Goal: Task Accomplishment & Management: Complete application form

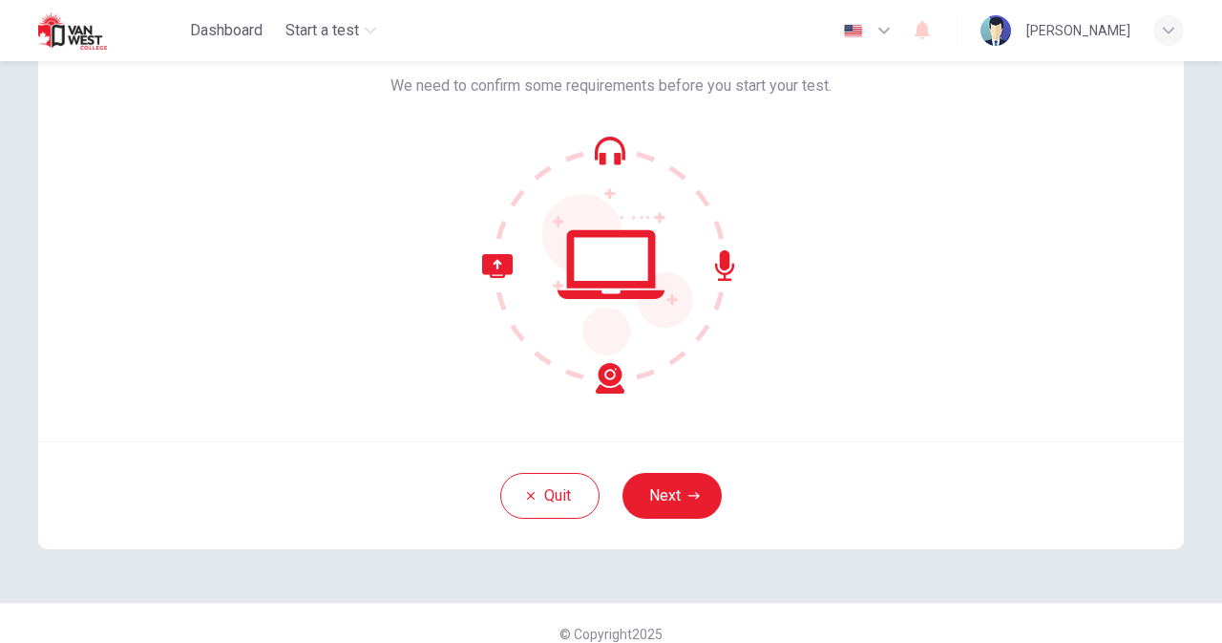
scroll to position [137, 0]
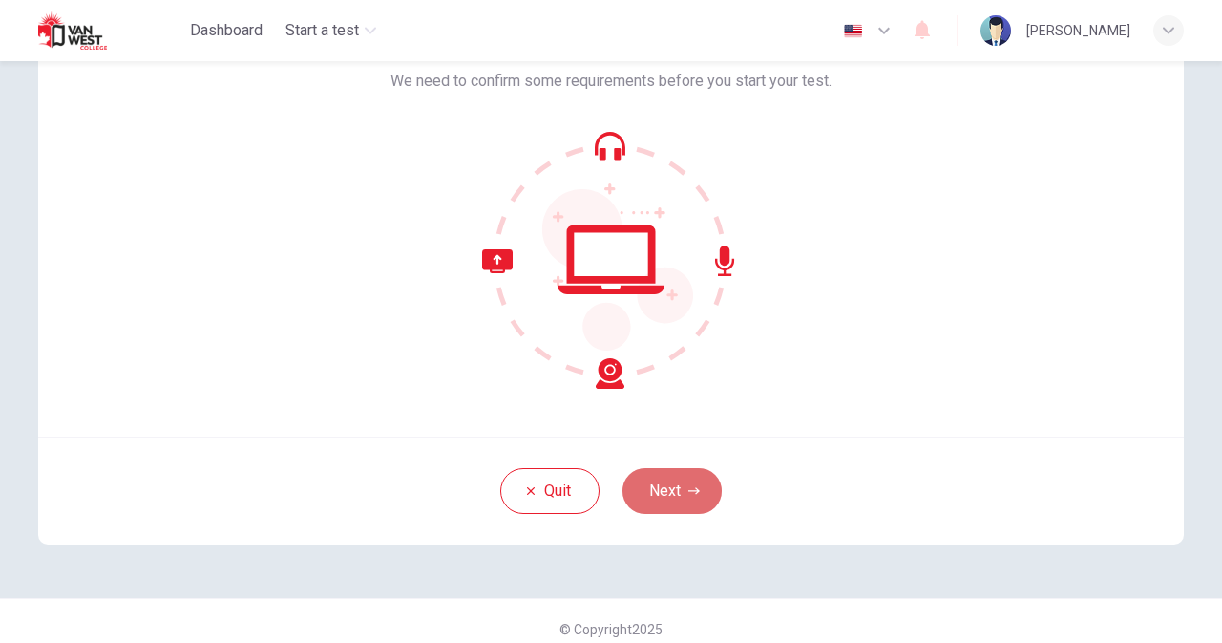
click at [659, 482] on button "Next" at bounding box center [672, 491] width 99 height 46
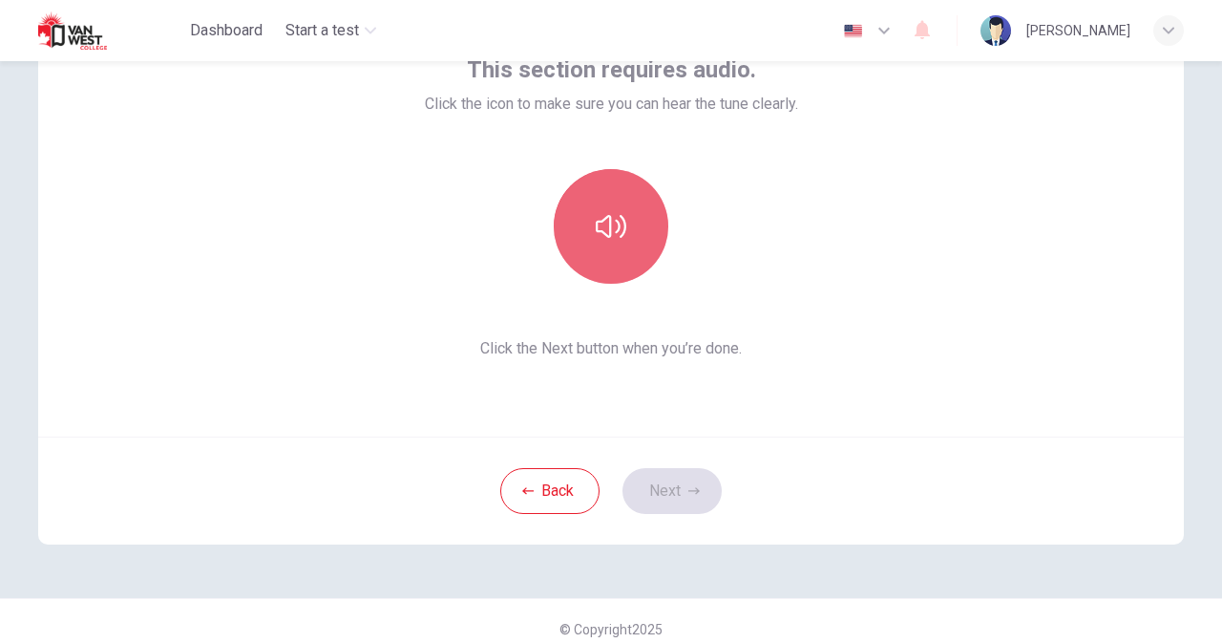
click at [622, 239] on button "button" at bounding box center [611, 226] width 115 height 115
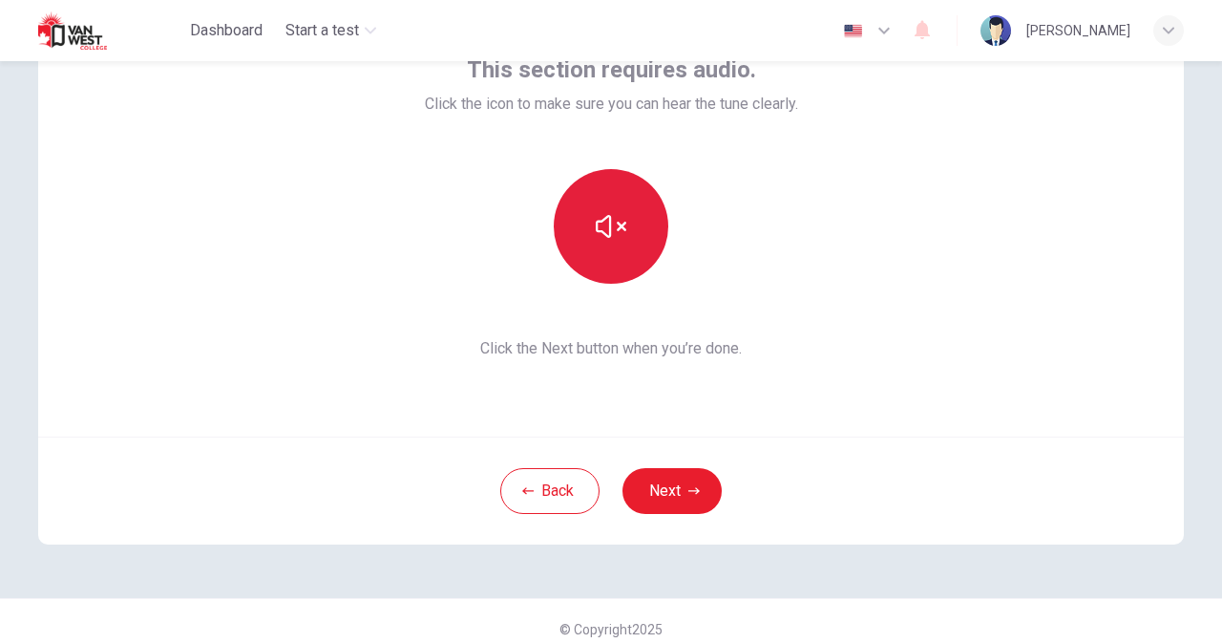
click at [622, 239] on button "button" at bounding box center [611, 226] width 115 height 115
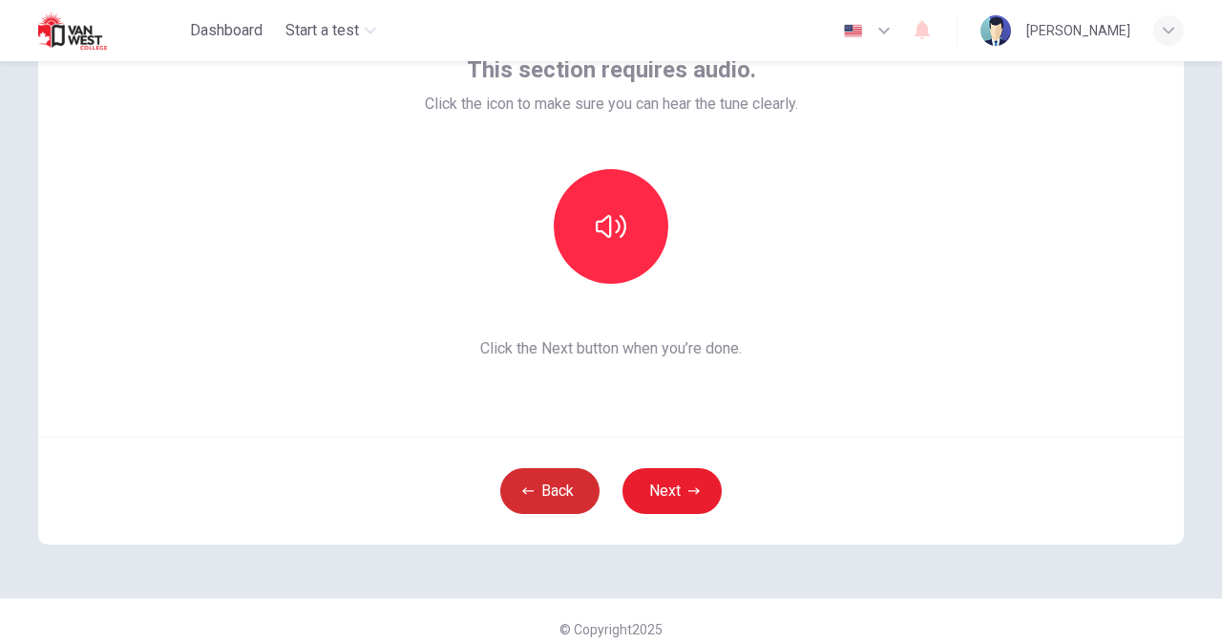
click at [535, 502] on button "Back" at bounding box center [549, 491] width 99 height 46
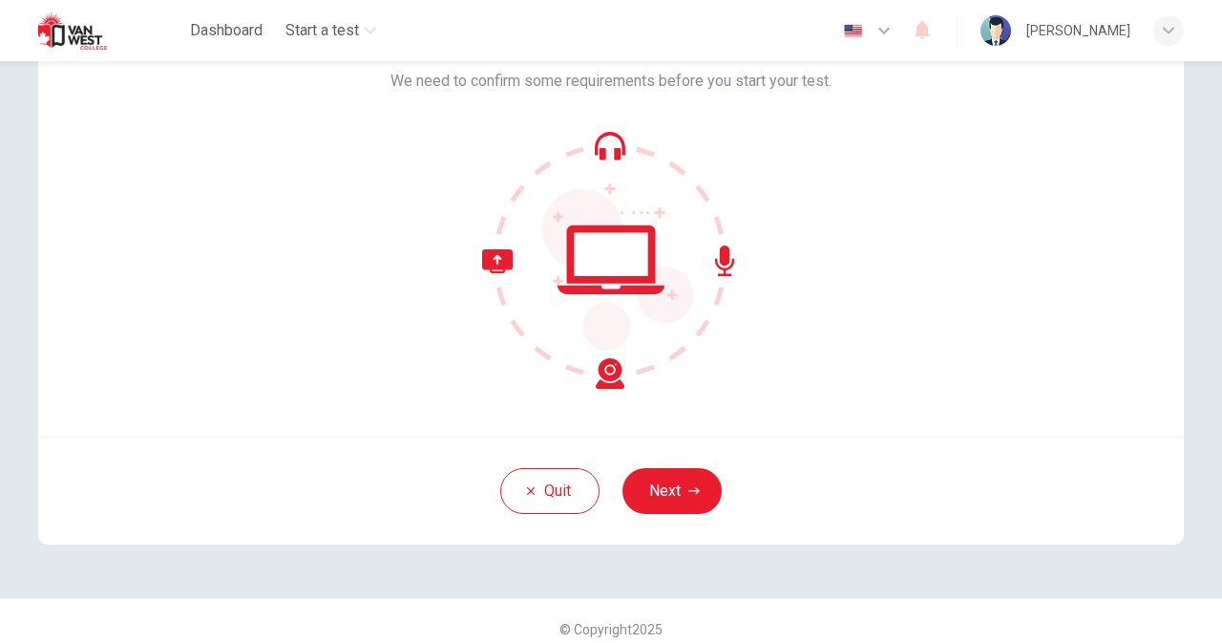
click at [573, 331] on icon at bounding box center [611, 260] width 258 height 258
click at [653, 477] on button "Next" at bounding box center [672, 491] width 99 height 46
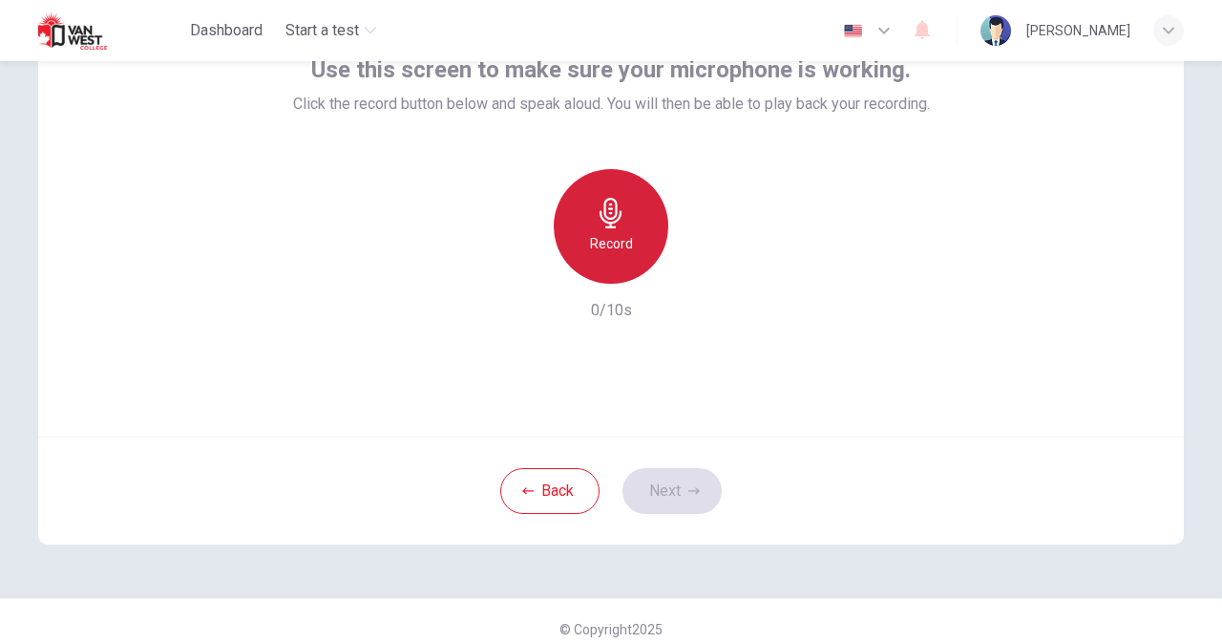
click at [596, 251] on h6 "Record" at bounding box center [611, 243] width 43 height 23
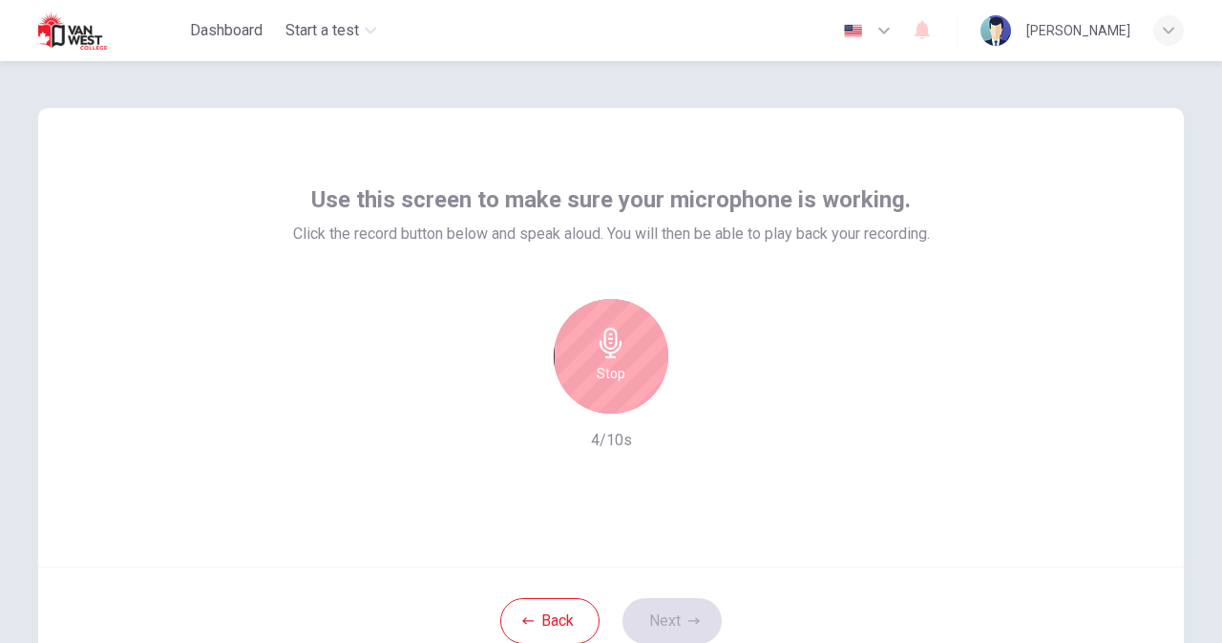
scroll to position [0, 0]
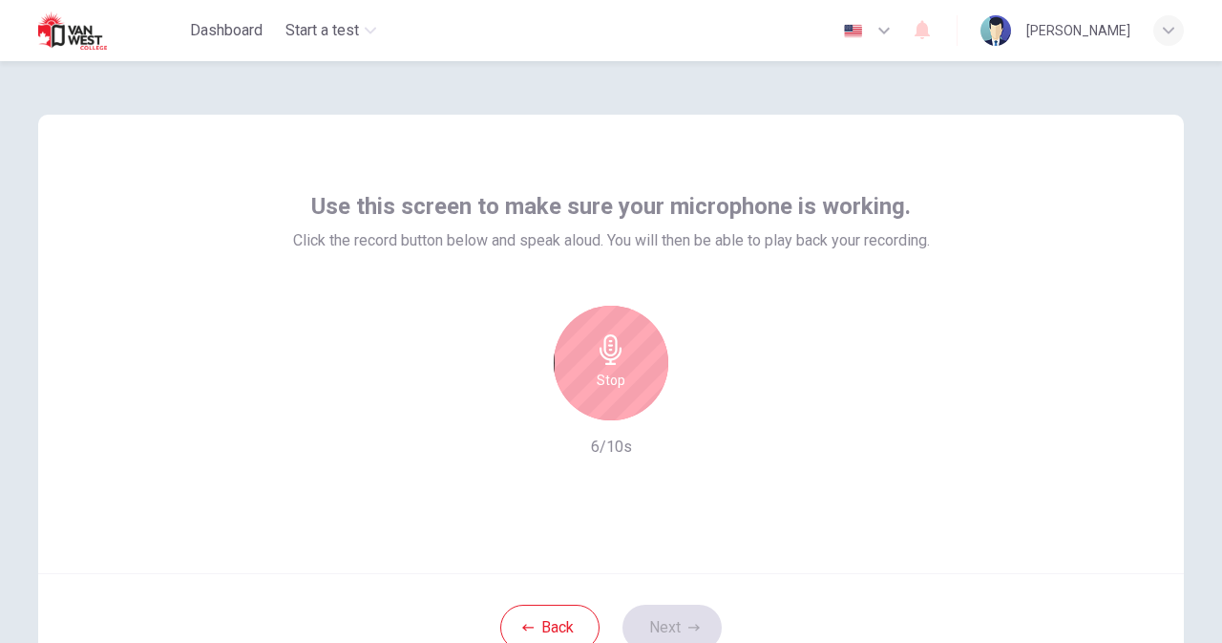
click at [597, 377] on h6 "Stop" at bounding box center [611, 380] width 29 height 23
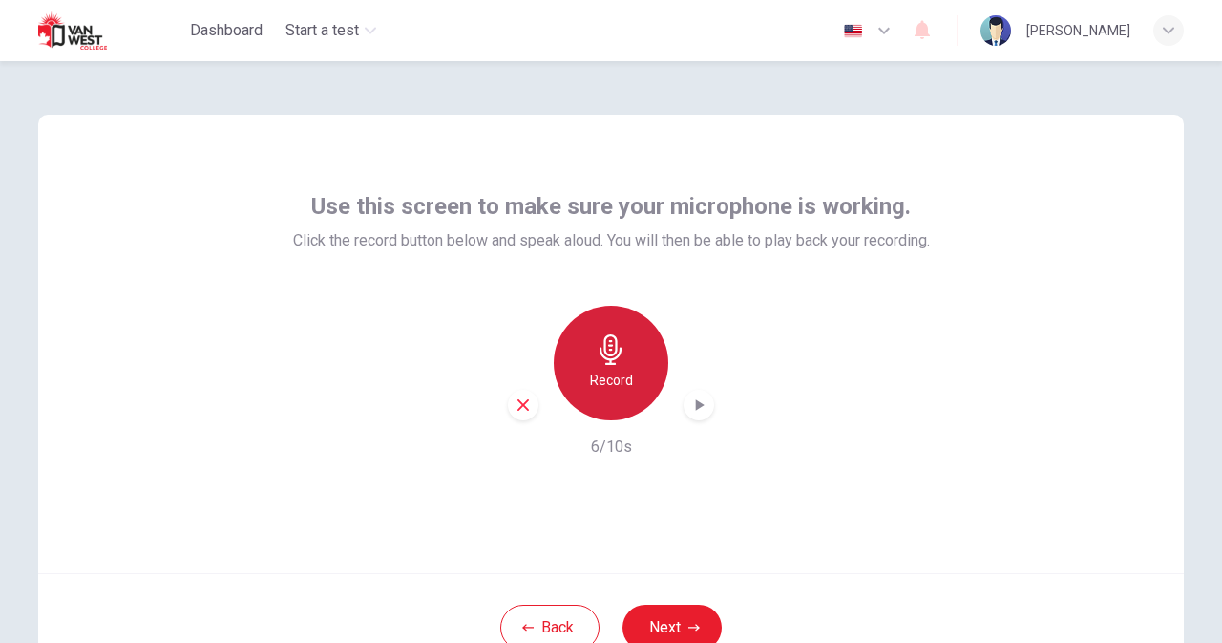
click at [592, 377] on h6 "Record" at bounding box center [611, 380] width 43 height 23
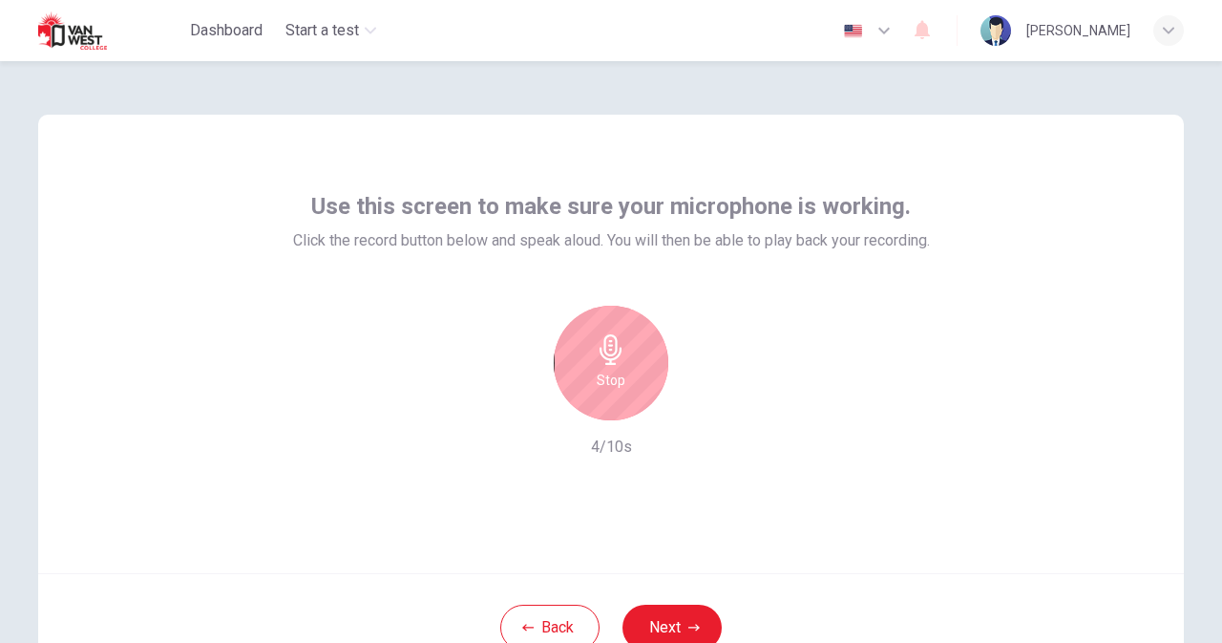
click at [597, 377] on h6 "Stop" at bounding box center [611, 380] width 29 height 23
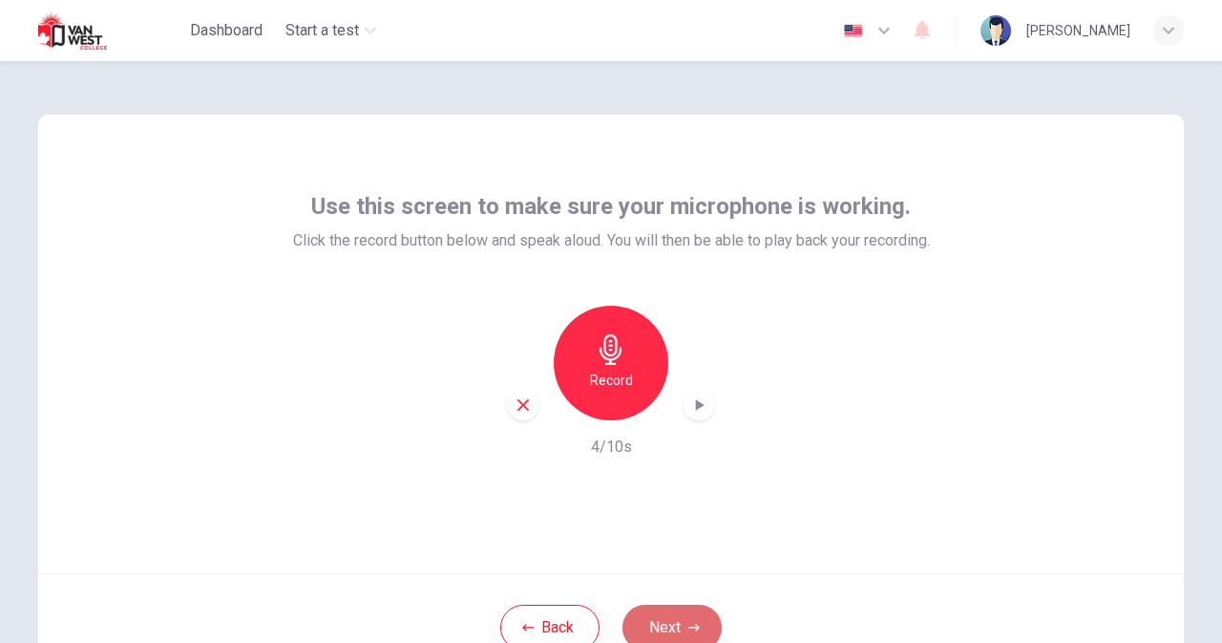
click at [652, 608] on button "Next" at bounding box center [672, 628] width 99 height 46
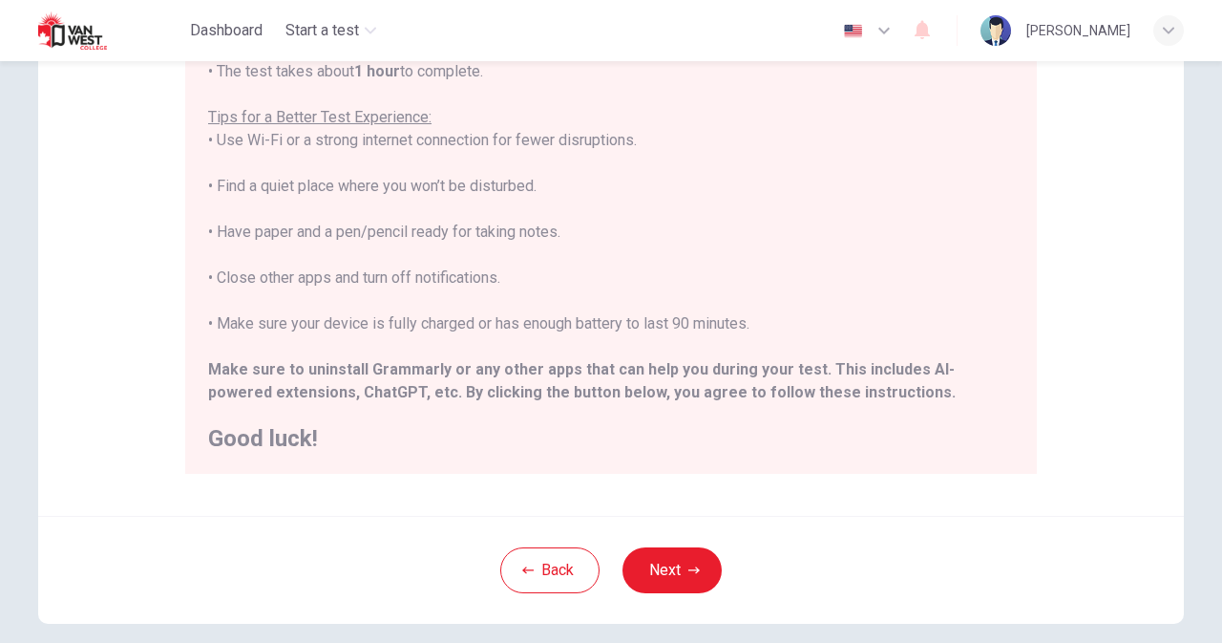
scroll to position [325, 0]
click at [668, 571] on button "Next" at bounding box center [672, 569] width 99 height 46
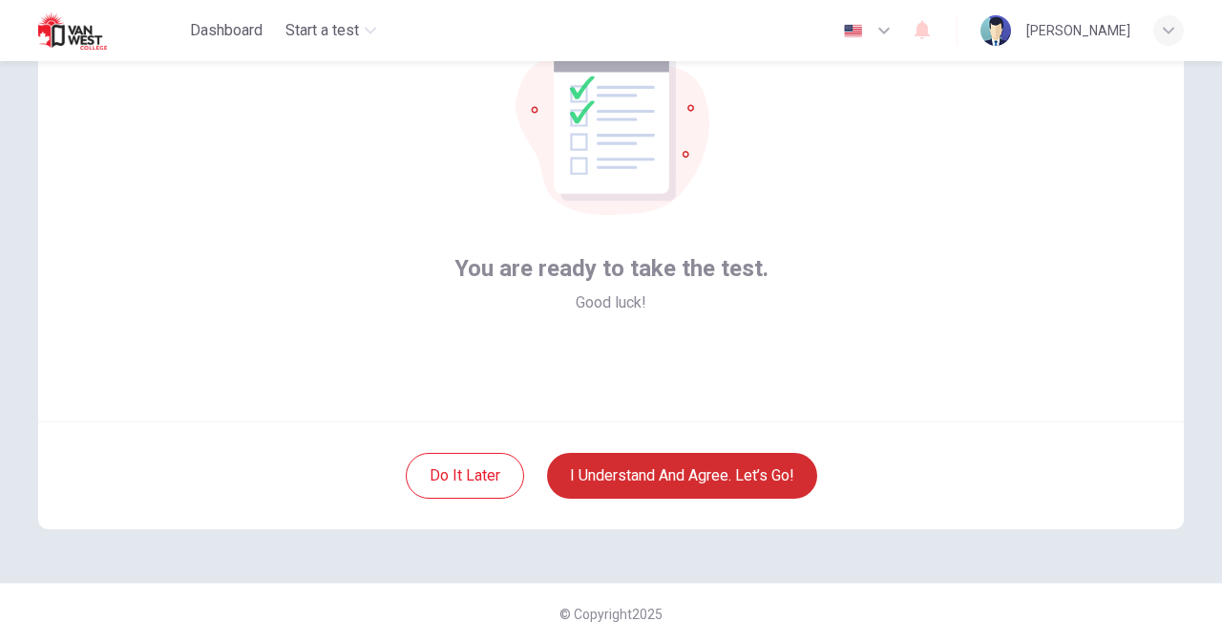
click at [666, 481] on button "I understand and agree. Let’s go!" at bounding box center [682, 476] width 270 height 46
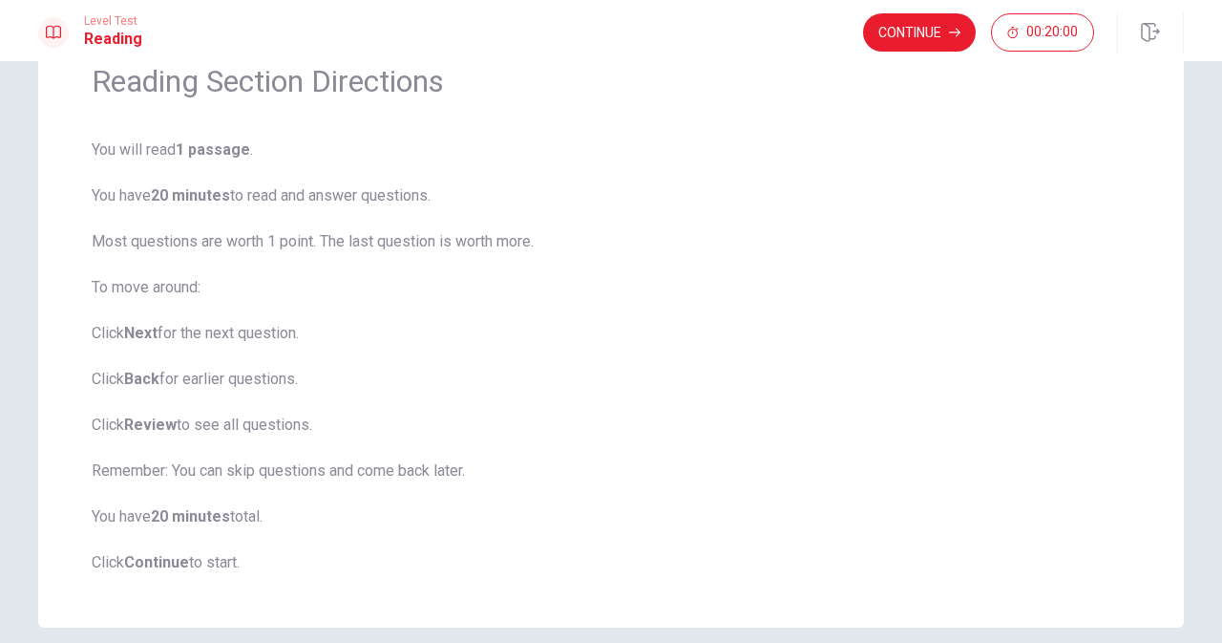
scroll to position [92, 0]
click at [930, 22] on button "Continue" at bounding box center [919, 32] width 113 height 38
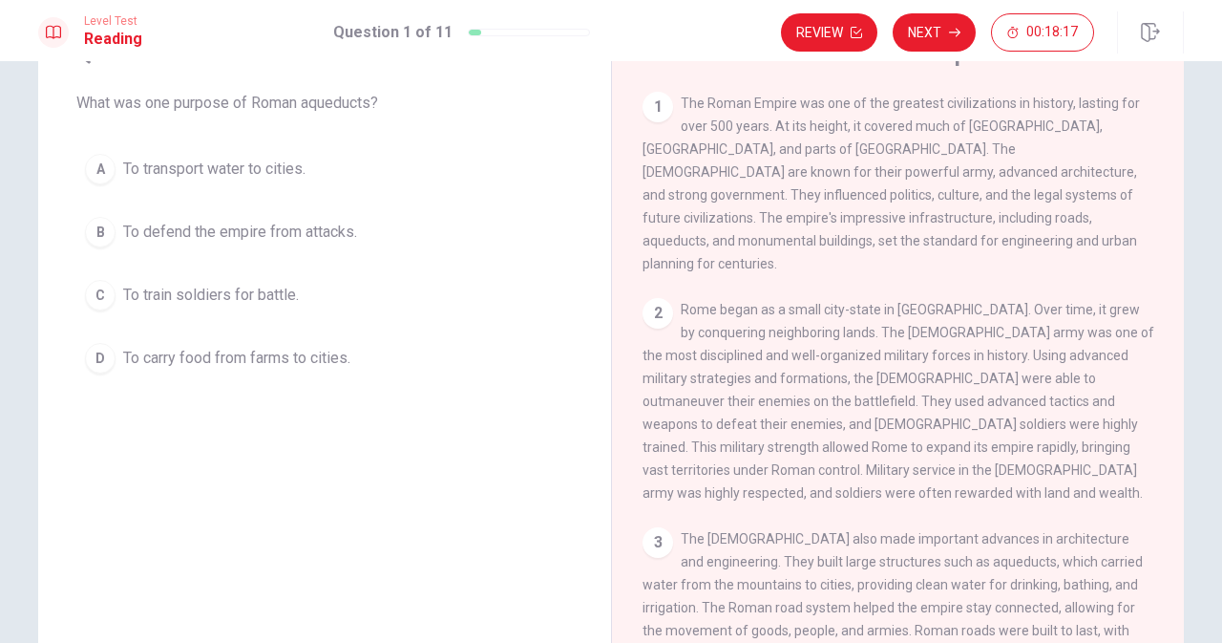
click at [109, 161] on button "A To transport water to cities." at bounding box center [324, 169] width 497 height 48
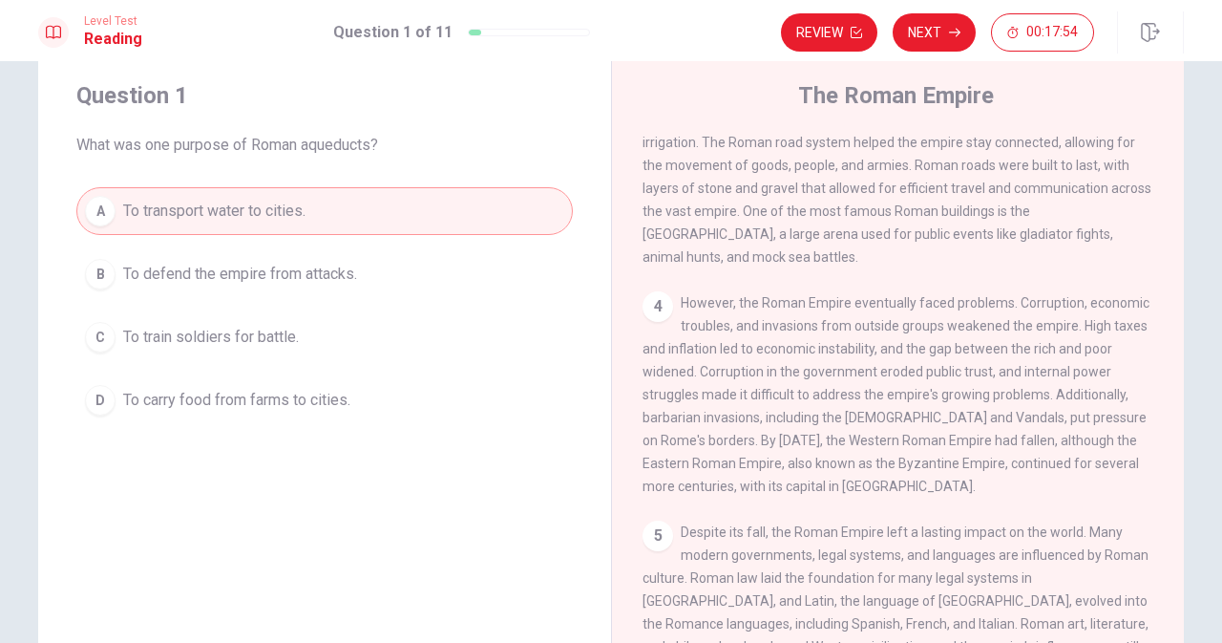
scroll to position [121, 0]
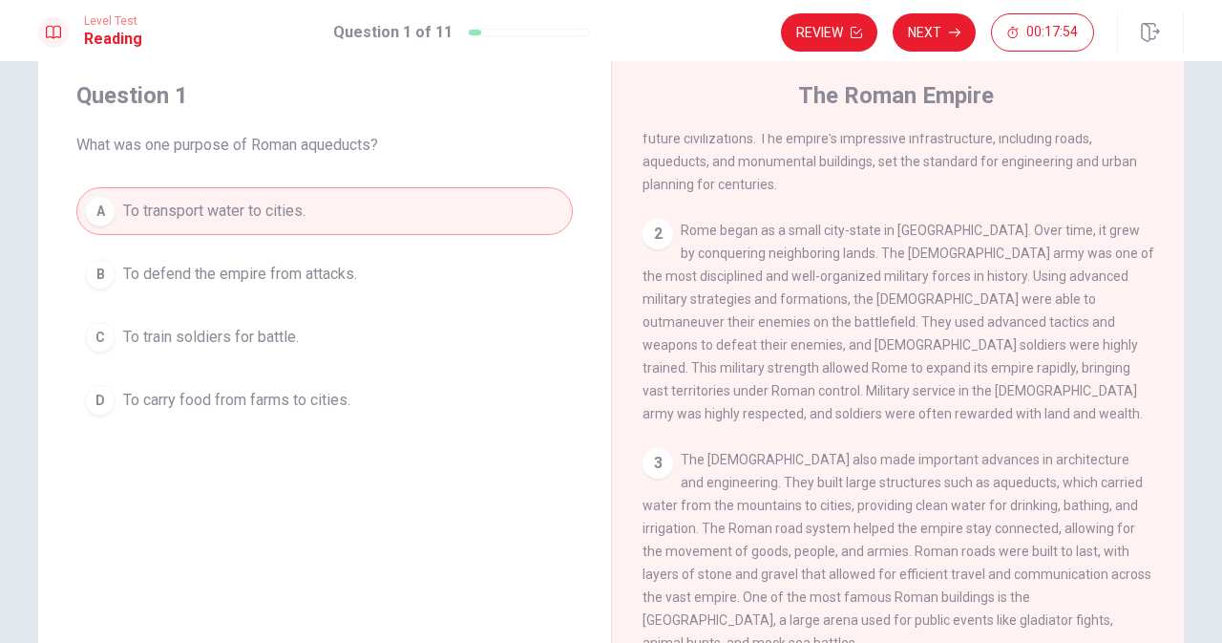
click at [701, 227] on div "2 Rome began as a small city-state in [GEOGRAPHIC_DATA]. Over time, it grew by …" at bounding box center [899, 322] width 512 height 206
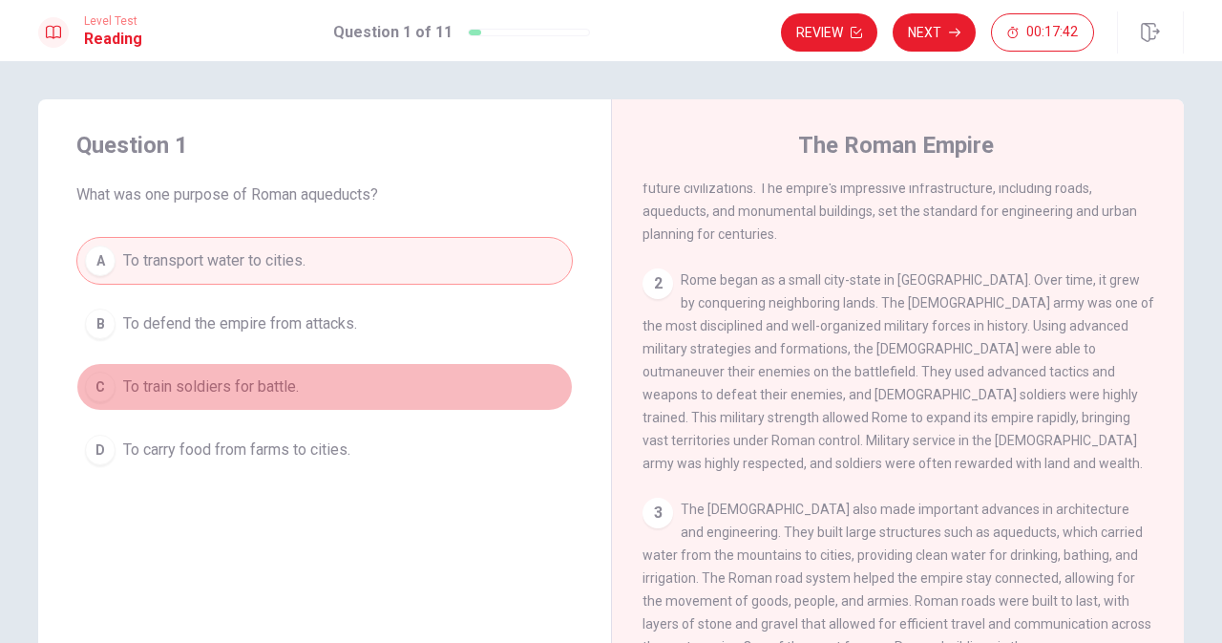
drag, startPoint x: 476, startPoint y: 394, endPoint x: 475, endPoint y: 364, distance: 30.6
click at [475, 364] on button "C To train soldiers for battle." at bounding box center [324, 387] width 497 height 48
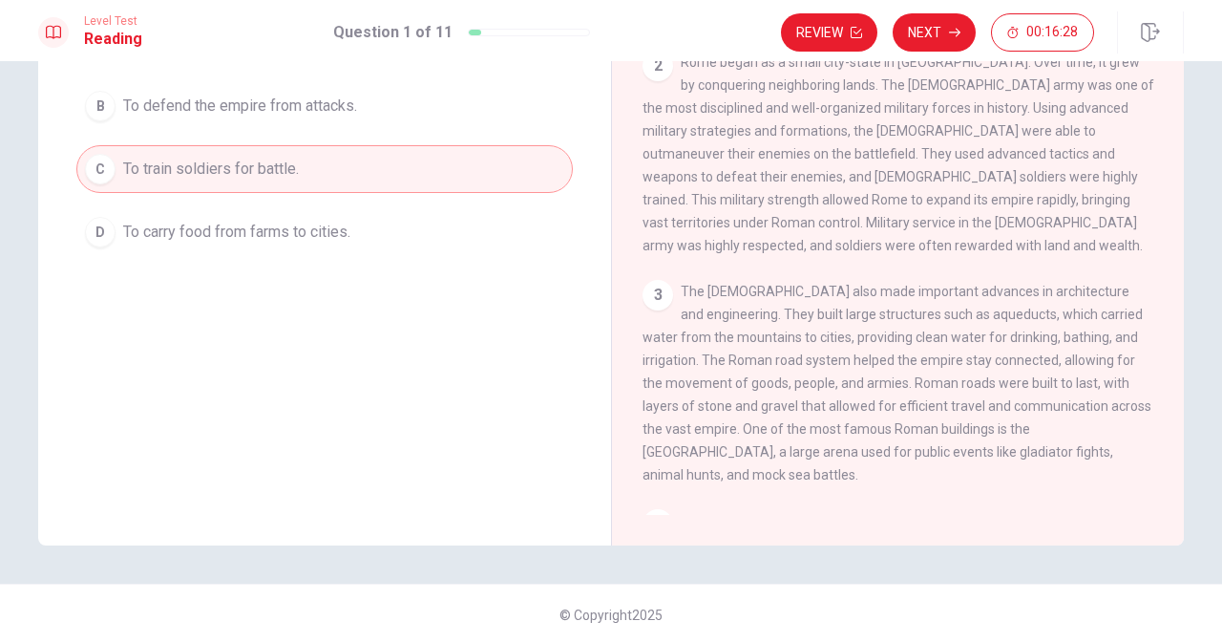
scroll to position [220, 0]
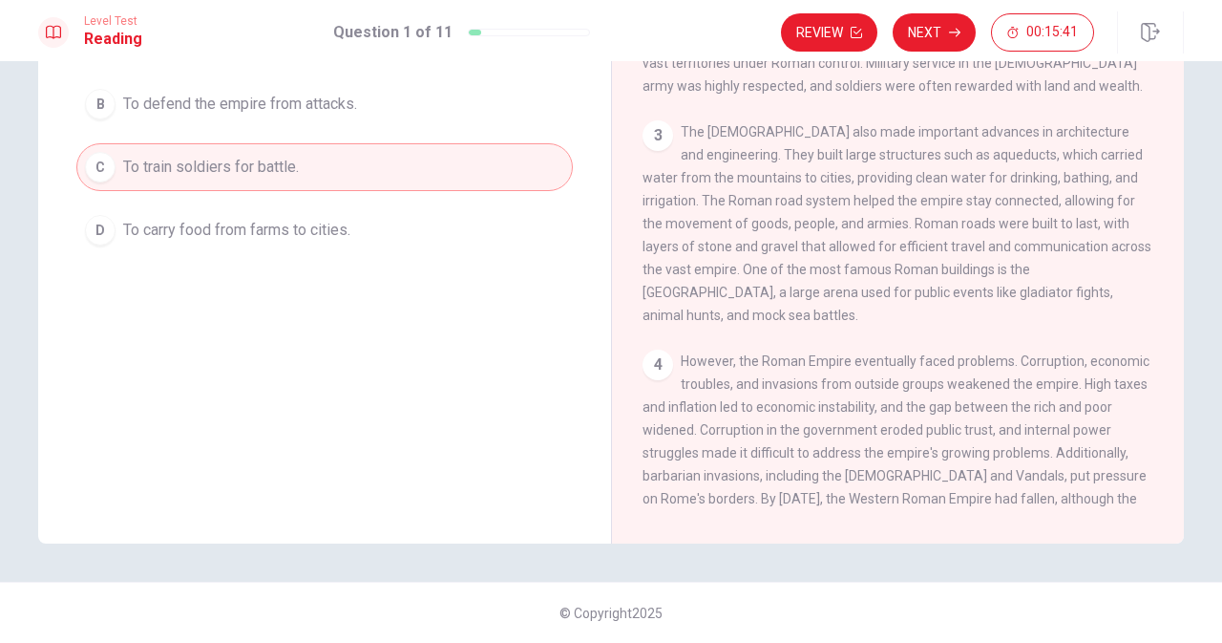
click at [732, 429] on span "However, the Roman Empire eventually faced problems. Corruption, economic troub…" at bounding box center [896, 452] width 507 height 199
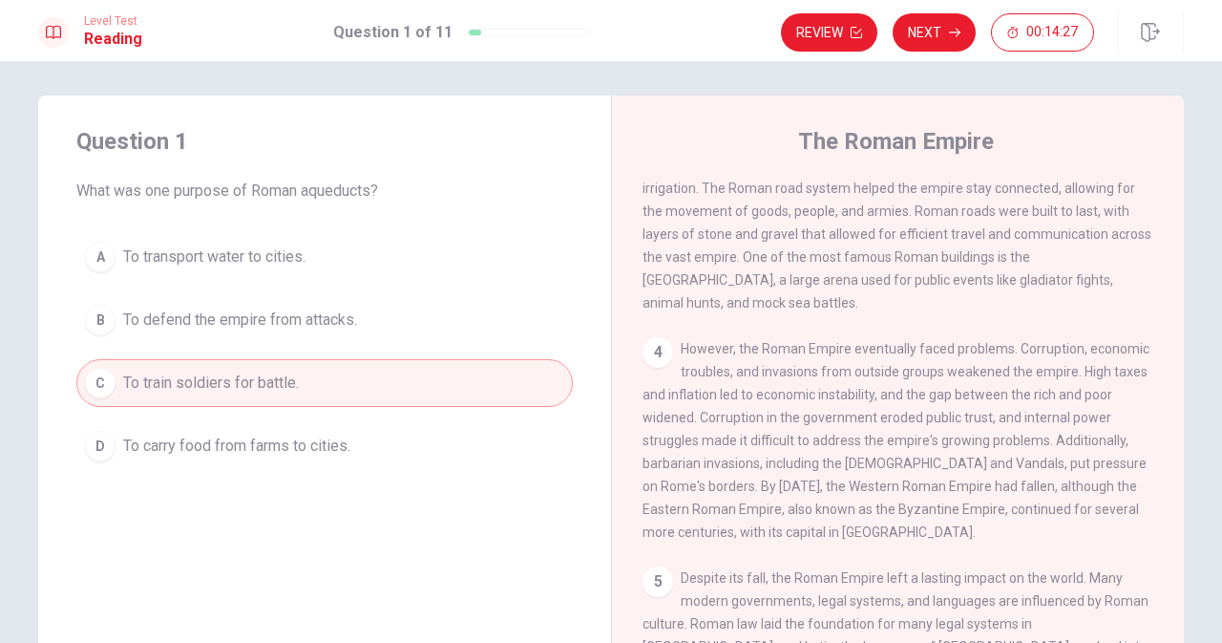
scroll to position [0, 0]
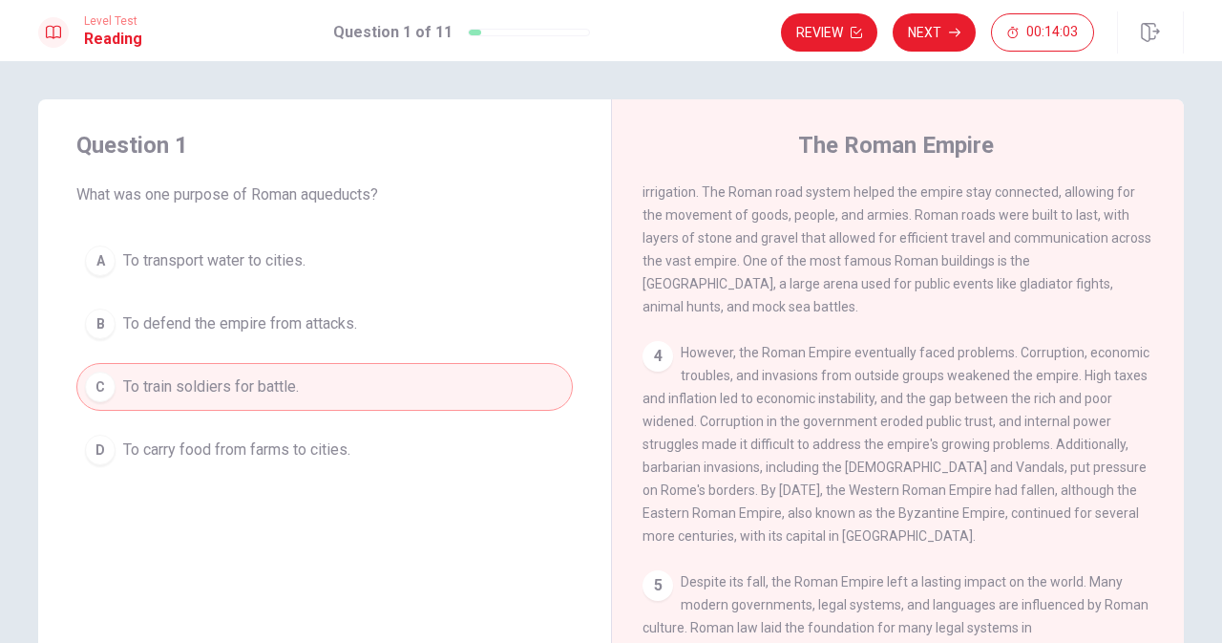
drag, startPoint x: 670, startPoint y: 470, endPoint x: 562, endPoint y: 450, distance: 110.7
click at [562, 450] on div "Question 1 What was one purpose of Roman aqueducts? A To transport water to cit…" at bounding box center [611, 431] width 1146 height 664
click at [701, 345] on span "However, the Roman Empire eventually faced problems. Corruption, economic troub…" at bounding box center [896, 444] width 507 height 199
click at [701, 341] on div "4 However, the Roman Empire eventually faced problems. Corruption, economic tro…" at bounding box center [899, 444] width 512 height 206
click at [845, 24] on button "Review" at bounding box center [829, 32] width 96 height 38
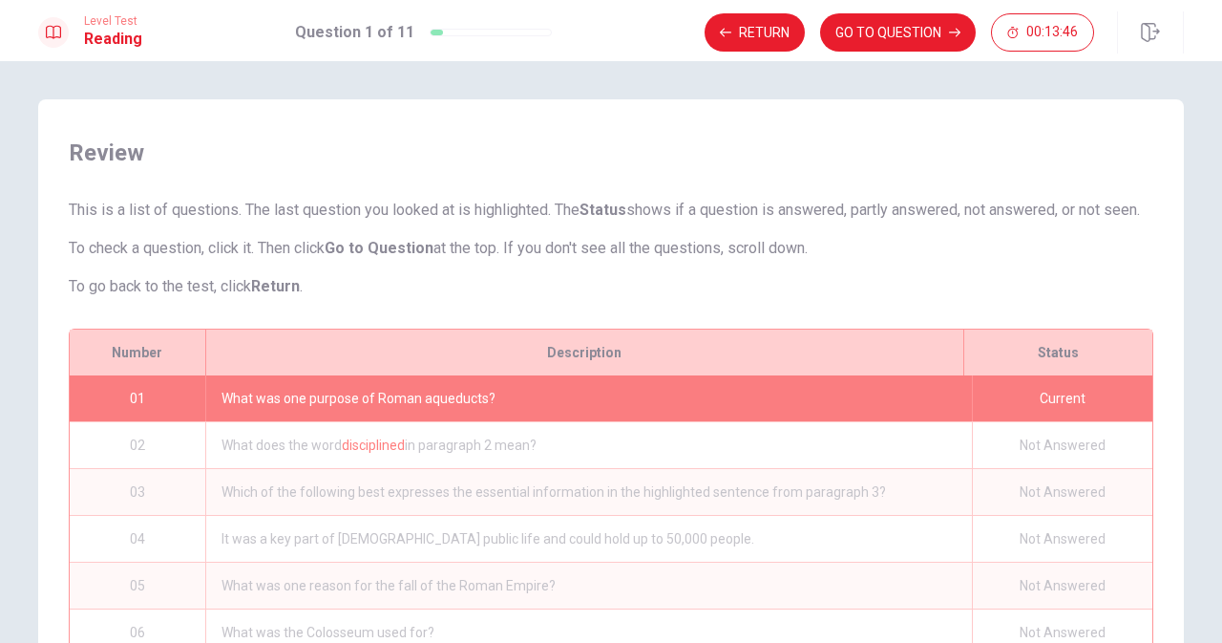
scroll to position [321, 0]
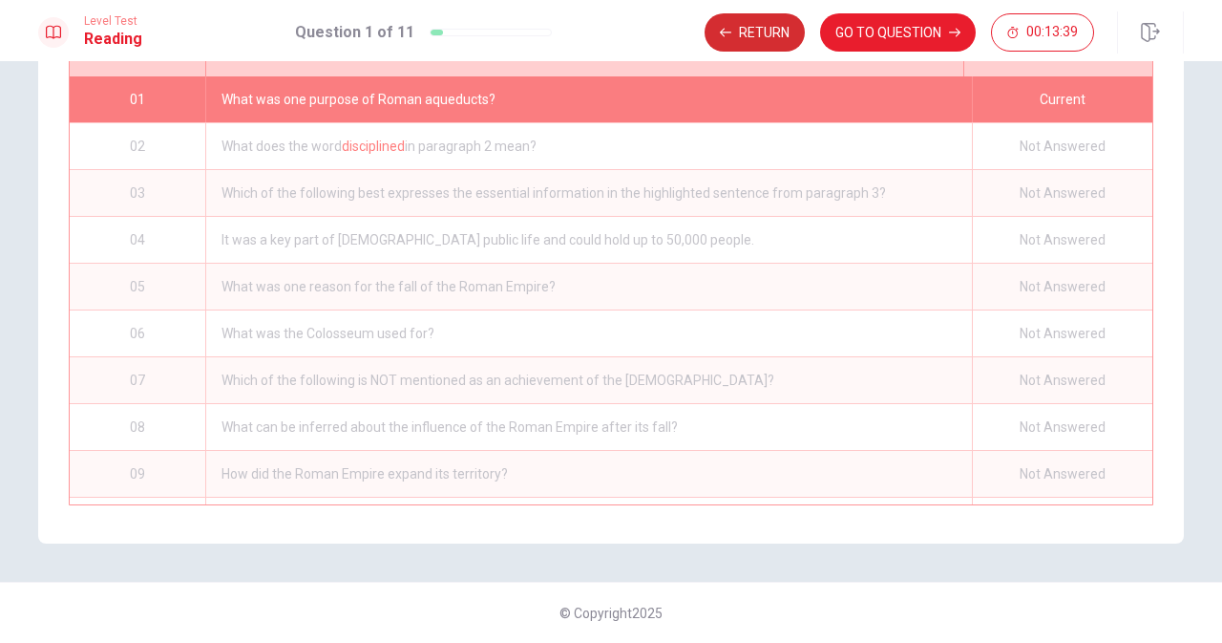
click at [783, 28] on button "Return" at bounding box center [755, 32] width 100 height 38
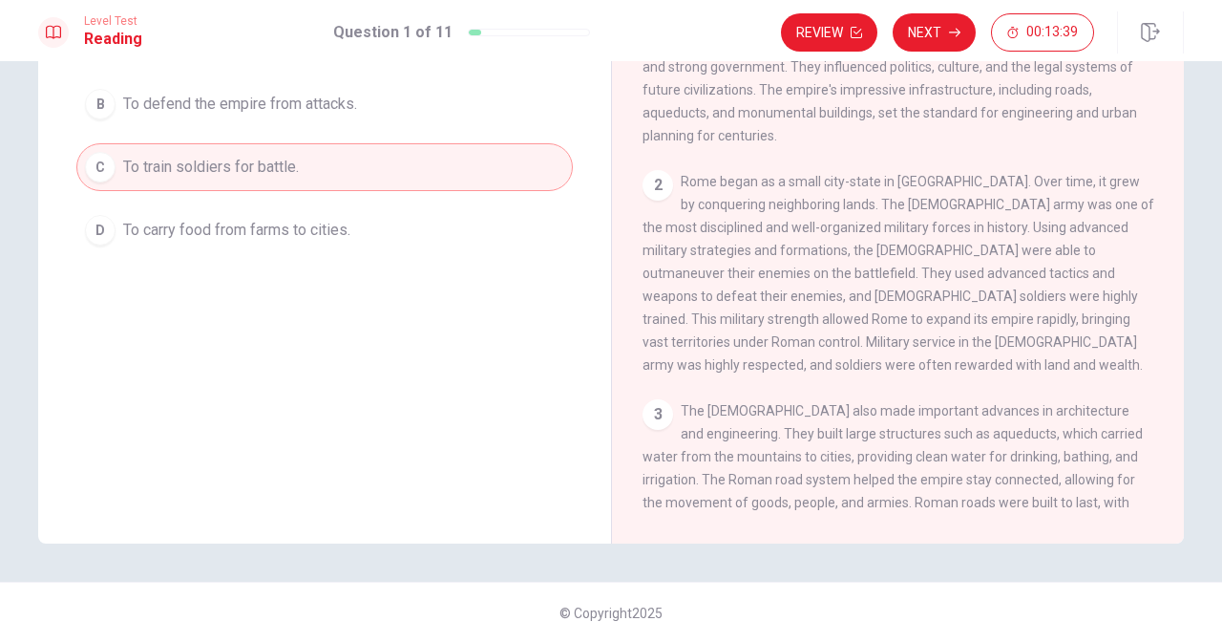
scroll to position [220, 0]
click at [923, 41] on button "Next" at bounding box center [934, 32] width 83 height 38
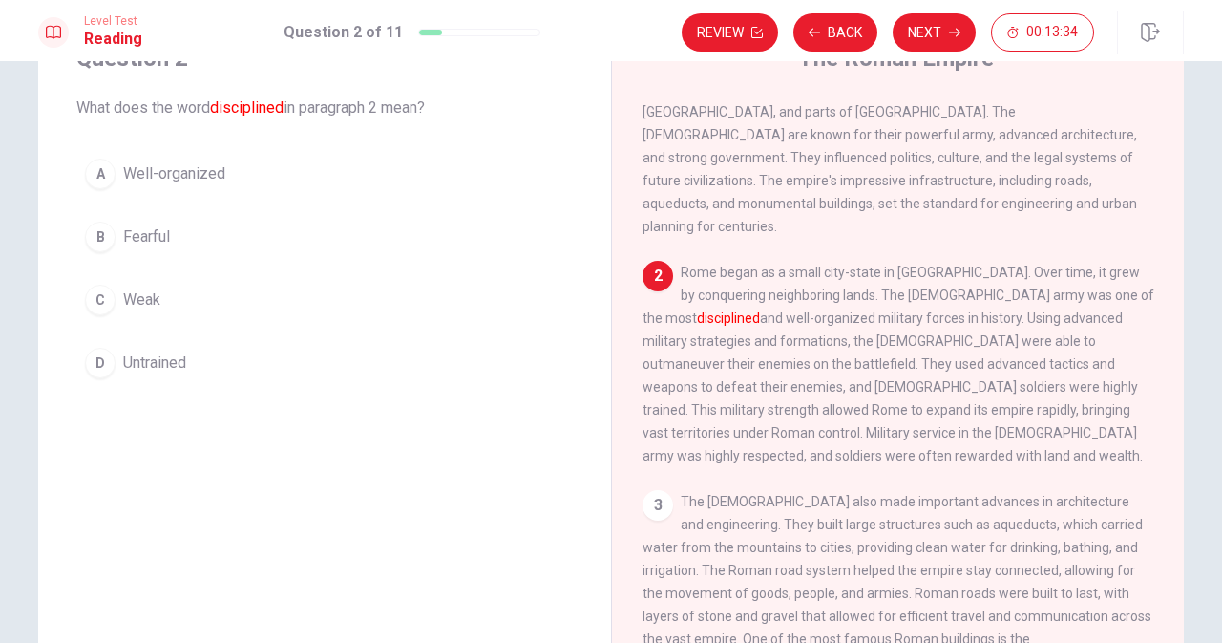
scroll to position [0, 0]
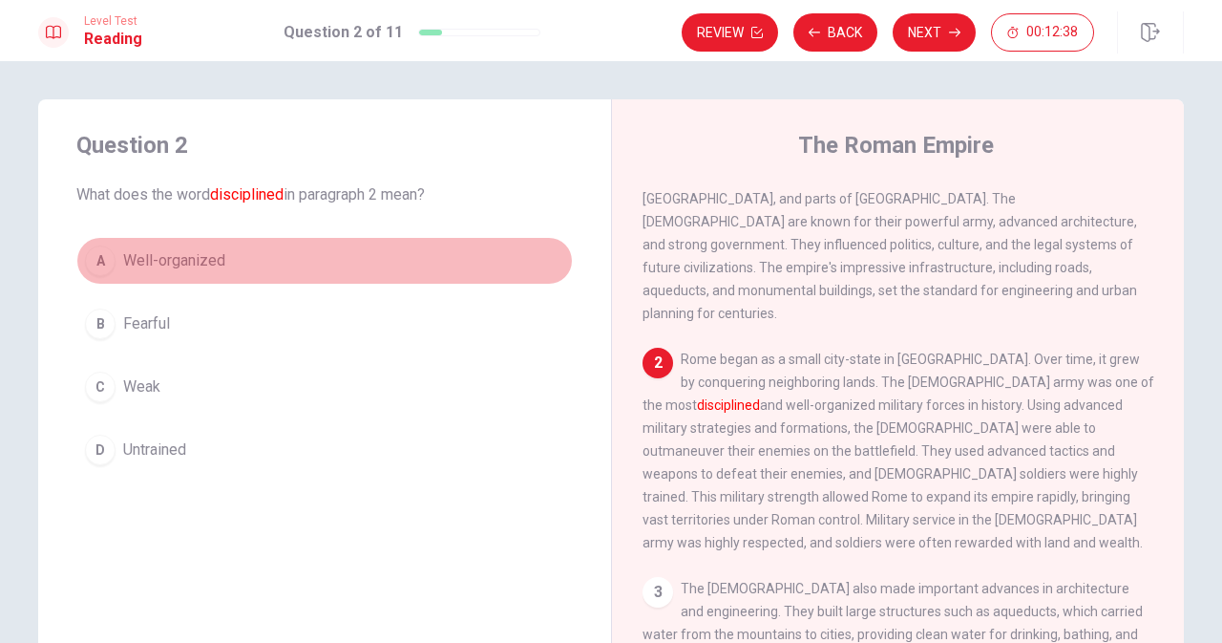
click at [185, 265] on span "Well-organized" at bounding box center [174, 260] width 102 height 23
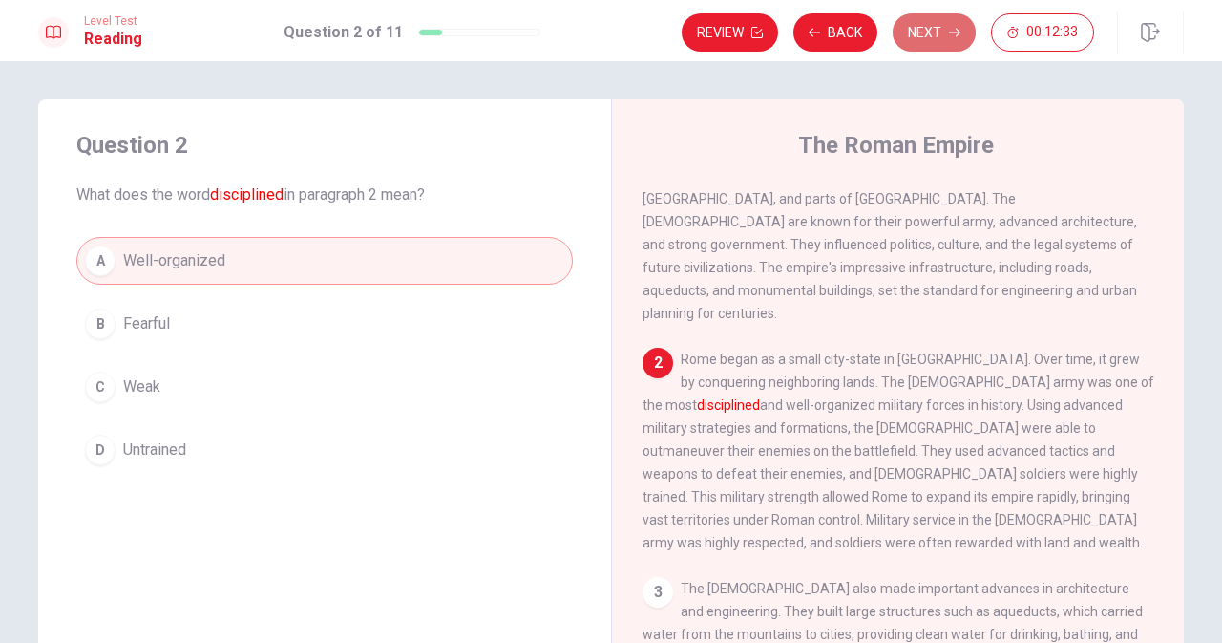
click at [945, 39] on button "Next" at bounding box center [934, 32] width 83 height 38
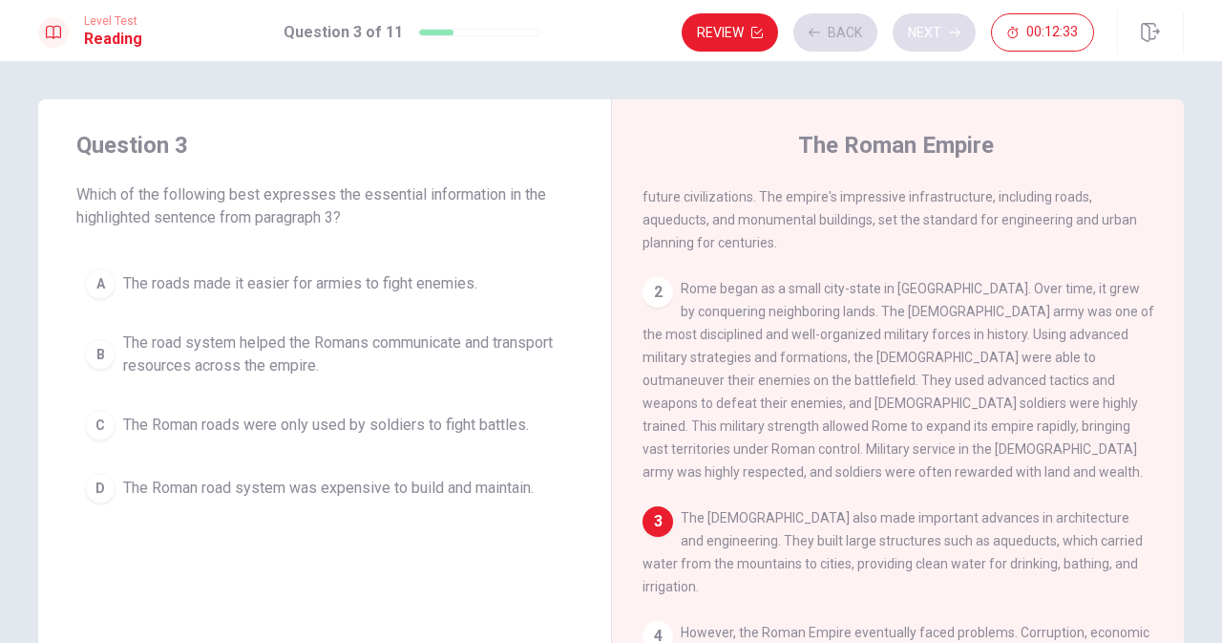
scroll to position [136, 0]
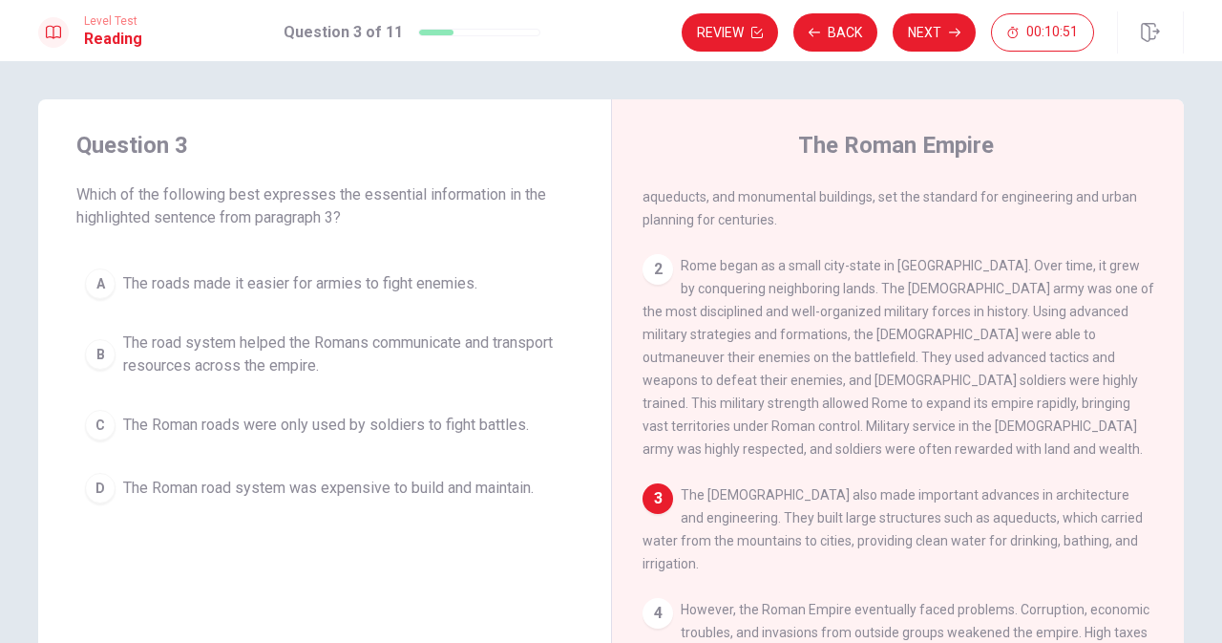
click at [280, 486] on span "The Roman road system was expensive to build and maintain." at bounding box center [328, 488] width 411 height 23
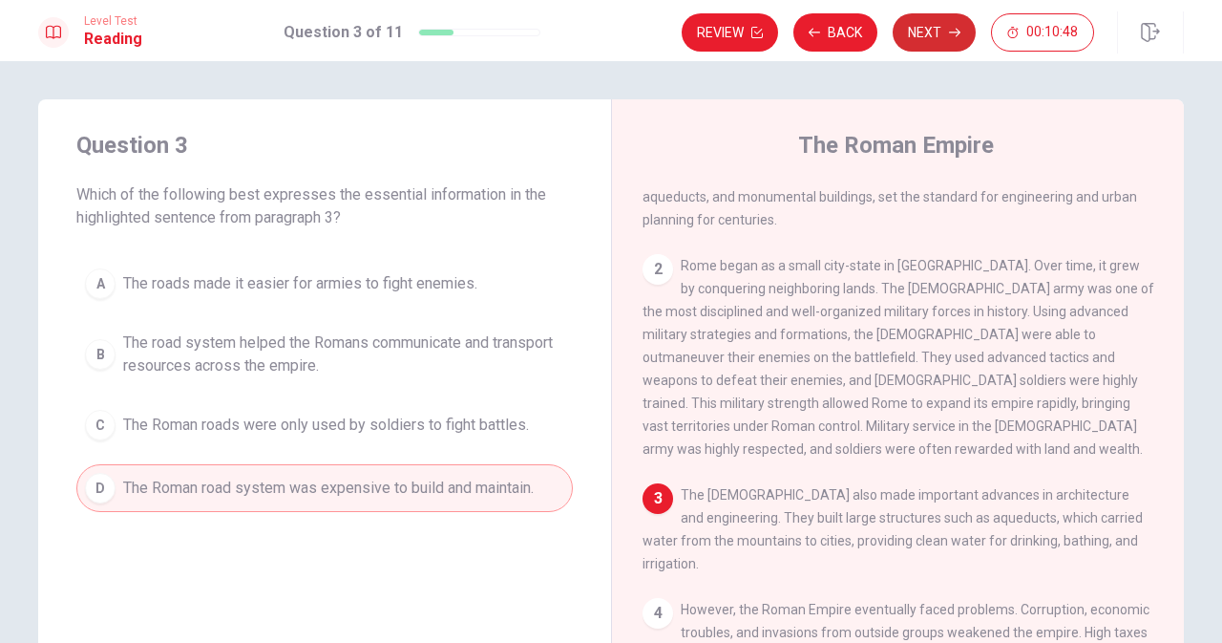
click at [926, 36] on button "Next" at bounding box center [934, 32] width 83 height 38
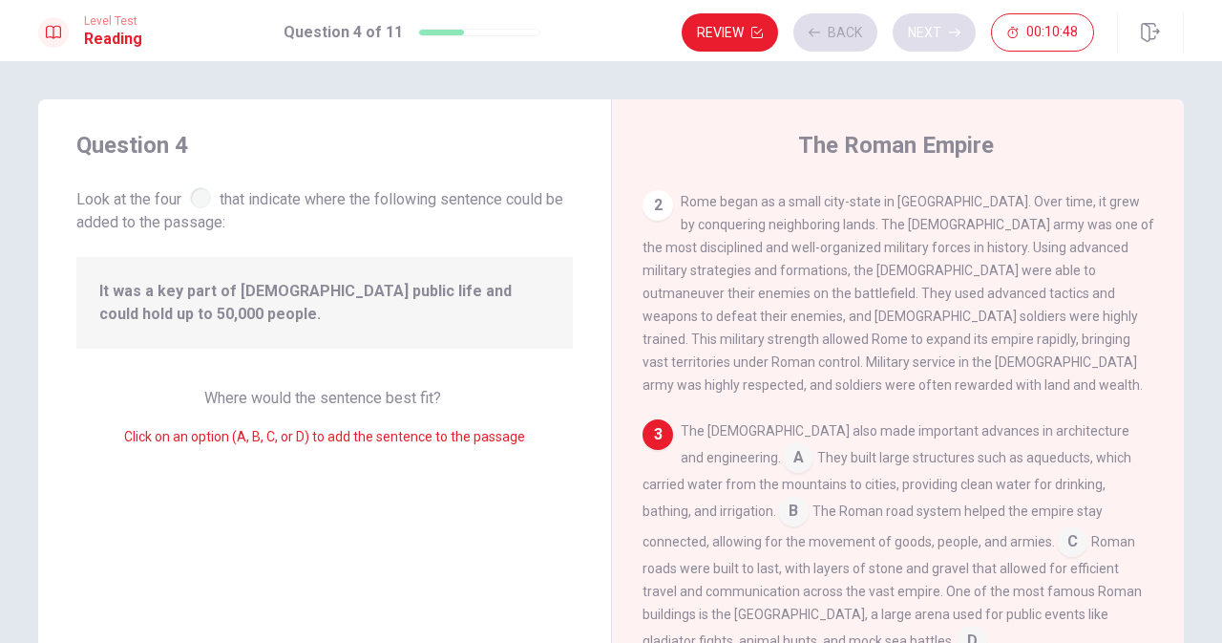
scroll to position [302, 0]
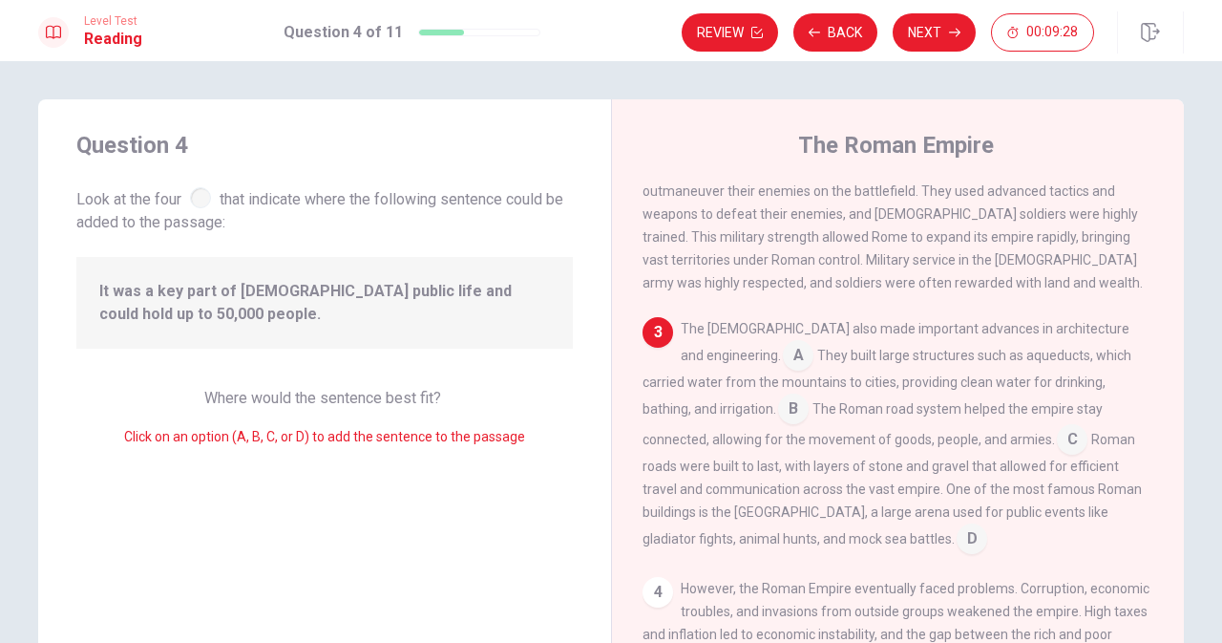
click at [1057, 435] on input at bounding box center [1072, 441] width 31 height 31
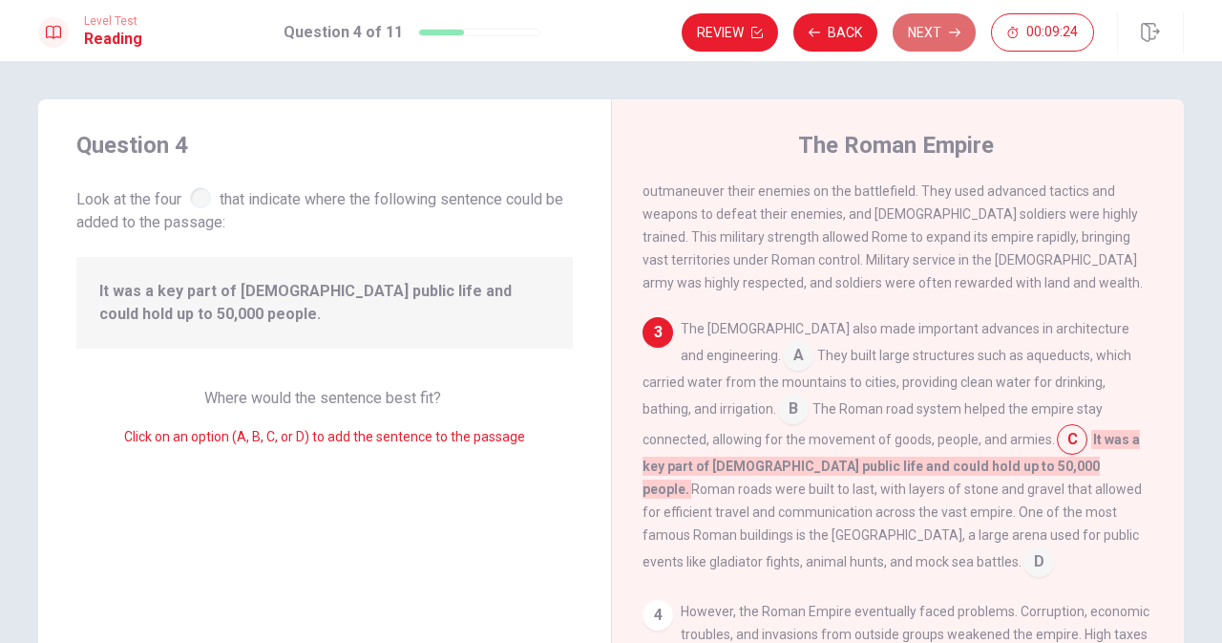
click at [924, 38] on button "Next" at bounding box center [934, 32] width 83 height 38
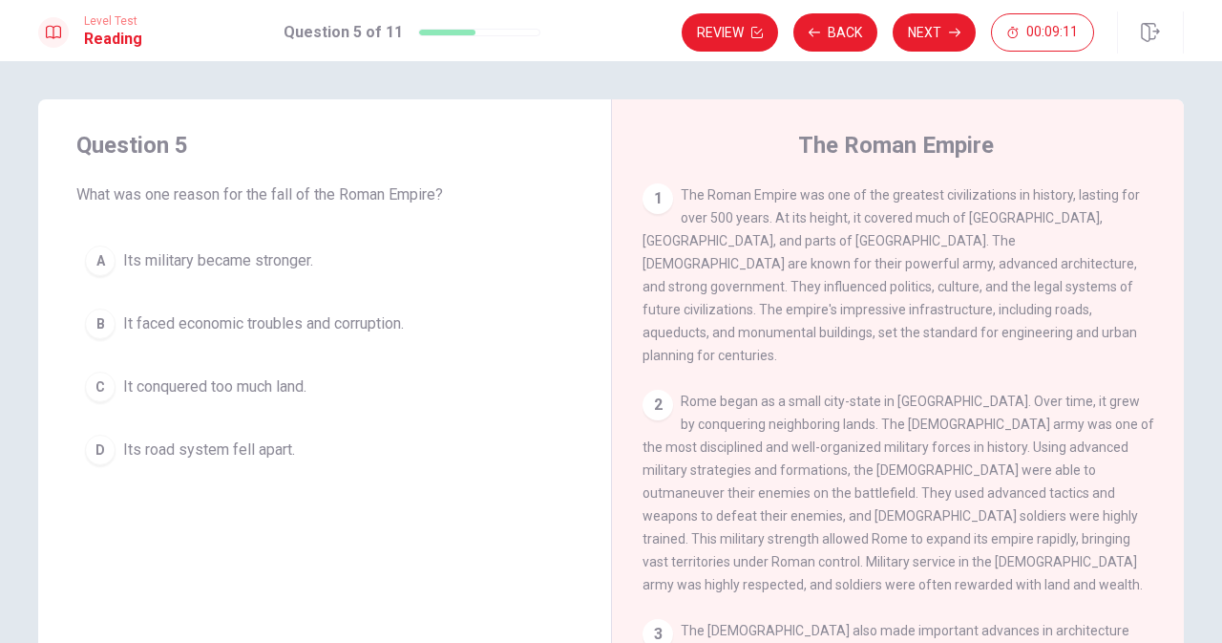
drag, startPoint x: 924, startPoint y: 38, endPoint x: 914, endPoint y: 96, distance: 58.1
click at [914, 96] on div "Level Test Reading Question 5 of 11 Review Back Next 00:09:11 Question 5 of 11 …" at bounding box center [611, 321] width 1222 height 643
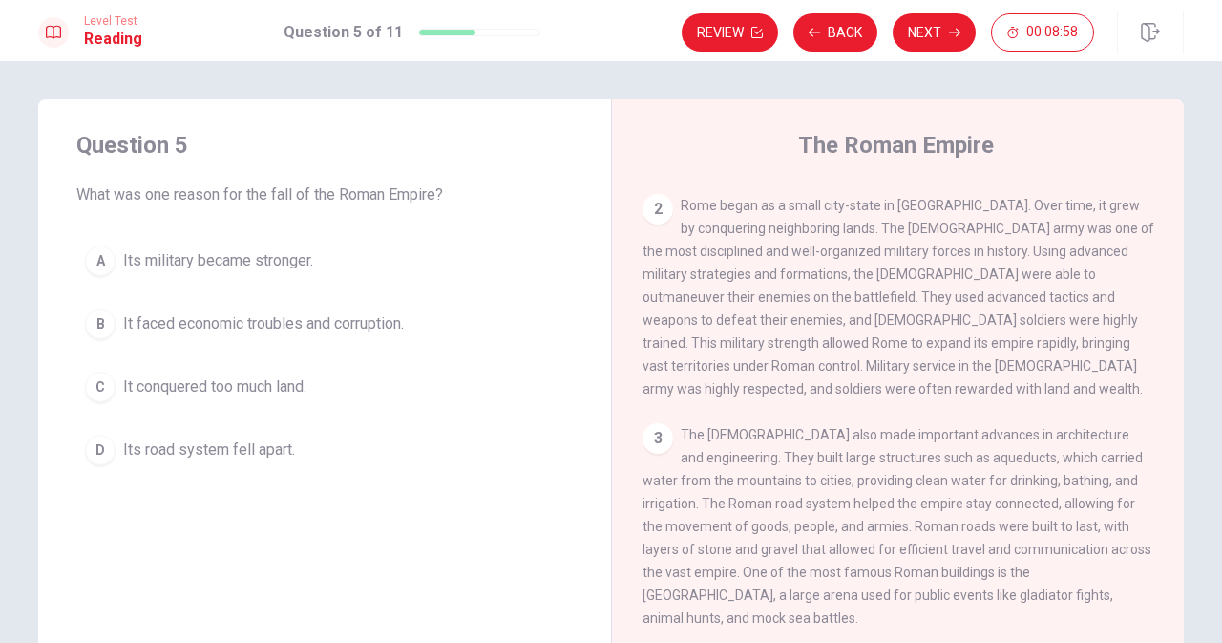
scroll to position [191, 0]
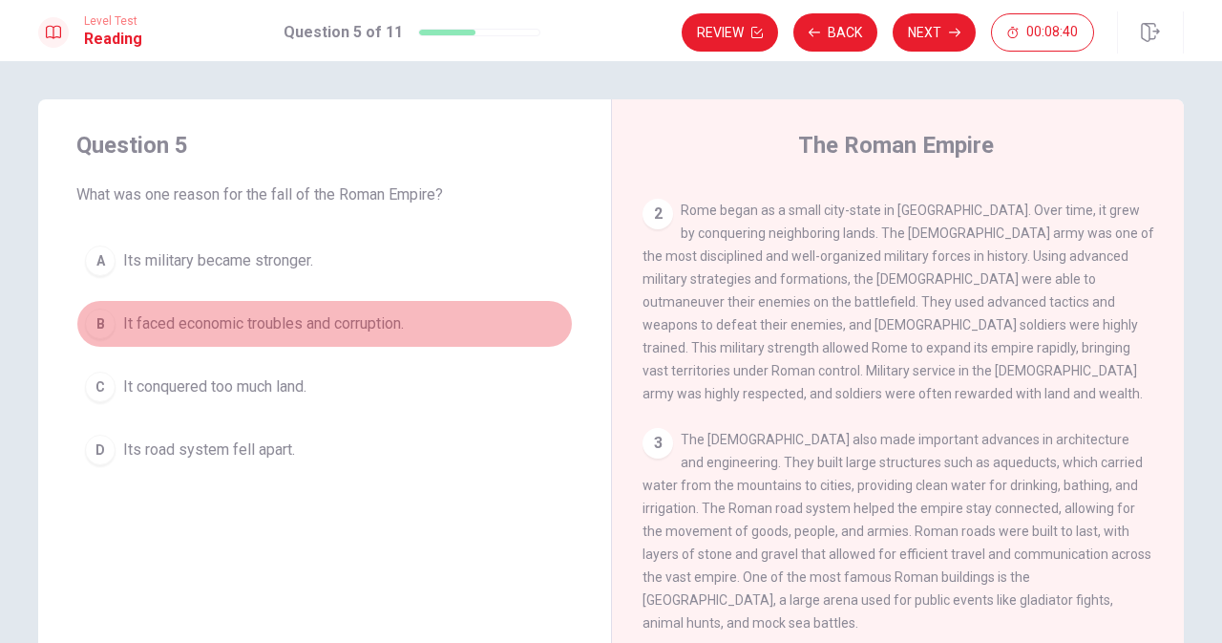
click at [378, 316] on span "It faced economic troubles and corruption." at bounding box center [263, 323] width 281 height 23
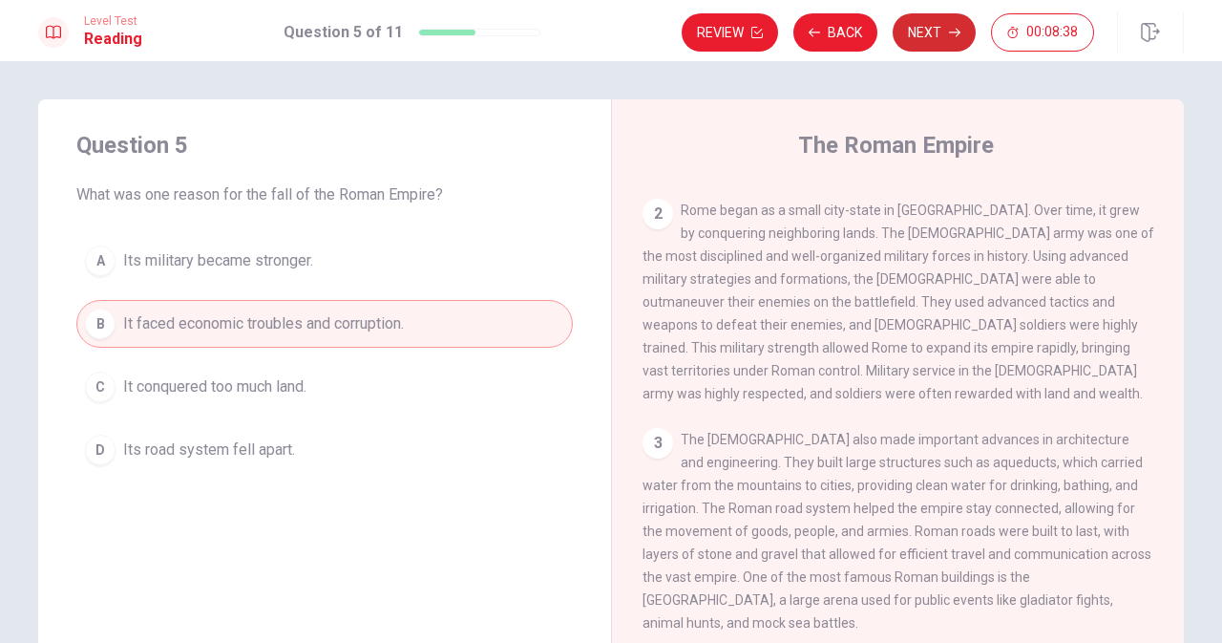
click at [923, 44] on button "Next" at bounding box center [934, 32] width 83 height 38
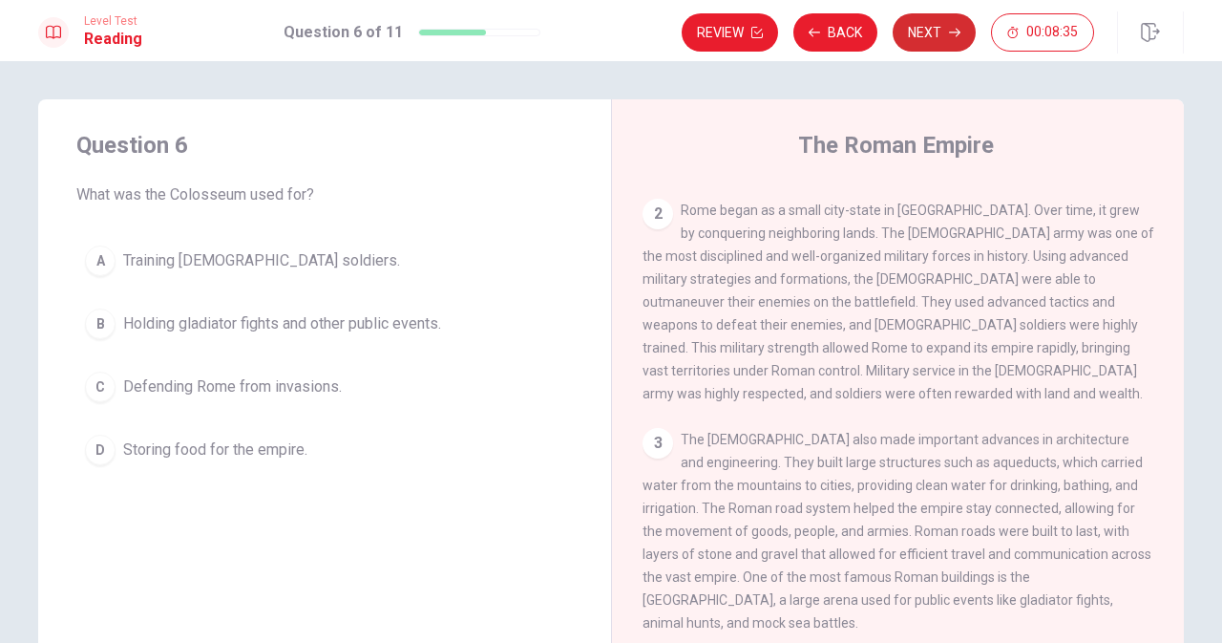
click at [923, 44] on button "Next" at bounding box center [934, 32] width 83 height 38
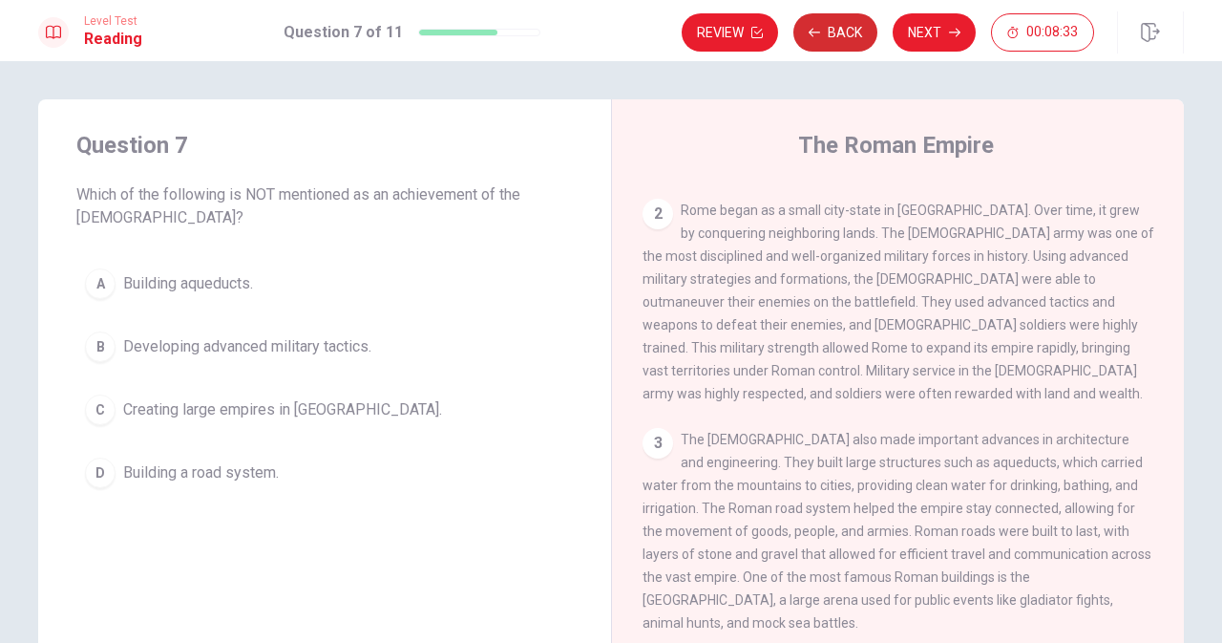
click at [854, 32] on button "Back" at bounding box center [836, 32] width 84 height 38
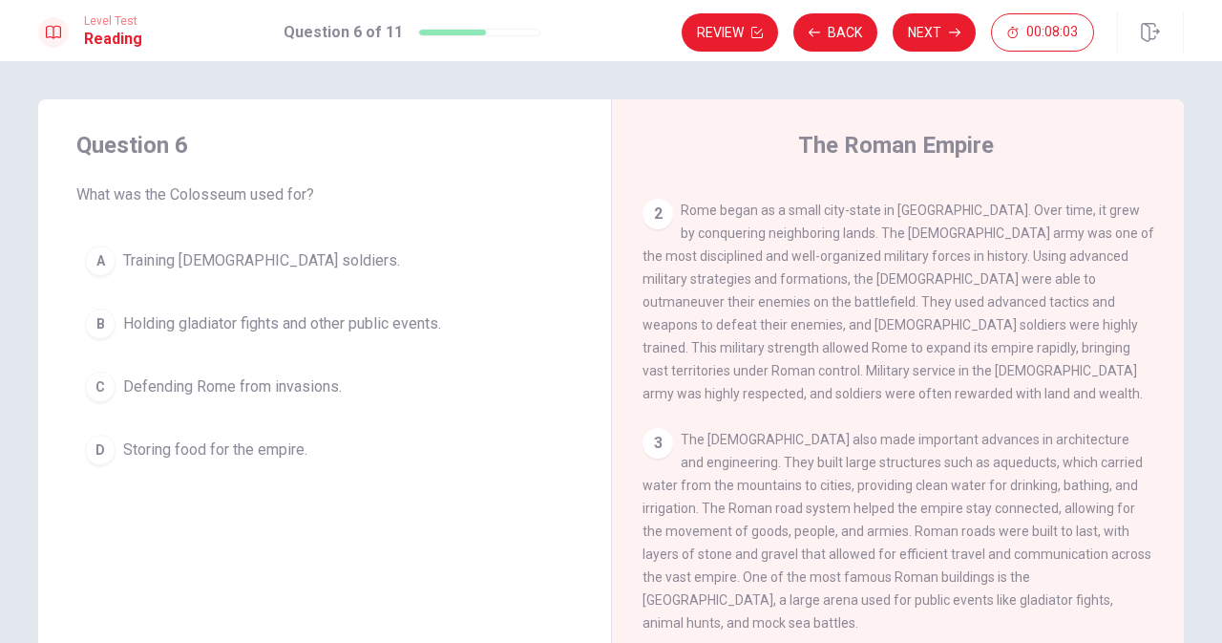
click at [306, 325] on span "Holding gladiator fights and other public events." at bounding box center [282, 323] width 318 height 23
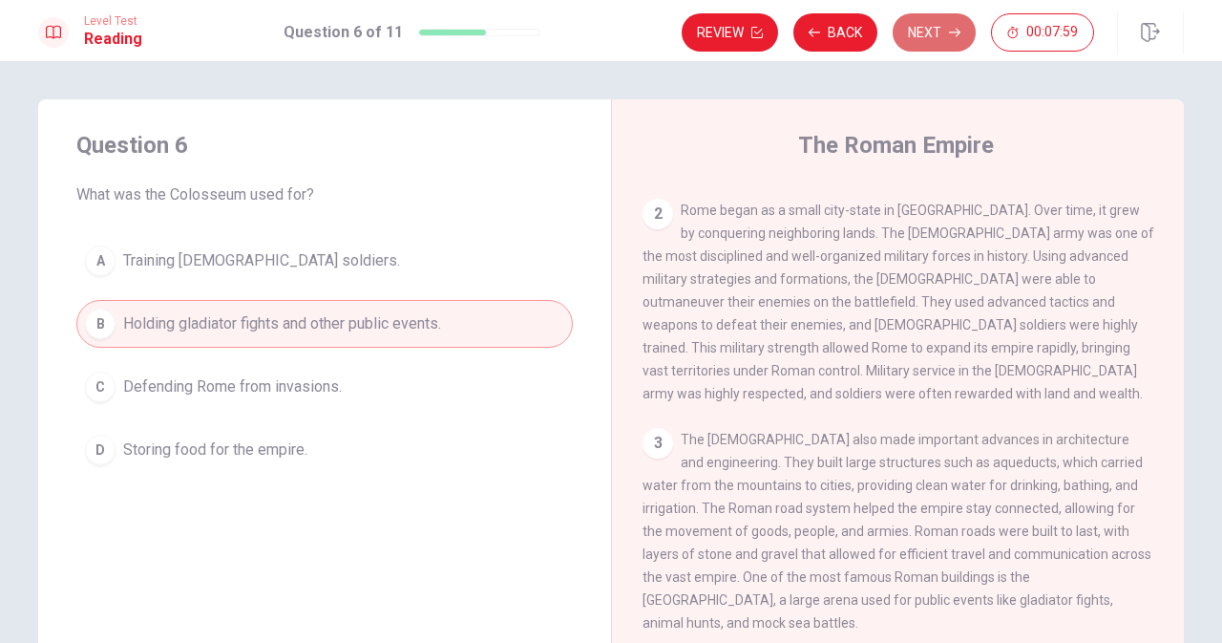
click at [936, 43] on button "Next" at bounding box center [934, 32] width 83 height 38
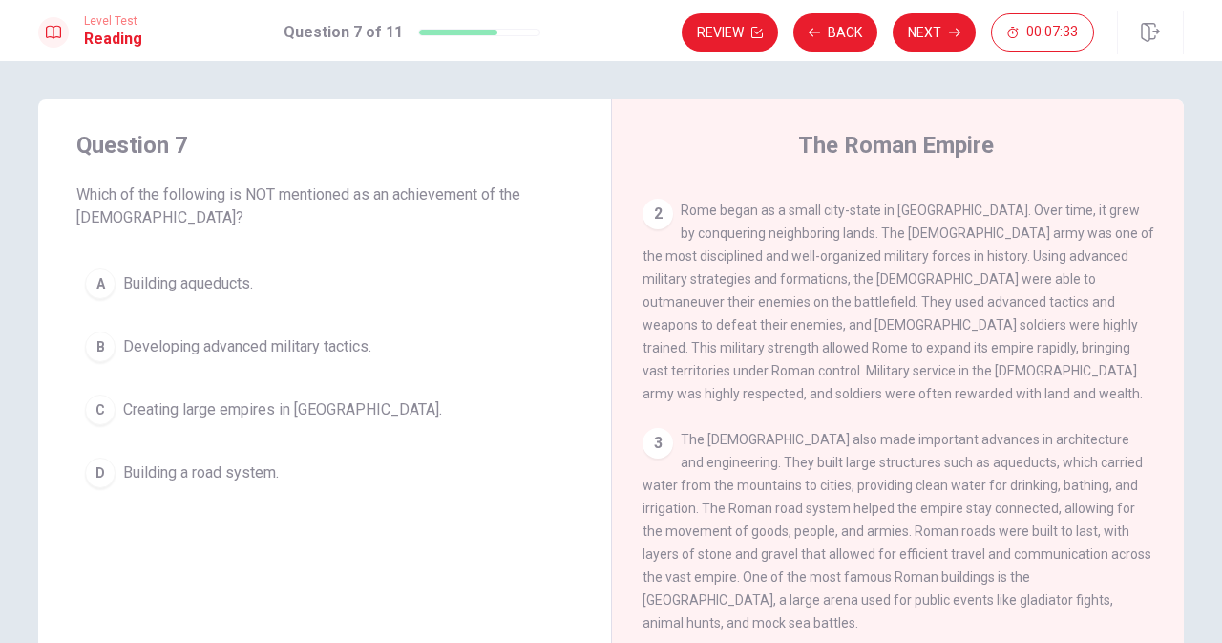
click at [227, 473] on span "Building a road system." at bounding box center [201, 472] width 156 height 23
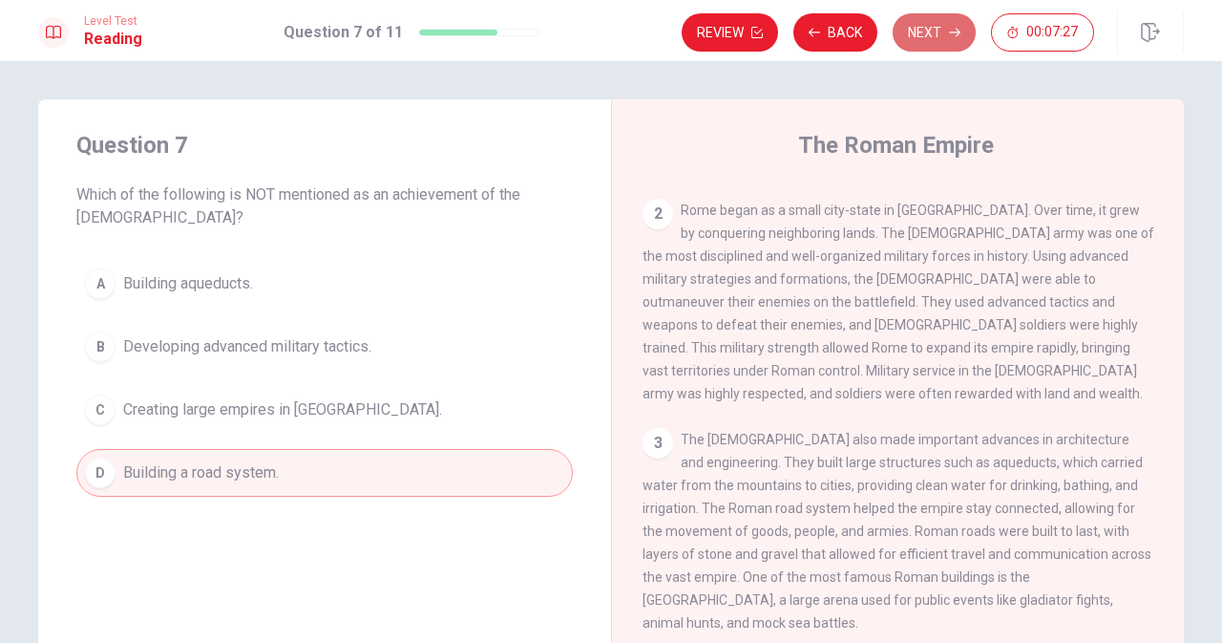
click at [951, 36] on icon "button" at bounding box center [954, 32] width 11 height 11
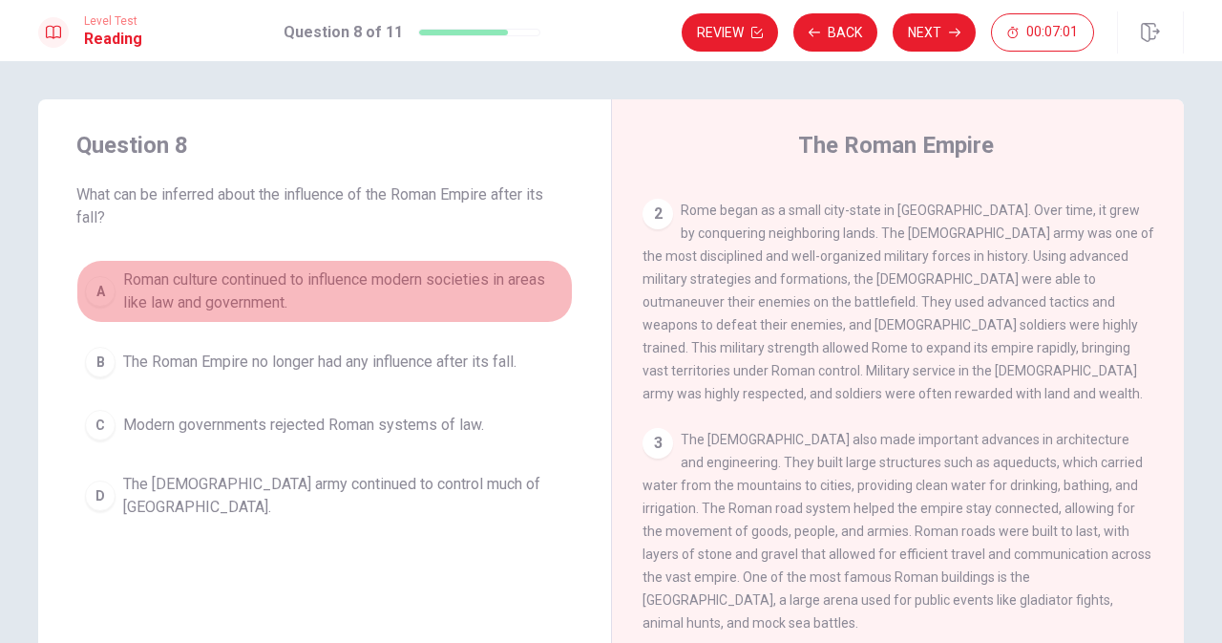
click at [447, 283] on span "Roman culture continued to influence modern societies in areas like law and gov…" at bounding box center [343, 291] width 441 height 46
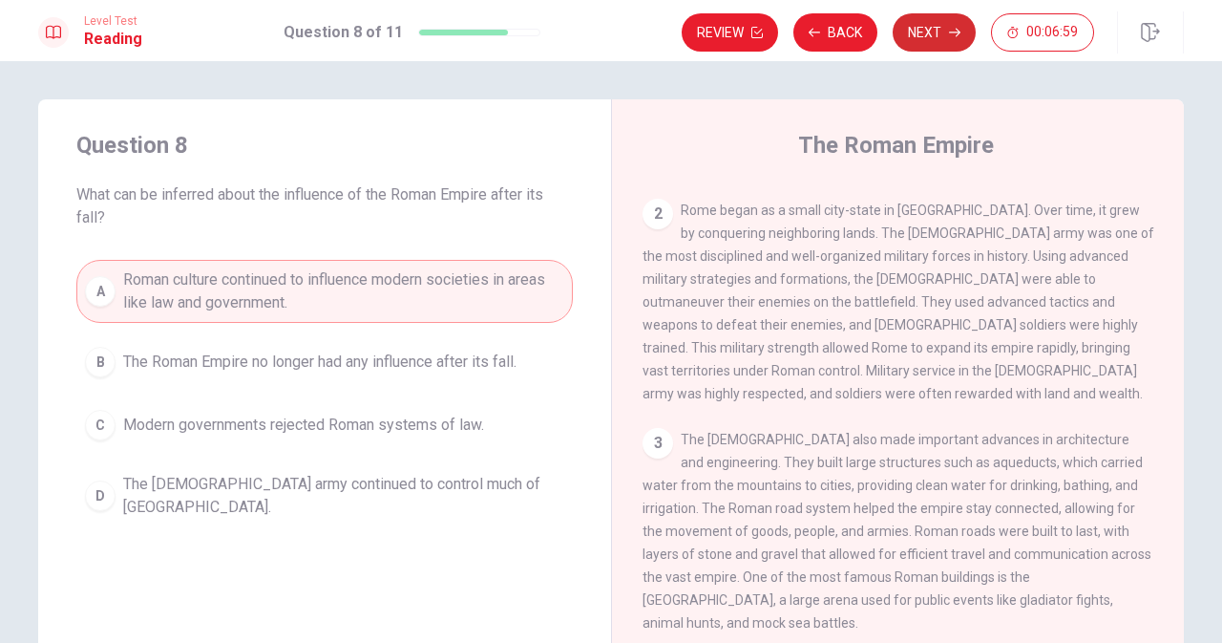
click at [932, 42] on button "Next" at bounding box center [934, 32] width 83 height 38
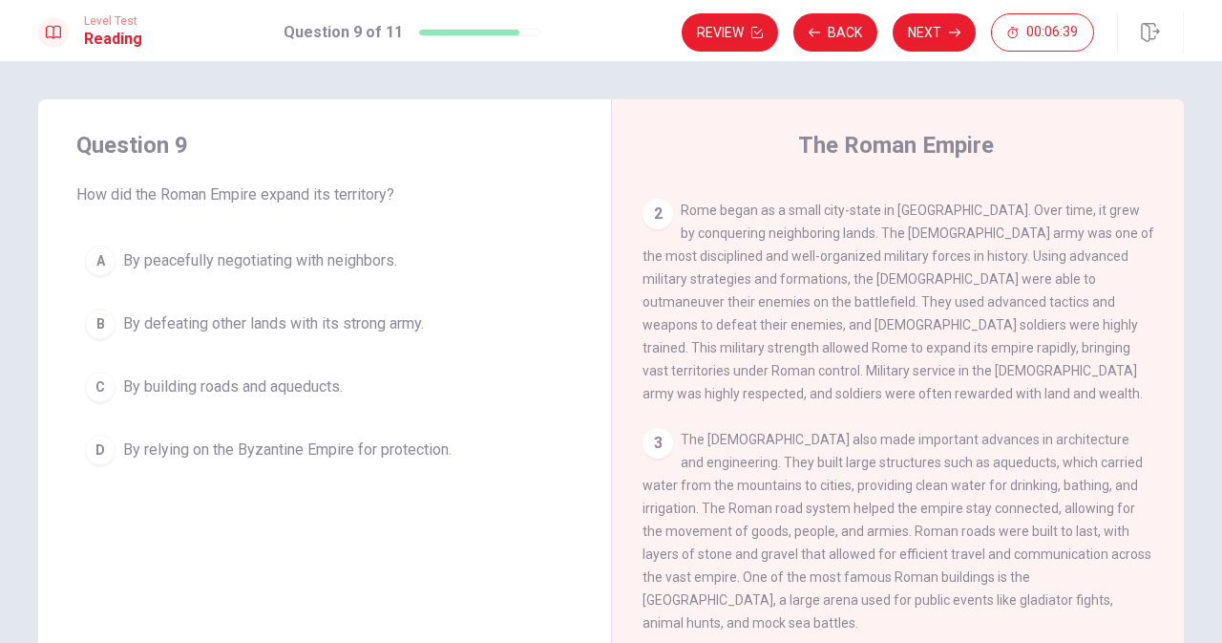
click at [271, 452] on span "By relying on the Byzantine Empire for protection." at bounding box center [287, 449] width 329 height 23
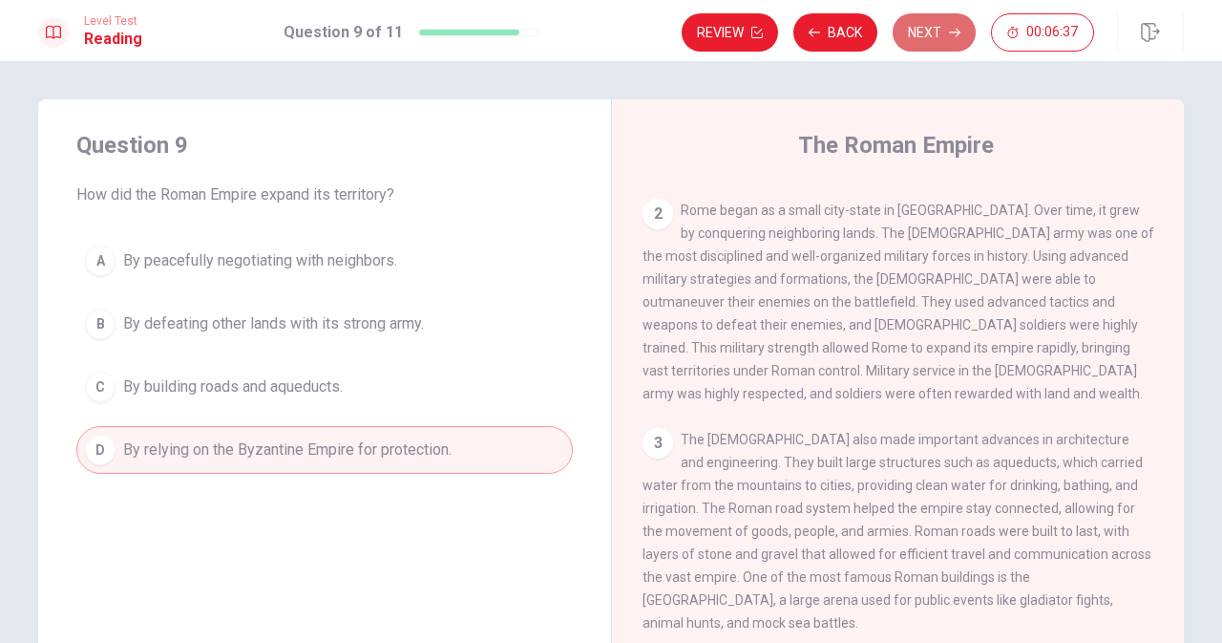
click at [948, 41] on button "Next" at bounding box center [934, 32] width 83 height 38
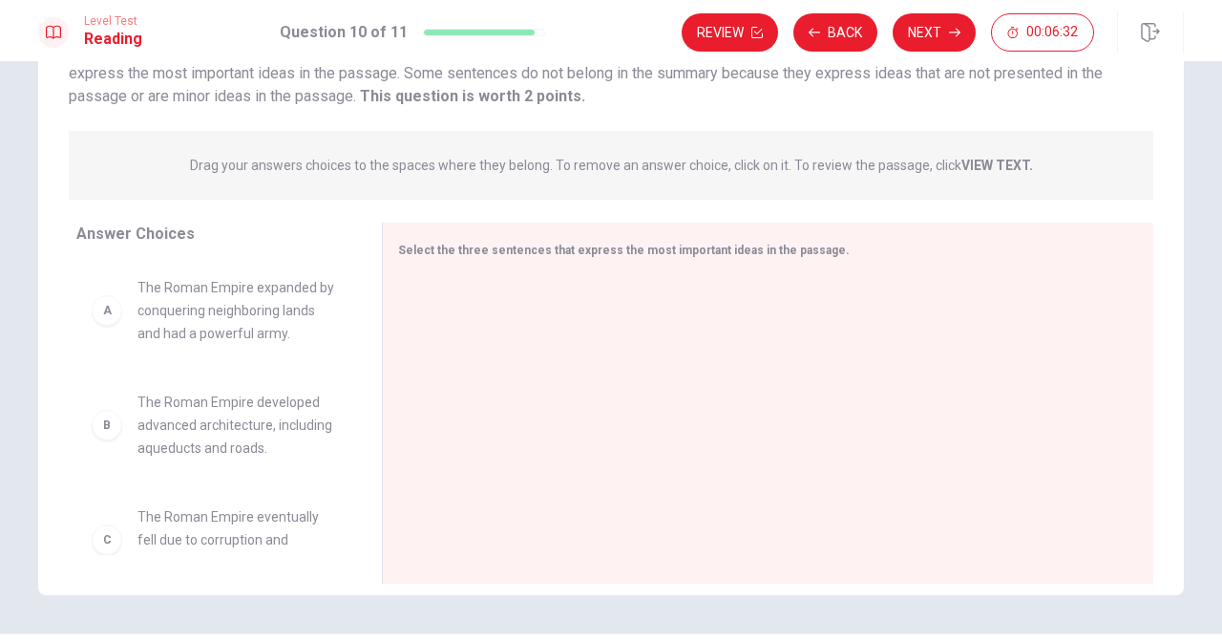
scroll to position [220, 0]
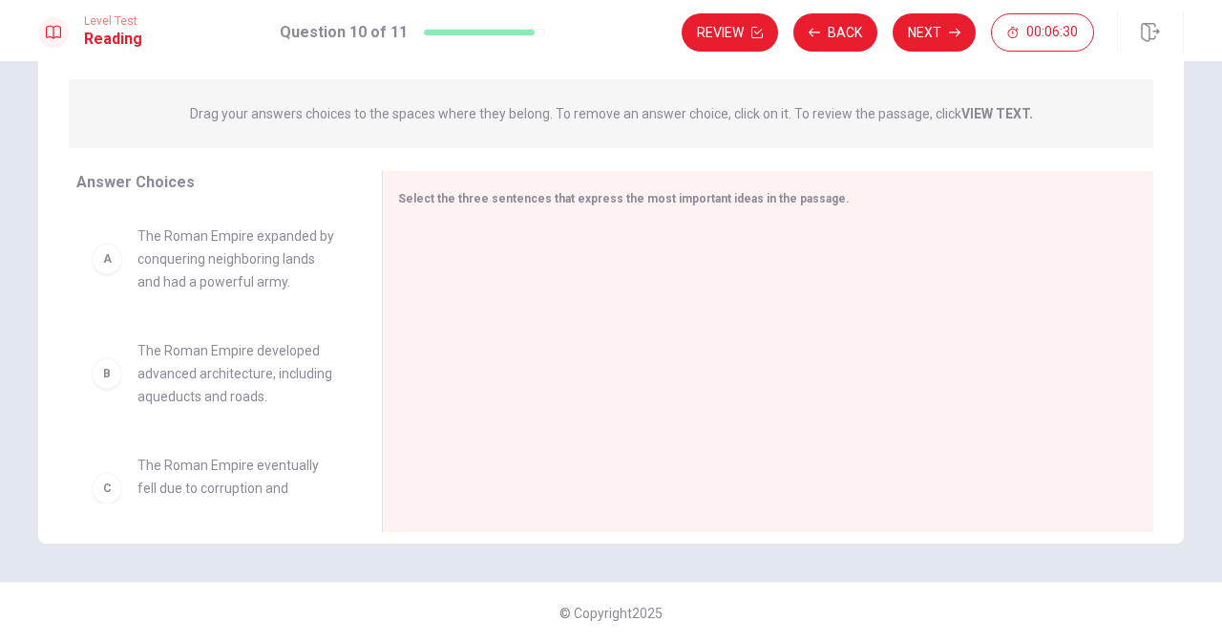
click at [271, 150] on div "Question 10 View Text Directions: An introductory sentence for a brief summary …" at bounding box center [611, 225] width 1146 height 631
drag, startPoint x: 385, startPoint y: 274, endPoint x: 473, endPoint y: 278, distance: 87.9
click at [473, 278] on div "Select the three sentences that express the most important ideas in the passage." at bounding box center [780, 351] width 747 height 361
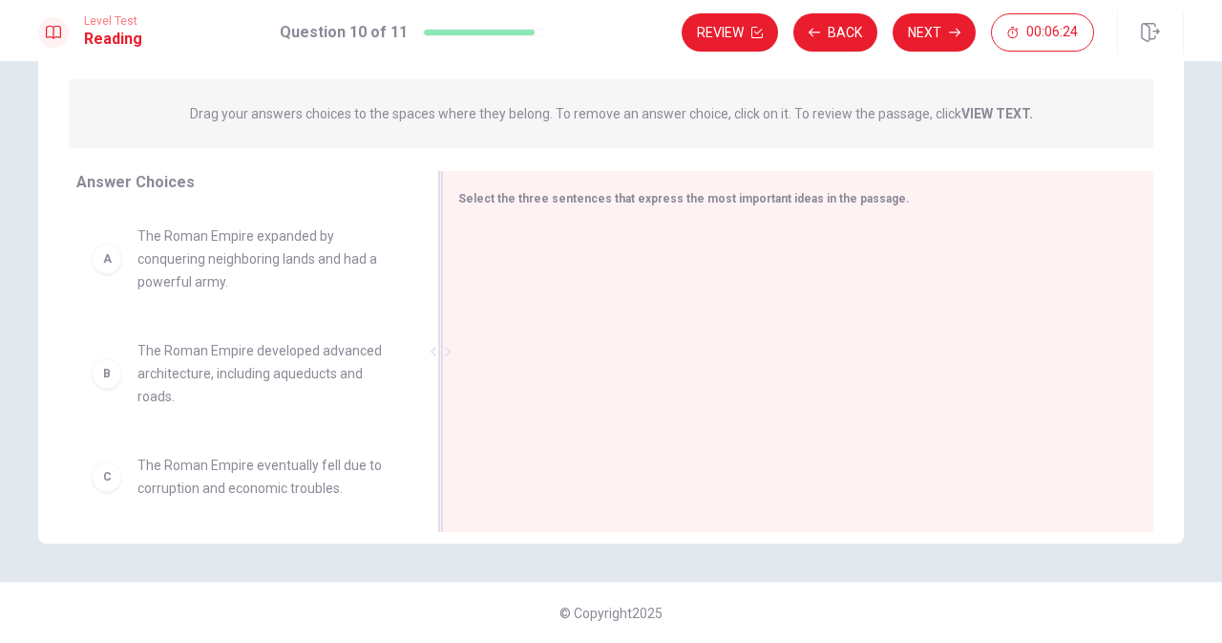
drag, startPoint x: 535, startPoint y: 293, endPoint x: 537, endPoint y: 262, distance: 31.6
click at [537, 262] on div at bounding box center [790, 353] width 665 height 256
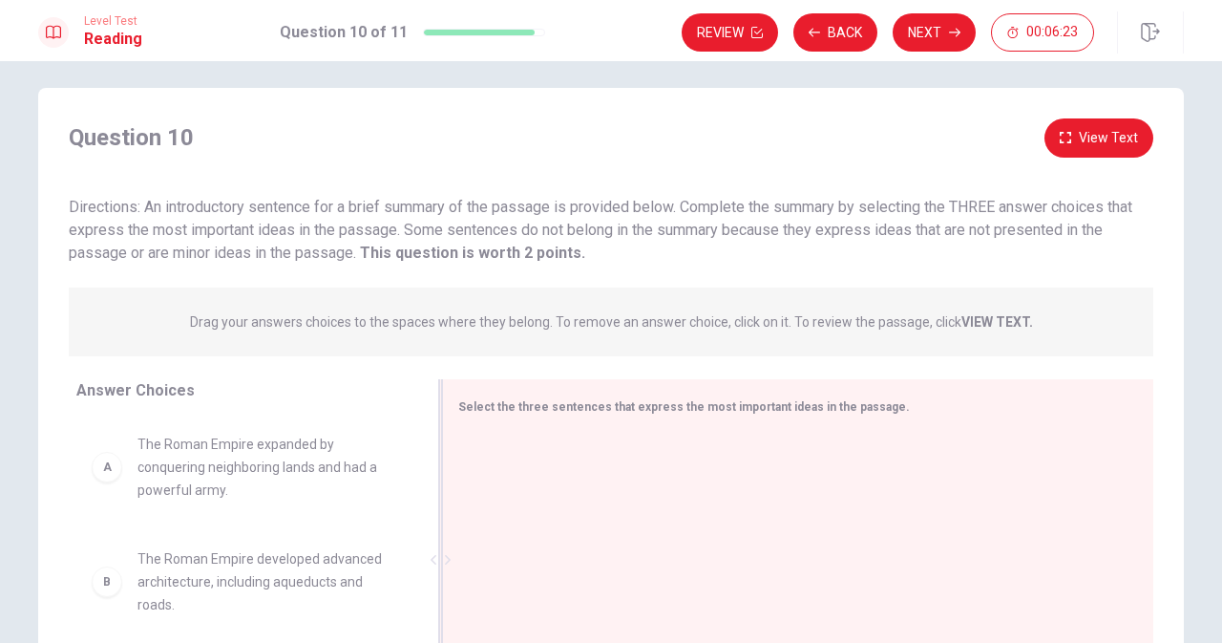
scroll to position [11, 0]
drag, startPoint x: 778, startPoint y: 250, endPoint x: 436, endPoint y: 224, distance: 343.8
click at [436, 224] on div "Directions: An introductory sentence for a brief summary of the passage is prov…" at bounding box center [611, 230] width 1085 height 69
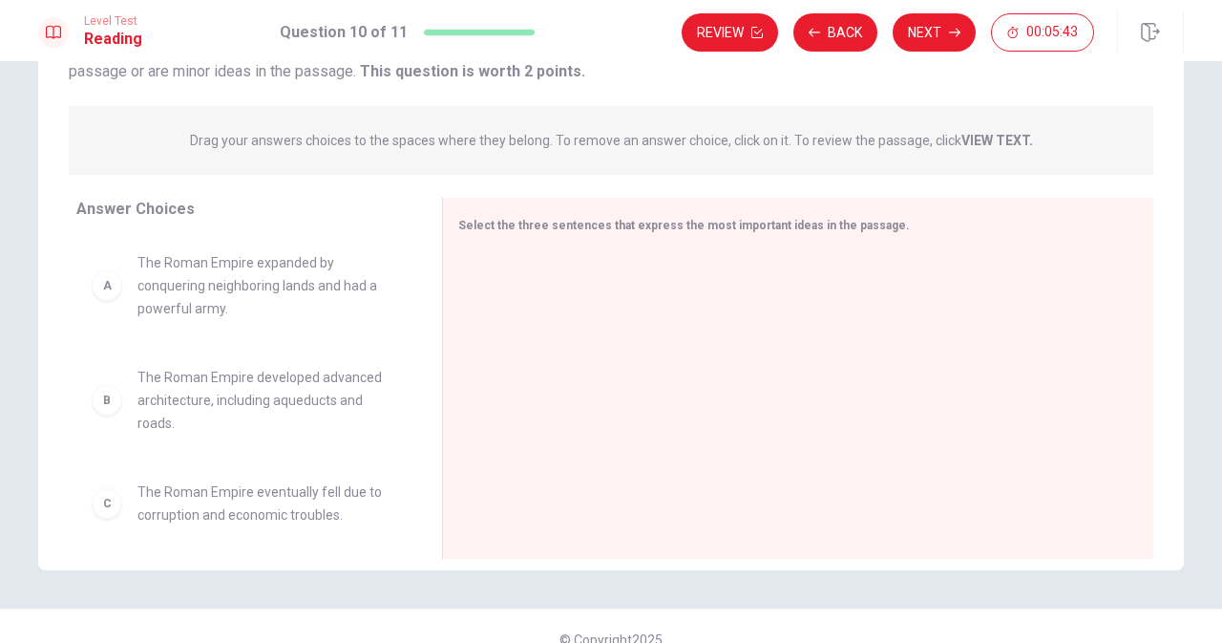
scroll to position [193, 0]
click at [519, 259] on div at bounding box center [790, 380] width 665 height 256
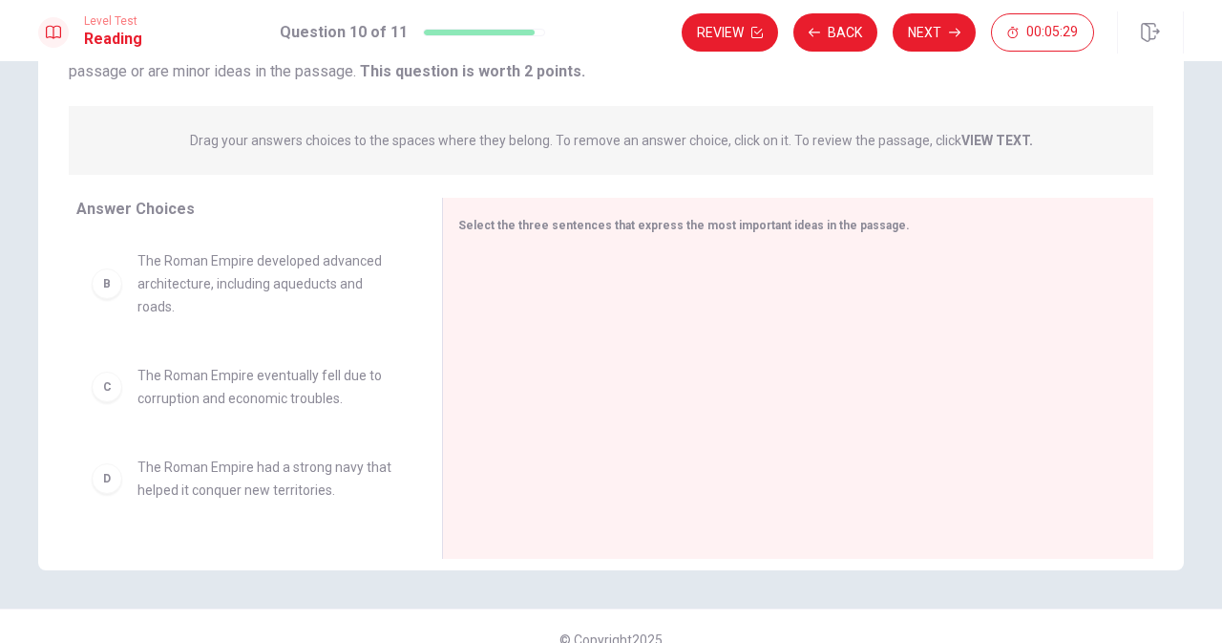
scroll to position [119, 0]
click at [253, 292] on span "The Roman Empire developed advanced architecture, including aqueducts and roads." at bounding box center [267, 280] width 259 height 69
click at [215, 268] on span "The Roman Empire developed advanced architecture, including aqueducts and roads." at bounding box center [267, 280] width 259 height 69
click at [109, 290] on div "B" at bounding box center [107, 281] width 31 height 31
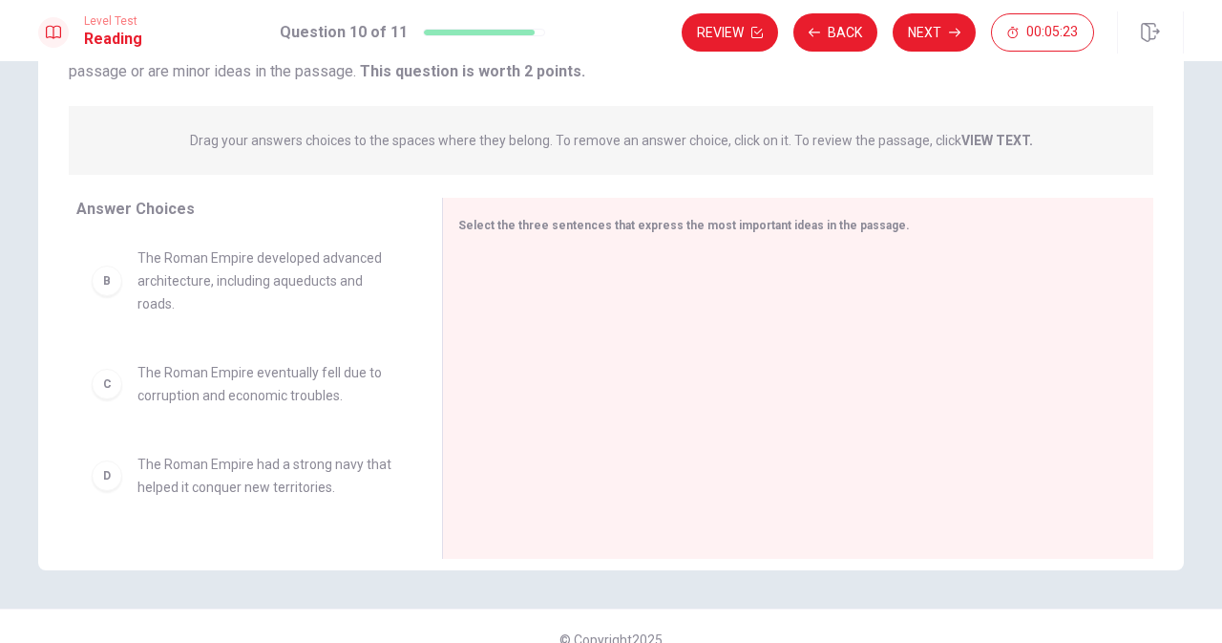
click at [109, 291] on div "B" at bounding box center [107, 281] width 31 height 31
click at [155, 305] on span "The Roman Empire developed advanced architecture, including aqueducts and roads." at bounding box center [267, 280] width 259 height 69
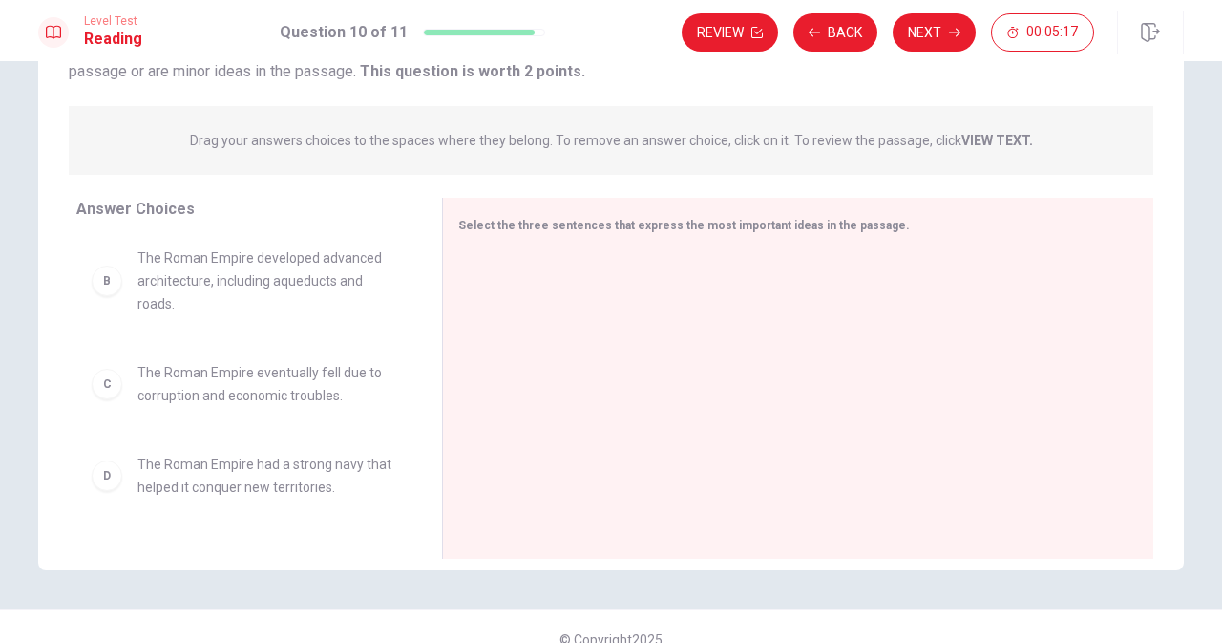
click at [155, 305] on span "The Roman Empire developed advanced architecture, including aqueducts and roads." at bounding box center [267, 280] width 259 height 69
click at [594, 240] on div "Select the three sentences that express the most important ideas in the passage." at bounding box center [798, 378] width 712 height 361
drag, startPoint x: 594, startPoint y: 240, endPoint x: 430, endPoint y: 315, distance: 180.8
click at [442, 315] on div "Select the three sentences that express the most important ideas in the passage." at bounding box center [798, 378] width 712 height 361
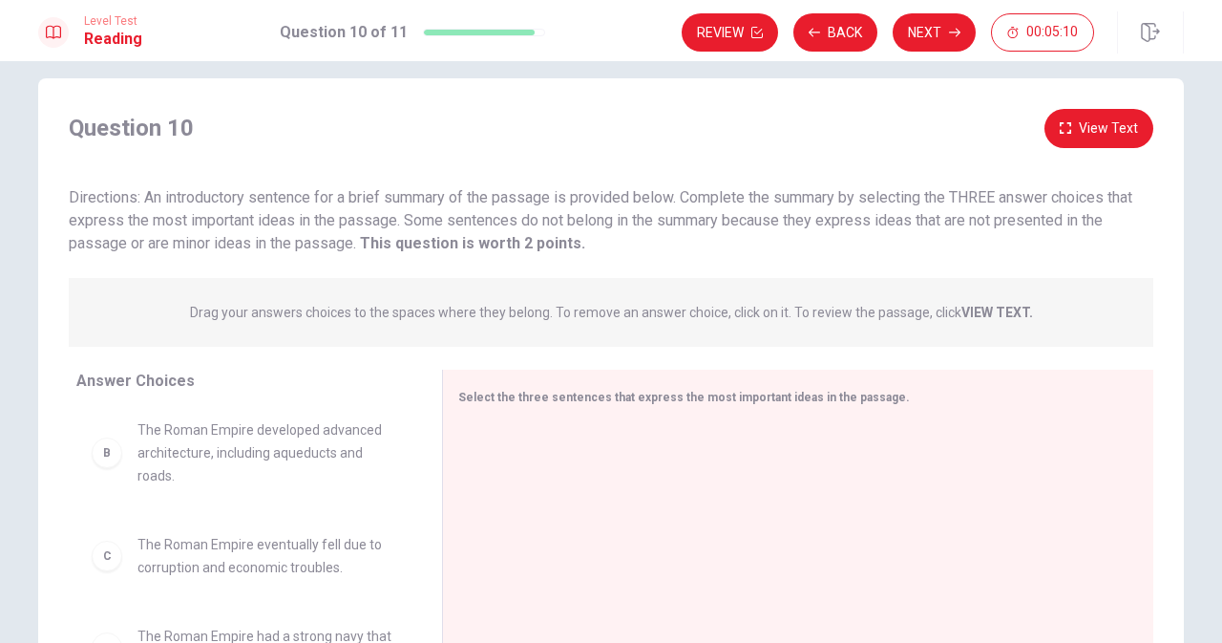
click at [372, 147] on div "Question 10 View Text" at bounding box center [611, 128] width 1085 height 39
click at [491, 246] on strong "This question is worth 2 points." at bounding box center [470, 246] width 229 height 18
click at [1075, 136] on button "View Text" at bounding box center [1099, 131] width 109 height 39
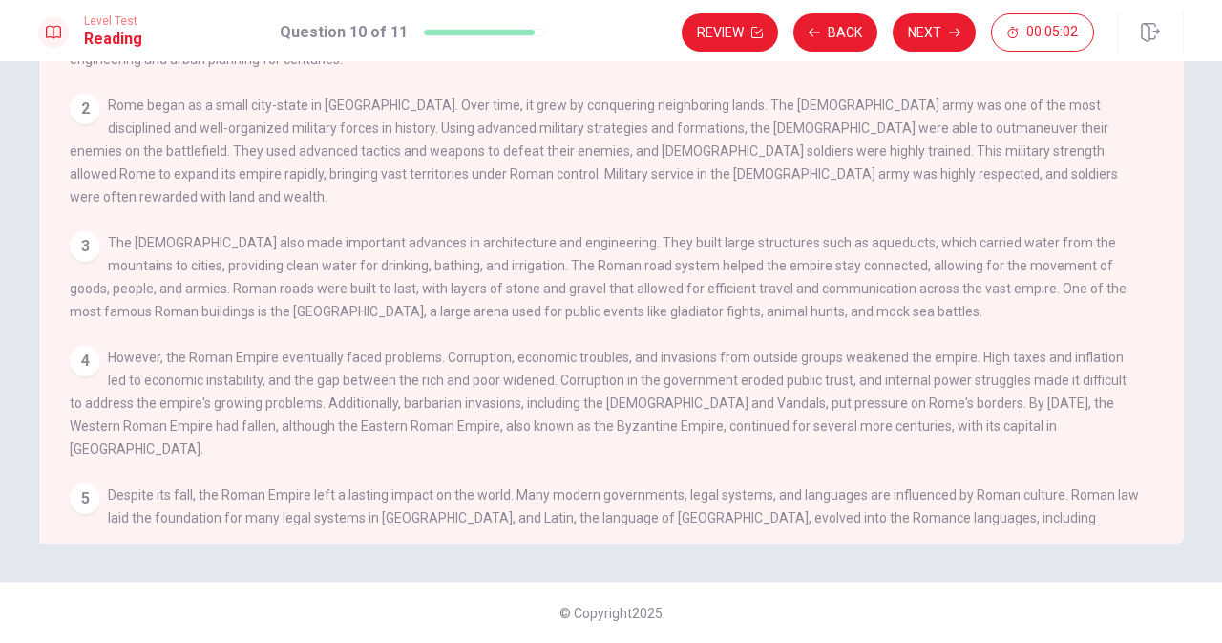
scroll to position [0, 0]
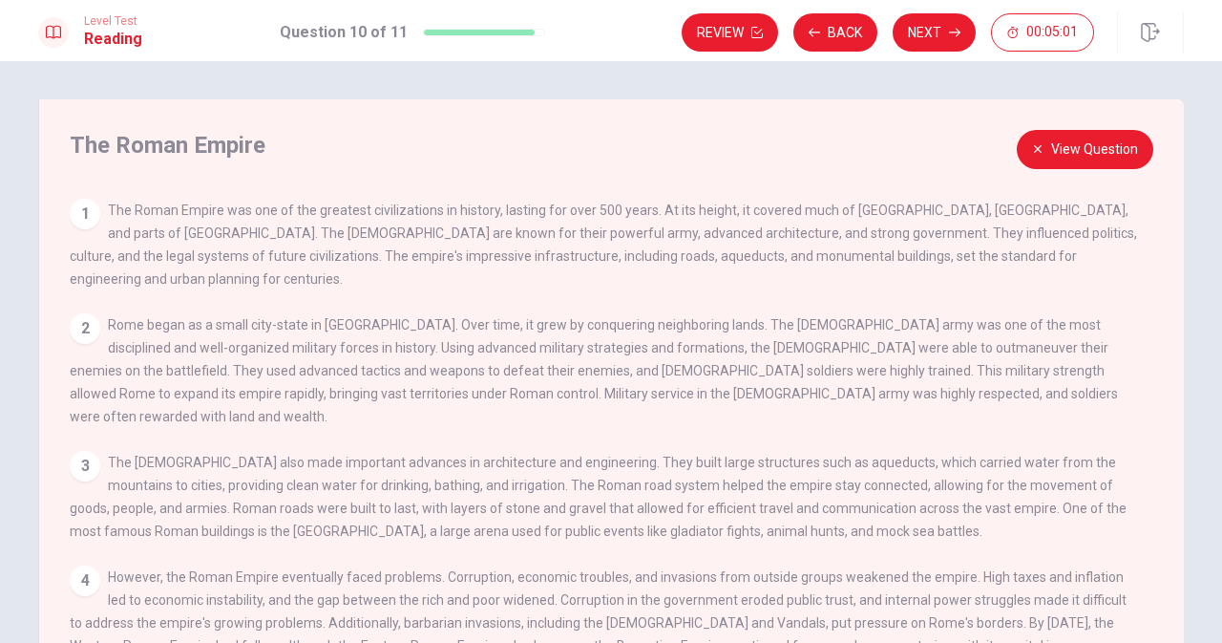
click at [1038, 148] on icon "button" at bounding box center [1037, 148] width 11 height 11
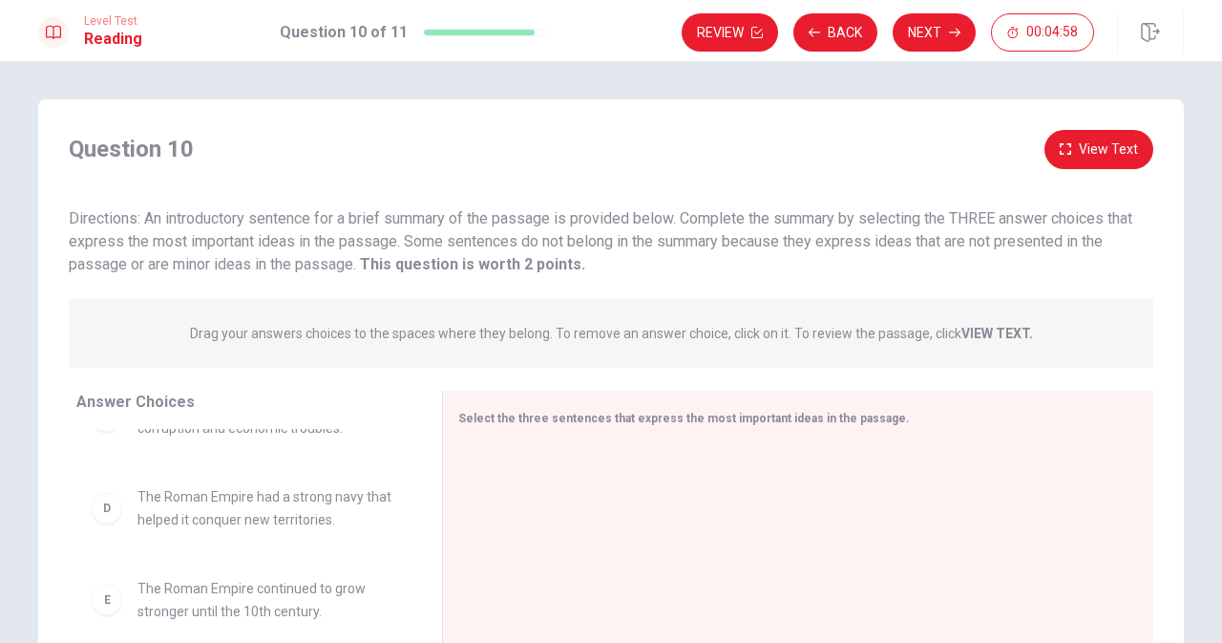
scroll to position [287, 0]
click at [113, 516] on div "D The Roman Empire had a strong navy that helped it conquer new territories." at bounding box center [244, 501] width 305 height 46
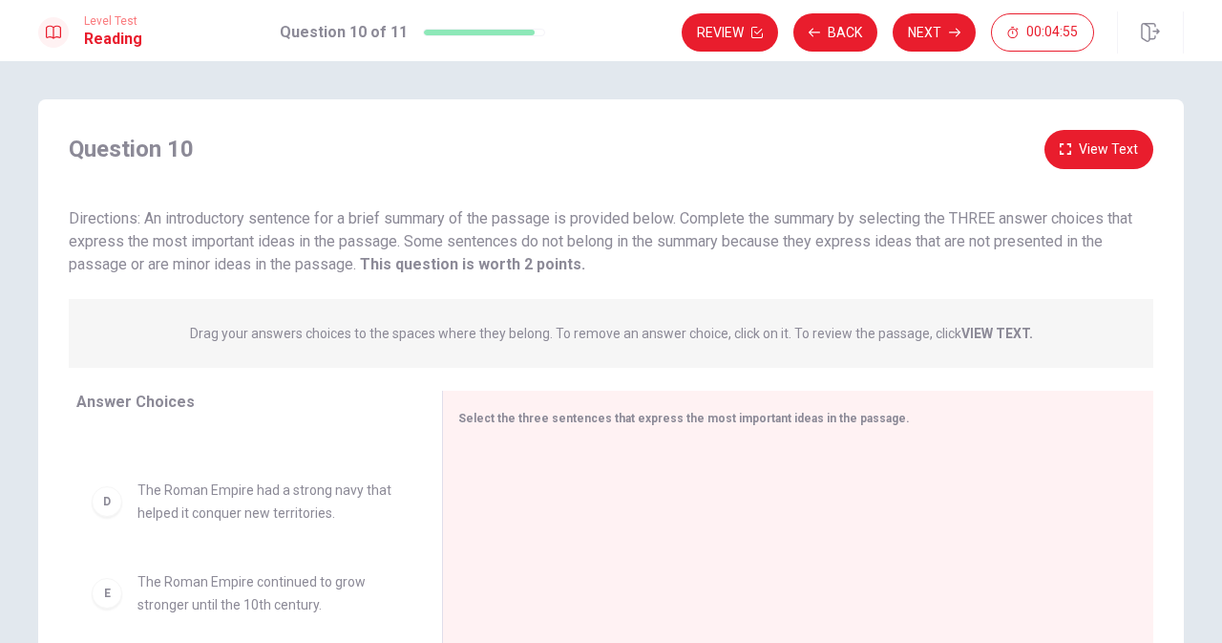
click at [113, 516] on div "D The Roman Empire had a strong navy that helped it conquer new territories." at bounding box center [244, 501] width 305 height 46
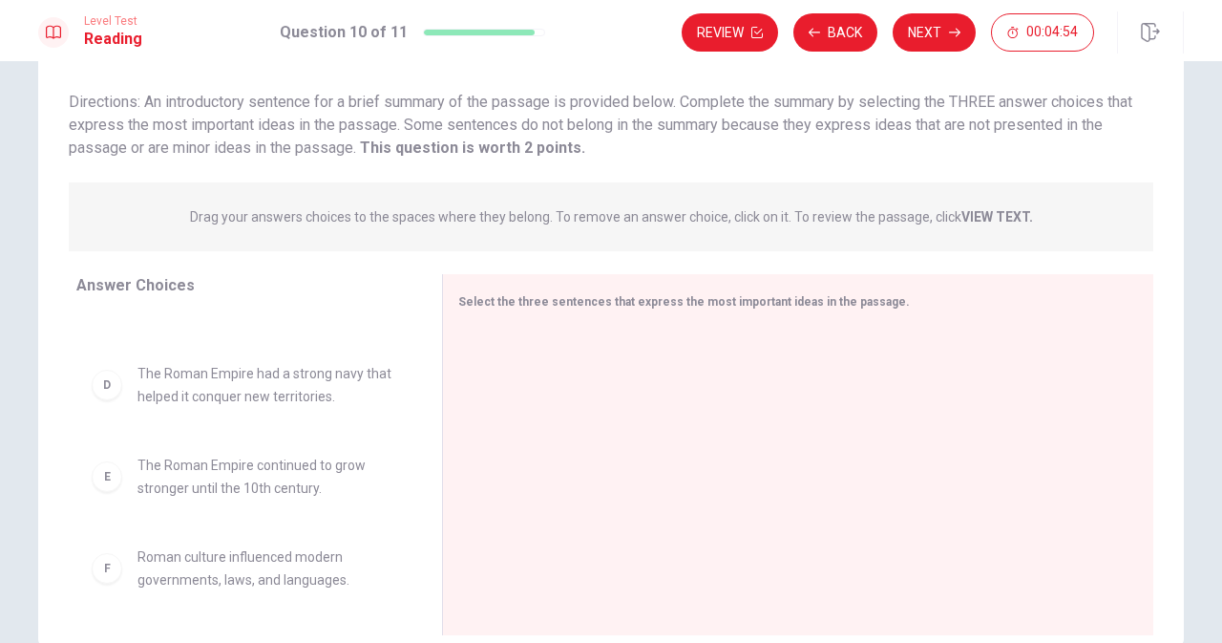
click at [113, 516] on div "A The Roman Empire expanded by conquering neighboring lands and had a powerful …" at bounding box center [251, 459] width 351 height 294
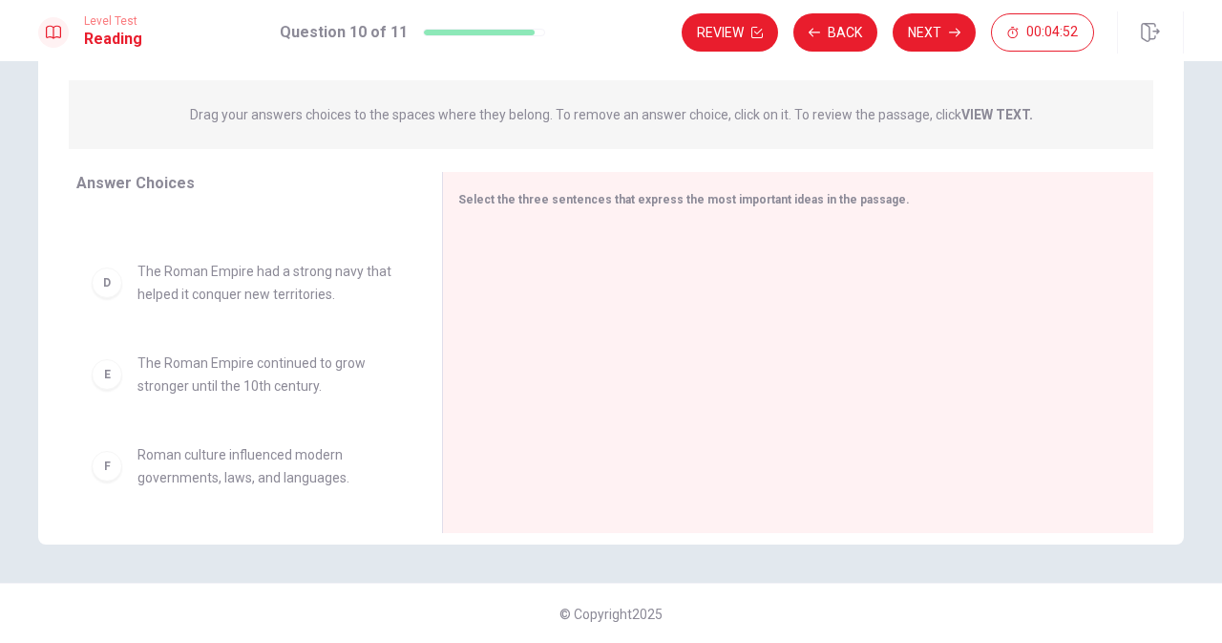
scroll to position [220, 0]
click at [250, 400] on div "E The Roman Empire continued to grow stronger until the 10th century." at bounding box center [243, 373] width 335 height 76
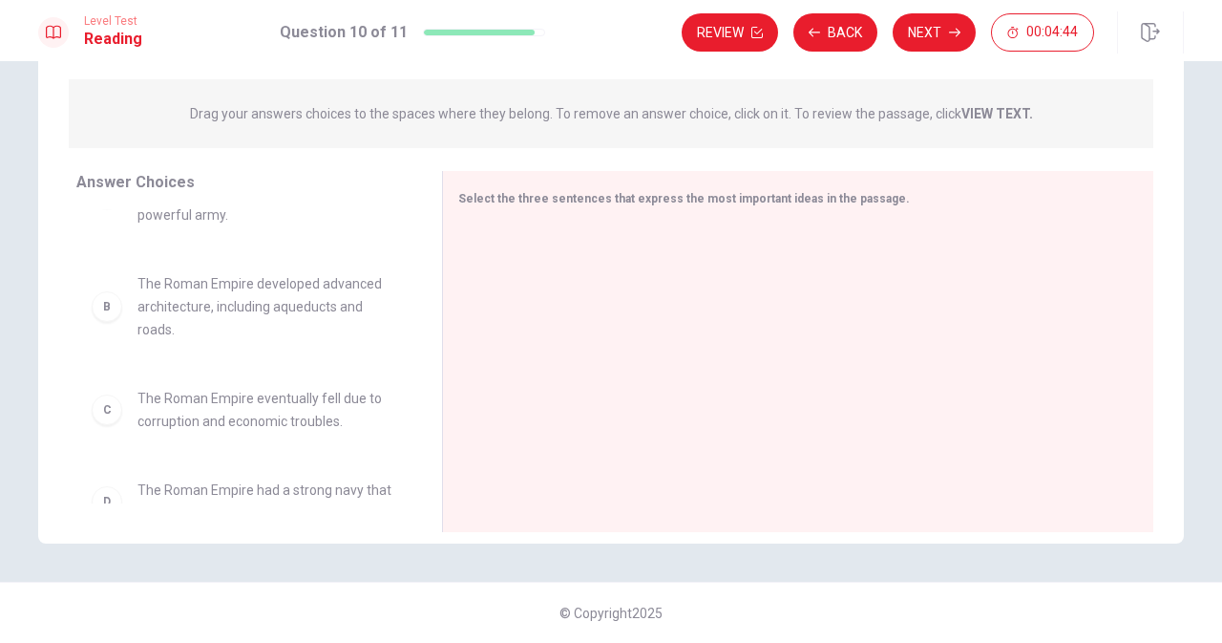
scroll to position [65, 0]
click at [250, 400] on span "The Roman Empire eventually fell due to corruption and economic troubles." at bounding box center [267, 412] width 259 height 46
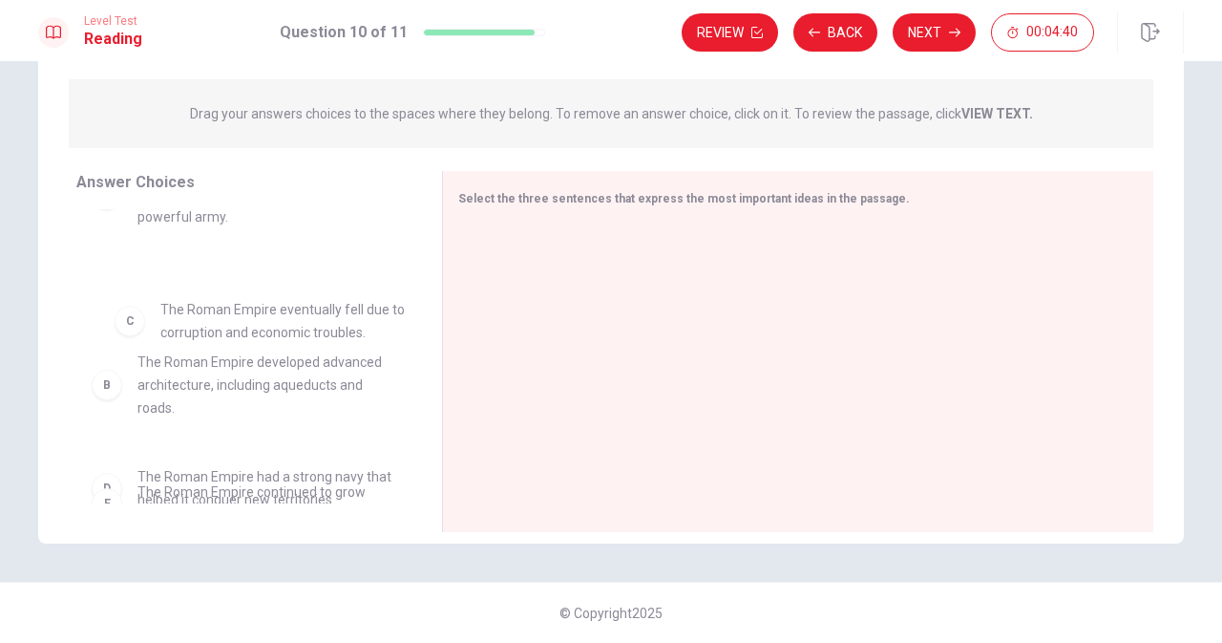
drag, startPoint x: 250, startPoint y: 400, endPoint x: 279, endPoint y: 301, distance: 103.4
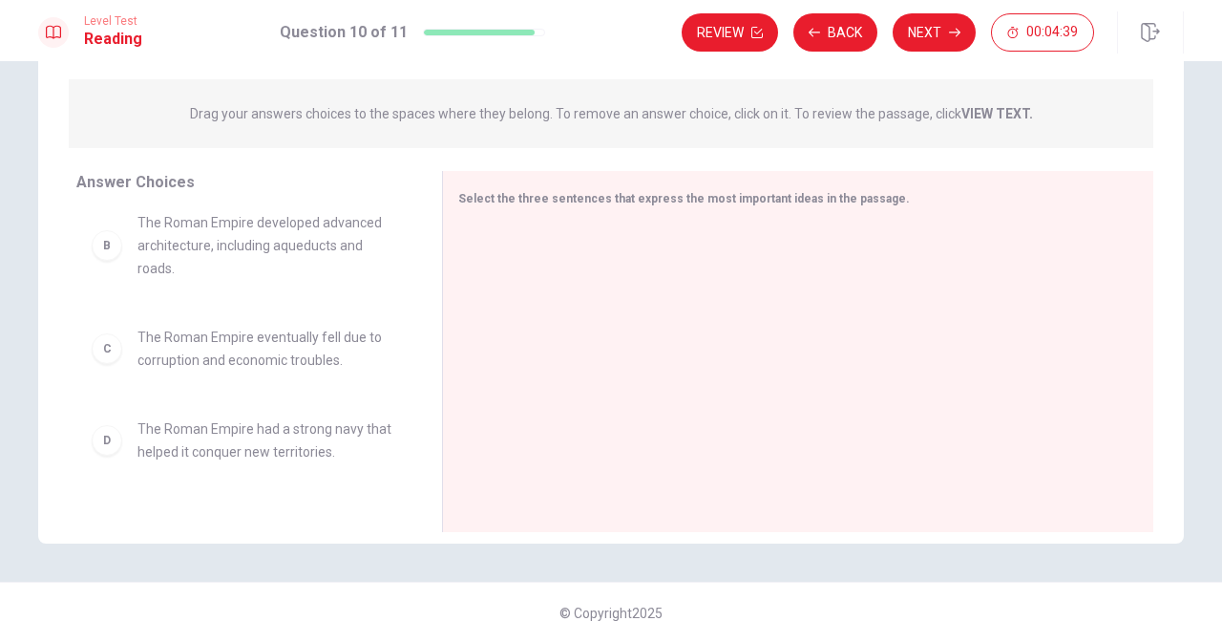
scroll to position [0, 0]
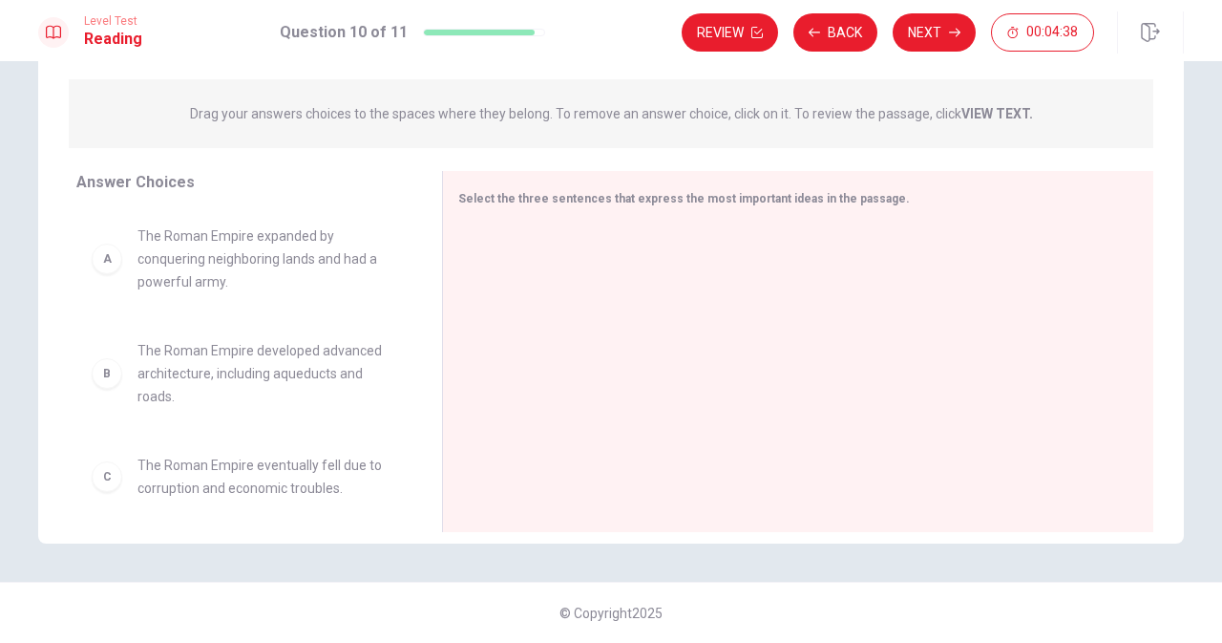
click at [279, 301] on div "A The Roman Empire expanded by conquering neighboring lands and had a powerful …" at bounding box center [243, 258] width 335 height 99
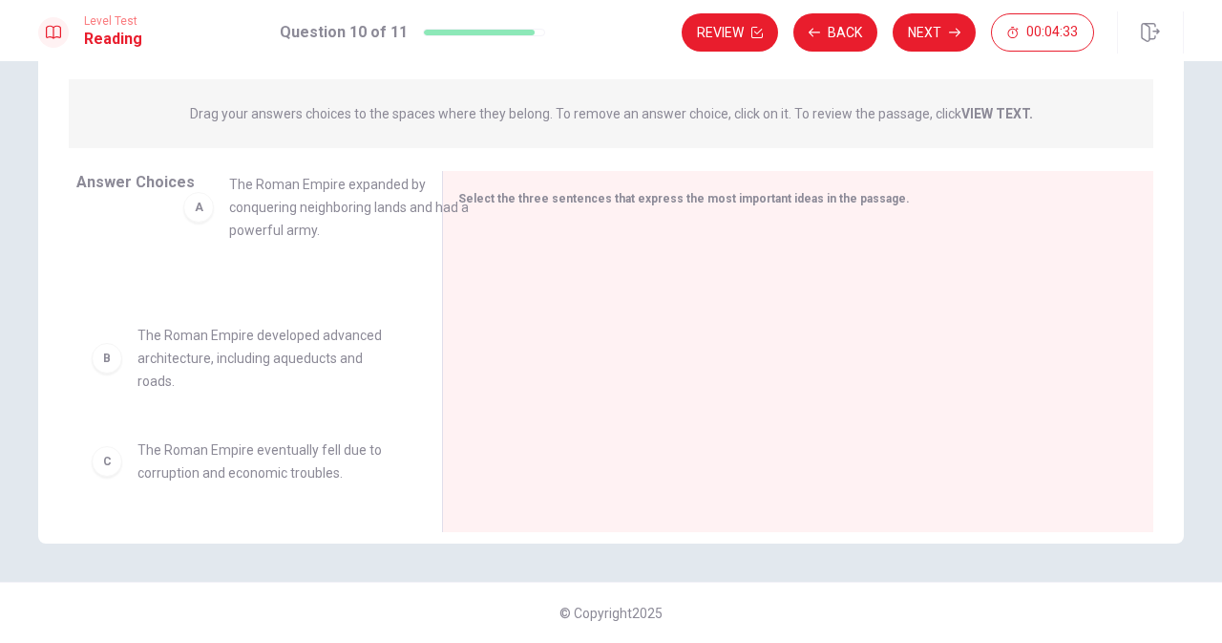
drag, startPoint x: 281, startPoint y: 290, endPoint x: 357, endPoint y: 254, distance: 84.6
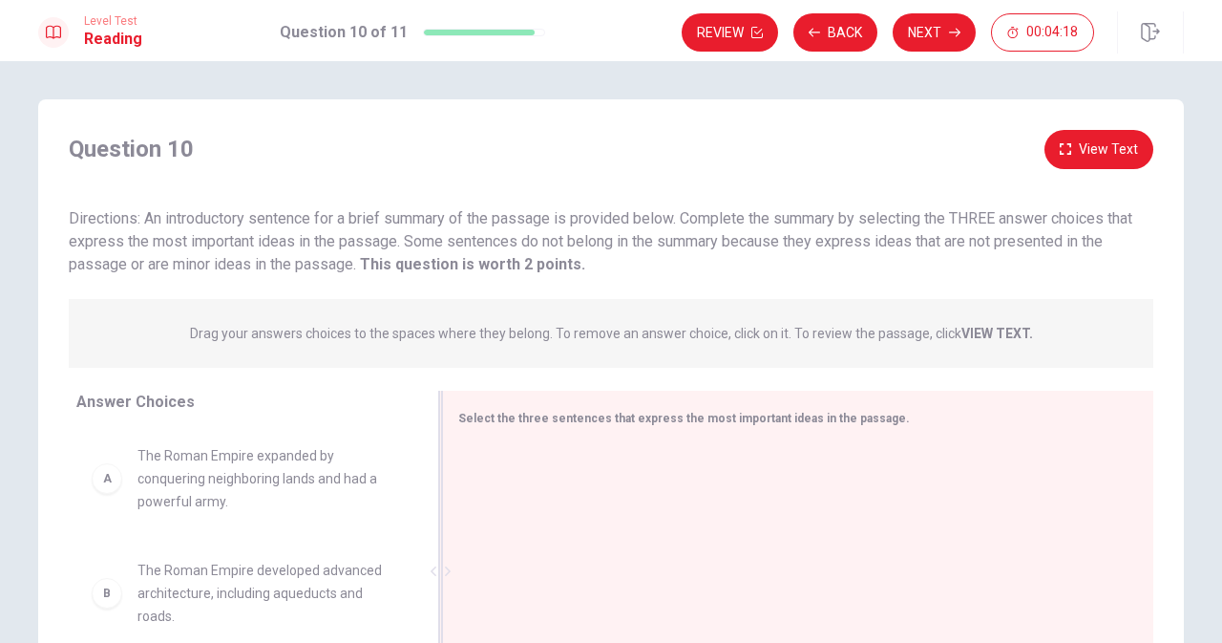
drag, startPoint x: 491, startPoint y: 504, endPoint x: 495, endPoint y: 477, distance: 28.0
click at [495, 477] on div at bounding box center [790, 573] width 665 height 256
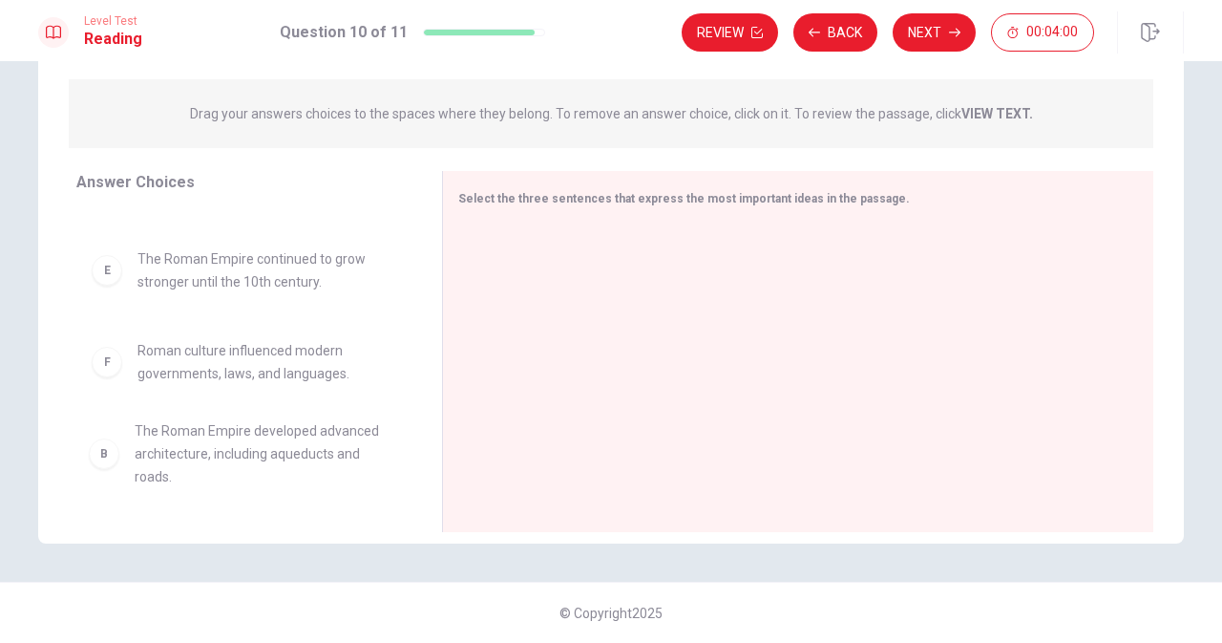
scroll to position [287, 0]
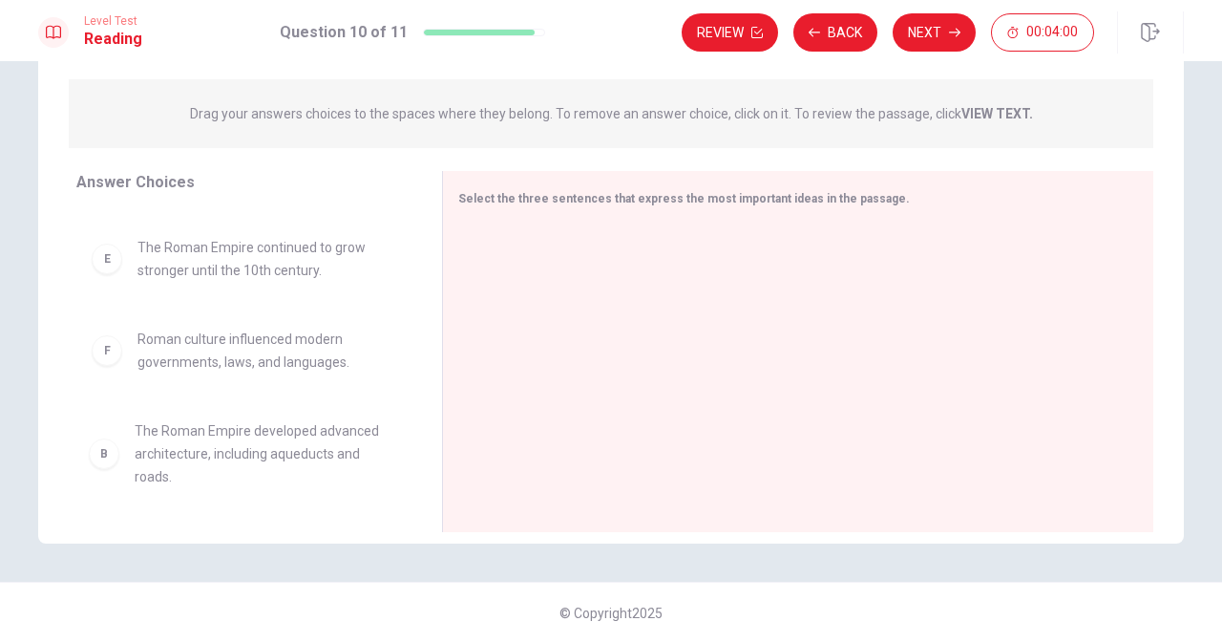
drag, startPoint x: 183, startPoint y: 358, endPoint x: 186, endPoint y: 448, distance: 89.8
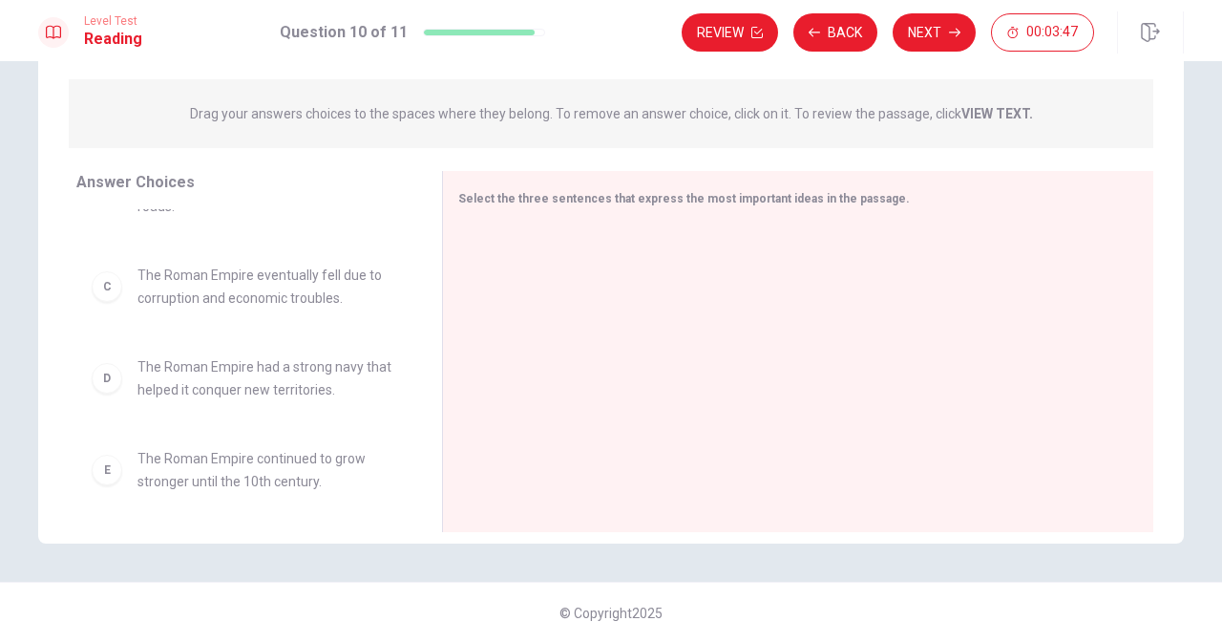
scroll to position [191, 0]
drag, startPoint x: 269, startPoint y: 383, endPoint x: 278, endPoint y: 342, distance: 42.0
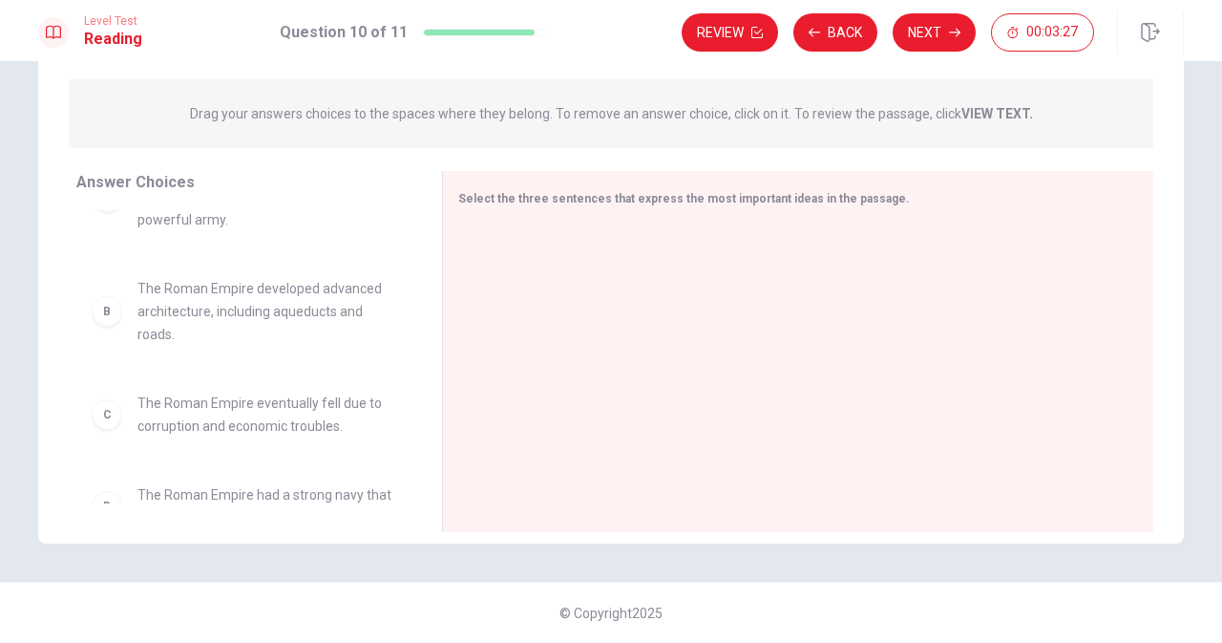
scroll to position [0, 0]
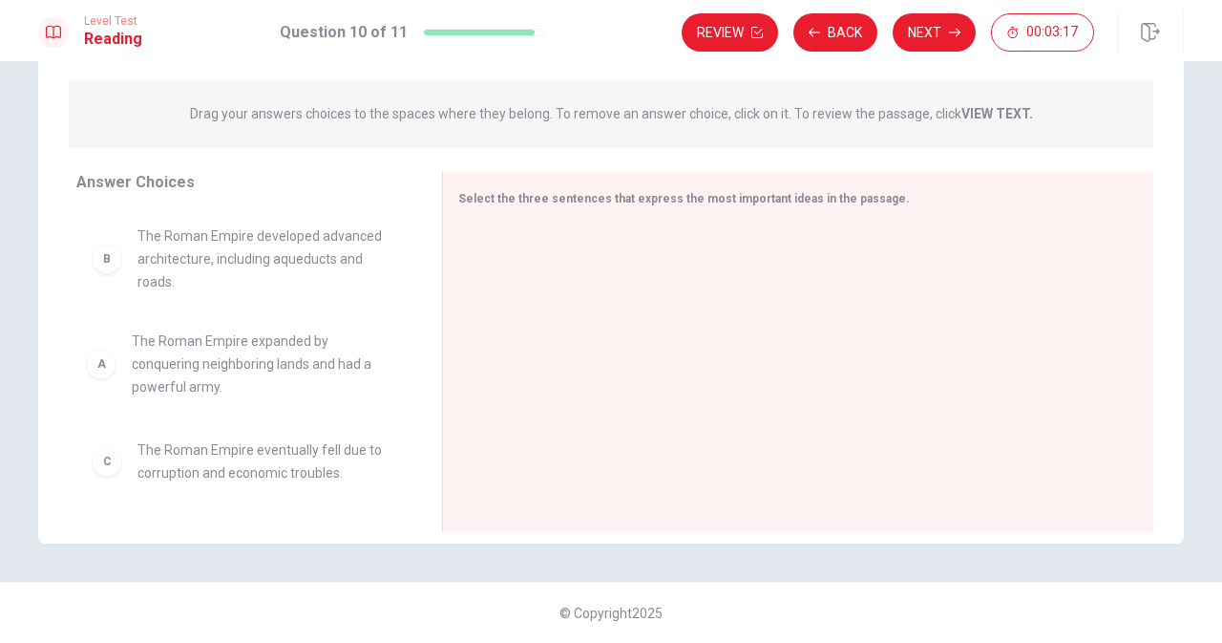
drag, startPoint x: 226, startPoint y: 256, endPoint x: 226, endPoint y: 381, distance: 125.1
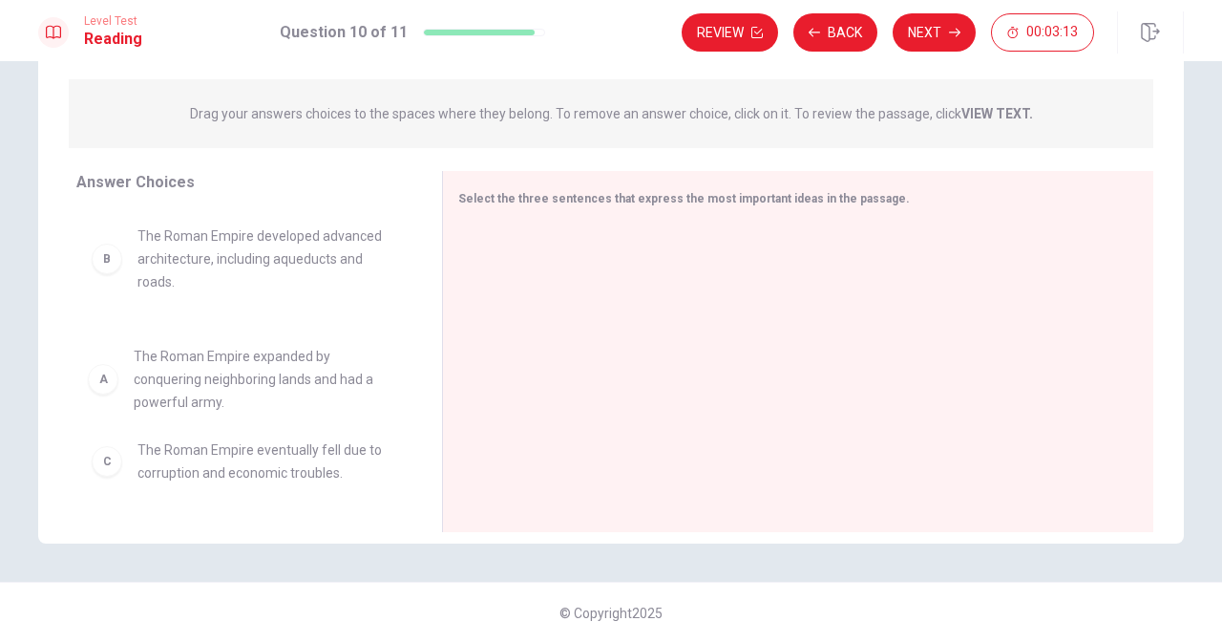
drag, startPoint x: 202, startPoint y: 289, endPoint x: 204, endPoint y: 429, distance: 139.5
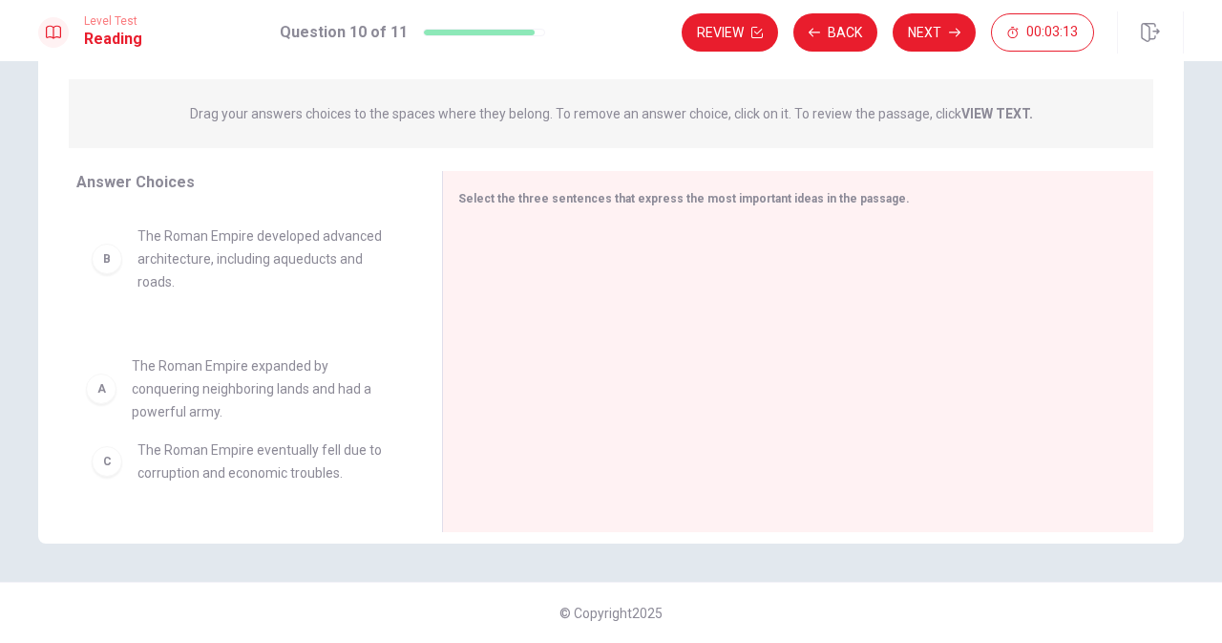
click at [204, 428] on div "B The Roman Empire developed advanced architecture, including aqueducts and roa…" at bounding box center [243, 356] width 335 height 294
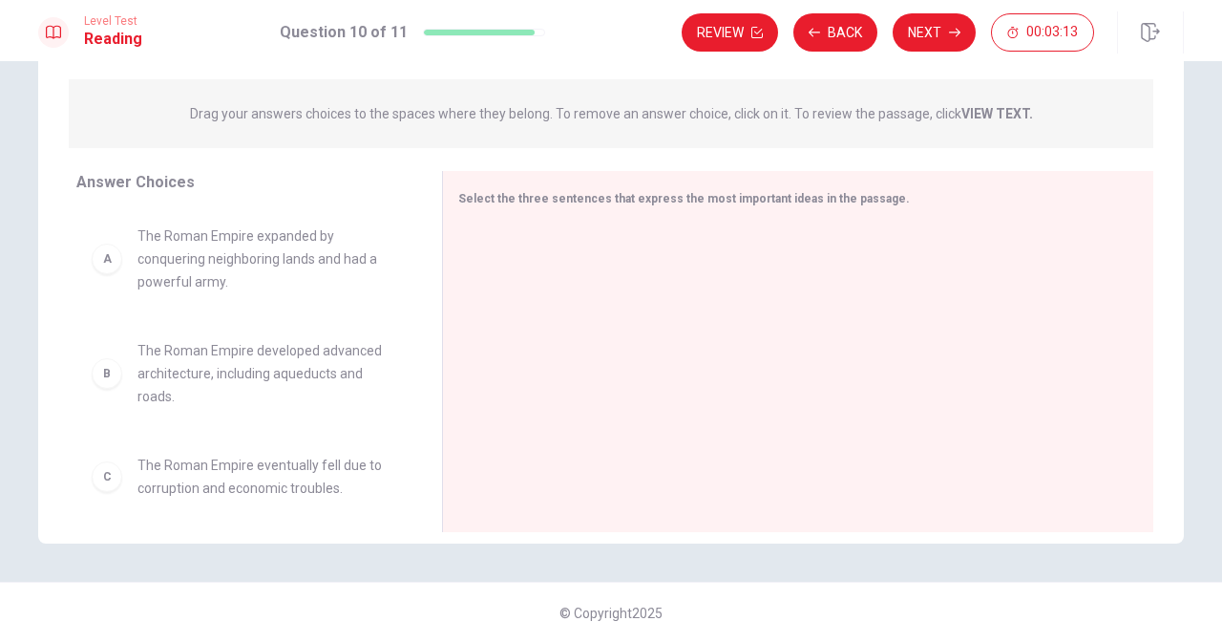
click at [204, 428] on div "A The Roman Empire expanded by conquering neighboring lands and had a powerful …" at bounding box center [243, 356] width 335 height 294
click at [194, 371] on span "The Roman Empire developed advanced architecture, including aqueducts and roads." at bounding box center [267, 373] width 259 height 69
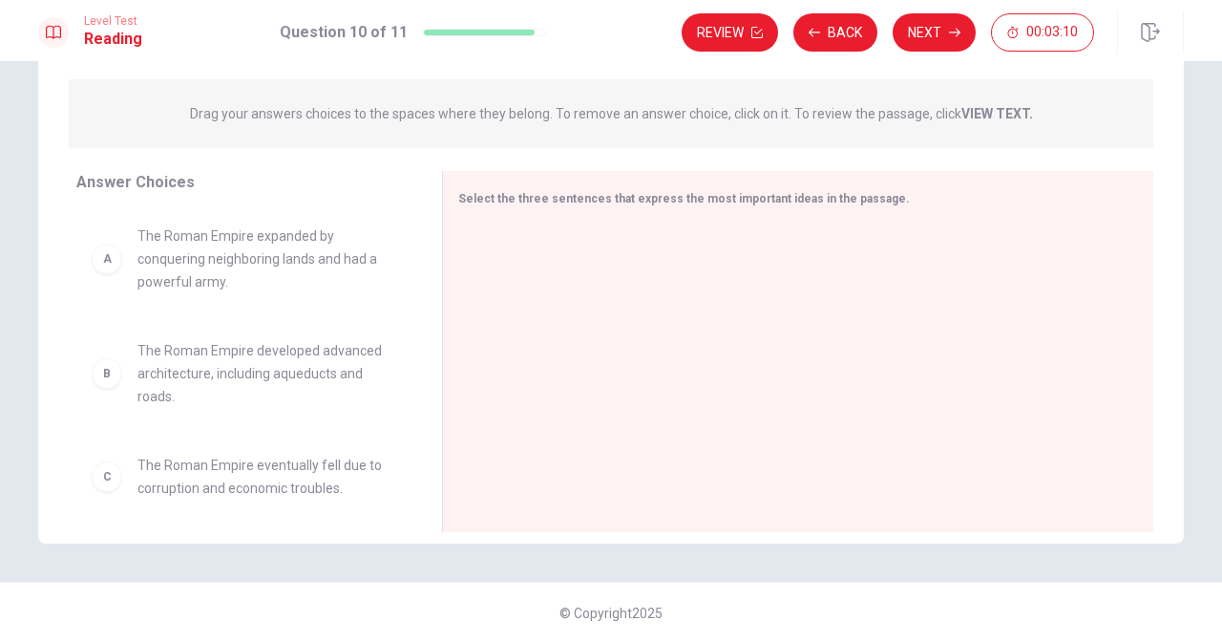
click at [194, 371] on span "The Roman Empire developed advanced architecture, including aqueducts and roads." at bounding box center [267, 373] width 259 height 69
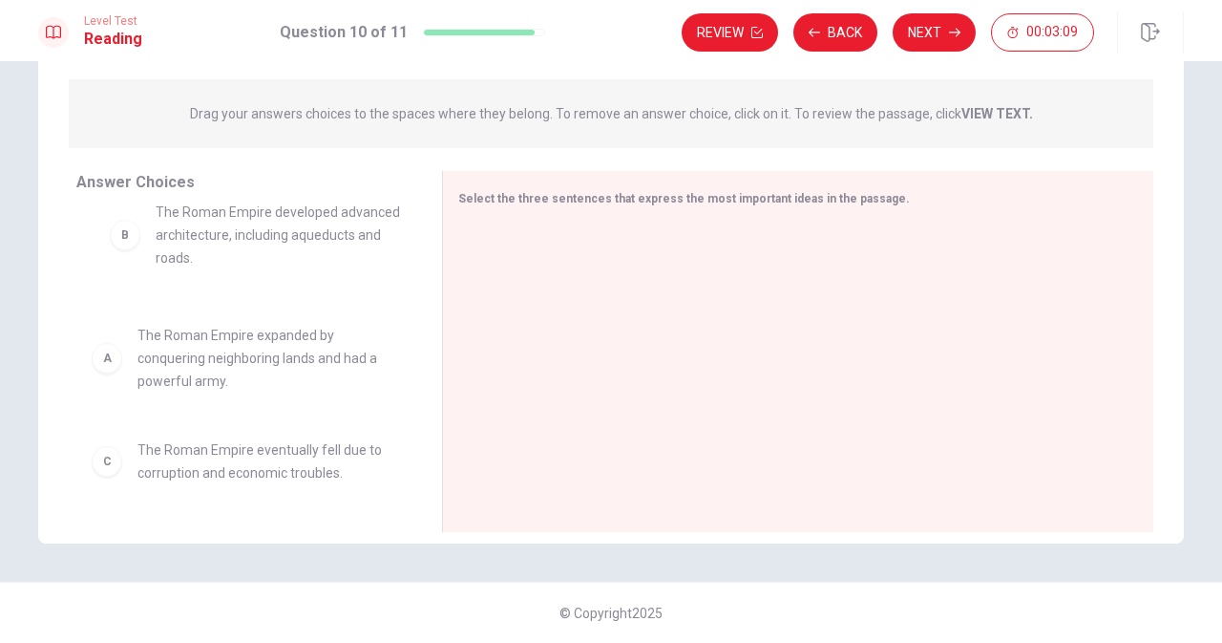
drag, startPoint x: 194, startPoint y: 371, endPoint x: 218, endPoint y: 214, distance: 158.4
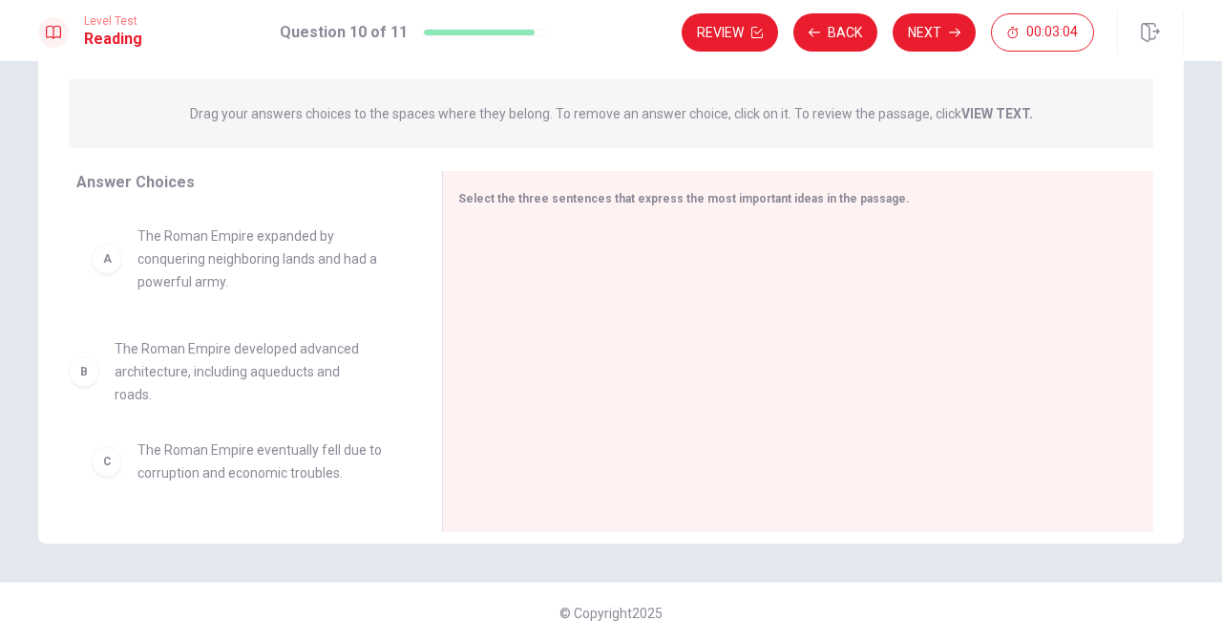
scroll to position [40, 0]
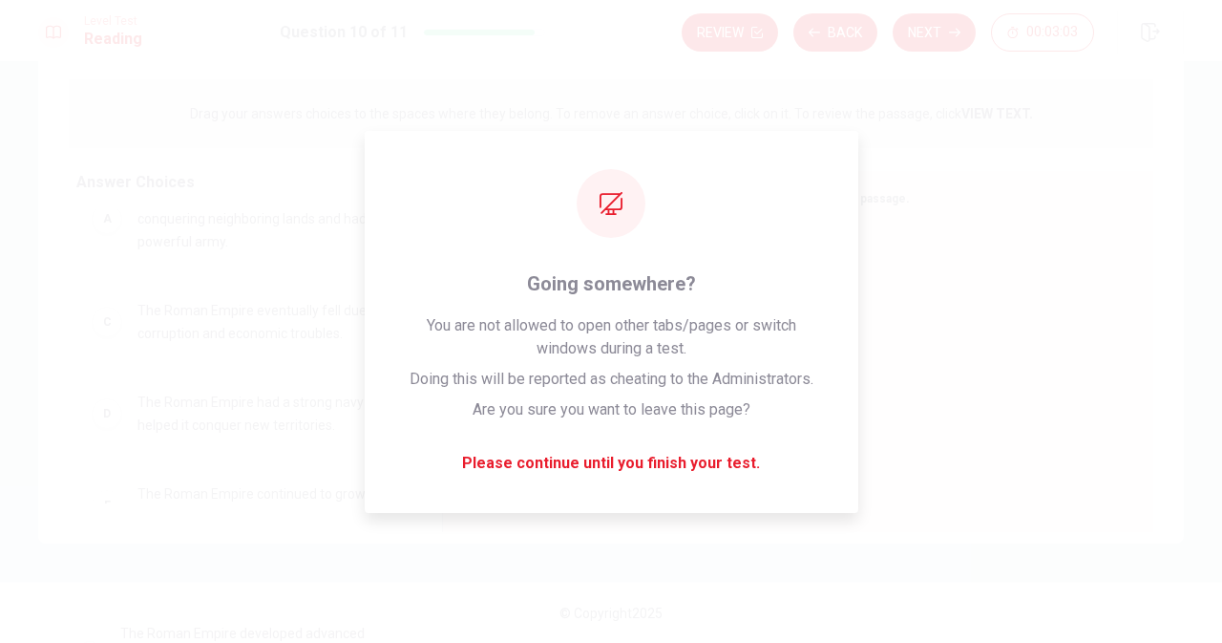
drag, startPoint x: 145, startPoint y: 383, endPoint x: 138, endPoint y: 648, distance: 265.6
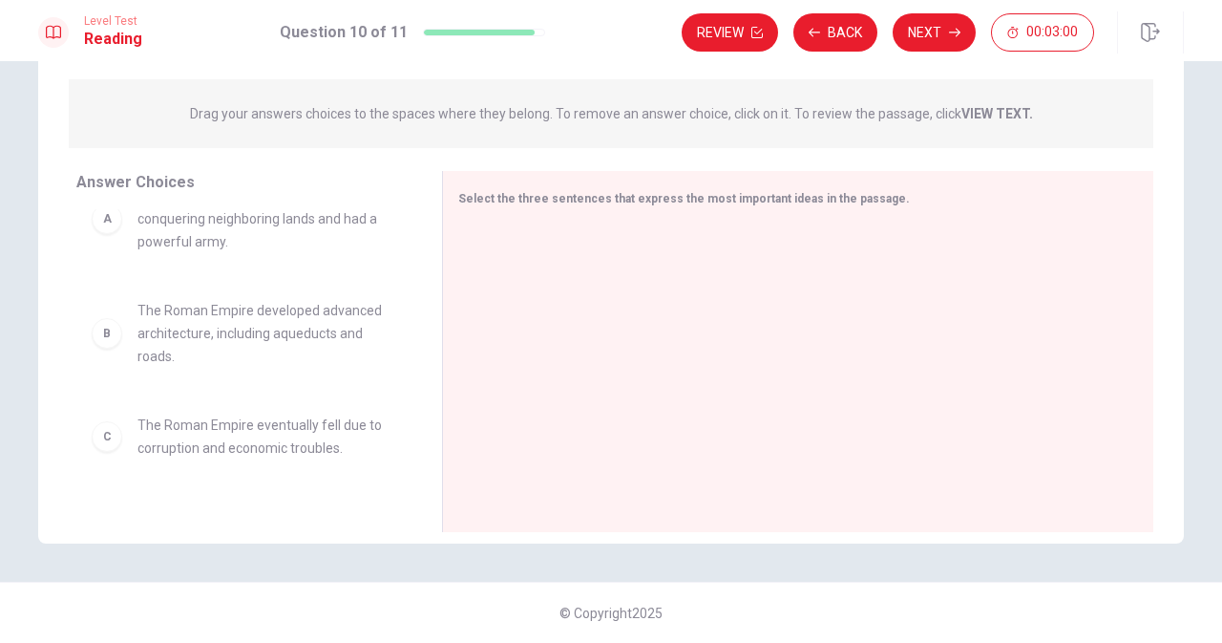
scroll to position [287, 0]
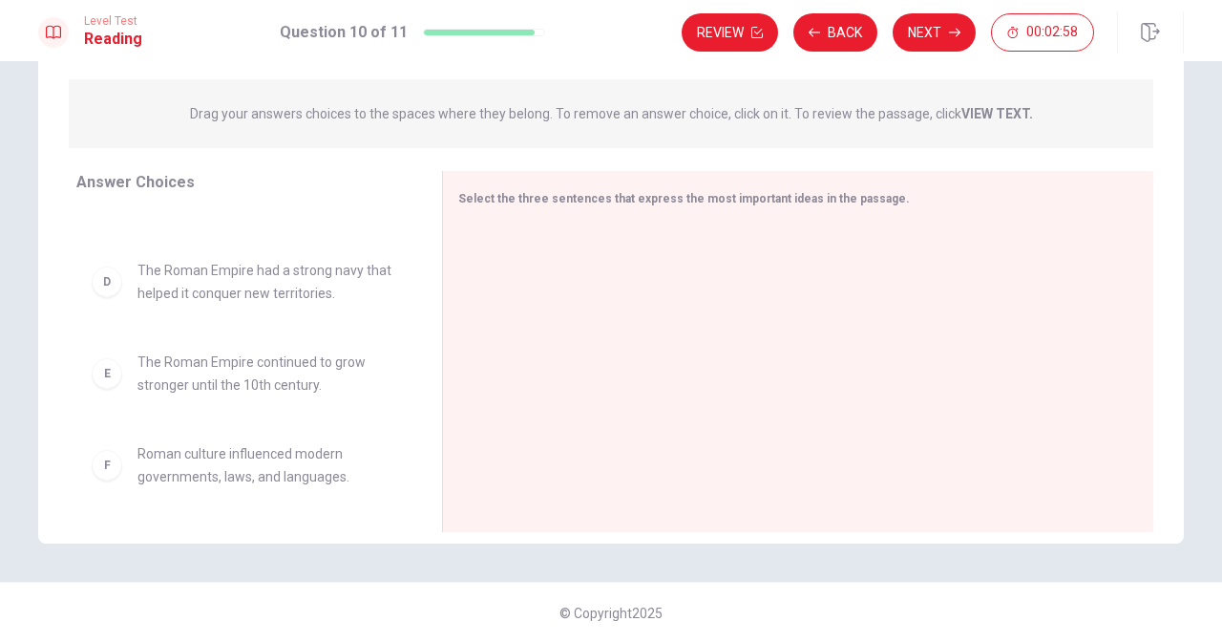
click at [246, 386] on span "The Roman Empire continued to grow stronger until the 10th century." at bounding box center [267, 374] width 259 height 46
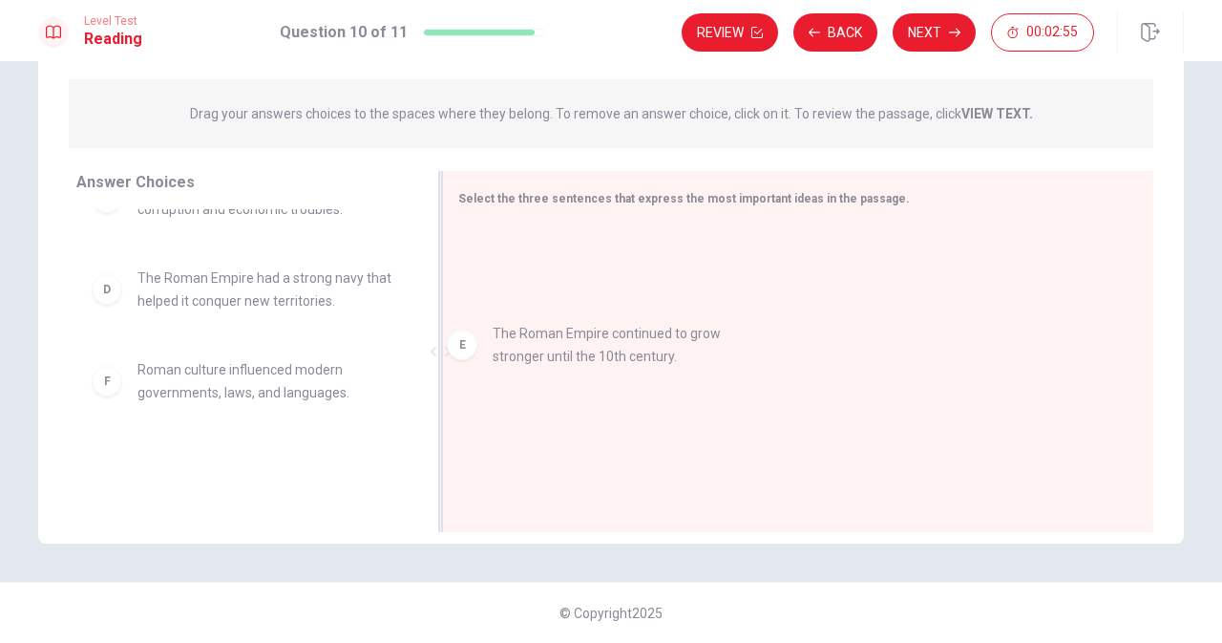
drag, startPoint x: 246, startPoint y: 386, endPoint x: 635, endPoint y: 348, distance: 390.6
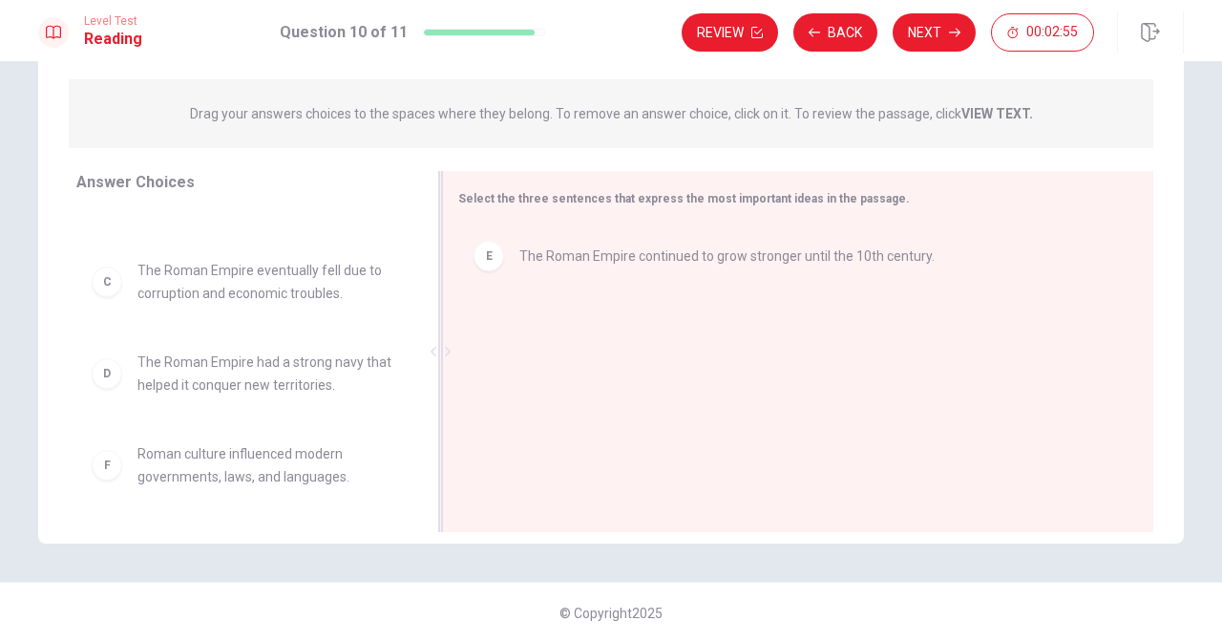
scroll to position [195, 0]
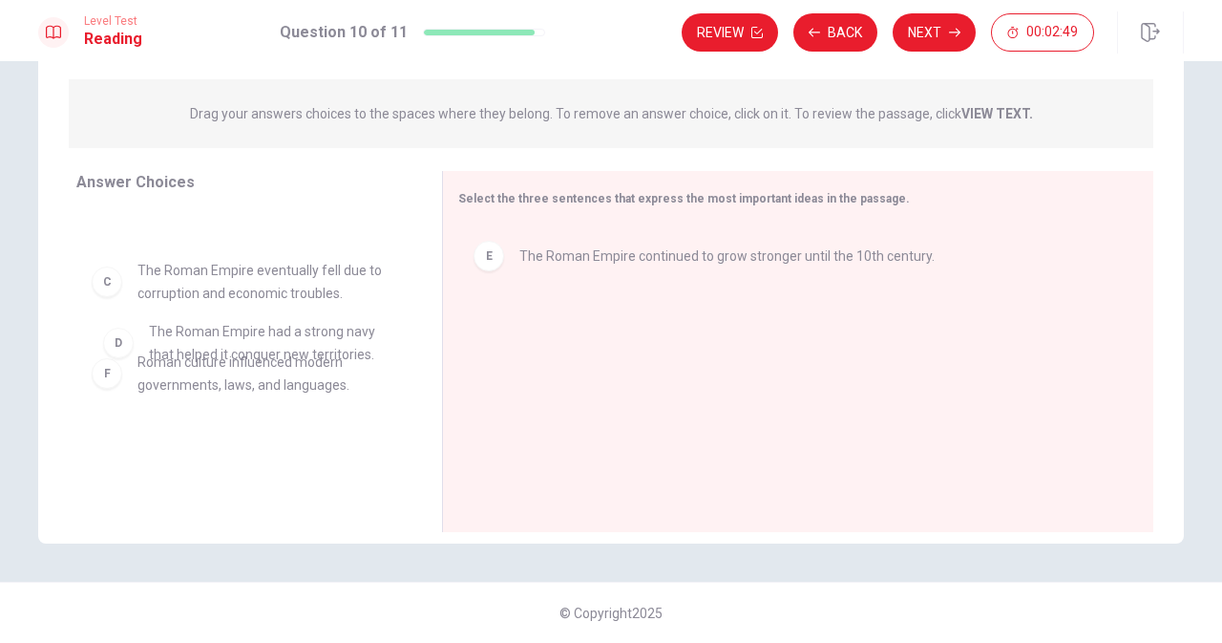
drag, startPoint x: 250, startPoint y: 364, endPoint x: 265, endPoint y: 331, distance: 35.5
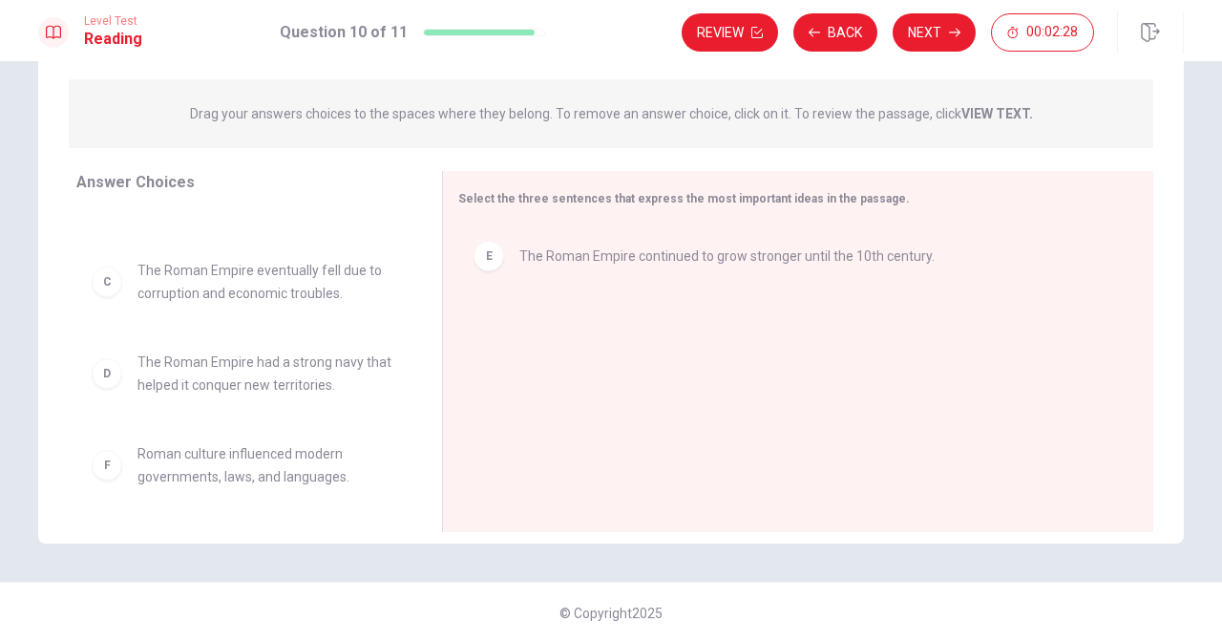
click at [301, 368] on span "The Roman Empire had a strong navy that helped it conquer new territories." at bounding box center [267, 374] width 259 height 46
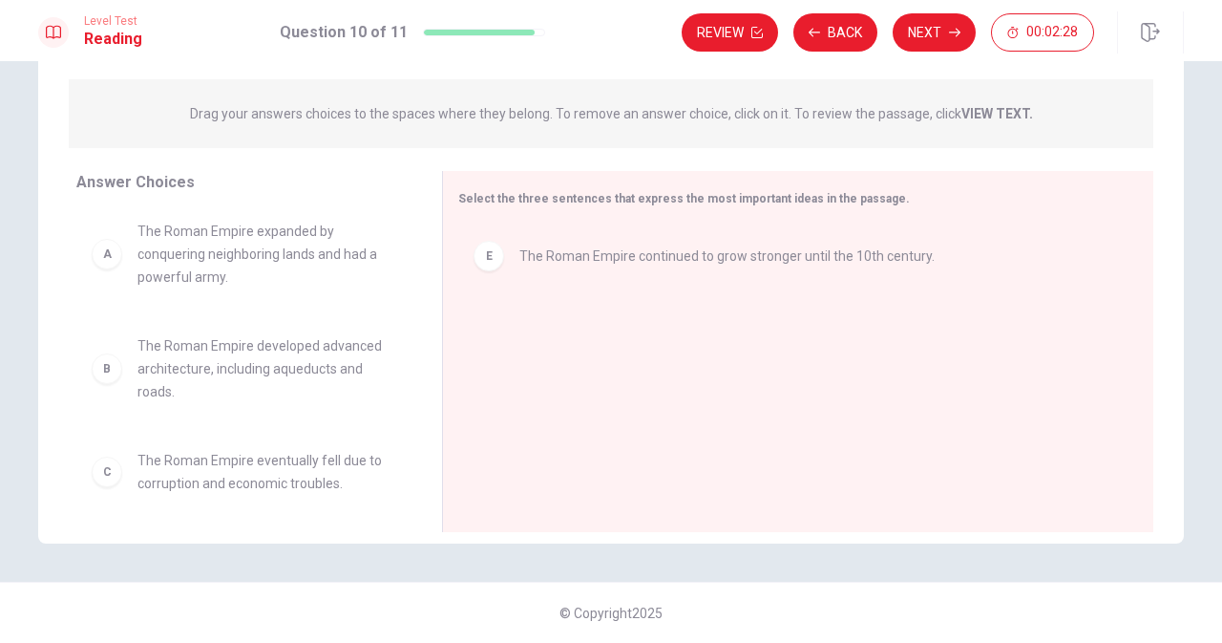
scroll to position [0, 0]
click at [736, 22] on button "Review" at bounding box center [730, 32] width 96 height 38
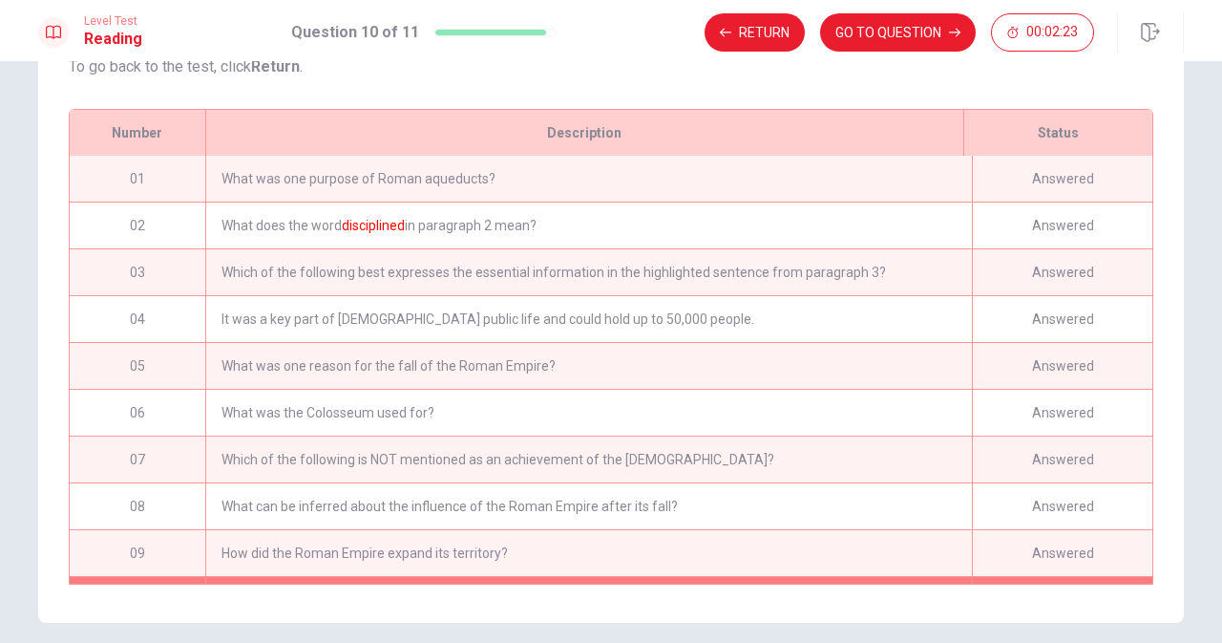
scroll to position [109, 0]
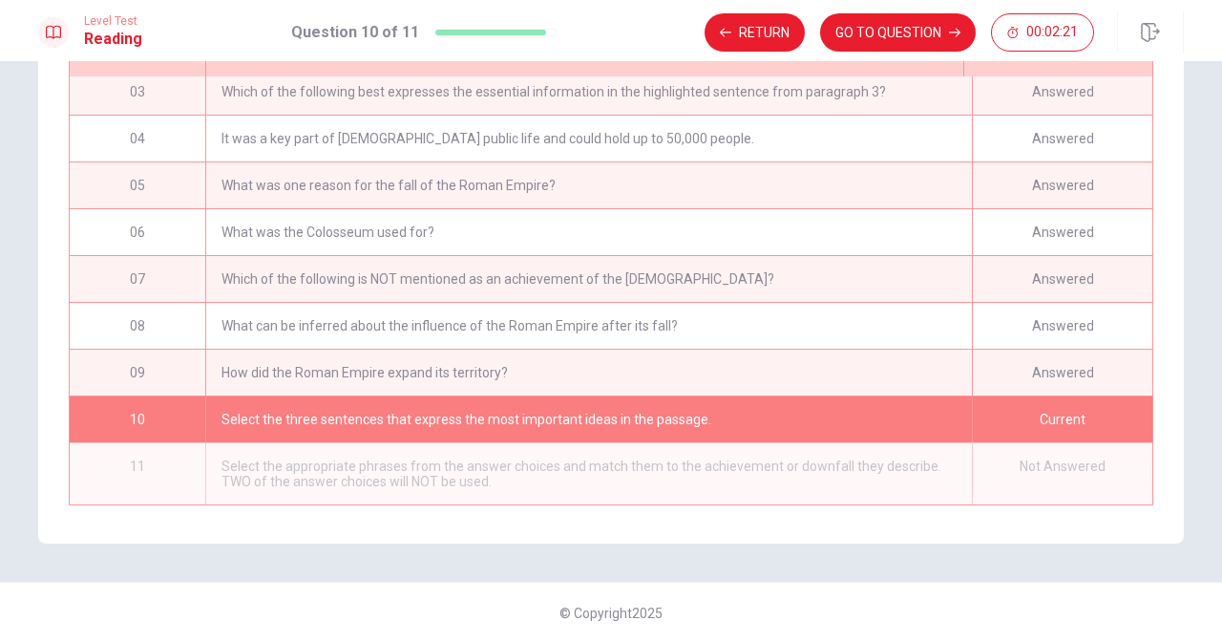
drag, startPoint x: 699, startPoint y: 193, endPoint x: 702, endPoint y: 272, distance: 79.3
click at [702, 272] on div "01 What was one purpose of Roman aqueducts? Answered 02 What does the word disc…" at bounding box center [611, 290] width 1083 height 428
click at [898, 41] on button "GO TO QUESTION" at bounding box center [898, 32] width 156 height 38
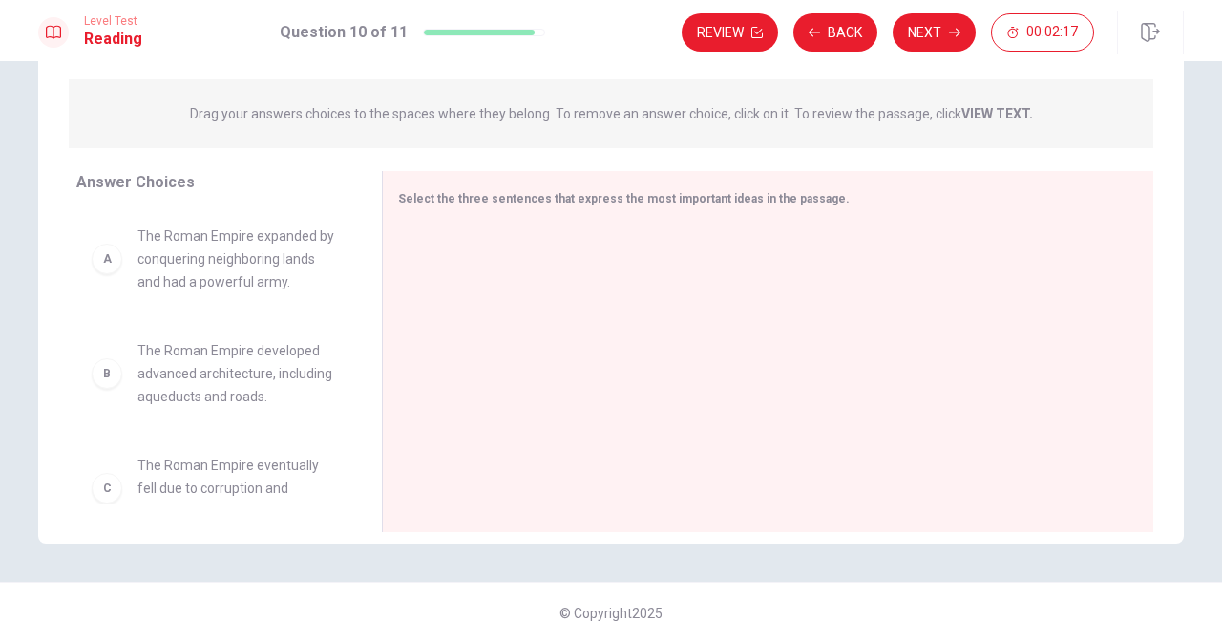
scroll to position [220, 0]
click at [1010, 117] on strong "VIEW TEXT." at bounding box center [998, 113] width 72 height 15
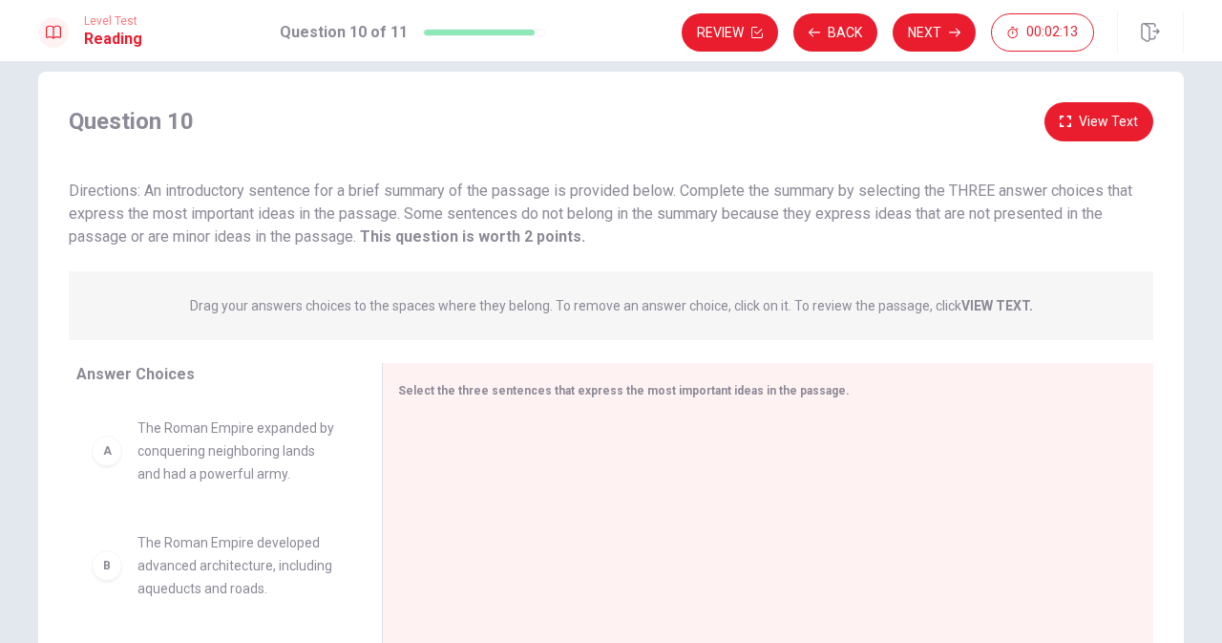
scroll to position [0, 0]
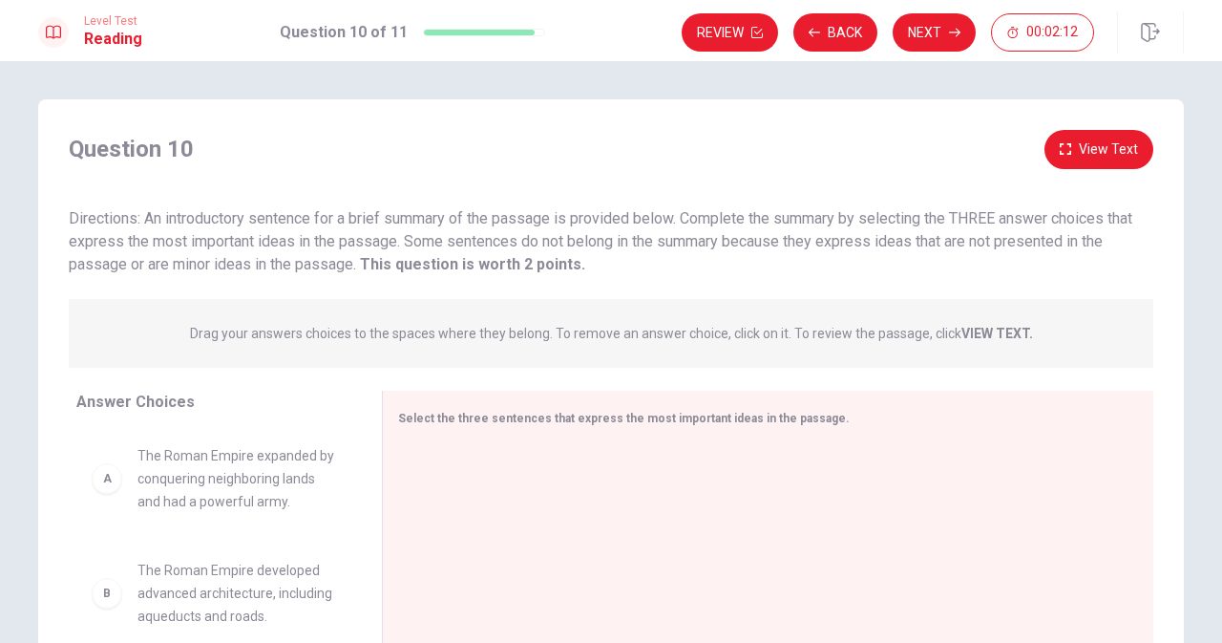
click at [860, 281] on div "Question 10 View Text Directions: An introductory sentence for a brief summary …" at bounding box center [611, 445] width 1146 height 631
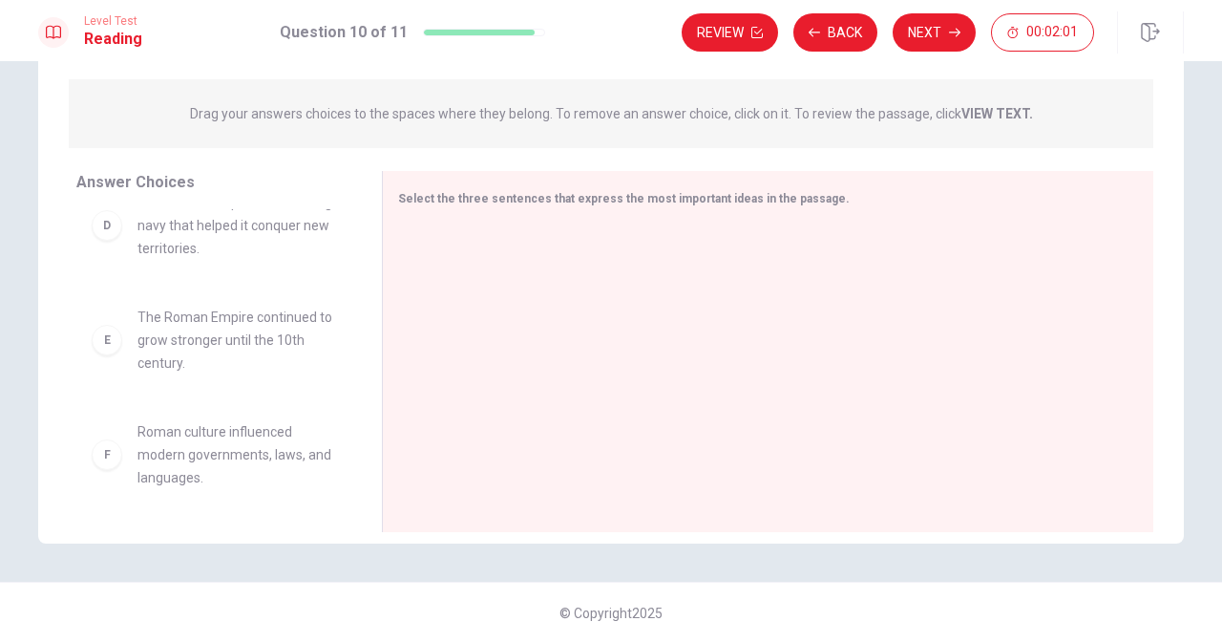
scroll to position [378, 0]
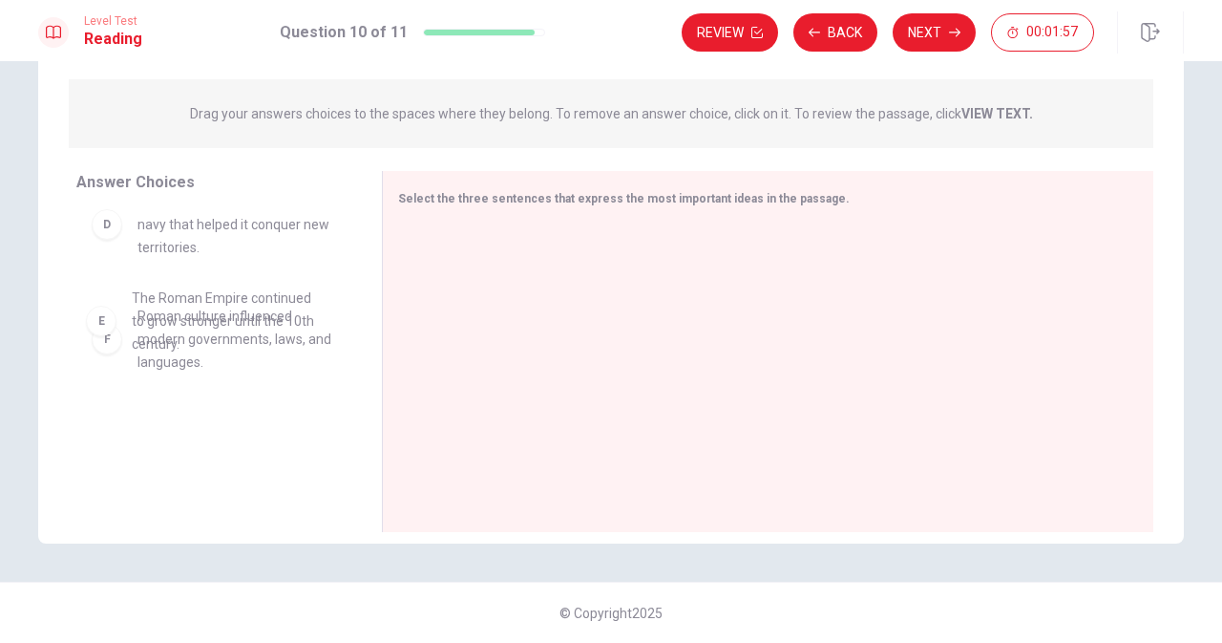
drag, startPoint x: 248, startPoint y: 362, endPoint x: 248, endPoint y: 338, distance: 23.9
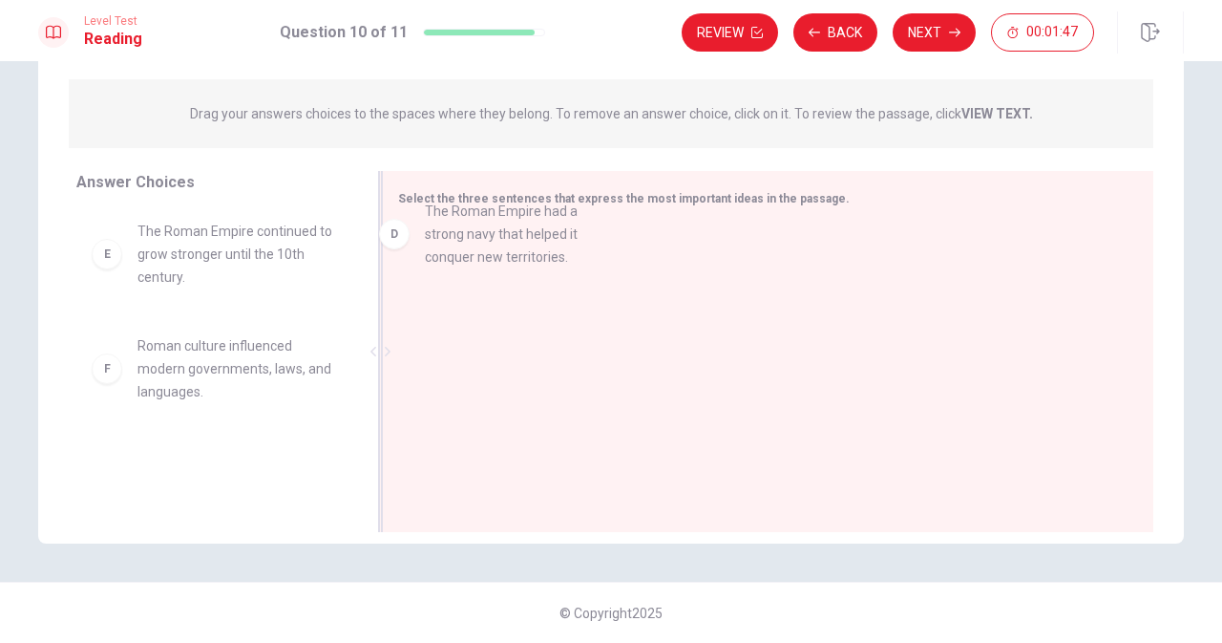
drag, startPoint x: 147, startPoint y: 253, endPoint x: 478, endPoint y: 268, distance: 331.8
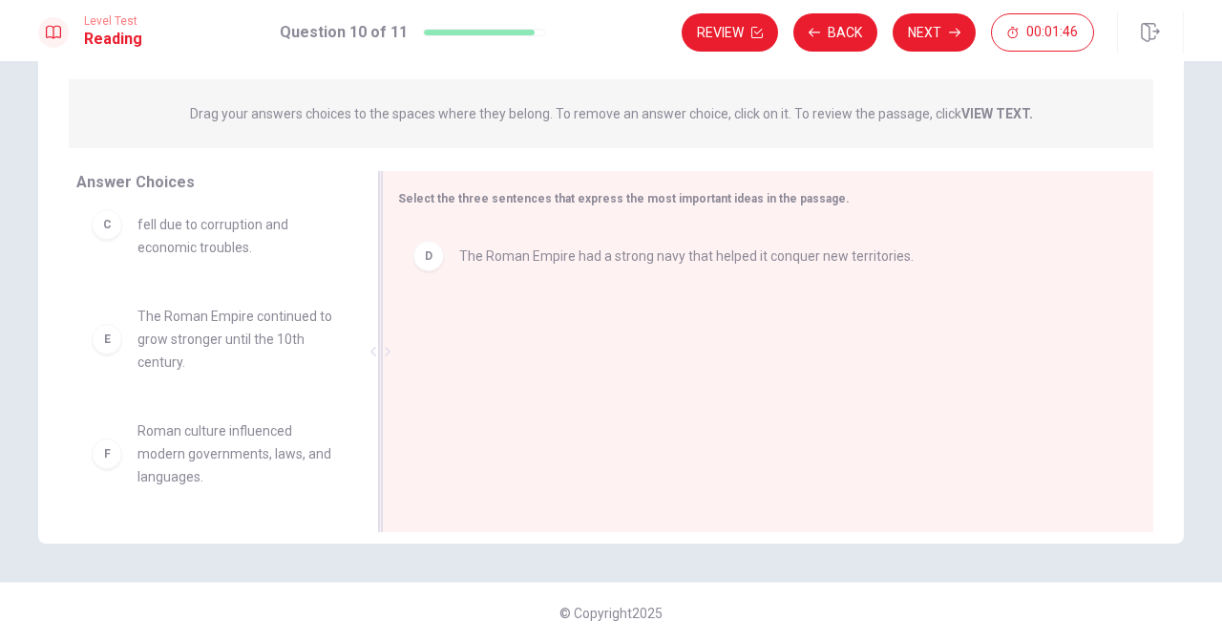
scroll to position [264, 0]
drag, startPoint x: 169, startPoint y: 326, endPoint x: 170, endPoint y: 314, distance: 11.5
click at [189, 338] on span "The Roman Empire continued to grow stronger until the 10th century." at bounding box center [237, 339] width 199 height 69
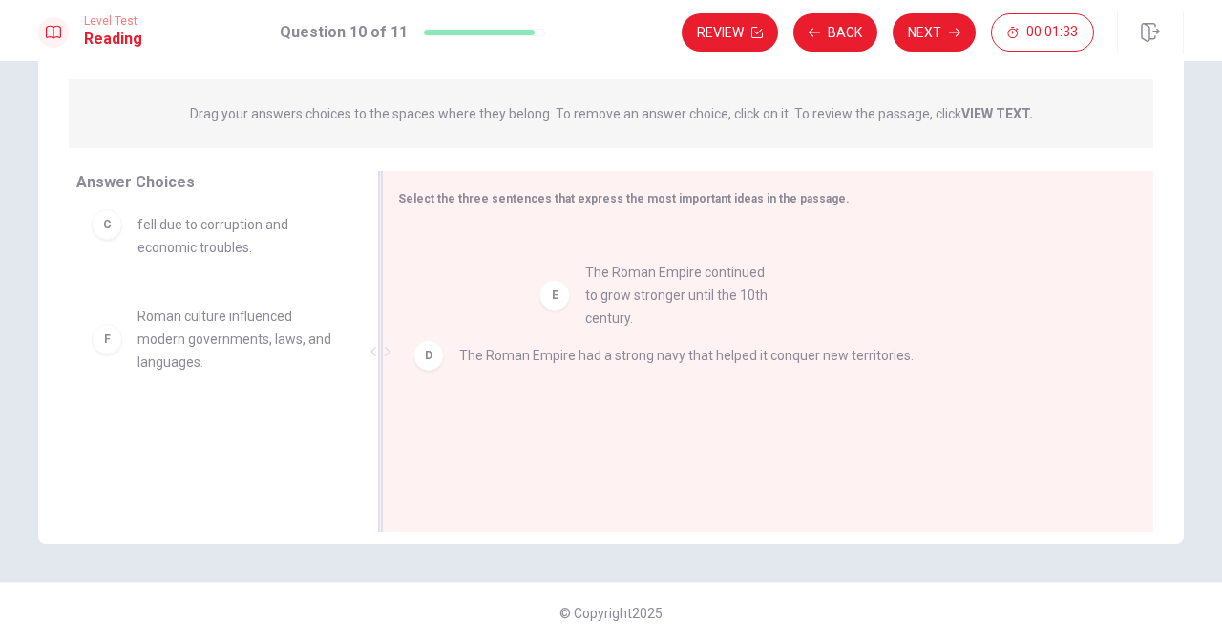
drag, startPoint x: 216, startPoint y: 350, endPoint x: 740, endPoint y: 310, distance: 525.8
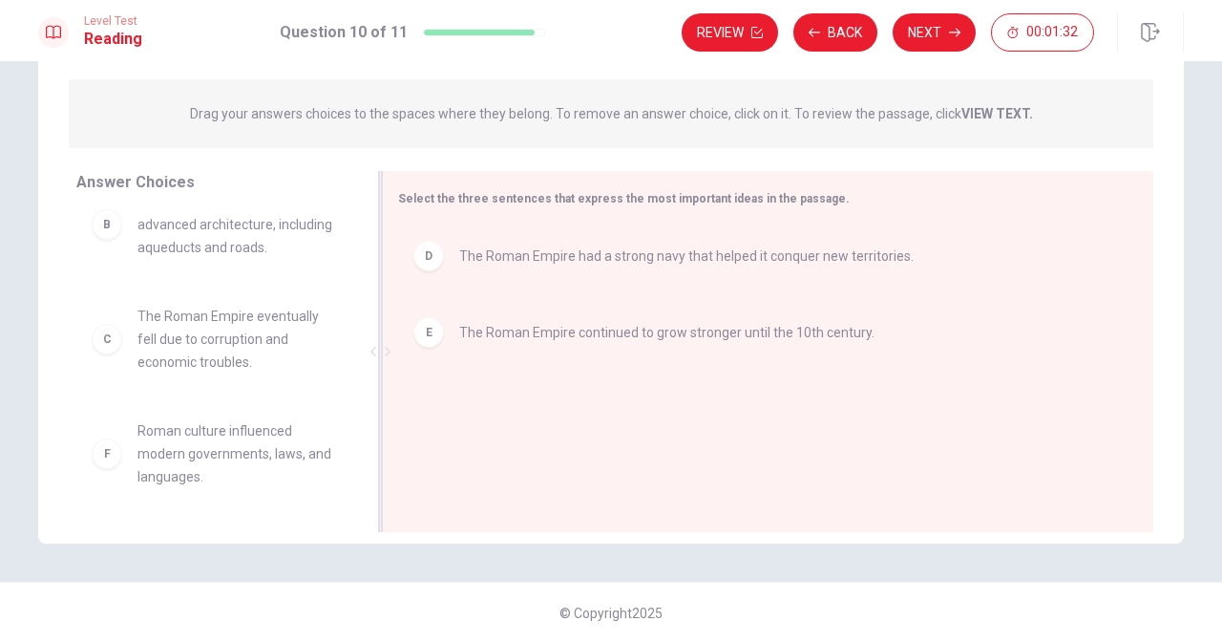
scroll to position [149, 0]
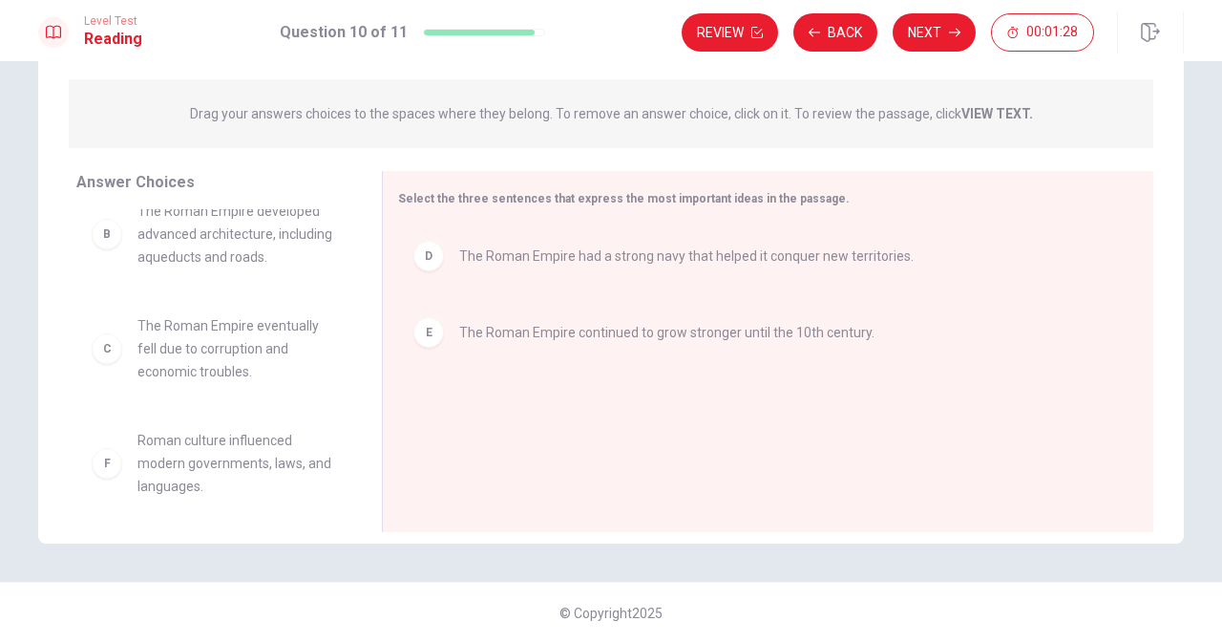
drag, startPoint x: 185, startPoint y: 254, endPoint x: 287, endPoint y: 316, distance: 119.6
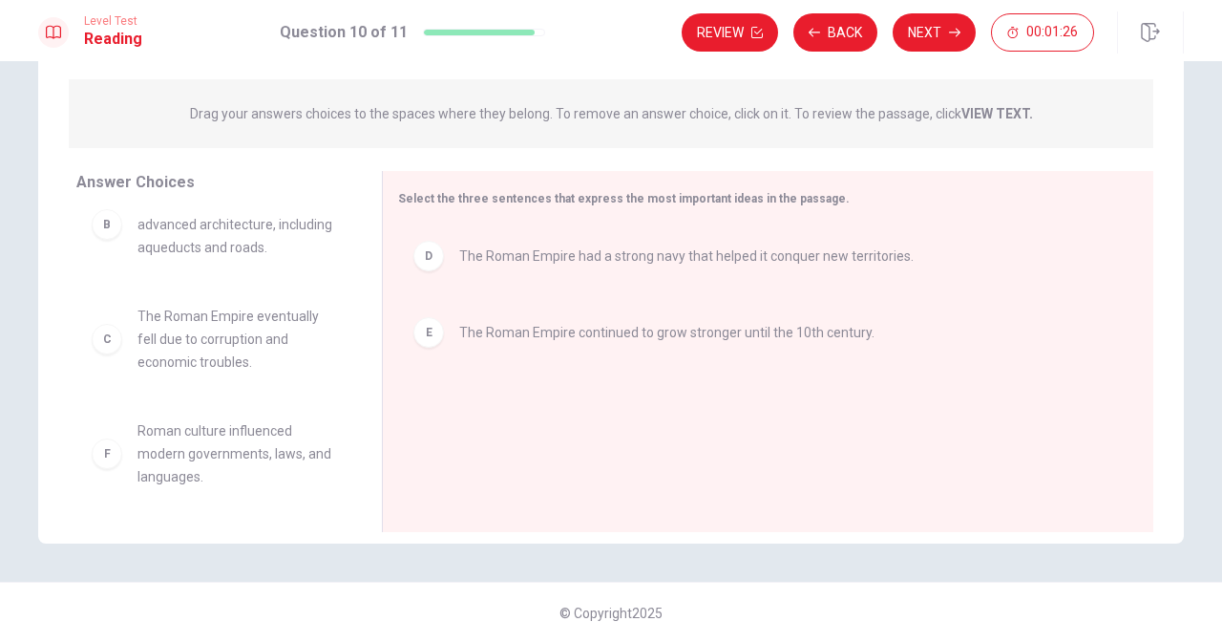
click at [219, 444] on span "Roman culture influenced modern governments, laws, and languages." at bounding box center [237, 453] width 199 height 69
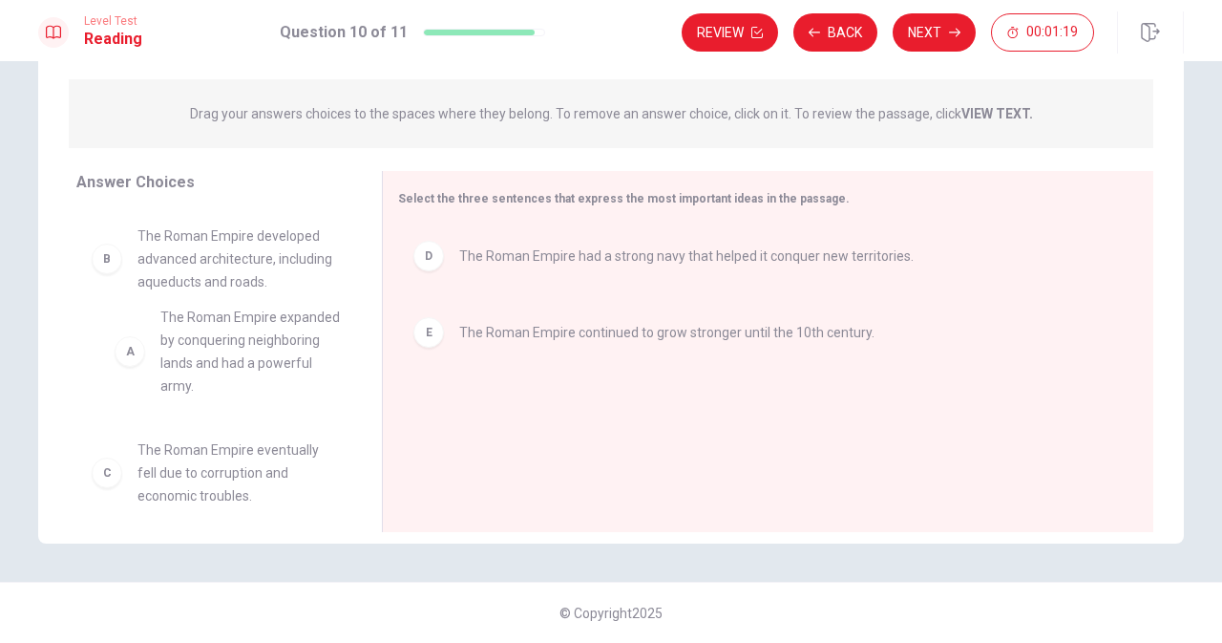
drag, startPoint x: 179, startPoint y: 310, endPoint x: 290, endPoint y: 398, distance: 142.1
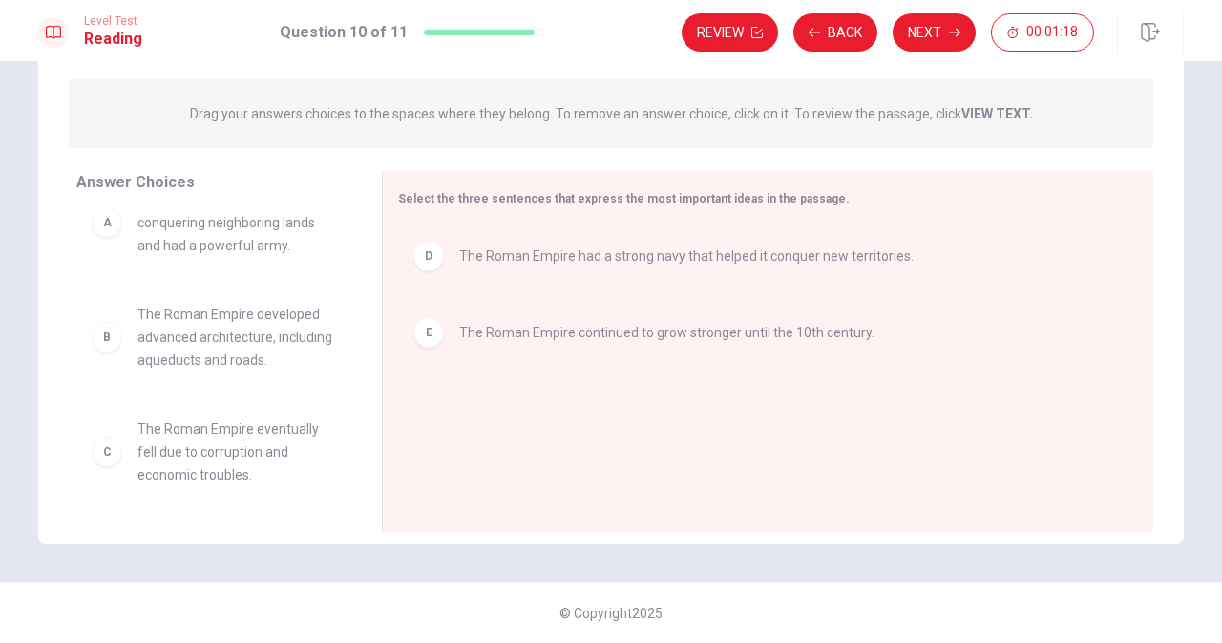
scroll to position [41, 0]
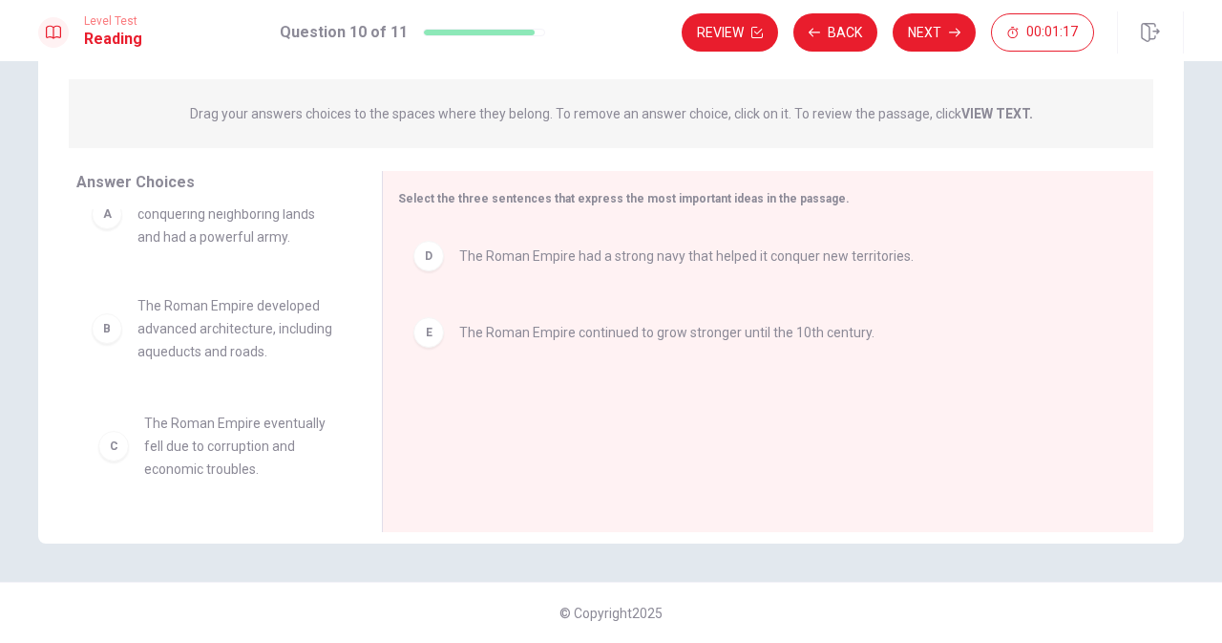
drag, startPoint x: 199, startPoint y: 498, endPoint x: 331, endPoint y: 465, distance: 136.7
click at [943, 33] on button "Next" at bounding box center [934, 32] width 83 height 38
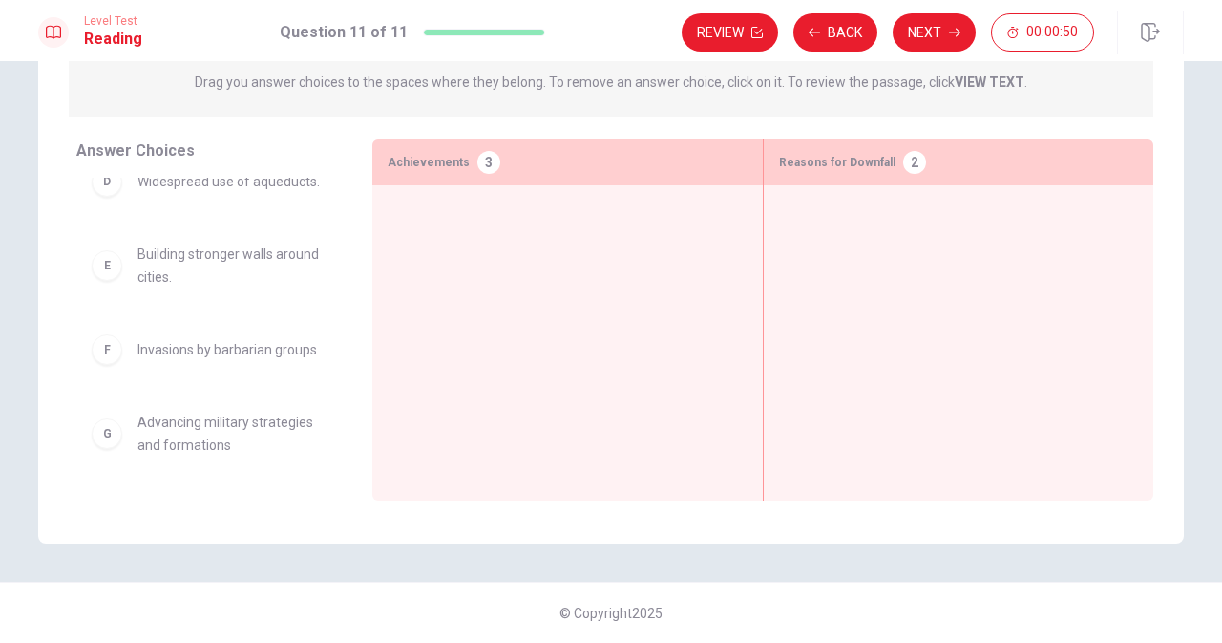
scroll to position [275, 0]
click at [190, 351] on div "F Invasions by barbarian groups." at bounding box center [209, 349] width 266 height 61
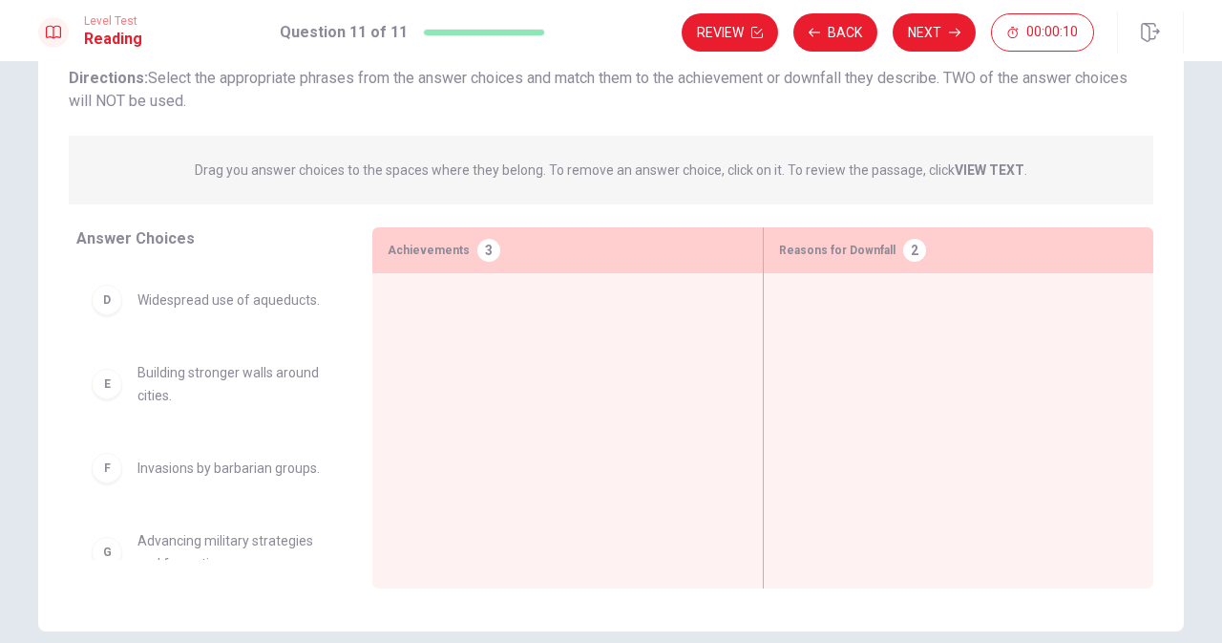
scroll to position [248, 0]
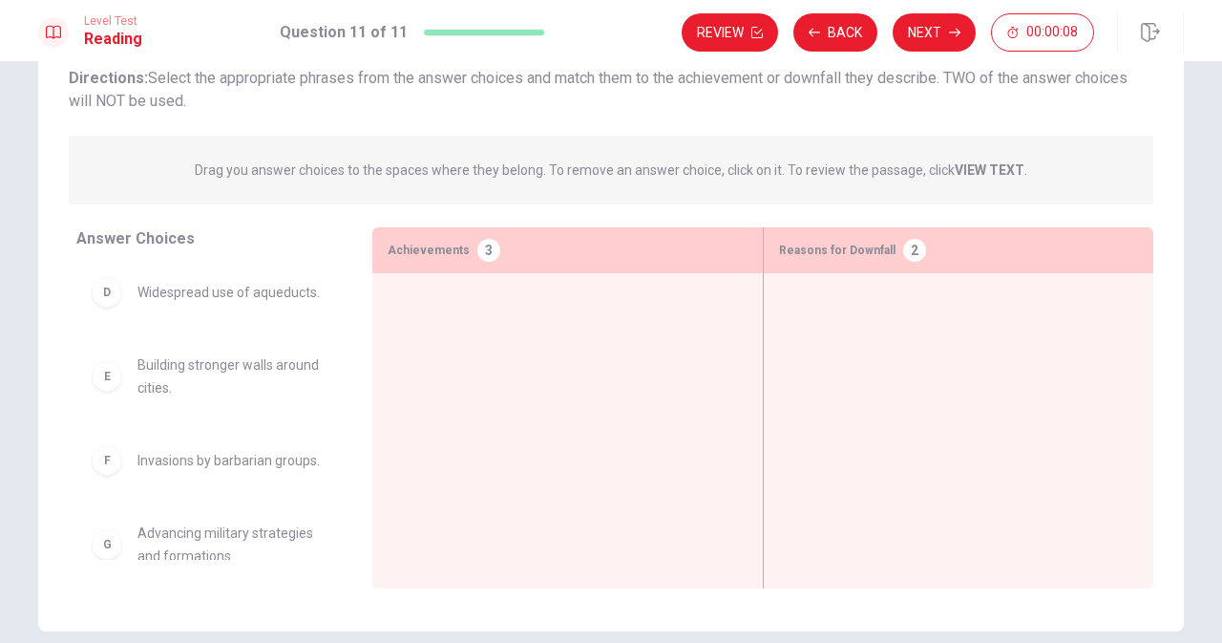
click at [208, 414] on div "E Building stronger walls around cities." at bounding box center [209, 376] width 266 height 76
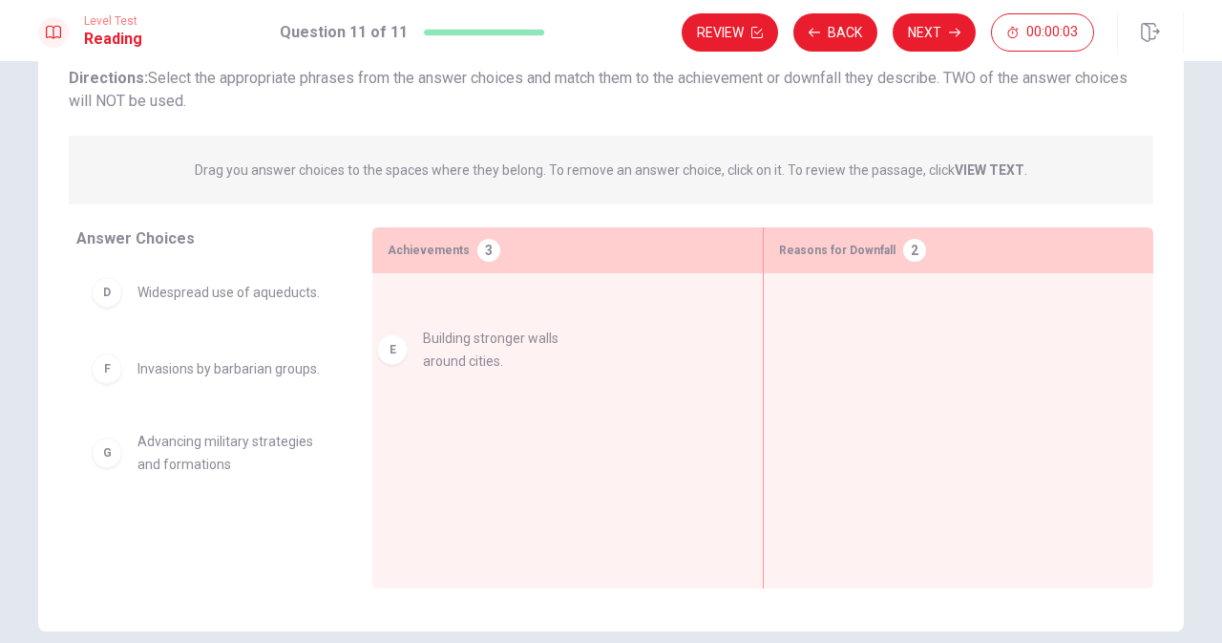
drag, startPoint x: 164, startPoint y: 409, endPoint x: 475, endPoint y: 347, distance: 316.5
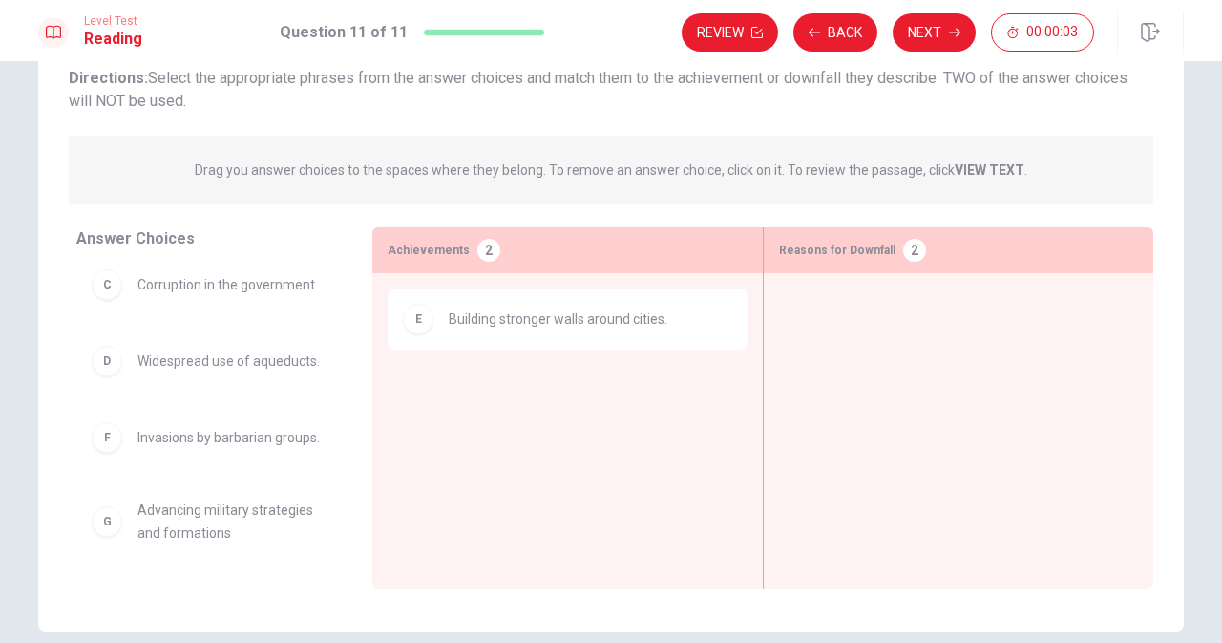
scroll to position [225, 0]
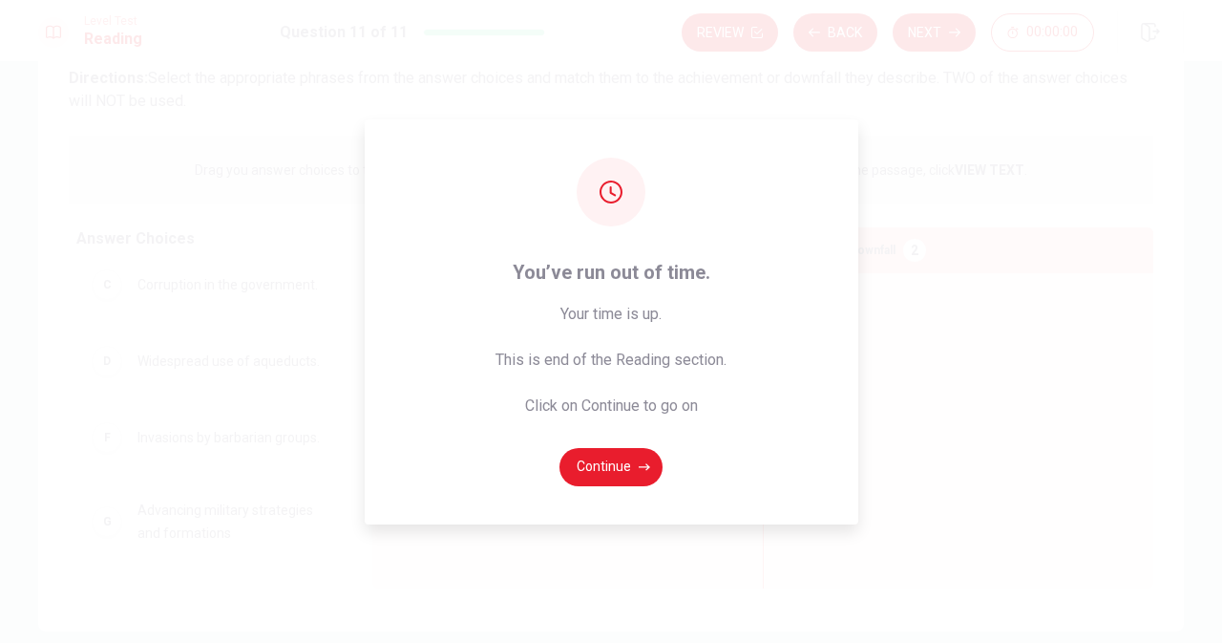
click at [206, 349] on div "You’ve run out of time. Your time is up. This is end of the Reading section. Cl…" at bounding box center [611, 321] width 1222 height 643
click at [235, 406] on div "You’ve run out of time. Your time is up. This is end of the Reading section. Cl…" at bounding box center [611, 321] width 1222 height 643
click at [600, 454] on button "Continue" at bounding box center [611, 467] width 103 height 38
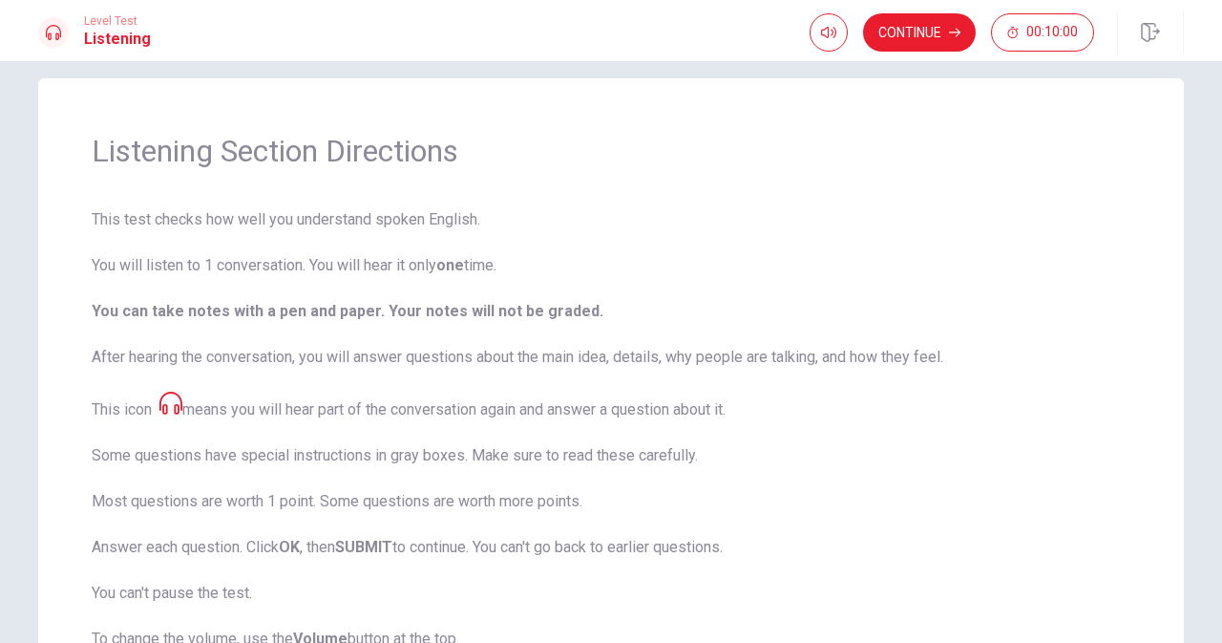
scroll to position [0, 0]
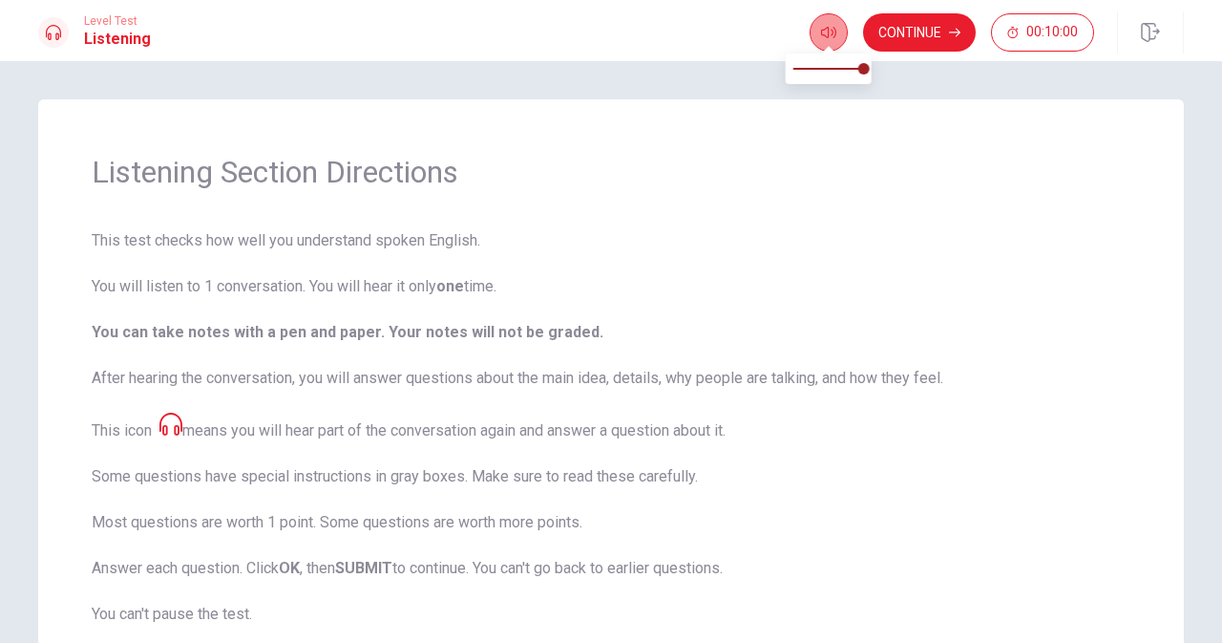
click at [839, 32] on button "button" at bounding box center [829, 32] width 38 height 38
click at [838, 32] on button "button" at bounding box center [829, 32] width 38 height 38
click at [922, 43] on button "Continue" at bounding box center [919, 32] width 113 height 38
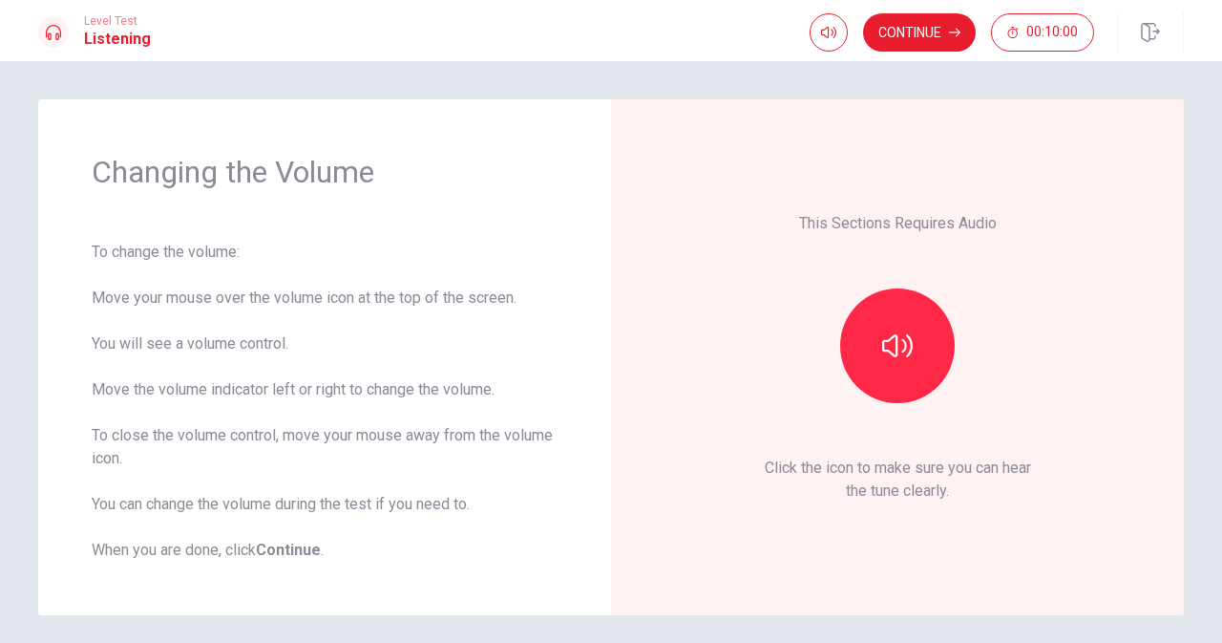
click at [911, 289] on div at bounding box center [898, 345] width 206 height 115
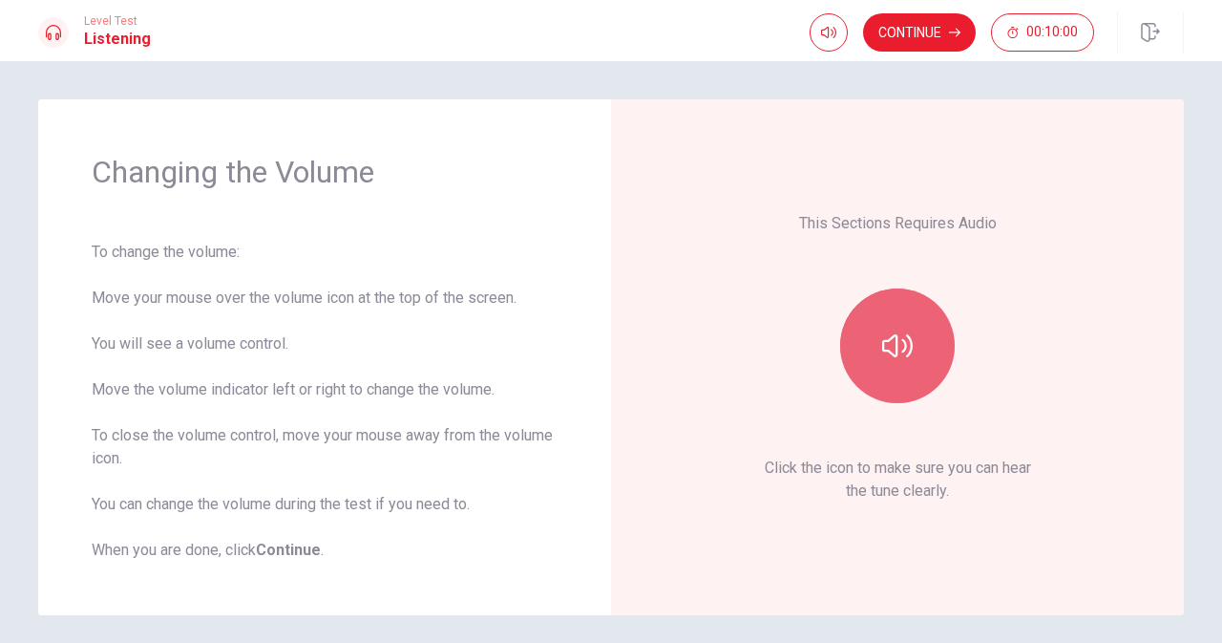
click at [909, 310] on button "button" at bounding box center [897, 345] width 115 height 115
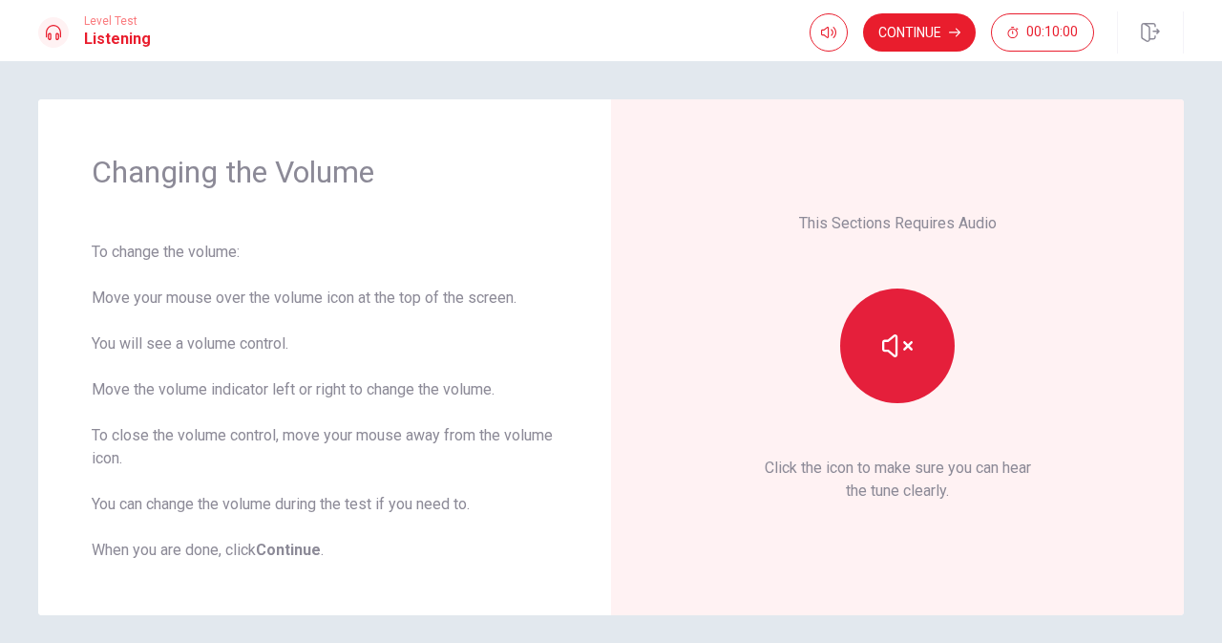
click at [909, 310] on button "button" at bounding box center [897, 345] width 115 height 115
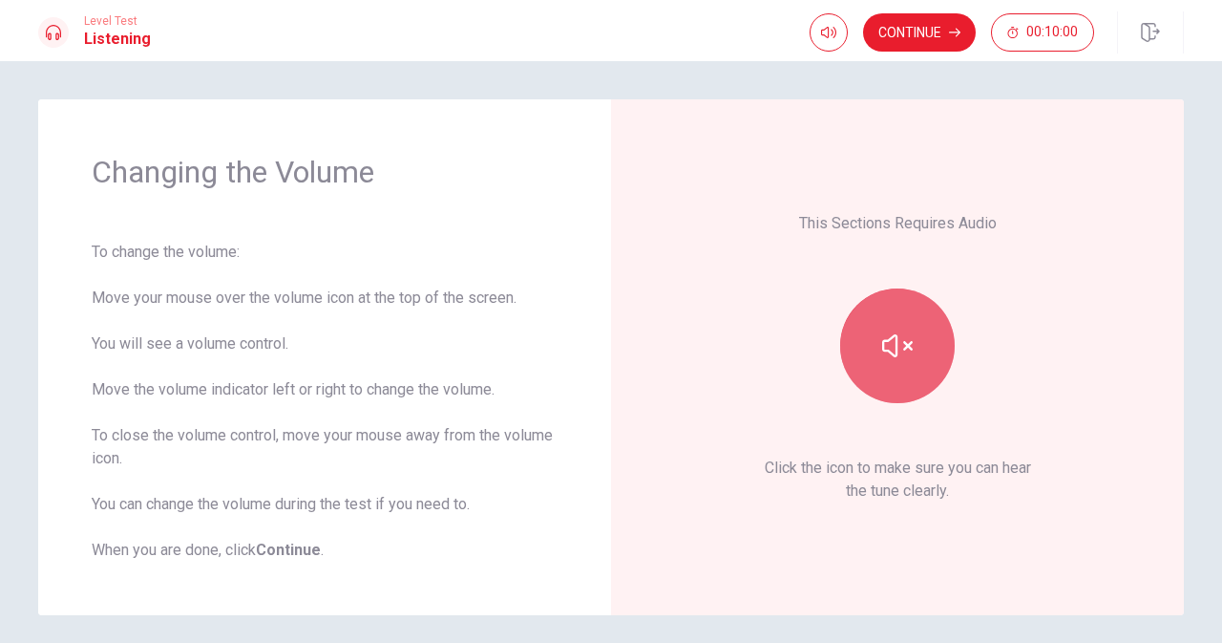
click at [904, 353] on icon "button" at bounding box center [897, 345] width 31 height 31
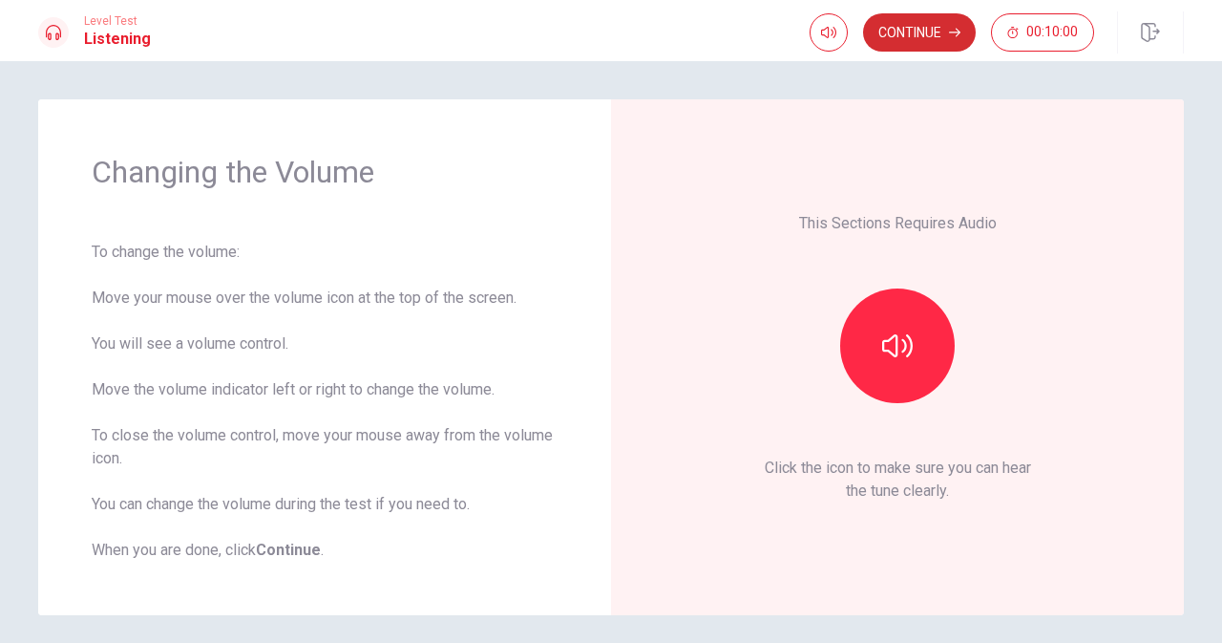
click at [937, 41] on button "Continue" at bounding box center [919, 32] width 113 height 38
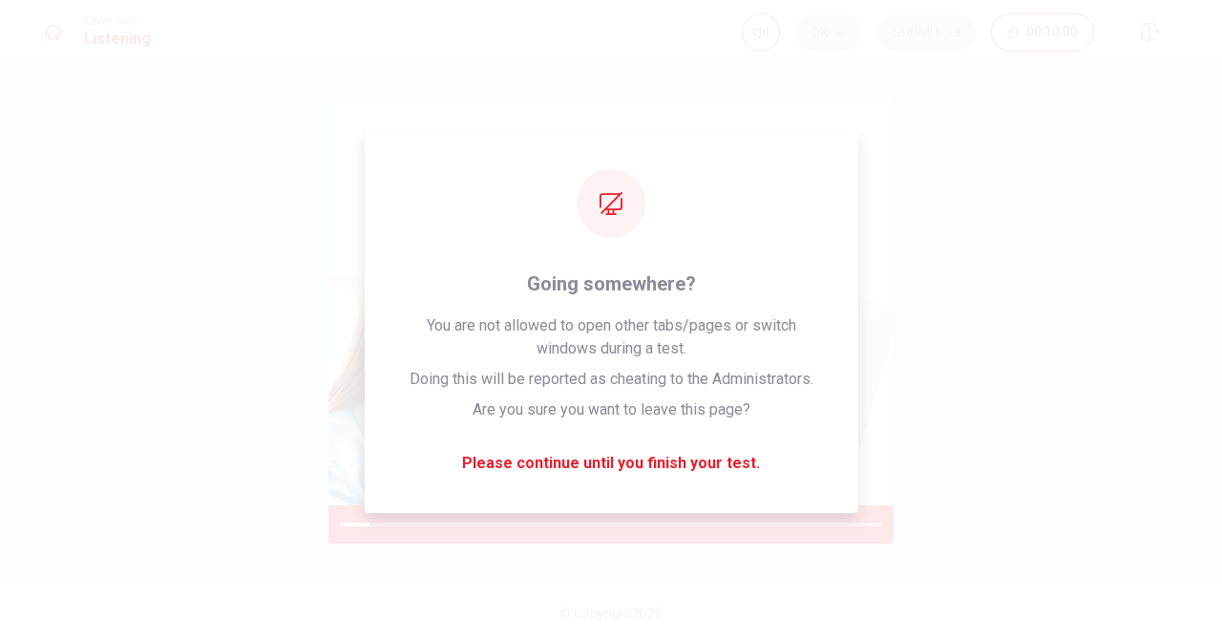
click at [937, 41] on div "Ok Submit 00:10:00" at bounding box center [918, 32] width 352 height 38
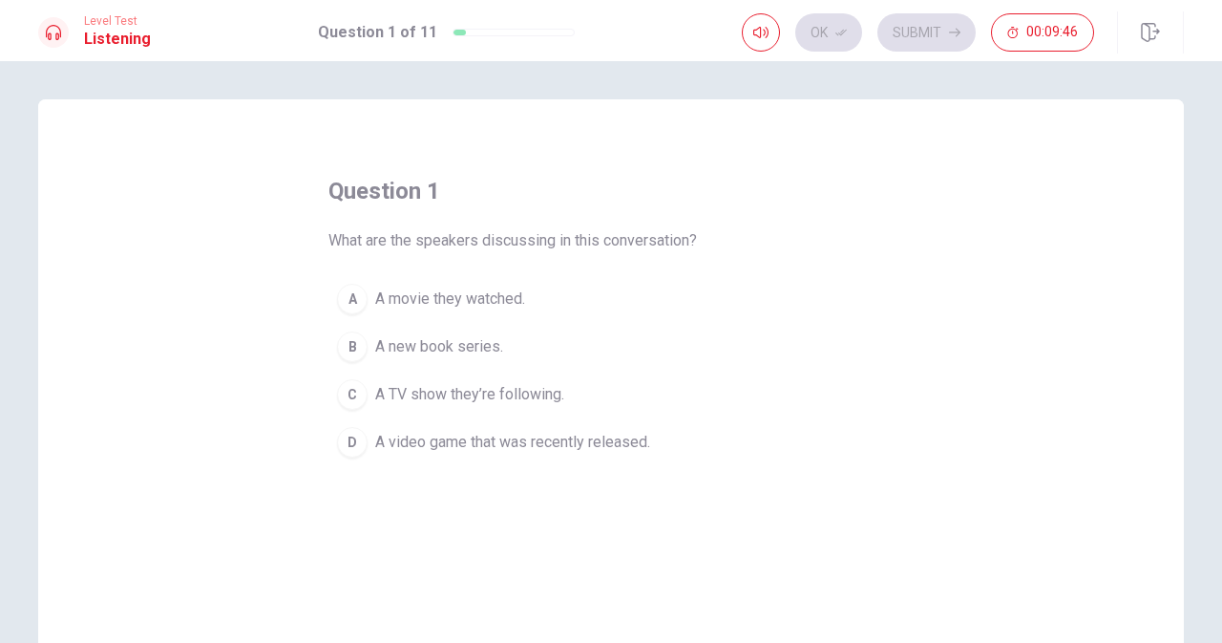
click at [354, 446] on div "D" at bounding box center [352, 442] width 31 height 31
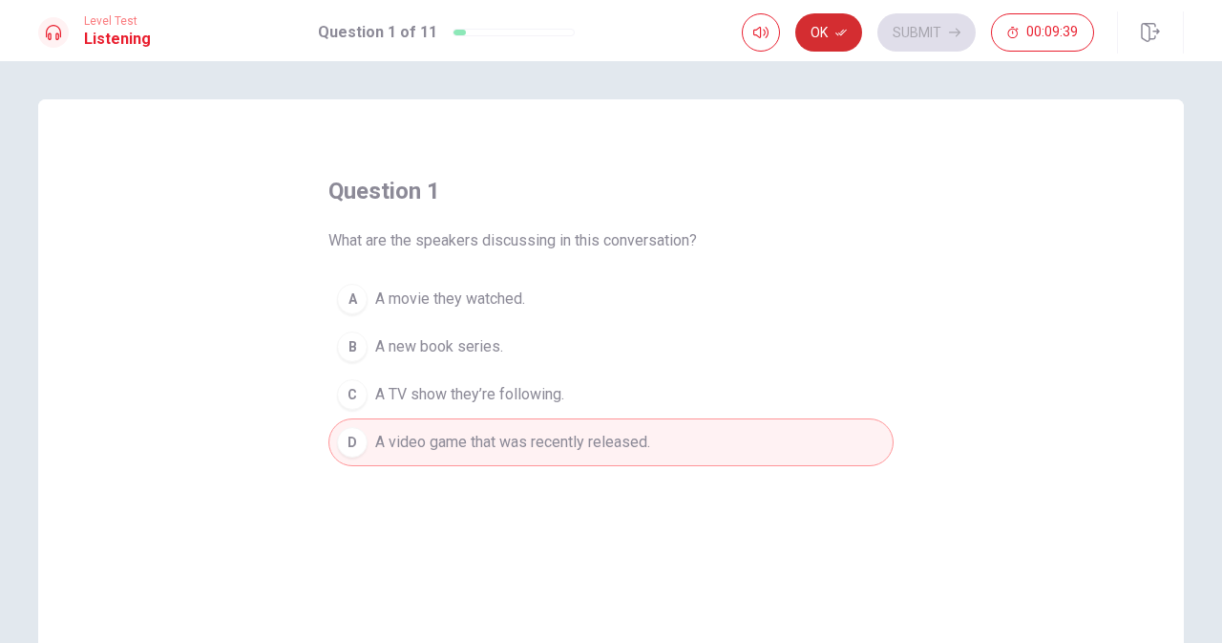
click at [843, 28] on icon "button" at bounding box center [841, 32] width 11 height 11
click at [908, 28] on button "Submit" at bounding box center [927, 32] width 98 height 38
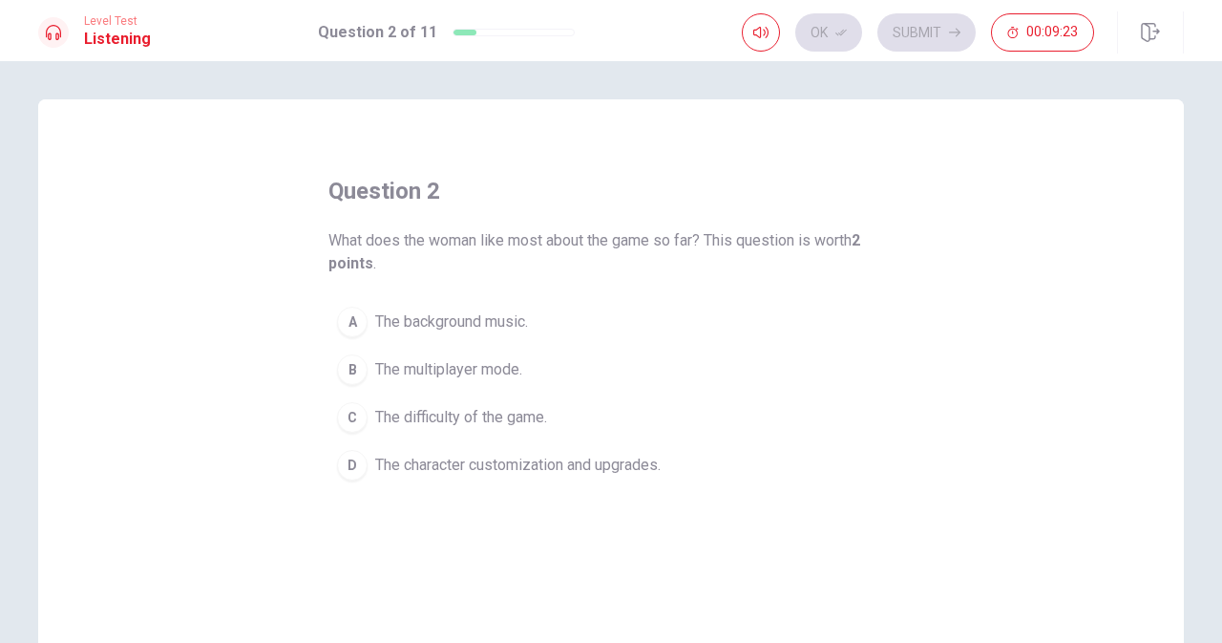
click at [502, 406] on span "The difficulty of the game." at bounding box center [461, 417] width 172 height 23
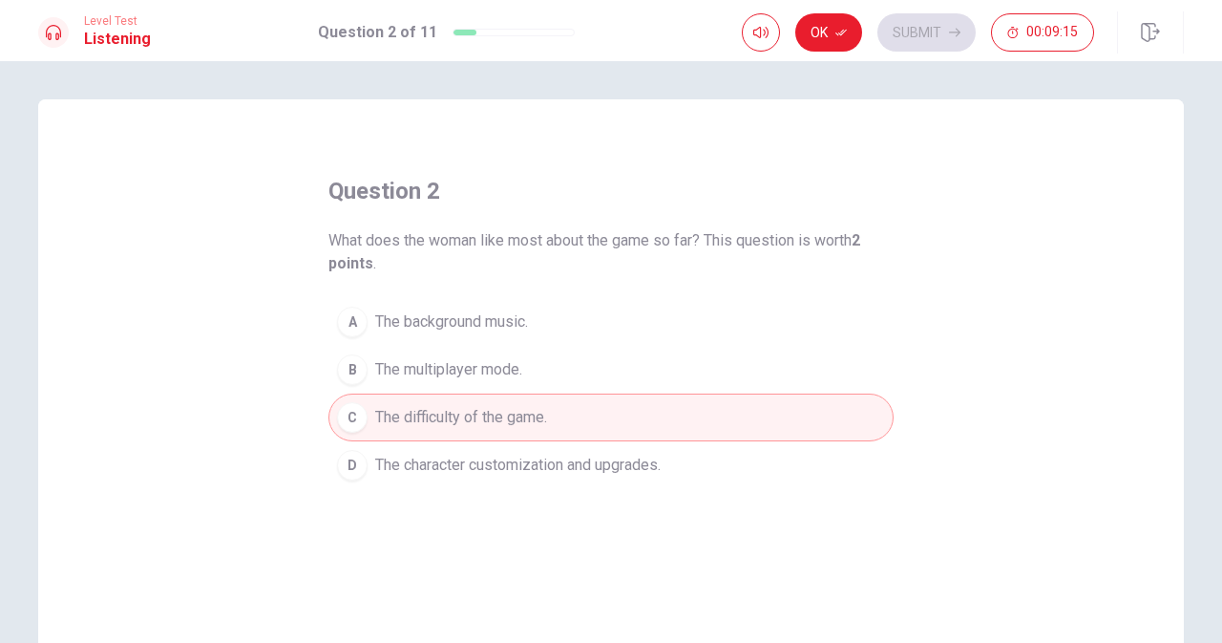
click at [353, 464] on div "D" at bounding box center [352, 465] width 31 height 31
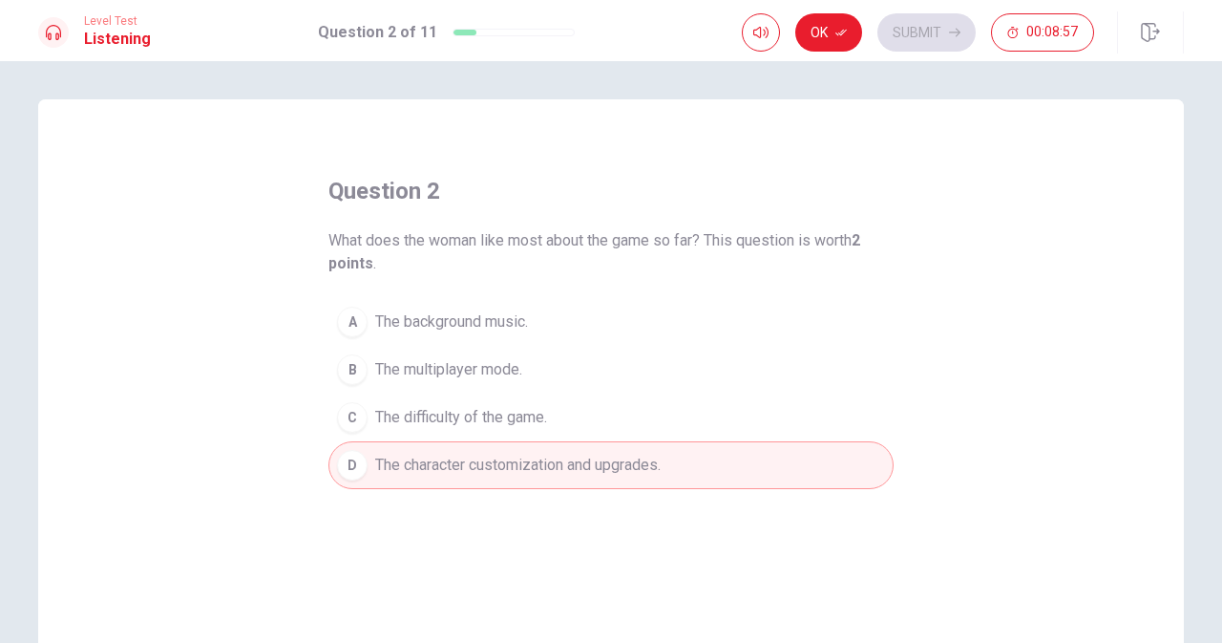
drag, startPoint x: 690, startPoint y: 259, endPoint x: 733, endPoint y: 175, distance: 94.4
click at [733, 176] on div "question 2 What does the woman like most about the game so far? This question i…" at bounding box center [611, 332] width 565 height 313
click at [839, 41] on button "Ok" at bounding box center [829, 32] width 67 height 38
click at [905, 42] on button "Submit" at bounding box center [927, 32] width 98 height 38
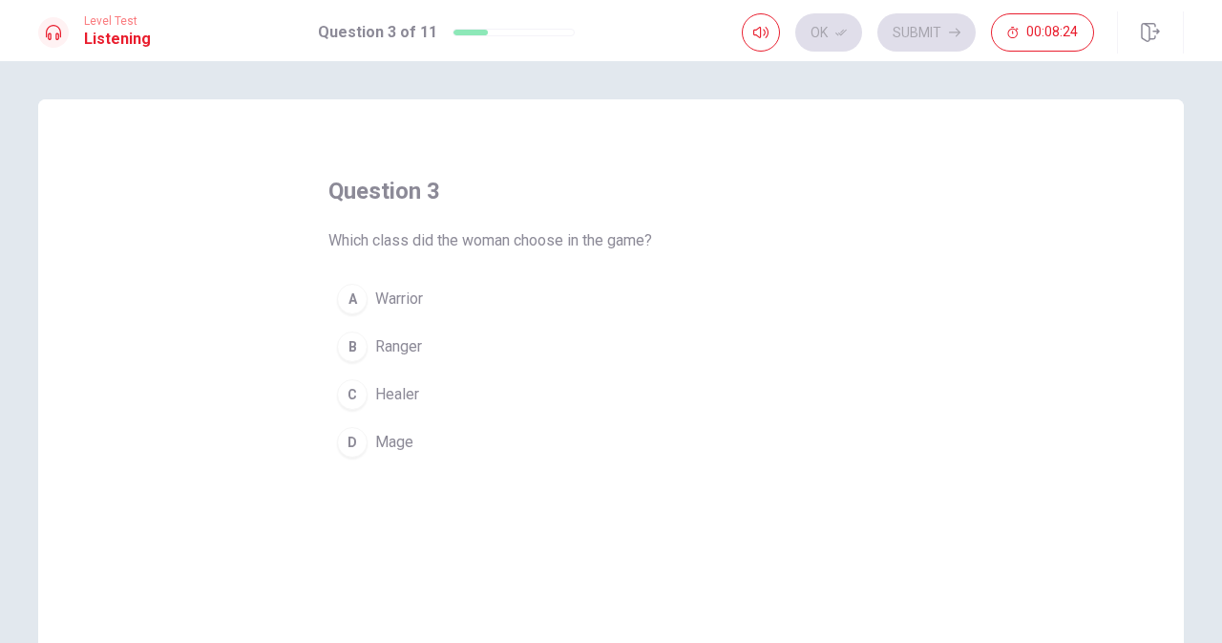
click at [343, 284] on div "A" at bounding box center [352, 299] width 31 height 31
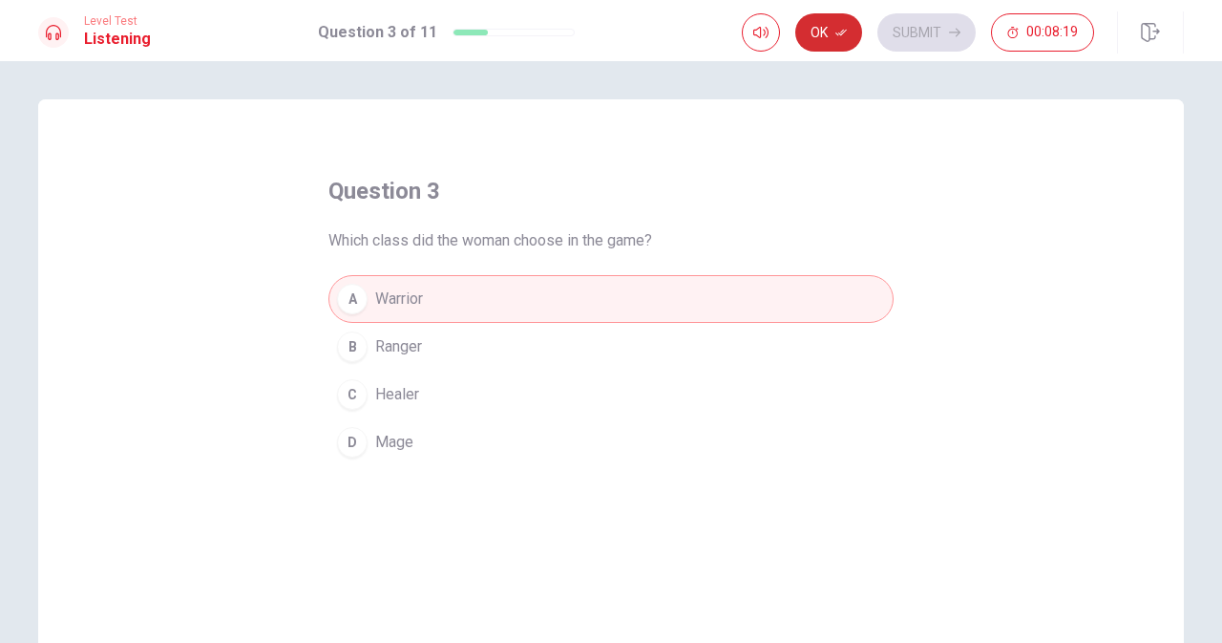
click at [839, 39] on button "Ok" at bounding box center [829, 32] width 67 height 38
click at [903, 28] on button "Submit" at bounding box center [927, 32] width 98 height 38
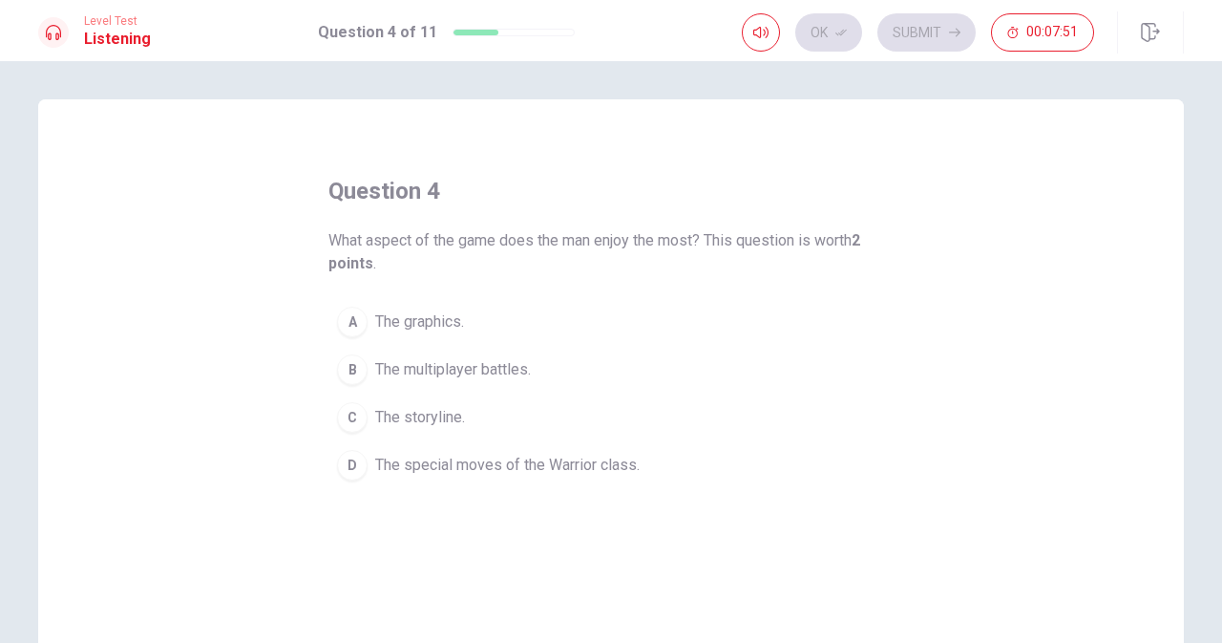
click at [346, 465] on div "D" at bounding box center [352, 465] width 31 height 31
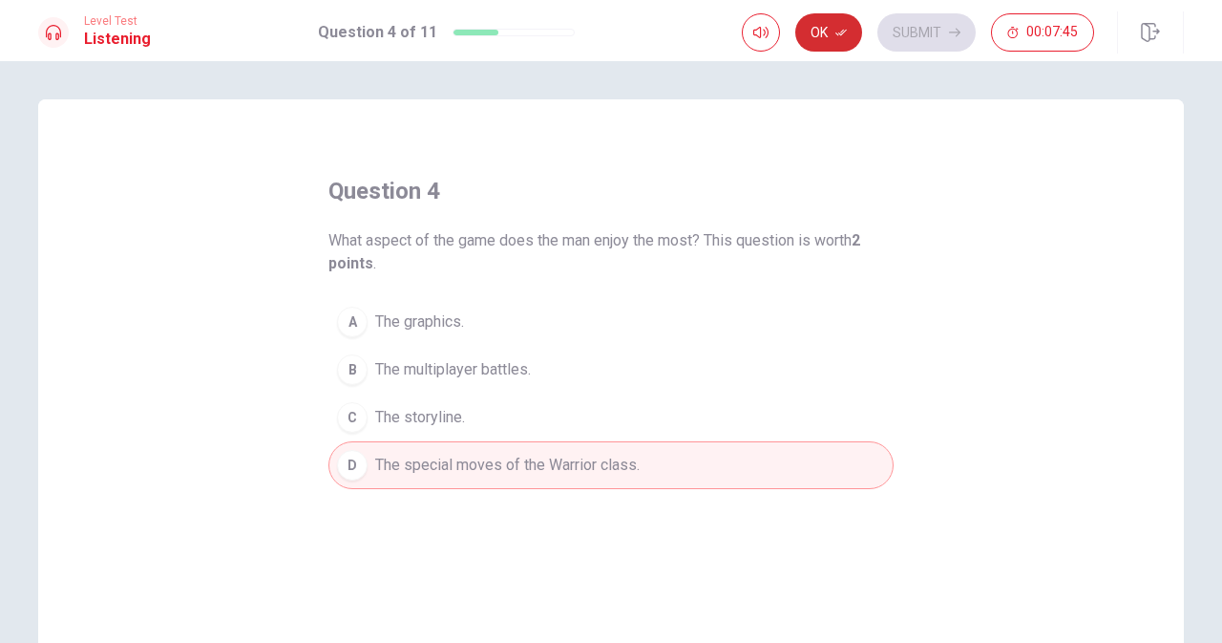
click at [847, 32] on icon "button" at bounding box center [841, 32] width 11 height 11
click at [928, 48] on button "Submit" at bounding box center [927, 32] width 98 height 38
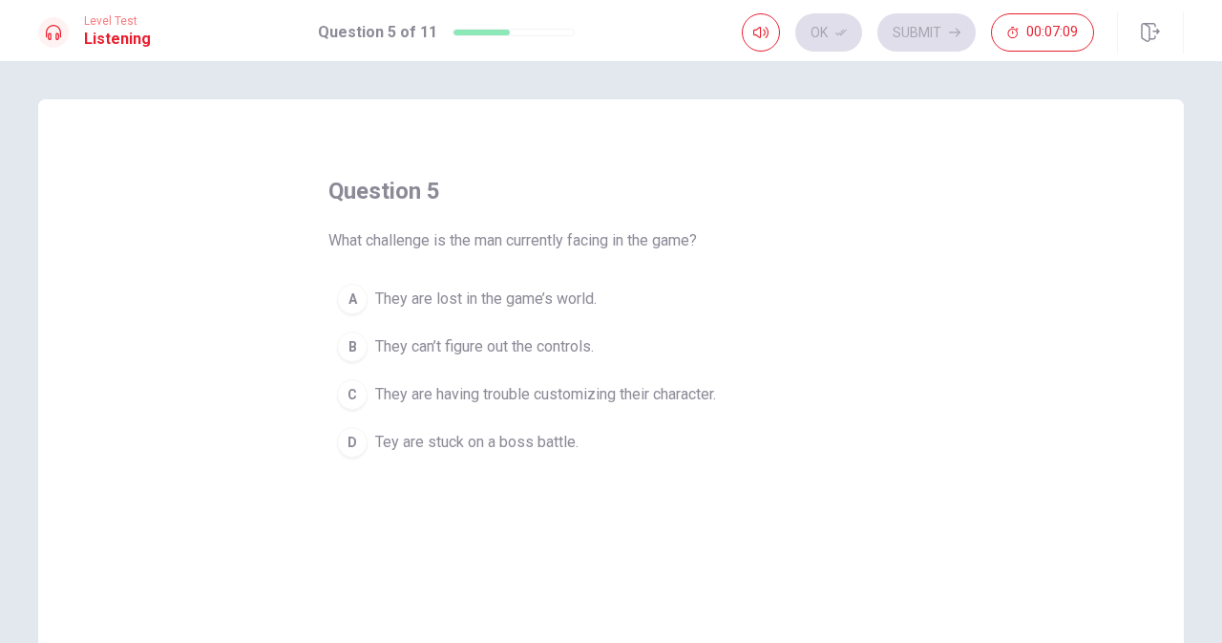
click at [351, 395] on div "C" at bounding box center [352, 394] width 31 height 31
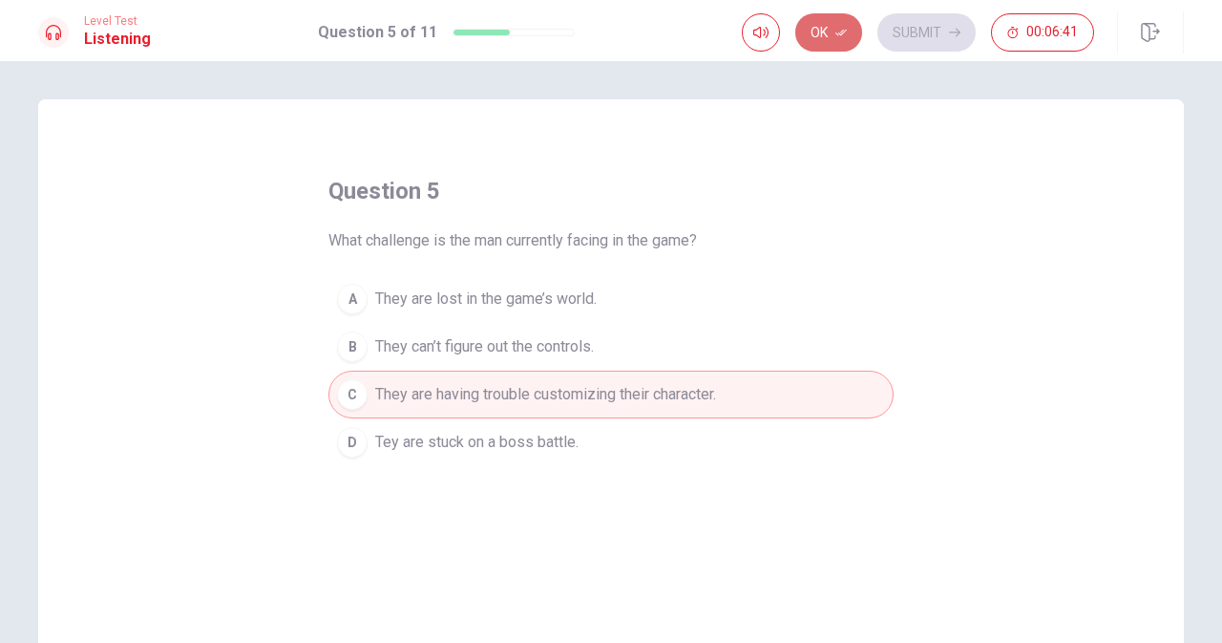
click at [827, 27] on button "Ok" at bounding box center [829, 32] width 67 height 38
click at [890, 37] on button "Submit" at bounding box center [927, 32] width 98 height 38
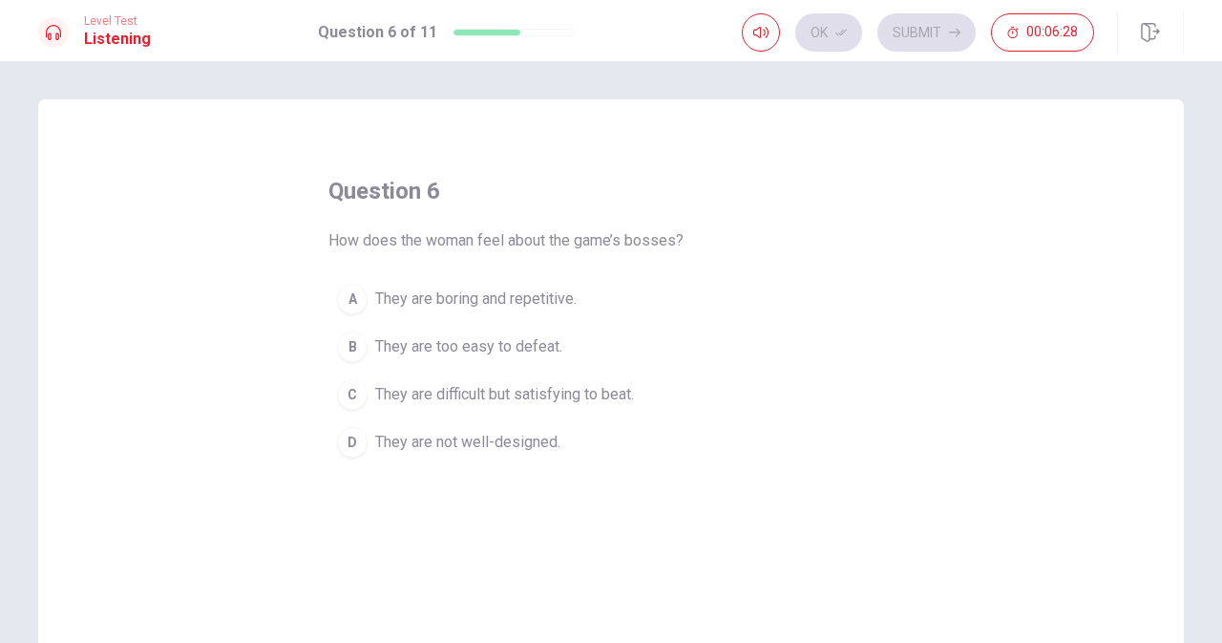
click at [357, 396] on div "C" at bounding box center [352, 394] width 31 height 31
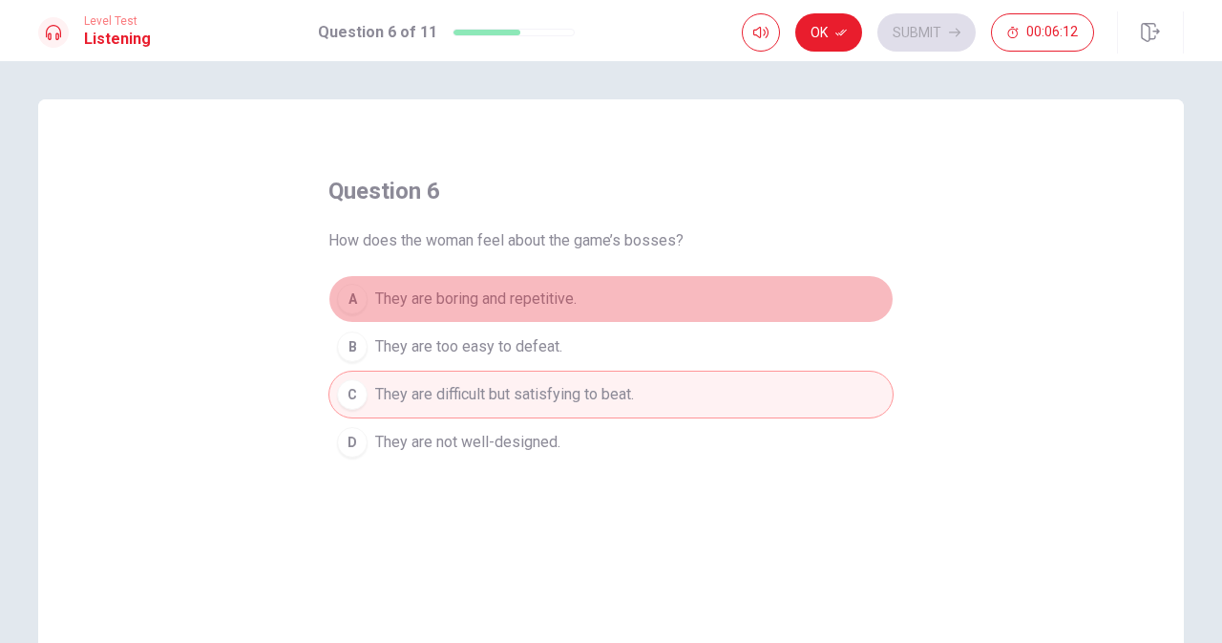
click at [360, 299] on div "A" at bounding box center [352, 299] width 31 height 31
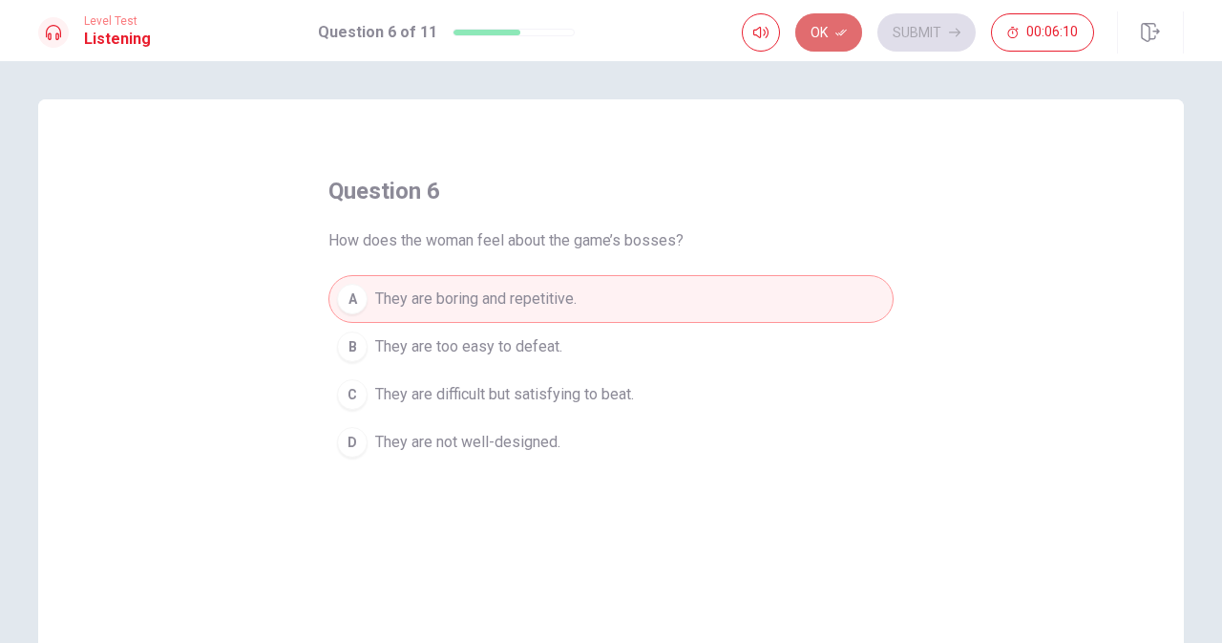
click at [826, 48] on button "Ok" at bounding box center [829, 32] width 67 height 38
click at [911, 47] on button "Submit" at bounding box center [927, 32] width 98 height 38
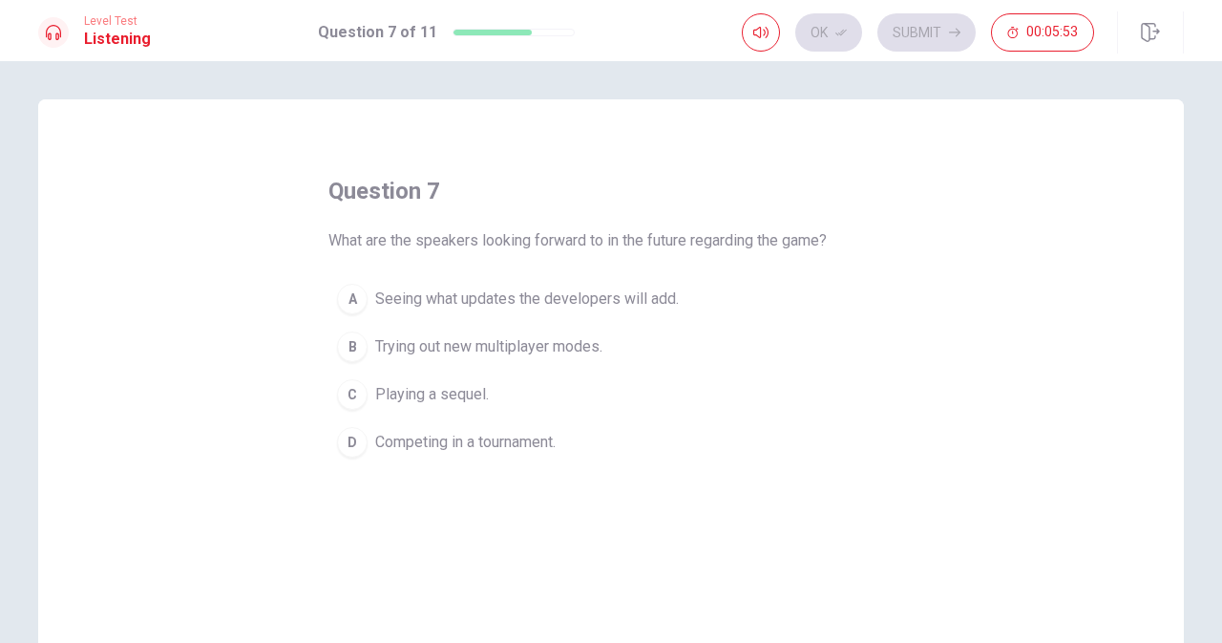
drag, startPoint x: 911, startPoint y: 47, endPoint x: 740, endPoint y: 146, distance: 197.7
click at [740, 146] on div "Level Test Listening Question 7 of 11 Ok Submit 00:05:53 Question 7 of 11 00:05…" at bounding box center [611, 321] width 1222 height 643
click at [342, 345] on div "B" at bounding box center [352, 346] width 31 height 31
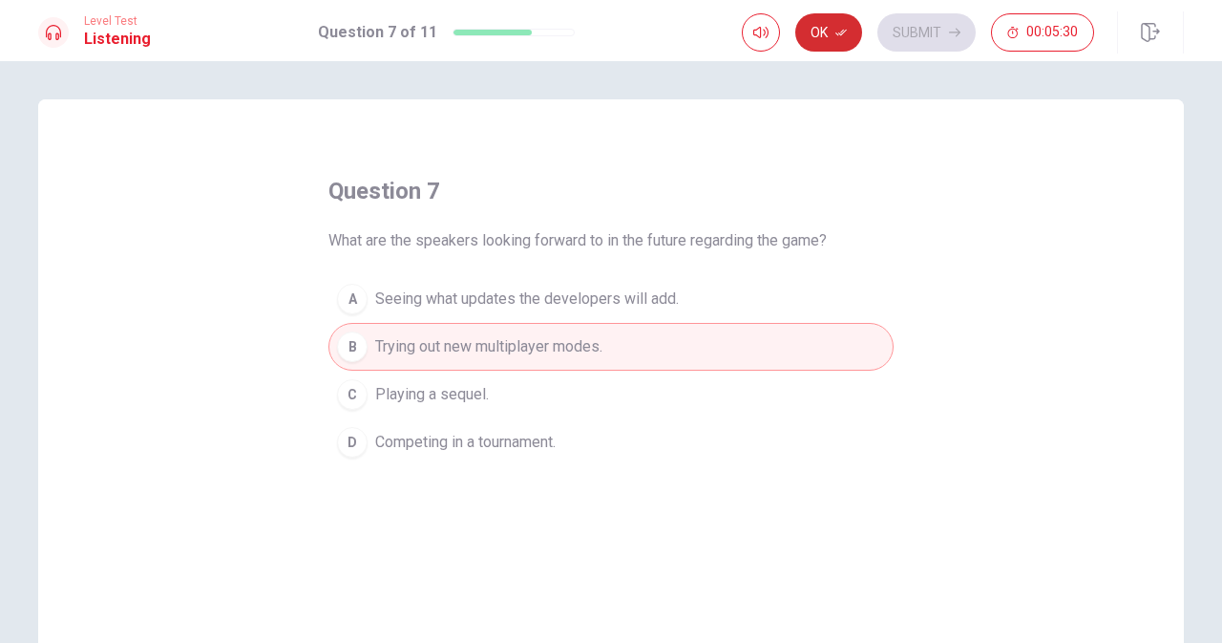
click at [838, 42] on button "Ok" at bounding box center [829, 32] width 67 height 38
click at [911, 29] on button "Submit" at bounding box center [927, 32] width 98 height 38
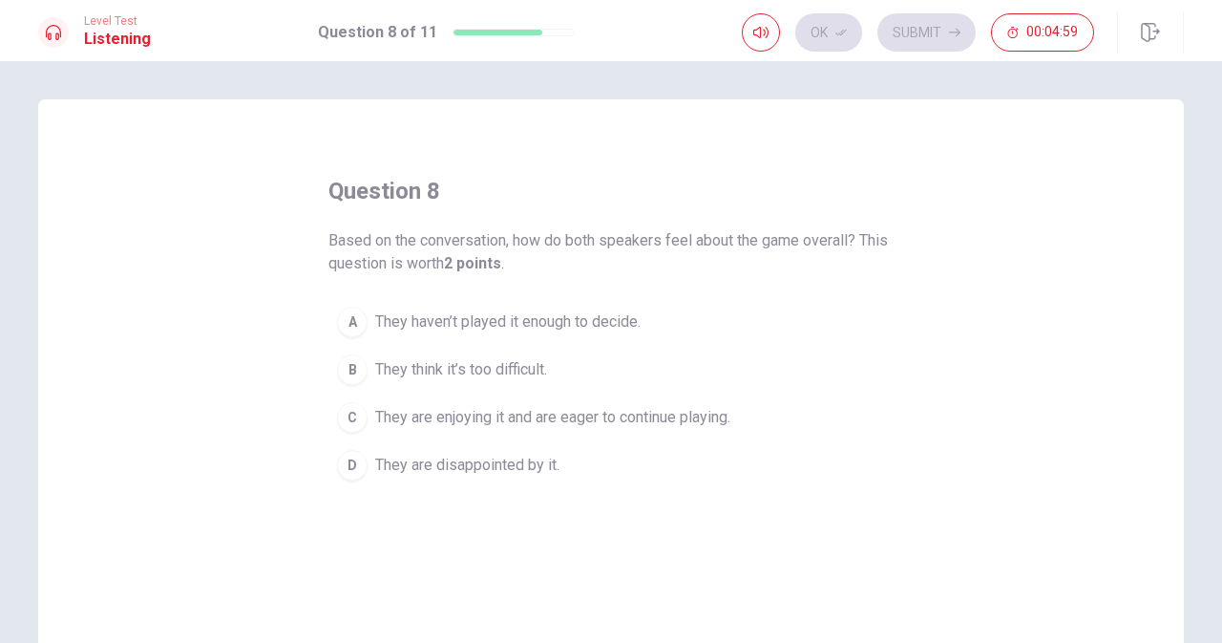
click at [353, 422] on div "C" at bounding box center [352, 417] width 31 height 31
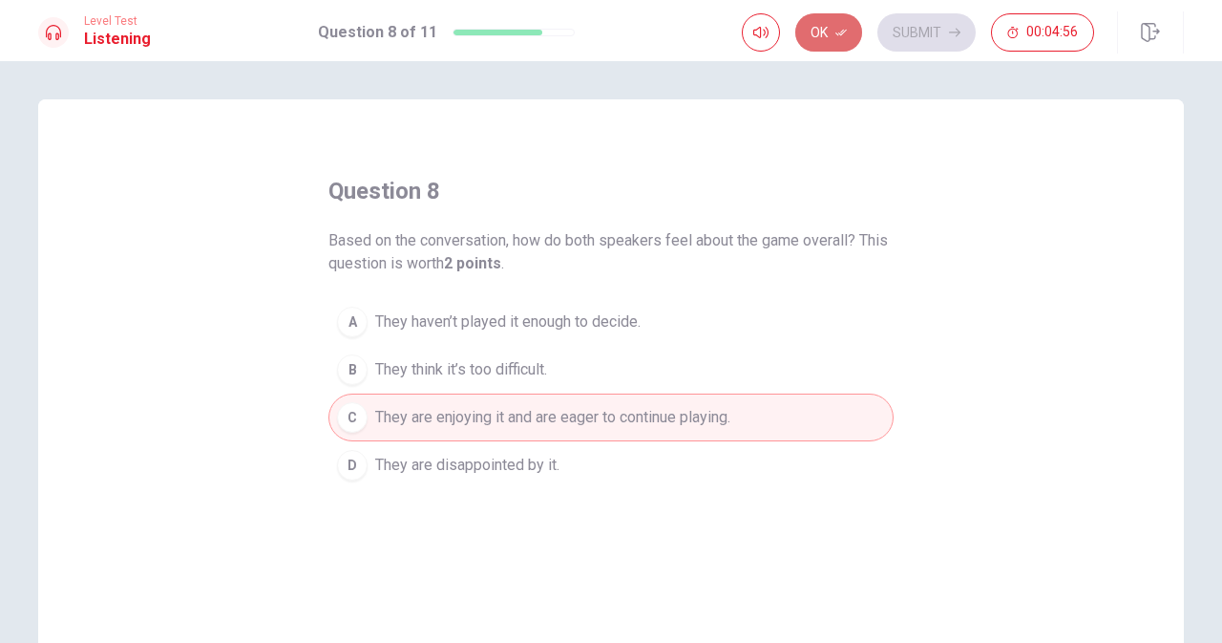
click at [831, 17] on button "Ok" at bounding box center [829, 32] width 67 height 38
click at [921, 27] on button "Submit" at bounding box center [927, 32] width 98 height 38
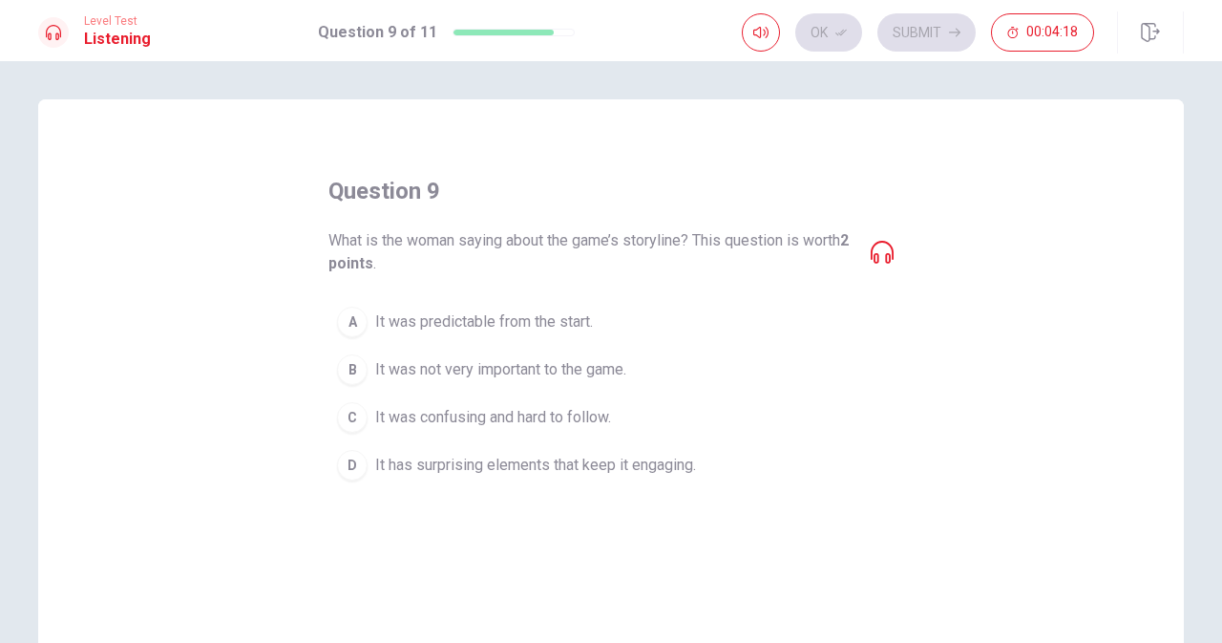
click at [881, 251] on icon at bounding box center [882, 252] width 23 height 23
click at [355, 318] on div "A" at bounding box center [352, 322] width 31 height 31
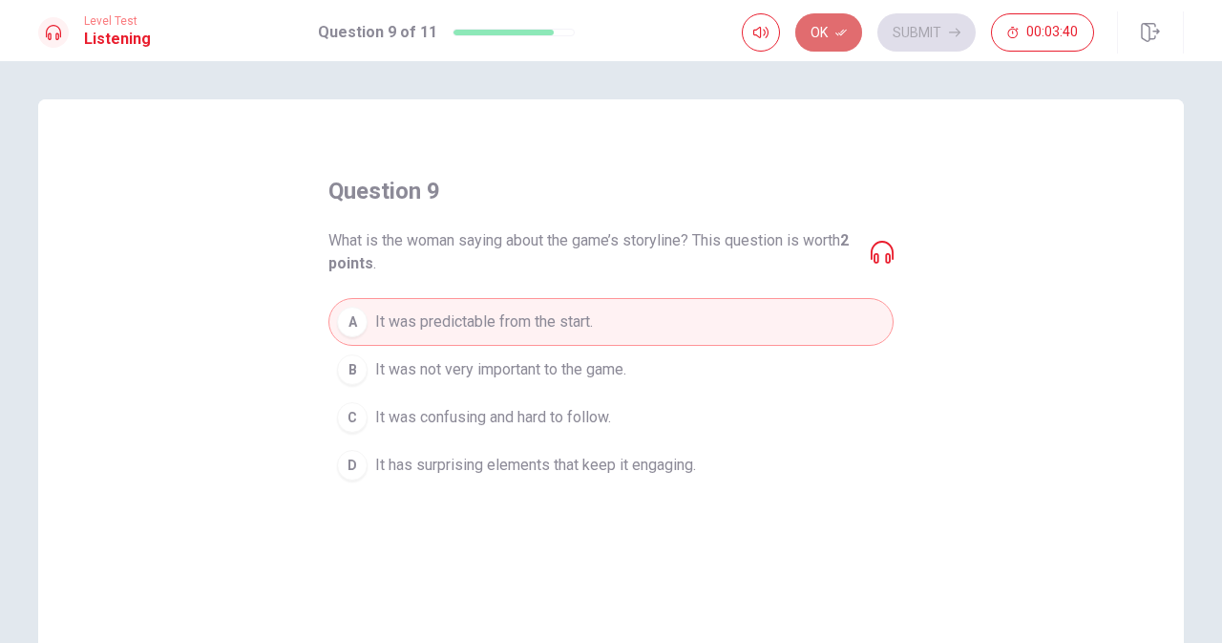
click at [839, 33] on icon "button" at bounding box center [841, 32] width 11 height 11
click at [921, 35] on button "Submit" at bounding box center [927, 32] width 98 height 38
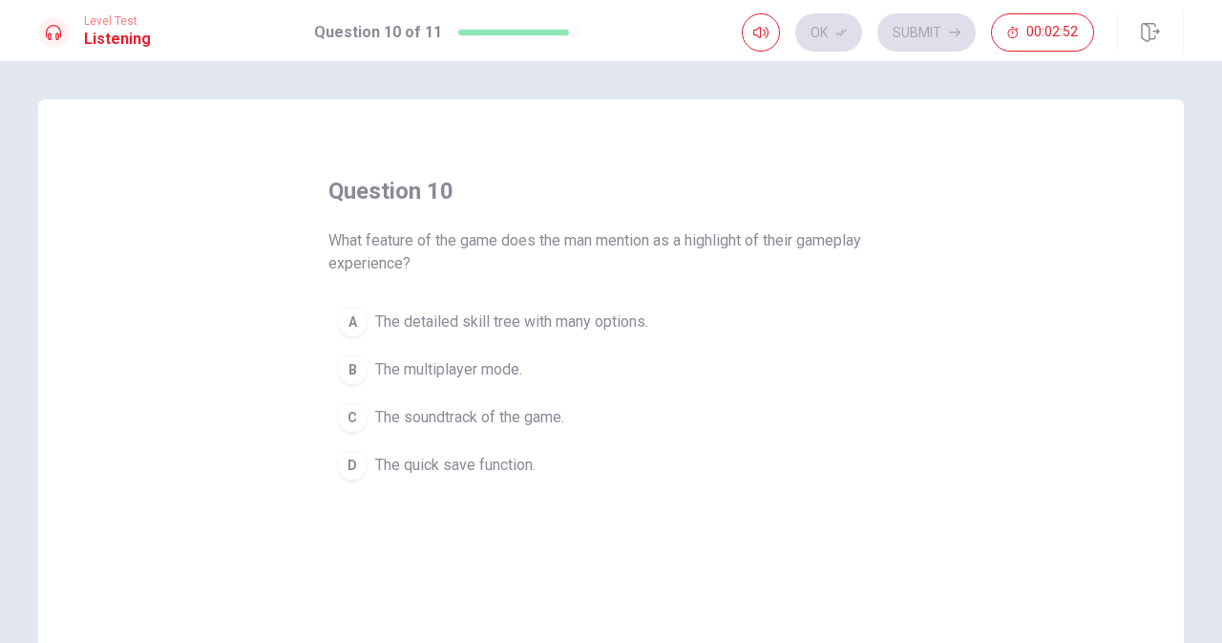
click at [455, 422] on span "The soundtrack of the game." at bounding box center [469, 417] width 189 height 23
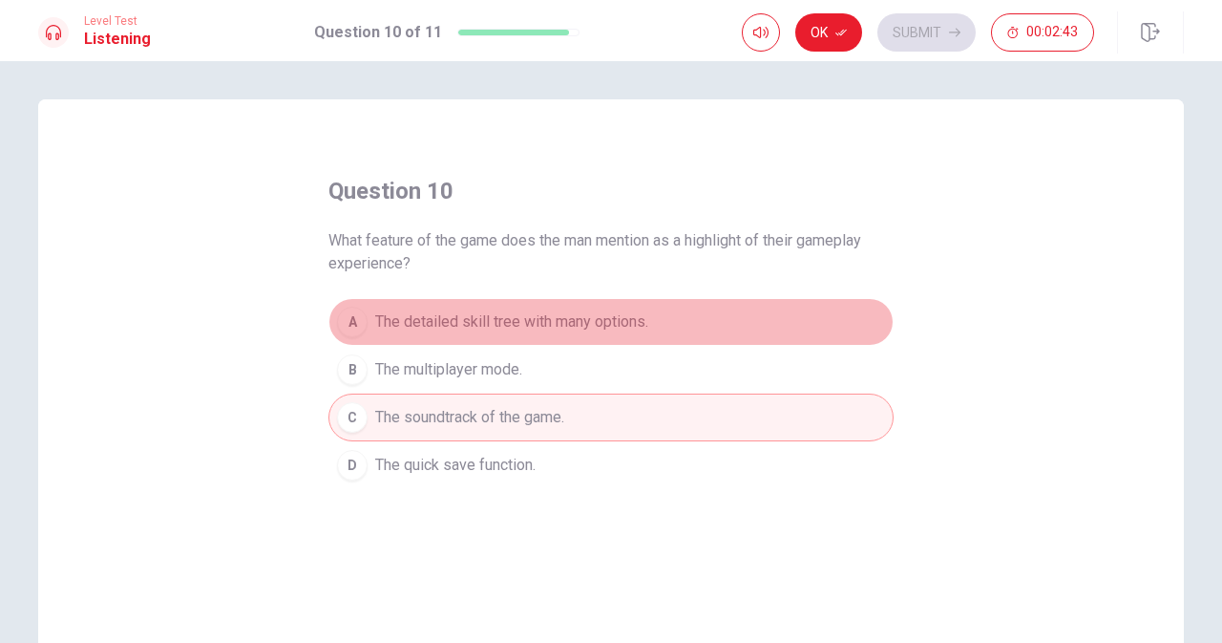
click at [384, 317] on span "The detailed skill tree with many options." at bounding box center [511, 321] width 273 height 23
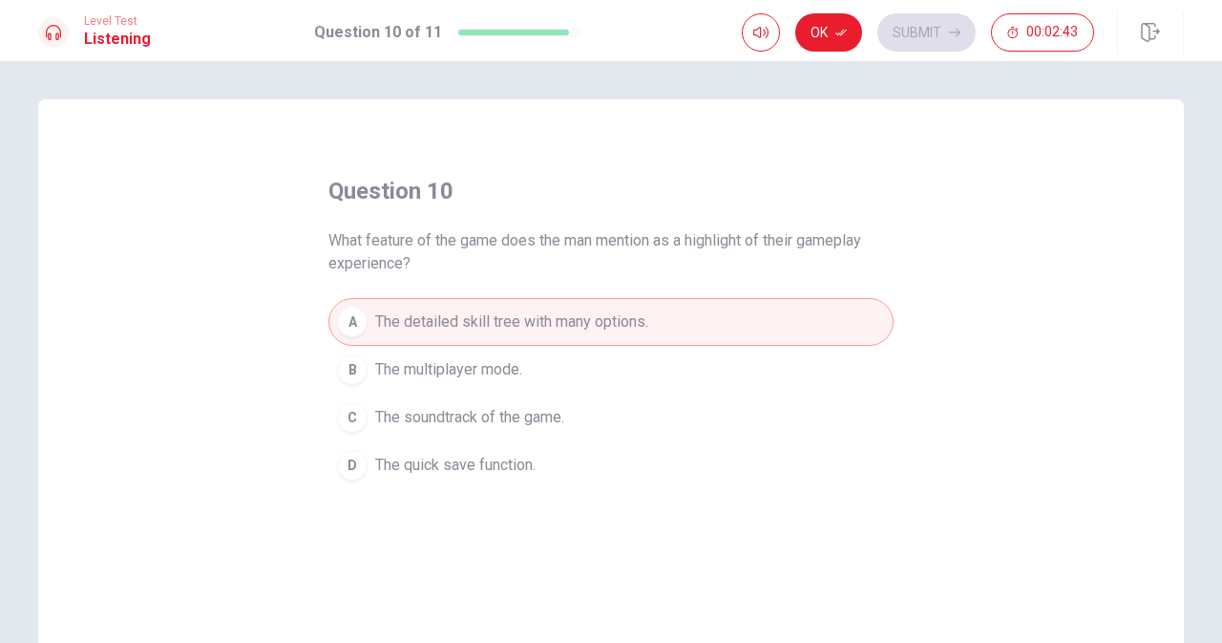
click at [384, 317] on span "The detailed skill tree with many options." at bounding box center [511, 321] width 273 height 23
click at [835, 32] on button "Ok" at bounding box center [829, 32] width 67 height 38
click at [907, 33] on button "Submit" at bounding box center [927, 32] width 98 height 38
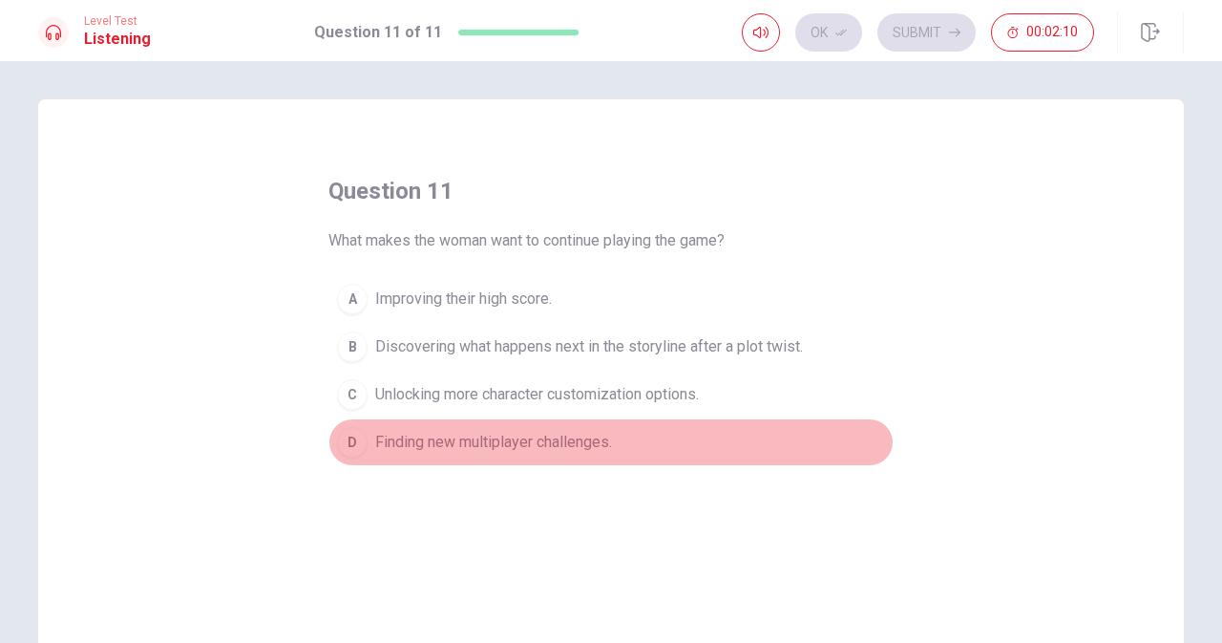
click at [347, 444] on div "D" at bounding box center [352, 442] width 31 height 31
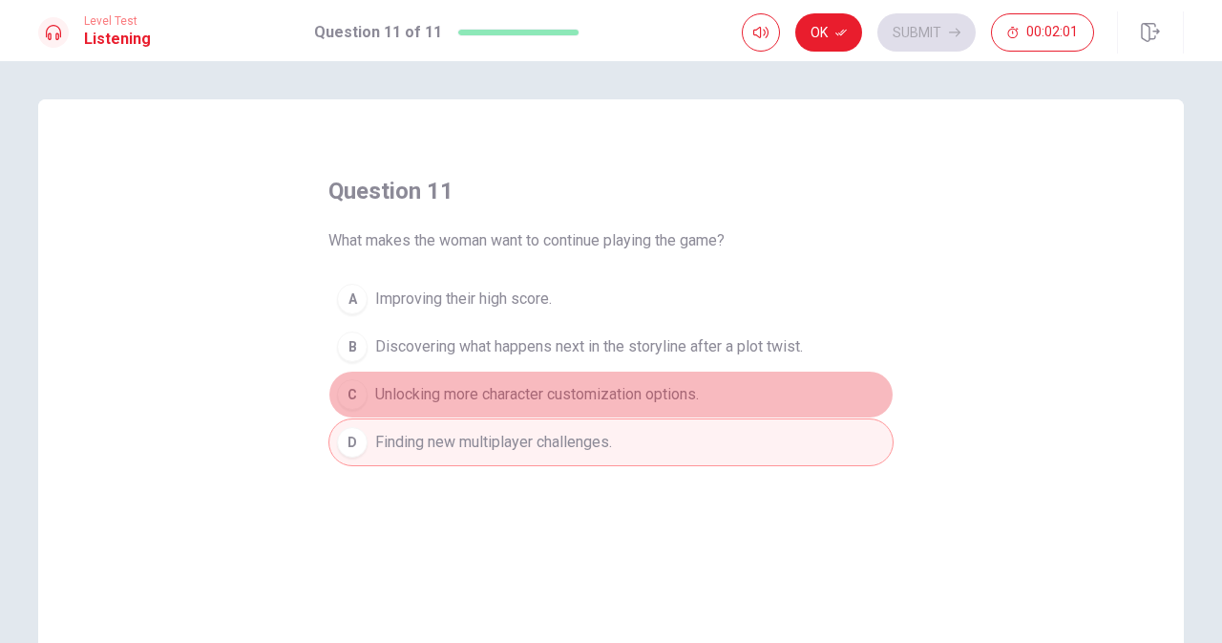
click at [350, 385] on div "C" at bounding box center [352, 394] width 31 height 31
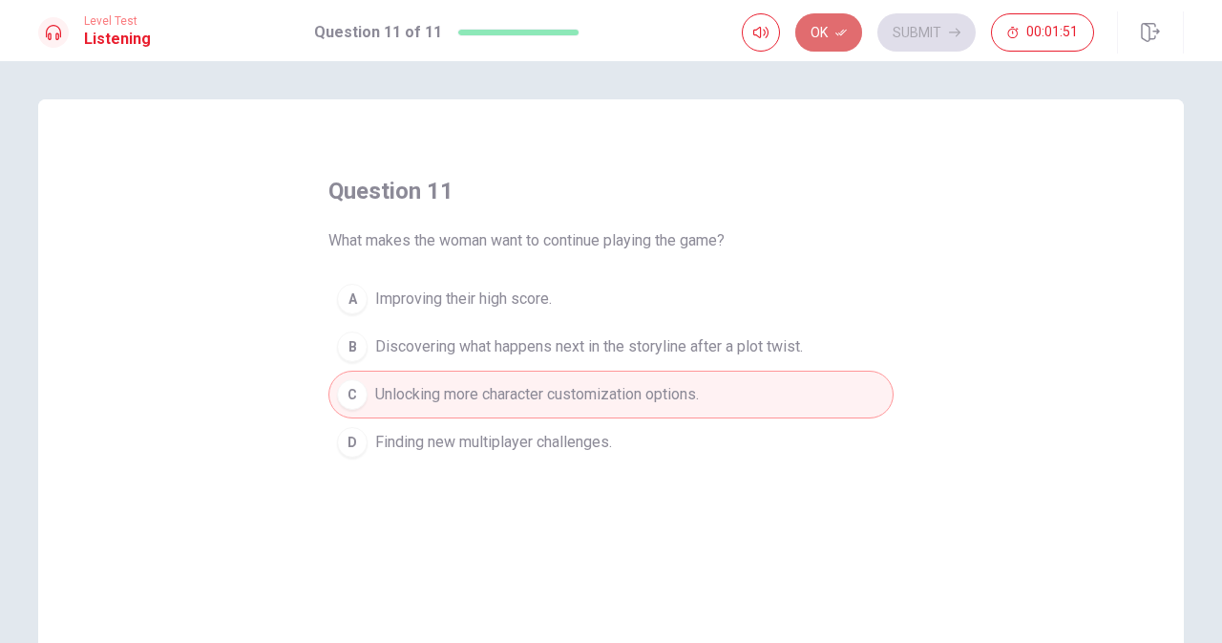
click at [844, 33] on icon "button" at bounding box center [841, 33] width 11 height 7
click at [898, 26] on button "Submit" at bounding box center [927, 32] width 98 height 38
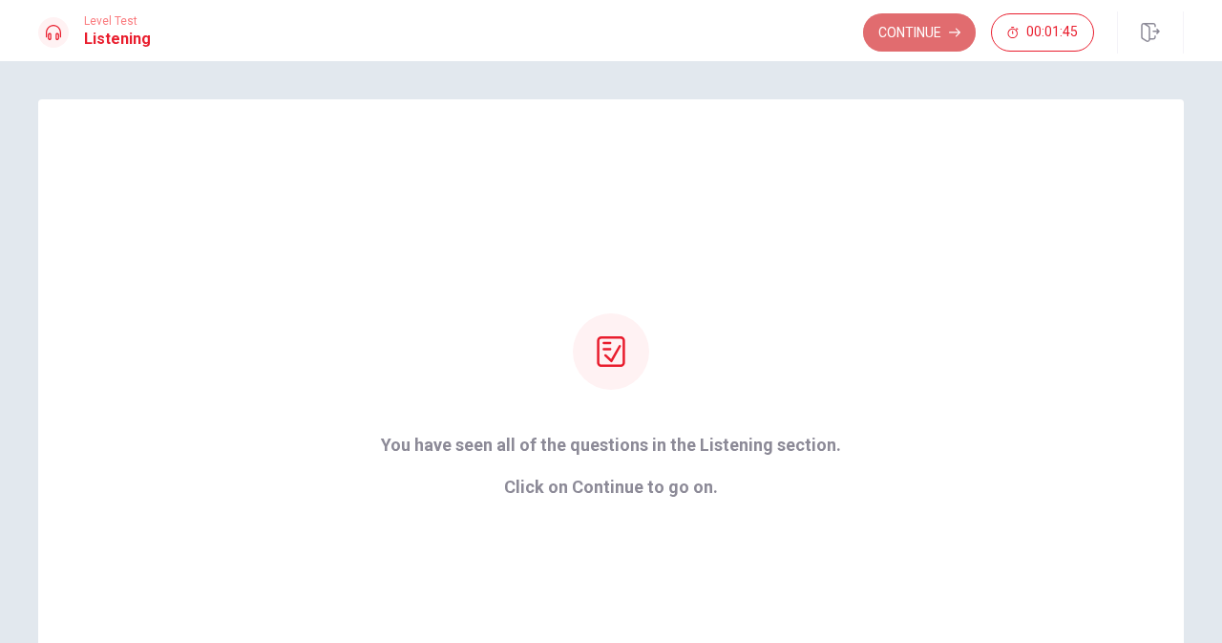
click at [948, 23] on button "Continue" at bounding box center [919, 32] width 113 height 38
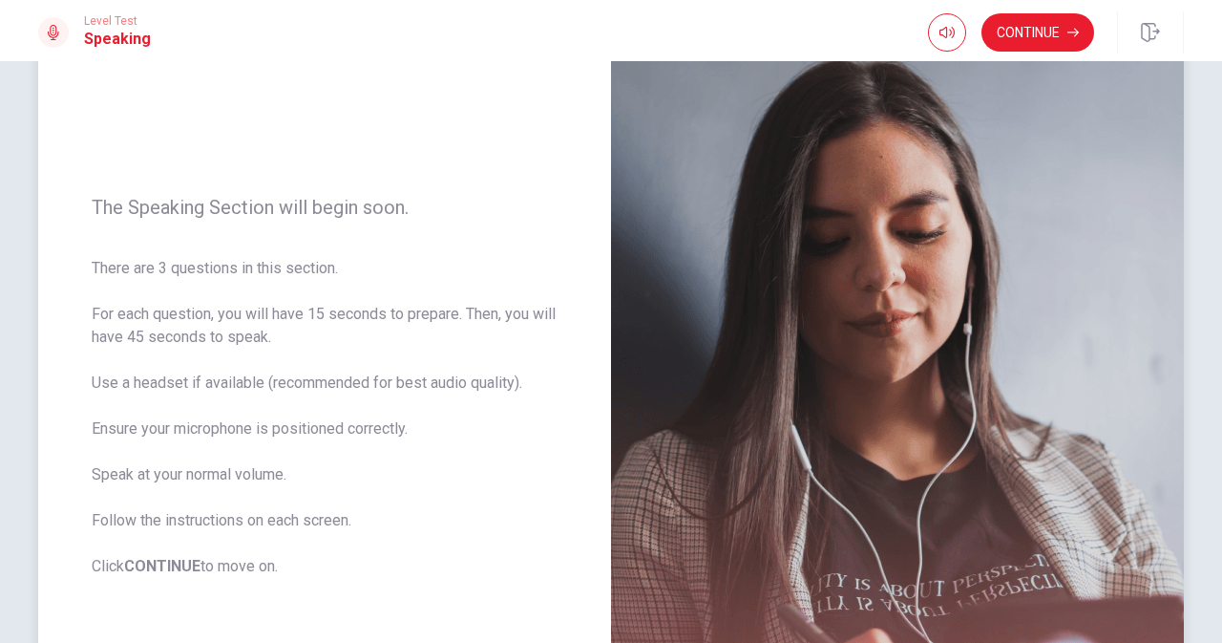
scroll to position [136, 0]
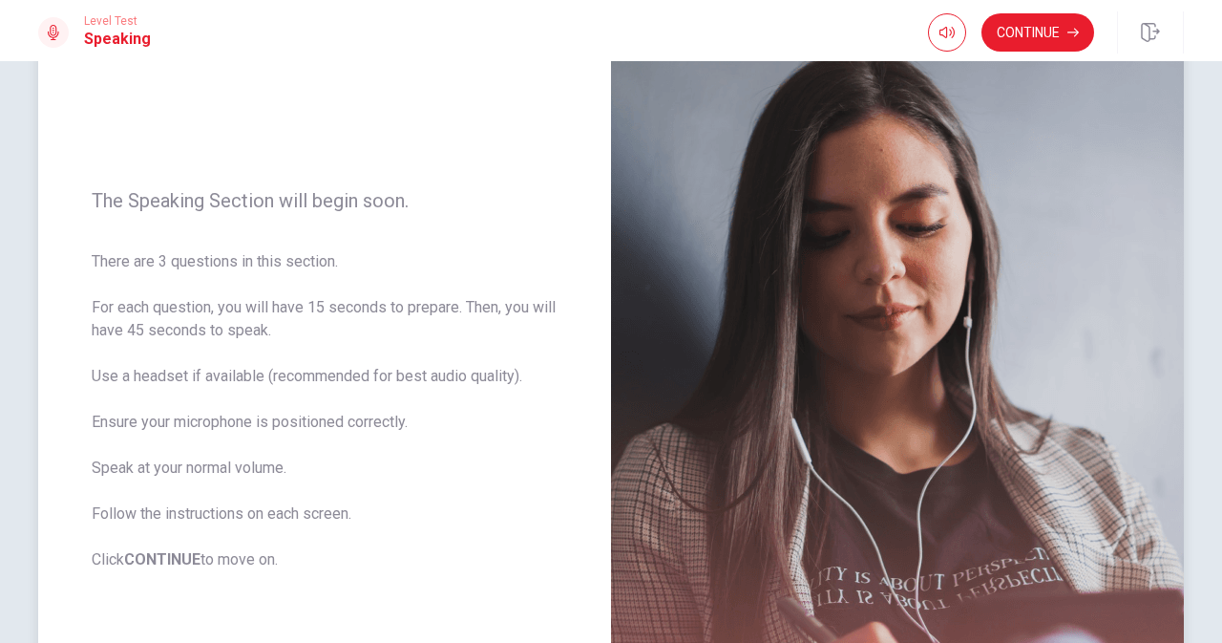
drag, startPoint x: 811, startPoint y: 324, endPoint x: 819, endPoint y: 292, distance: 32.7
click at [819, 292] on img at bounding box center [897, 380] width 573 height 833
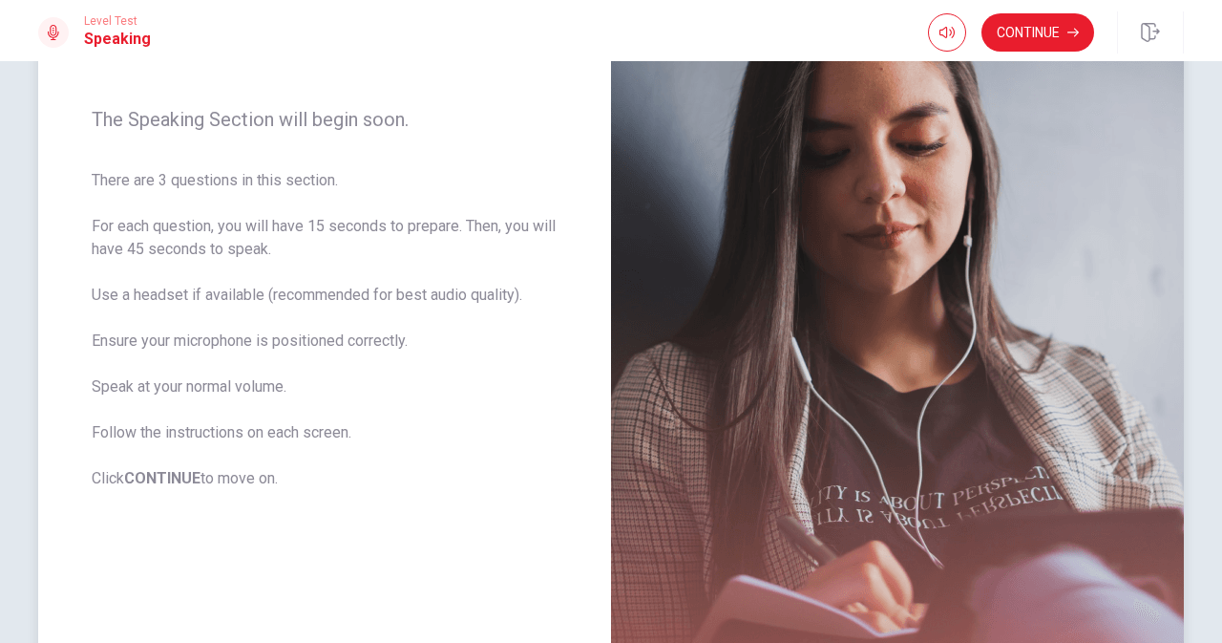
scroll to position [218, 0]
click at [963, 32] on button "button" at bounding box center [947, 32] width 38 height 38
click at [1009, 33] on button "Continue" at bounding box center [1038, 32] width 113 height 38
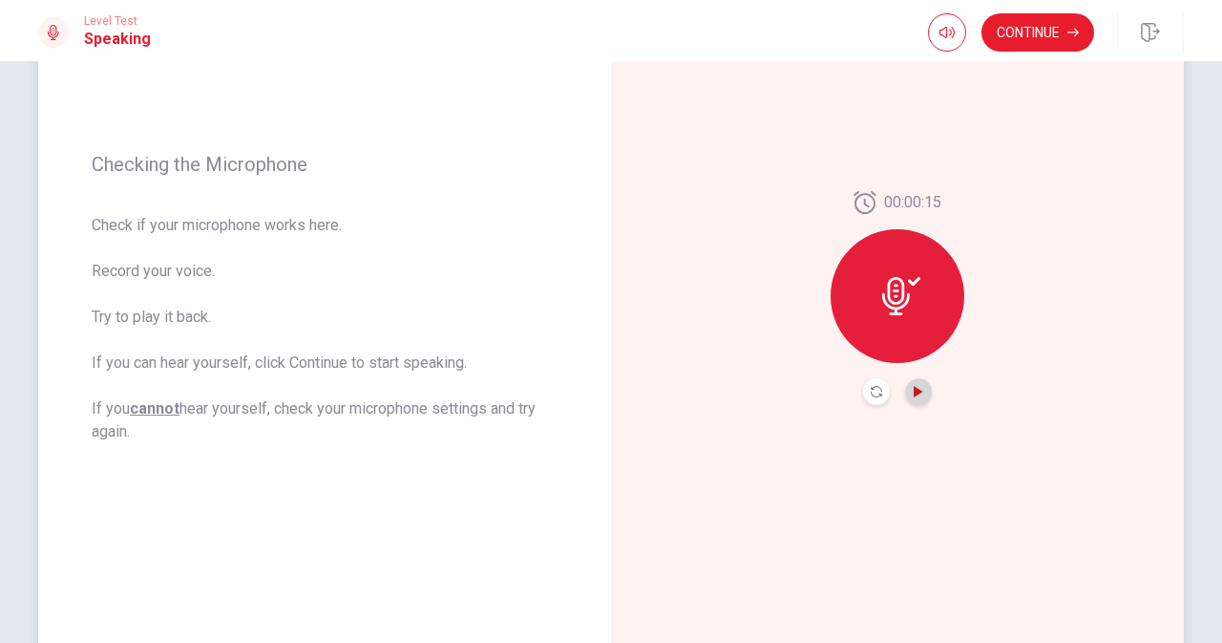
click at [914, 391] on icon "Play Audio" at bounding box center [918, 391] width 9 height 11
click at [874, 393] on icon "Record Again" at bounding box center [876, 391] width 11 height 11
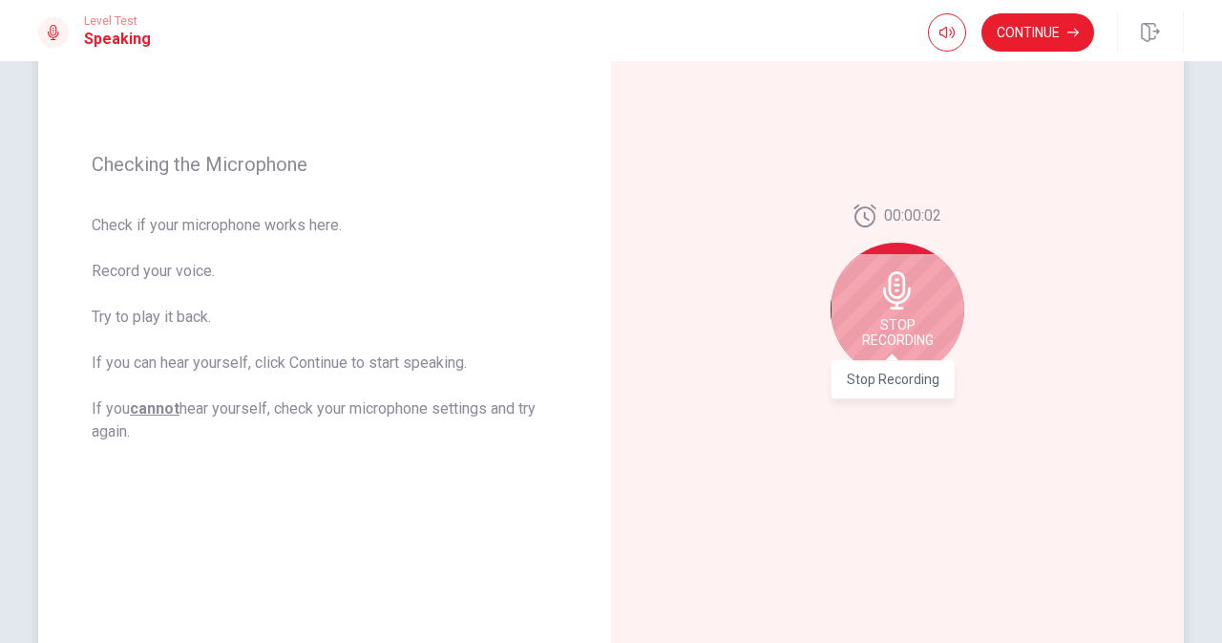
click at [892, 317] on span "Stop Recording" at bounding box center [898, 332] width 72 height 31
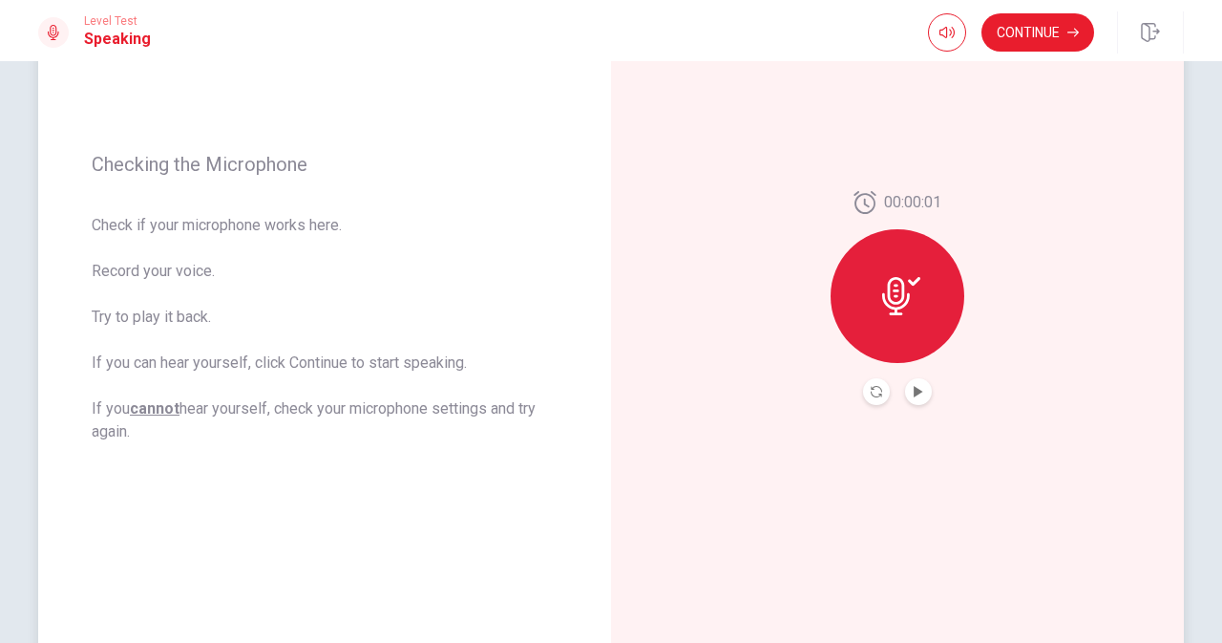
drag, startPoint x: 892, startPoint y: 316, endPoint x: 895, endPoint y: 329, distance: 12.7
click at [895, 329] on div at bounding box center [898, 296] width 134 height 134
click at [912, 384] on button "Play Audio" at bounding box center [918, 391] width 27 height 27
click at [1037, 38] on button "Continue" at bounding box center [1038, 32] width 113 height 38
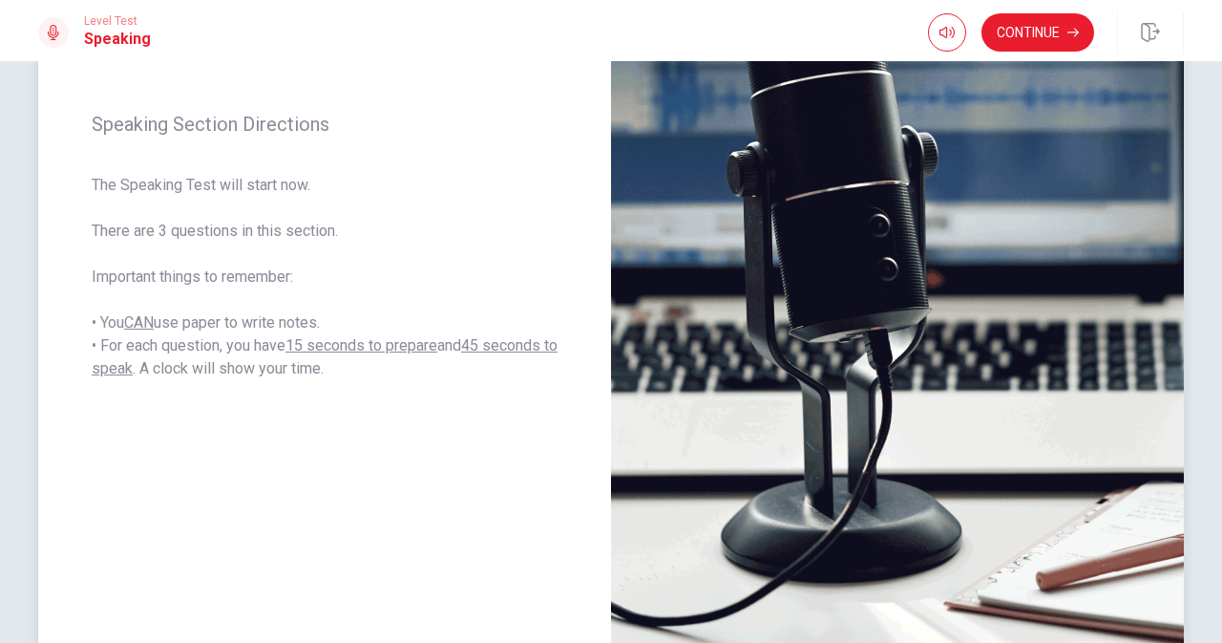
scroll to position [269, 0]
click at [1019, 23] on button "Continue" at bounding box center [1038, 32] width 113 height 38
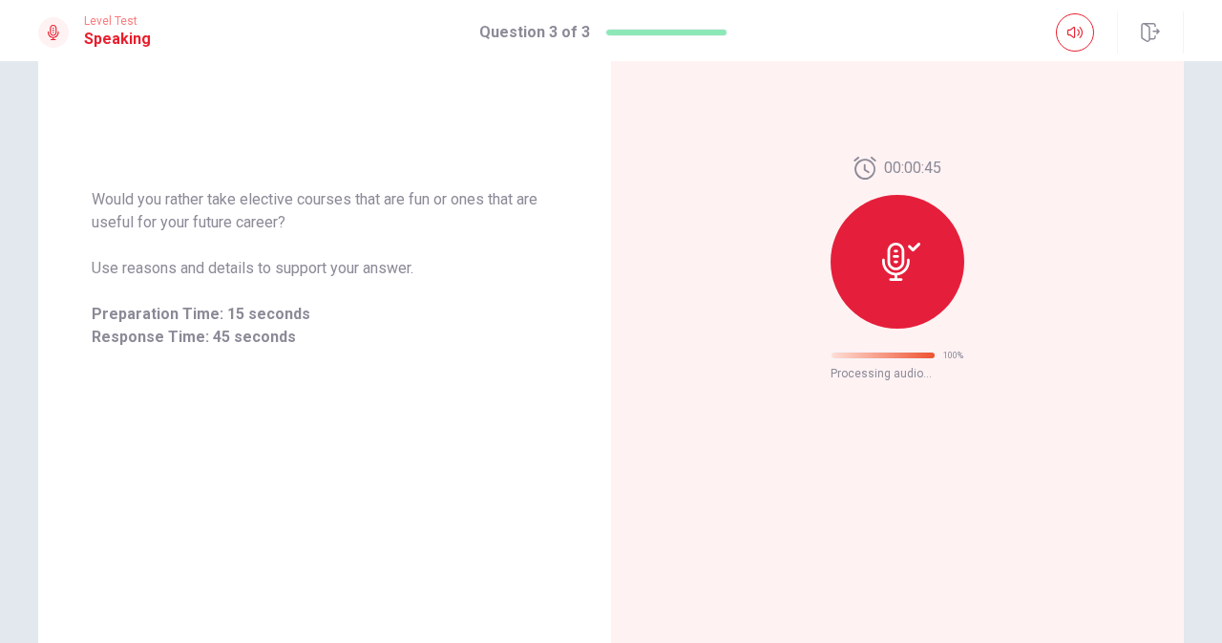
scroll to position [52, 0]
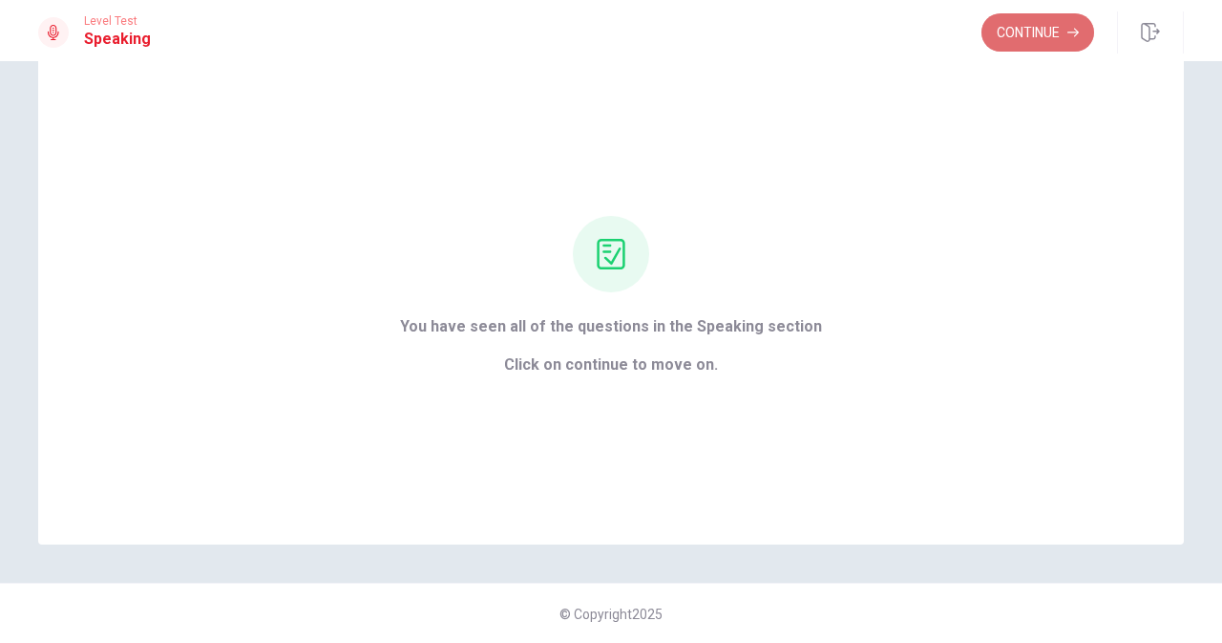
click at [1030, 24] on button "Continue" at bounding box center [1038, 32] width 113 height 38
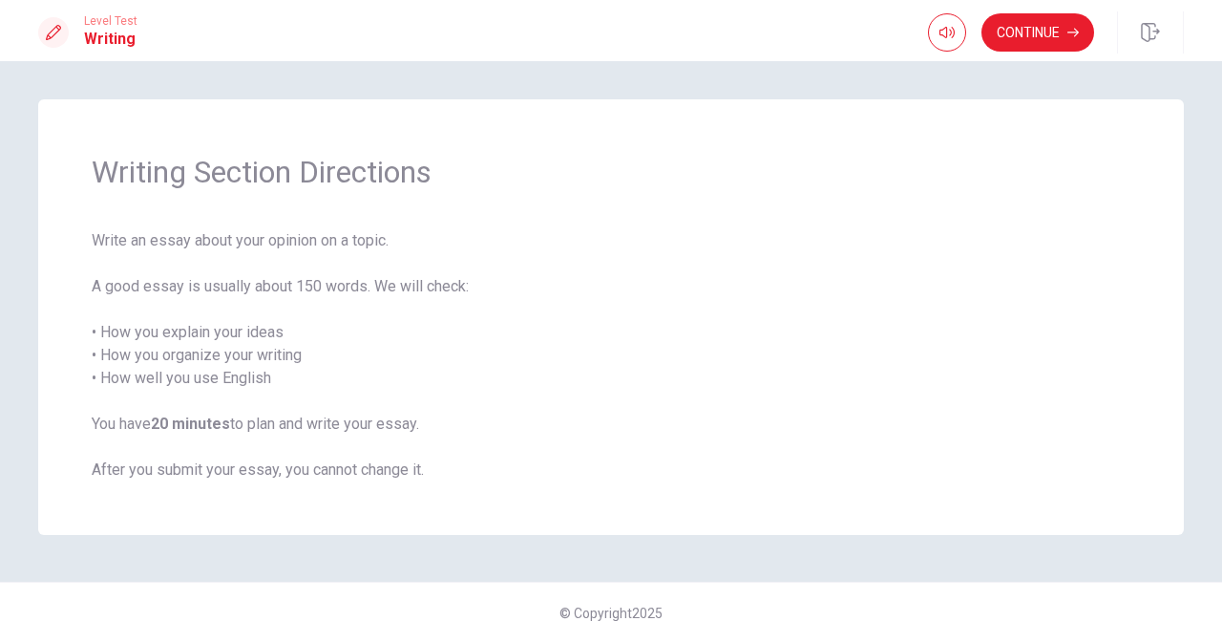
click at [674, 301] on span "Write an essay about your opinion on a topic. A good essay is usually about 150…" at bounding box center [611, 355] width 1039 height 252
click at [691, 277] on span "Write an essay about your opinion on a topic. A good essay is usually about 150…" at bounding box center [611, 355] width 1039 height 252
click at [991, 38] on button "Continue" at bounding box center [1038, 32] width 113 height 38
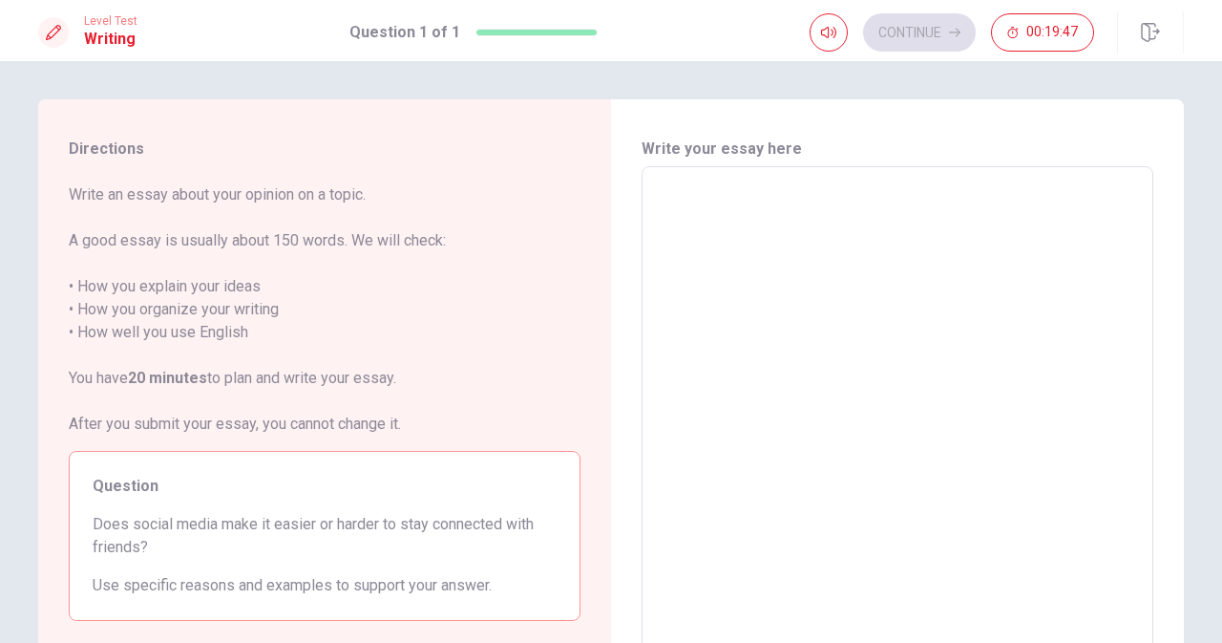
drag, startPoint x: 265, startPoint y: 498, endPoint x: 279, endPoint y: 414, distance: 85.3
click at [279, 414] on div "Write an essay about your opinion on a topic. A good essay is usually about 150…" at bounding box center [325, 401] width 512 height 437
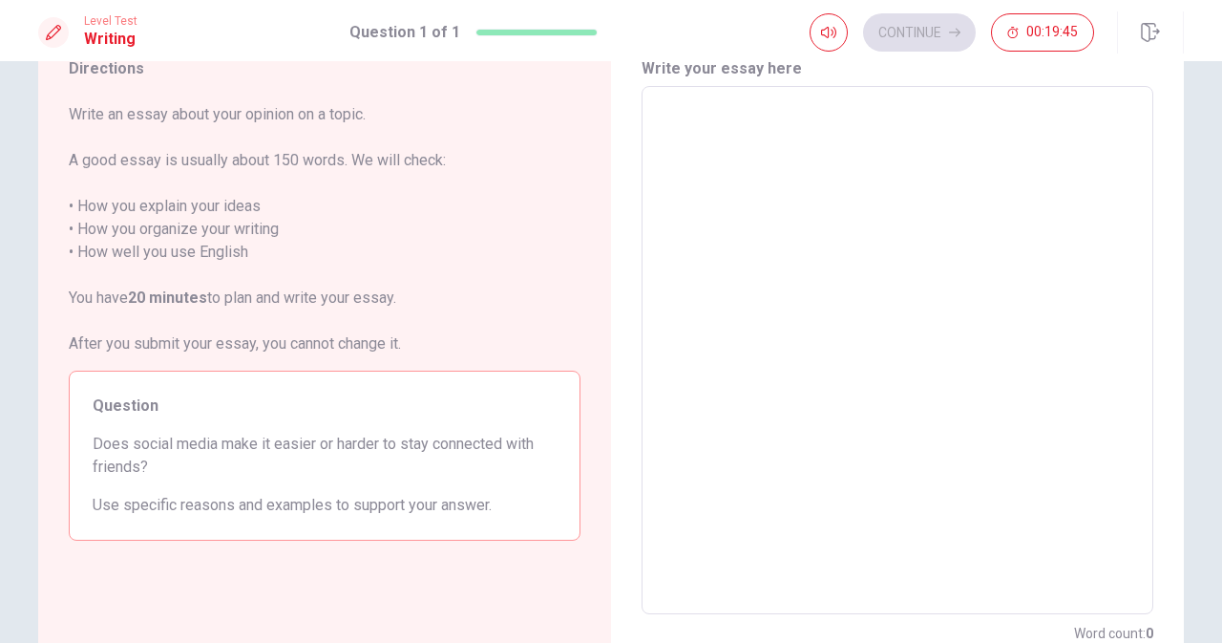
scroll to position [59, 0]
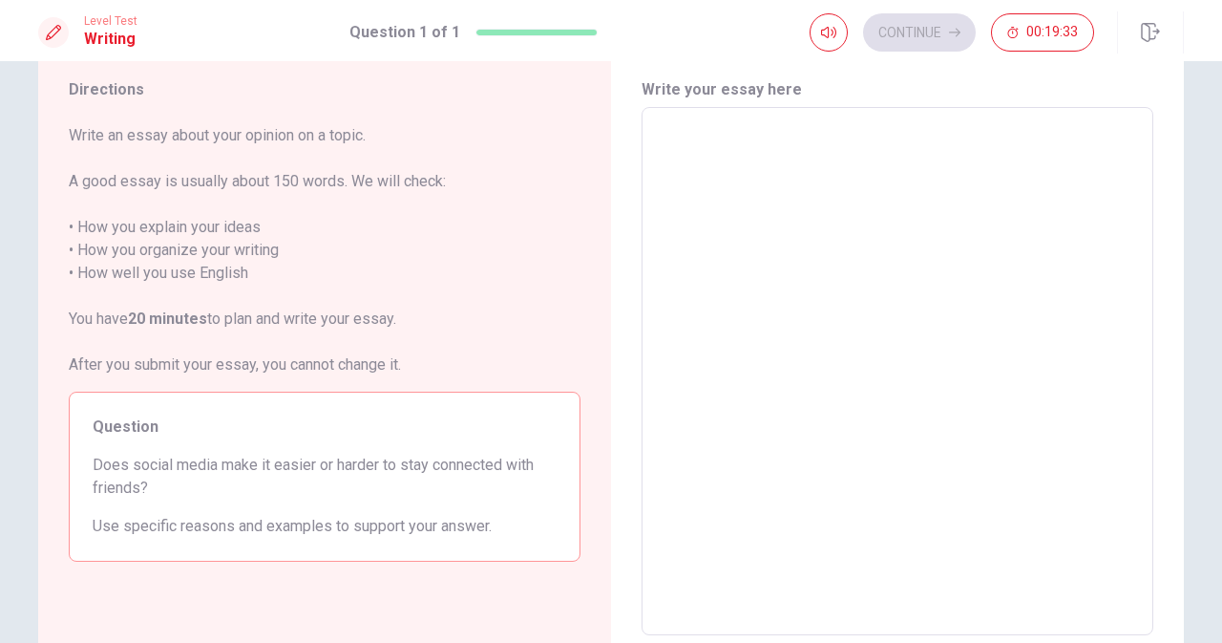
click at [693, 348] on textarea at bounding box center [897, 371] width 485 height 497
type textarea "S"
type textarea "x"
type textarea "So"
type textarea "x"
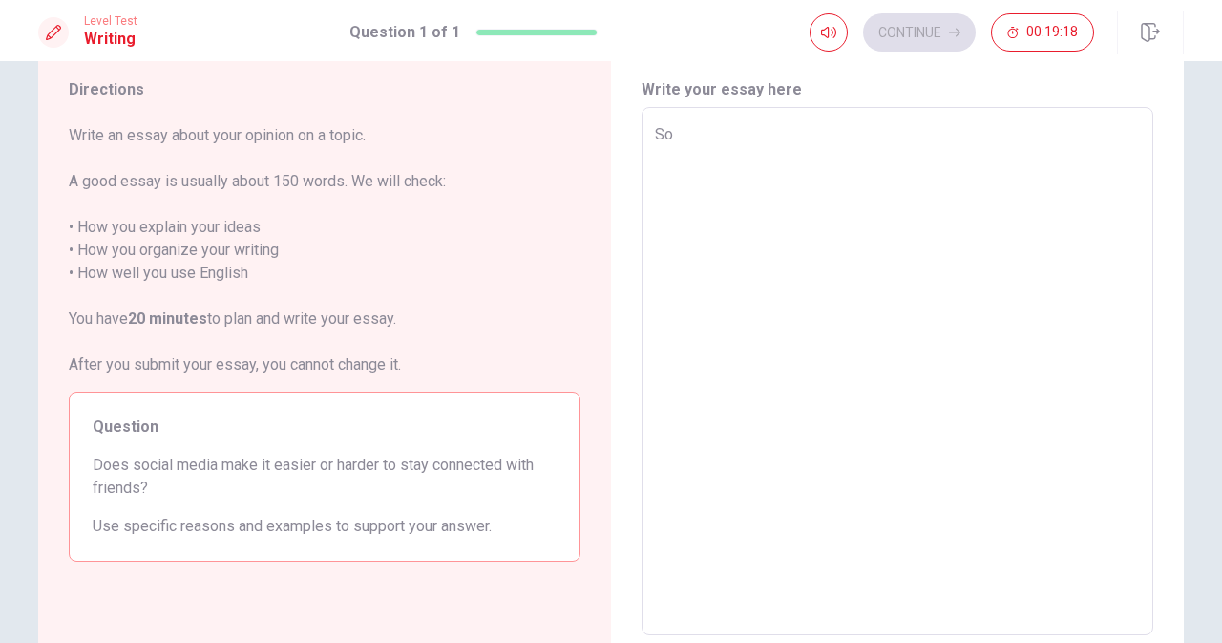
type textarea "S"
type textarea "x"
type textarea "i"
type textarea "x"
type textarea "i"
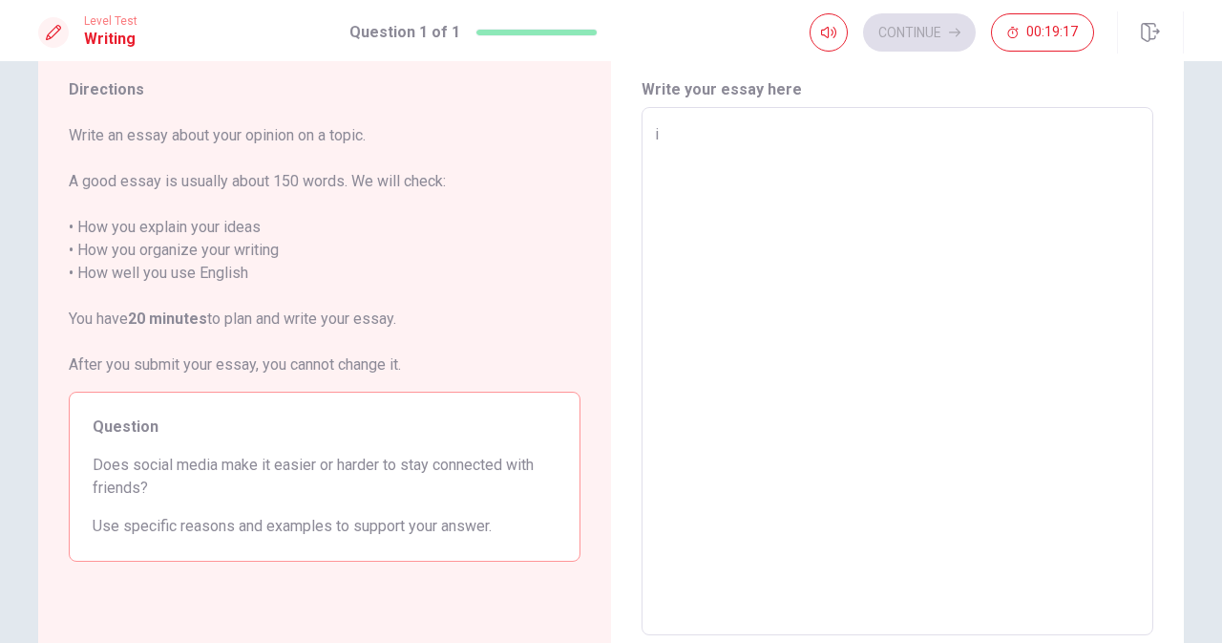
type textarea "x"
type textarea "i"
type textarea "x"
type textarea "I"
type textarea "x"
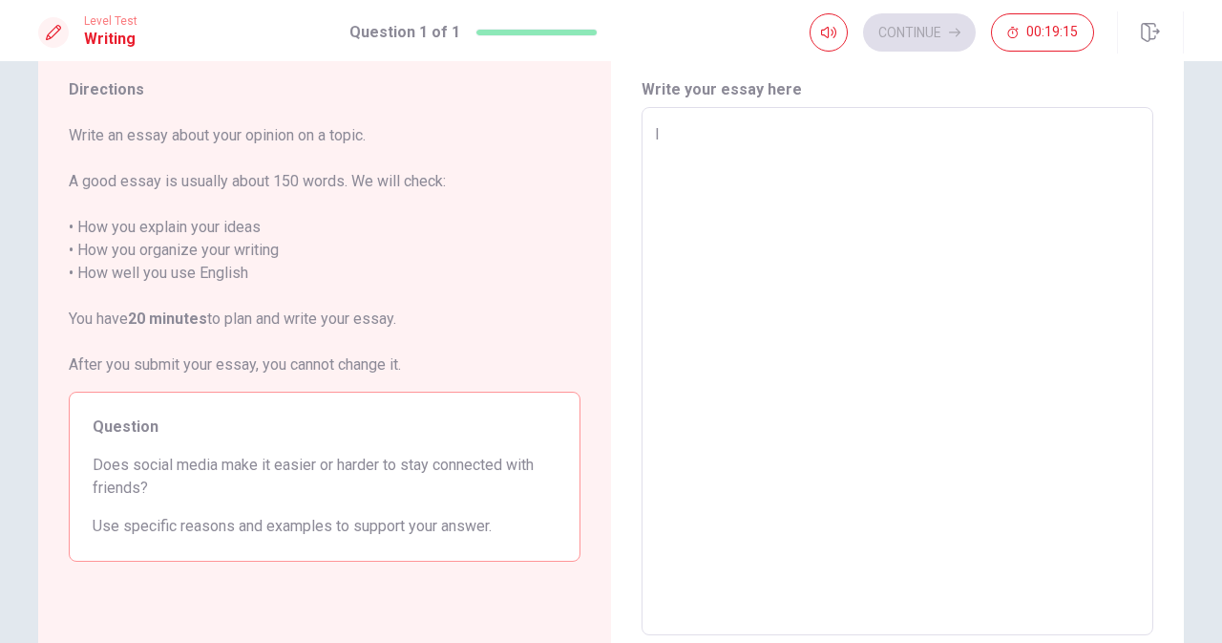
type textarea "I"
type textarea "x"
type textarea "I t"
type textarea "x"
type textarea "I th"
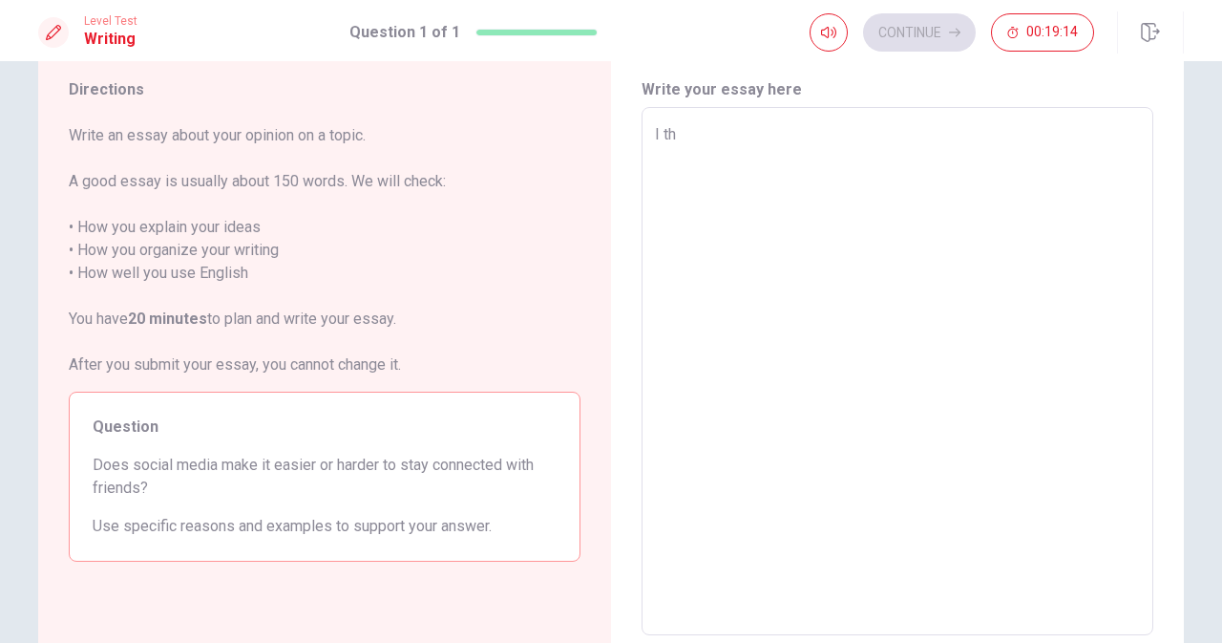
type textarea "x"
type textarea "I thi"
type textarea "x"
type textarea "I thin"
type textarea "x"
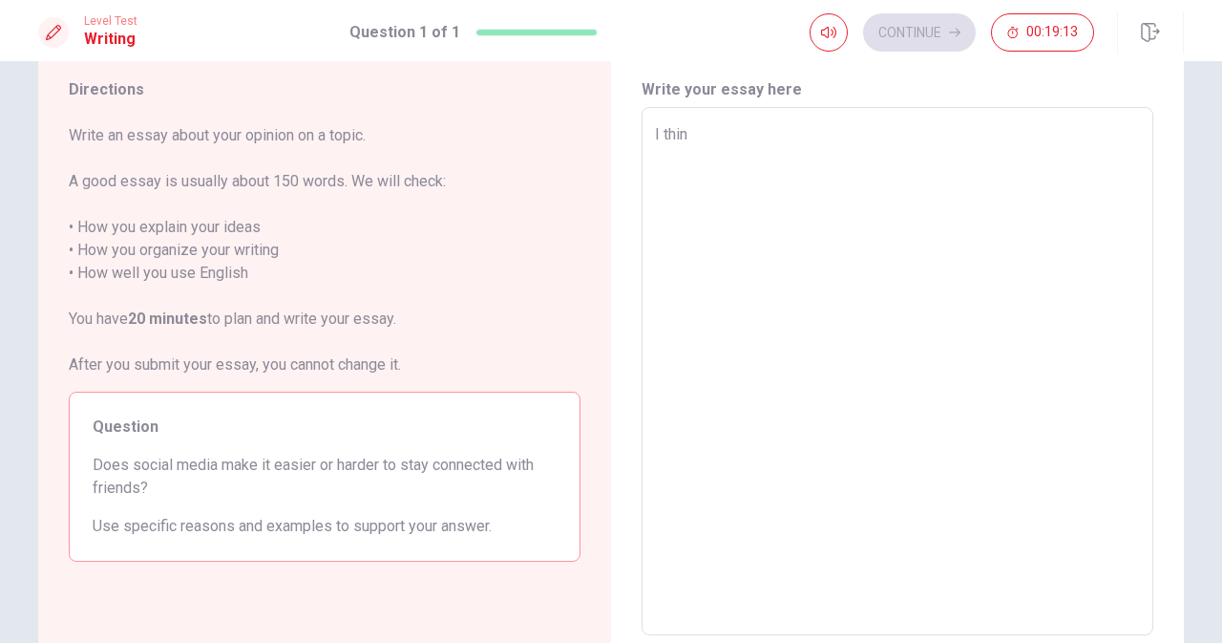
type textarea "I think"
type textarea "x"
type textarea "I think"
type textarea "x"
type textarea "I think ,"
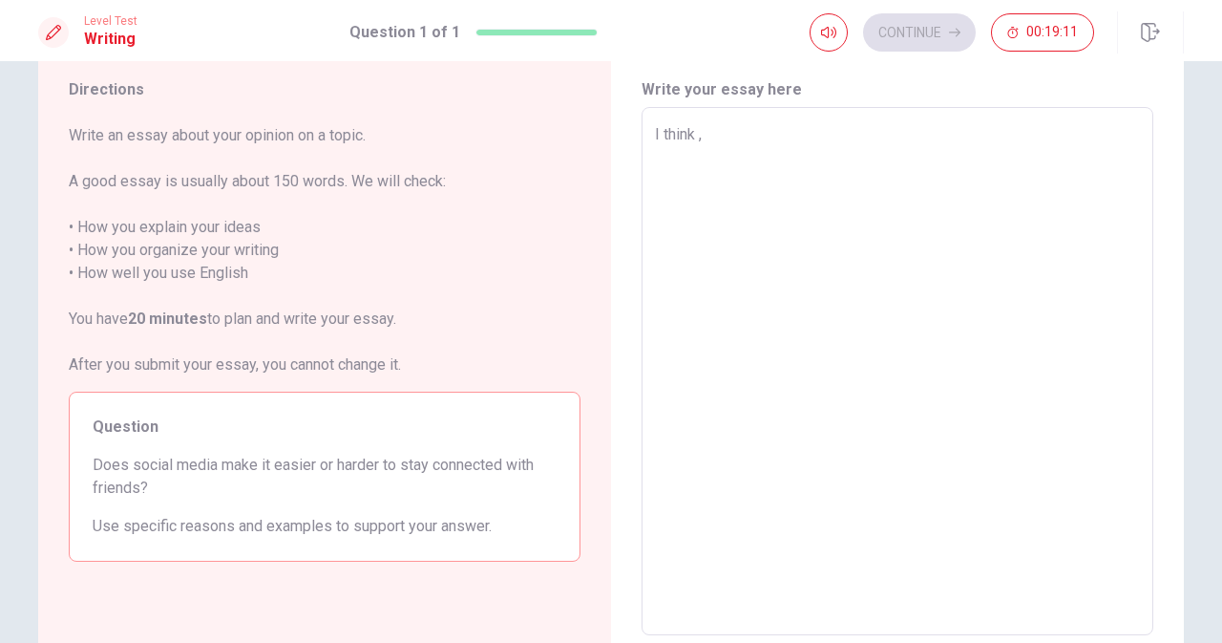
type textarea "x"
type textarea "I think"
type textarea "x"
type textarea "I think"
type textarea "x"
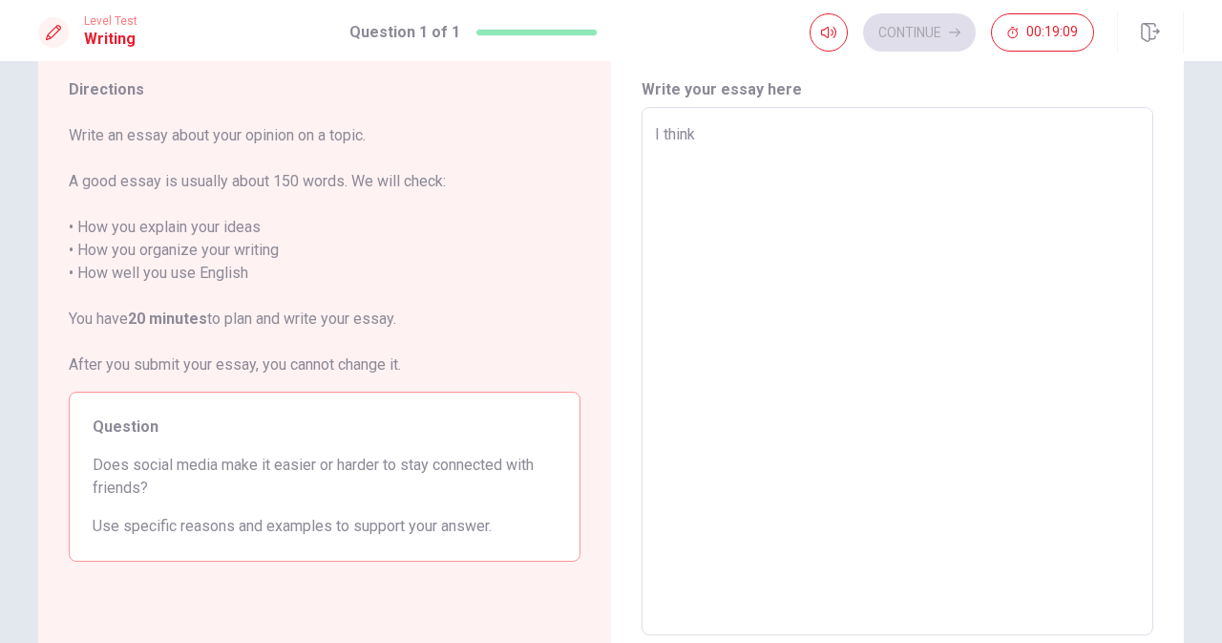
type textarea "I think,"
type textarea "x"
type textarea "I think,"
type textarea "x"
type textarea "I think, s"
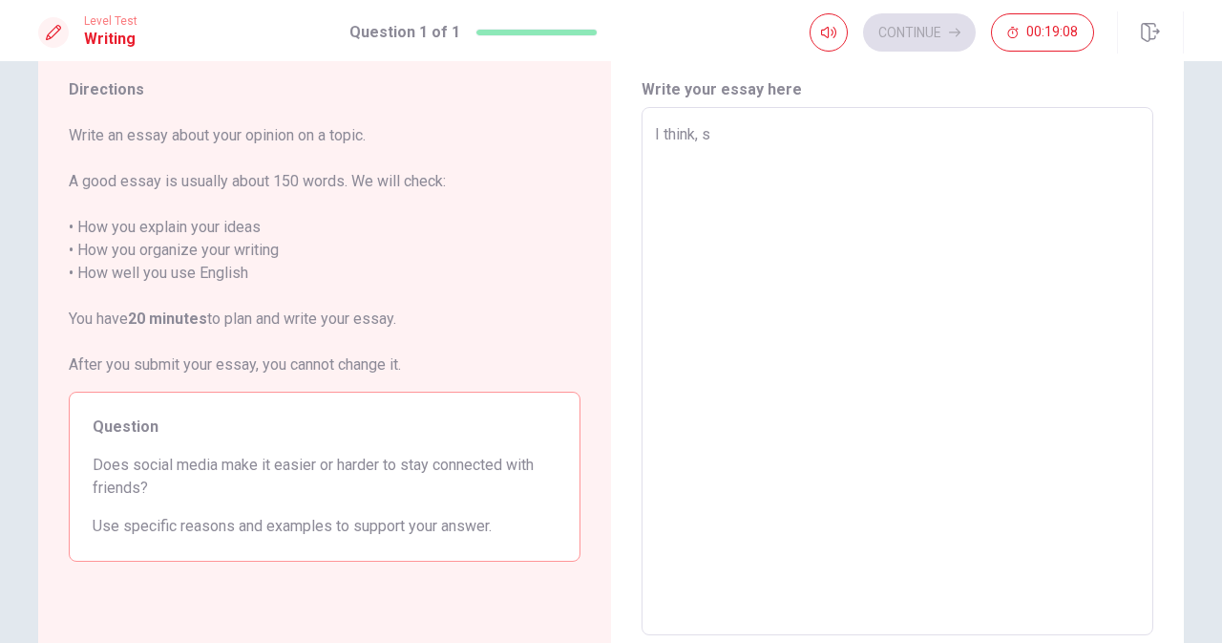
type textarea "x"
type textarea "I think, so"
type textarea "x"
type textarea "I think, soc"
type textarea "x"
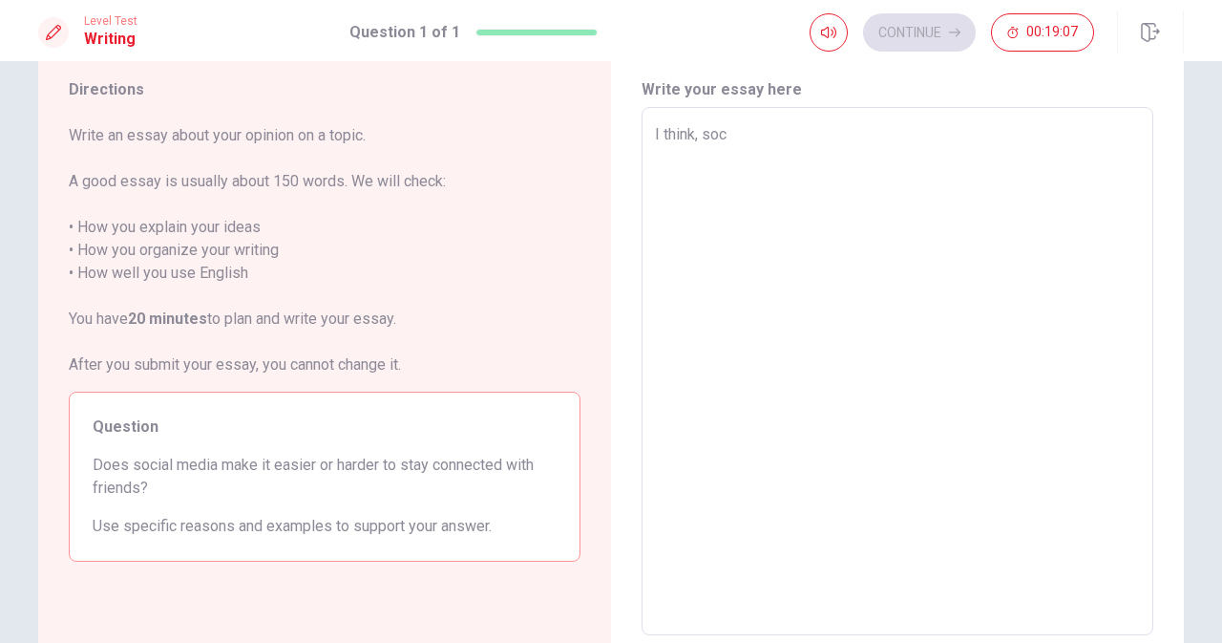
type textarea "I think, soci"
type textarea "x"
type textarea "I think, [PERSON_NAME]"
type textarea "x"
type textarea "I think, social"
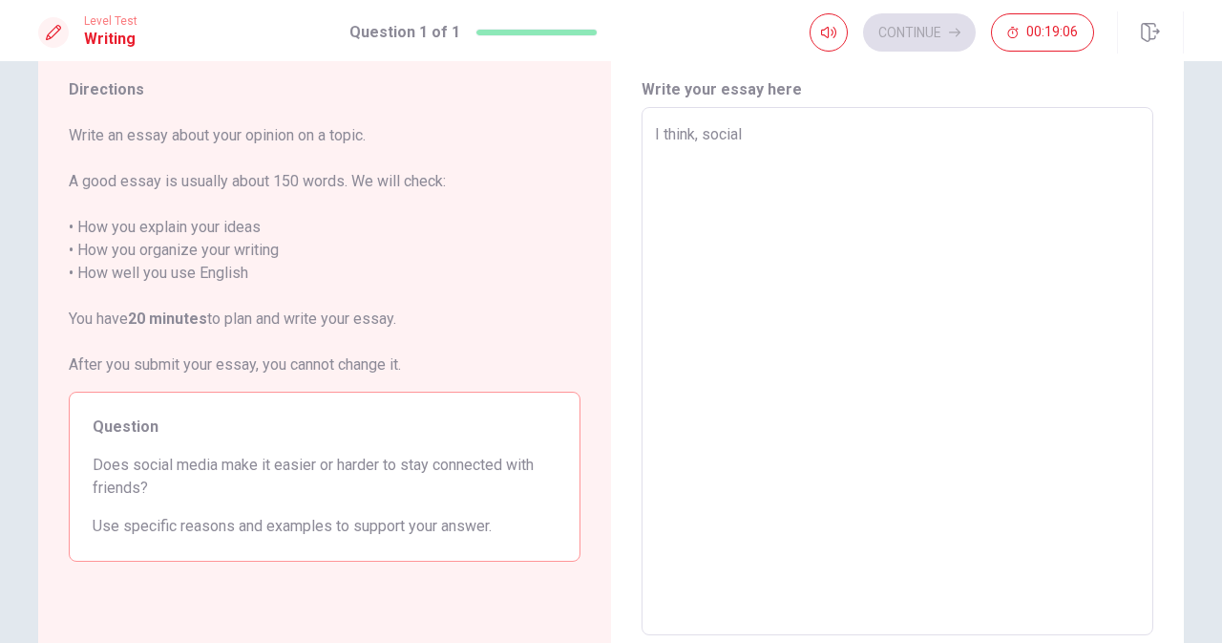
type textarea "x"
type textarea "I think, social"
type textarea "x"
type textarea "I think, social m"
type textarea "x"
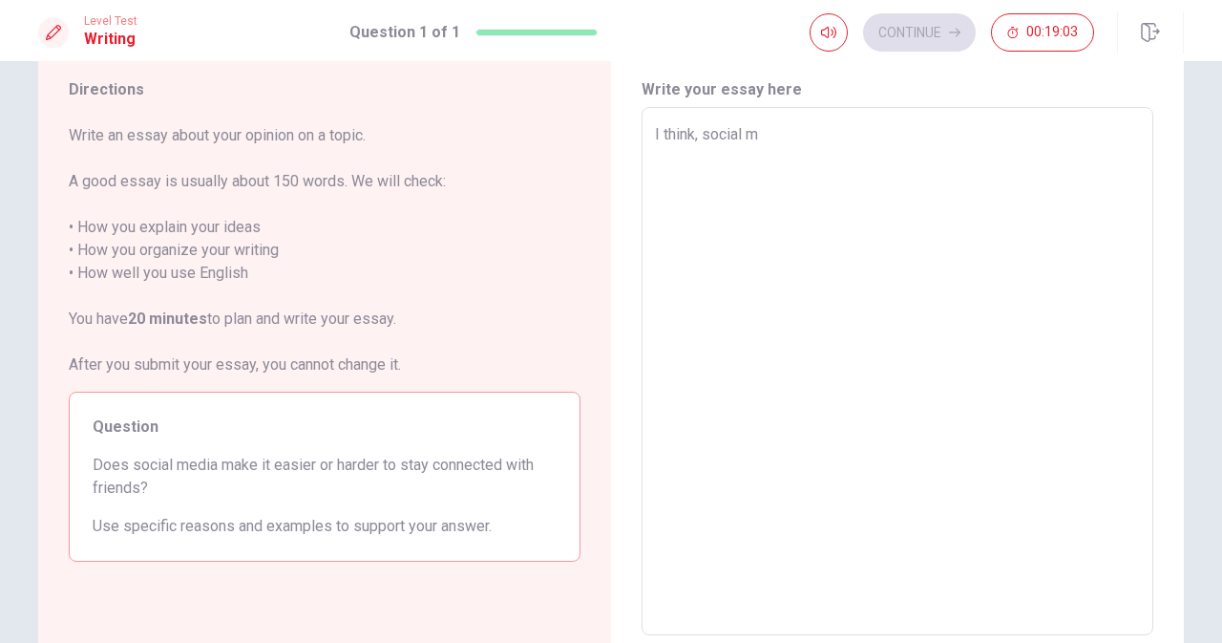
type textarea "I think, social me"
type textarea "x"
type textarea "I think, social med"
type textarea "x"
type textarea "I think, social medi"
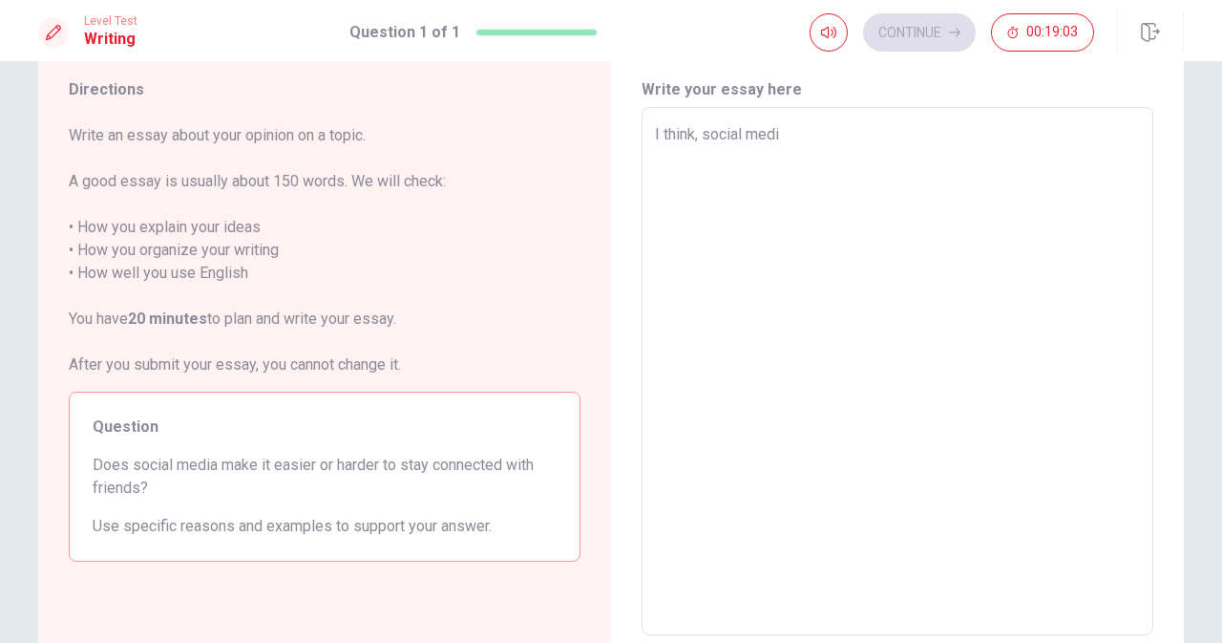
type textarea "x"
type textarea "I think, social media"
type textarea "x"
type textarea "I think, social media"
type textarea "x"
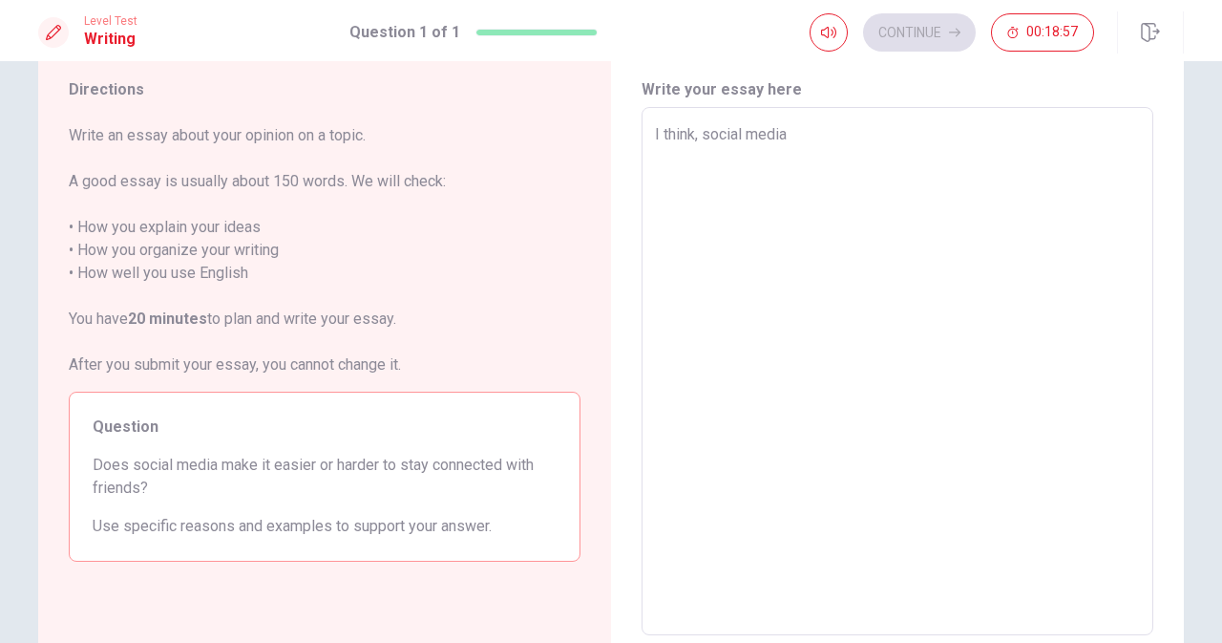
type textarea "I think, social media i"
type textarea "x"
type textarea "I think, social media it"
type textarea "x"
type textarea "I think, social media it"
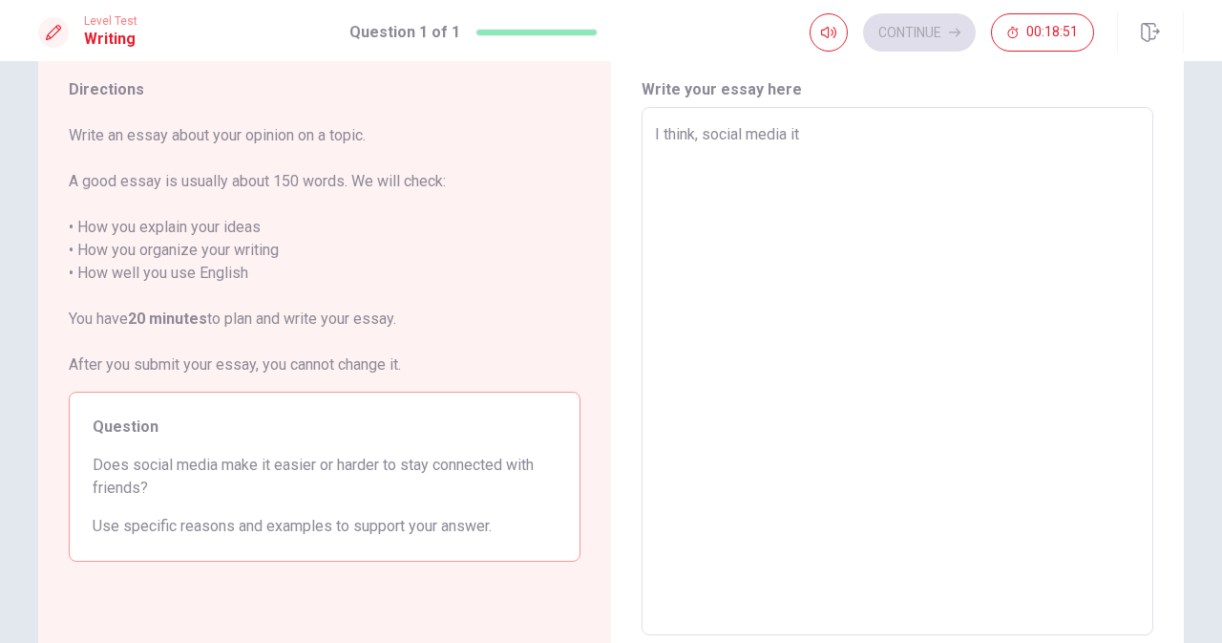
type textarea "x"
type textarea "I think, social media it"
type textarea "x"
type textarea "I think, social media i"
type textarea "x"
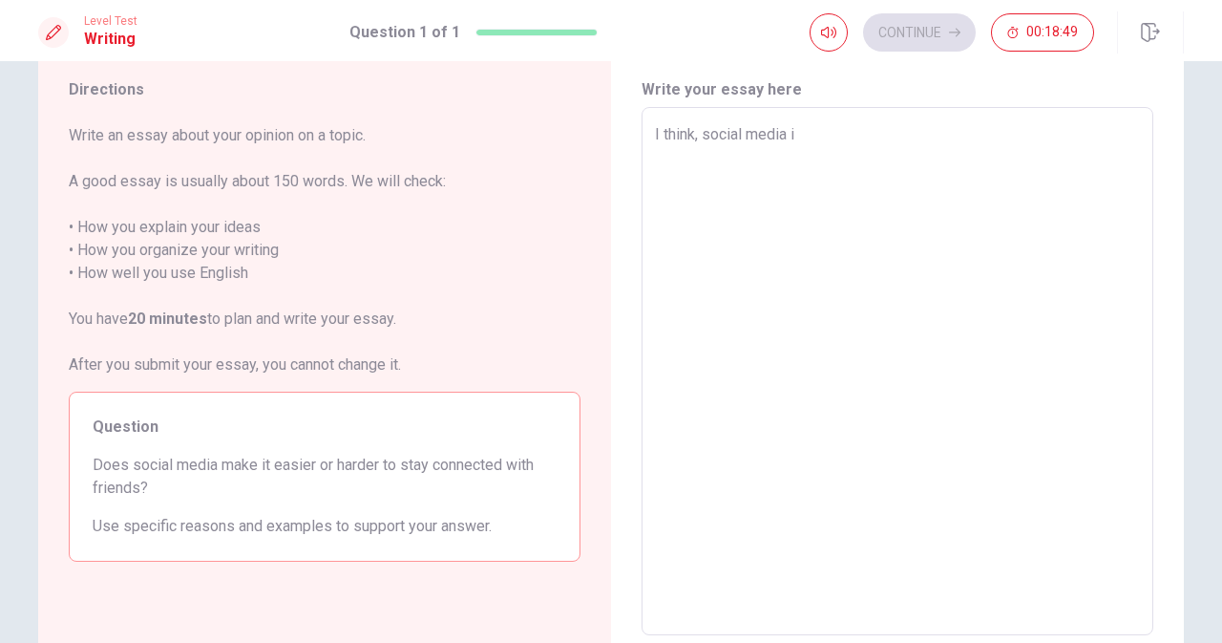
type textarea "I think, social media"
type textarea "x"
type textarea "I think, social media n"
type textarea "x"
type textarea "I think, social media na"
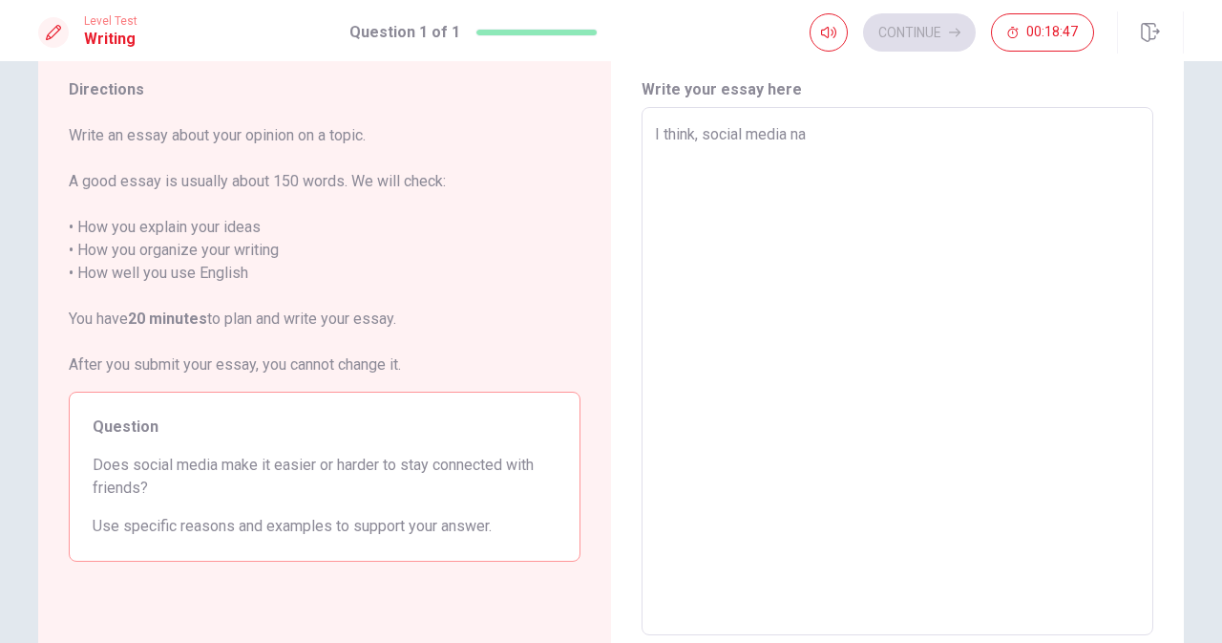
type textarea "x"
type textarea "I think, social media nak"
type textarea "x"
type textarea "I think, social media nake"
type textarea "x"
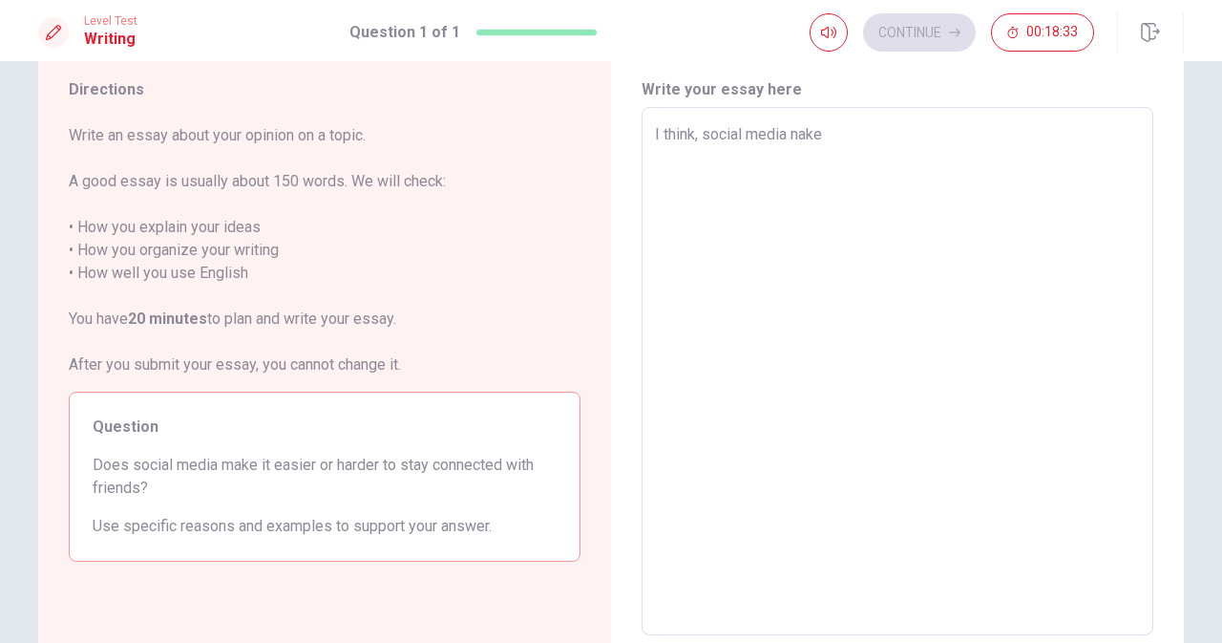
type textarea "I think, social media nak"
type textarea "x"
type textarea "I think, social media na"
type textarea "x"
type textarea "I think, social media n"
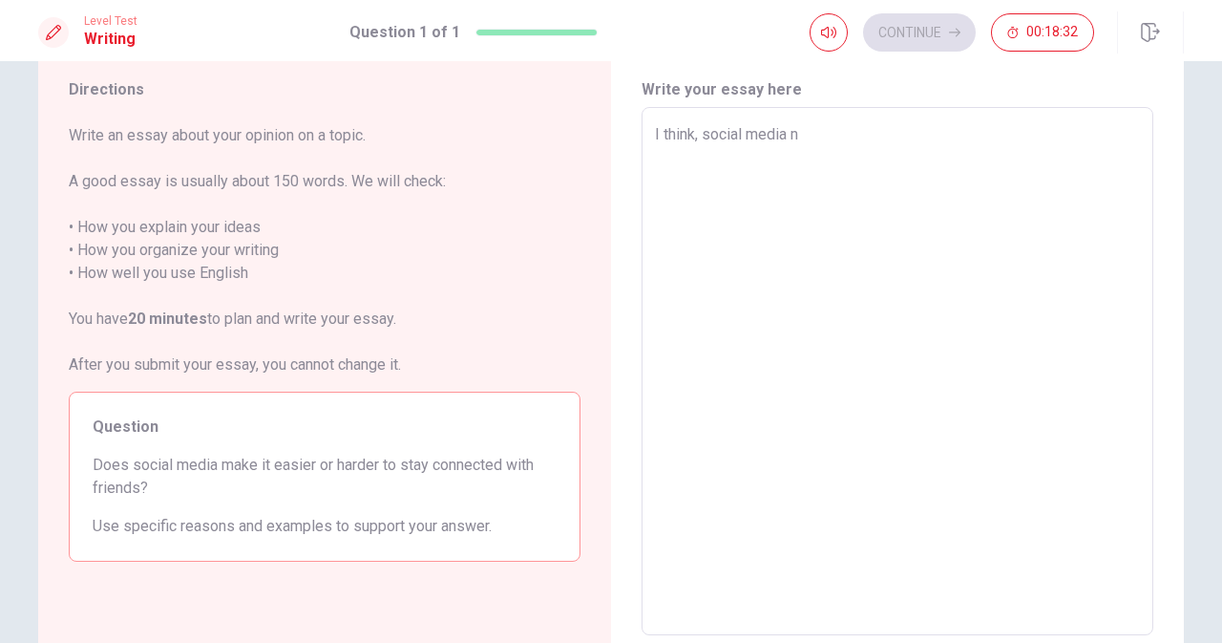
type textarea "x"
type textarea "I think, social media"
type textarea "x"
type textarea "I think, social media m"
type textarea "x"
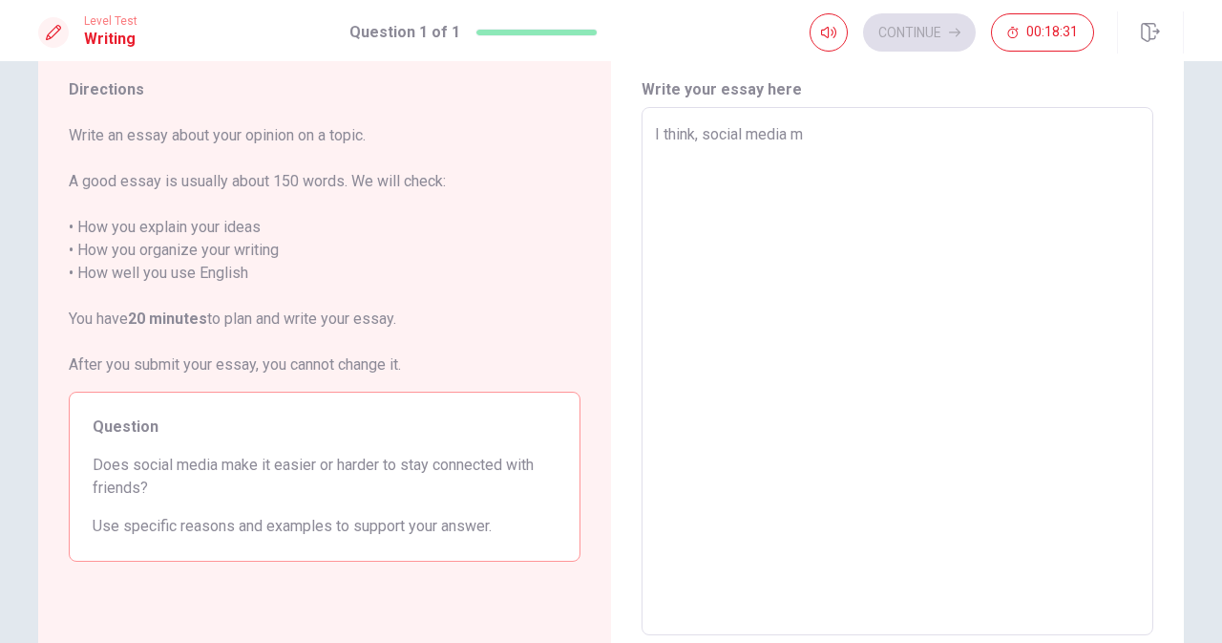
type textarea "I think, social media ms"
type textarea "x"
type textarea "I think, social media m"
type textarea "x"
type textarea "I think, social media"
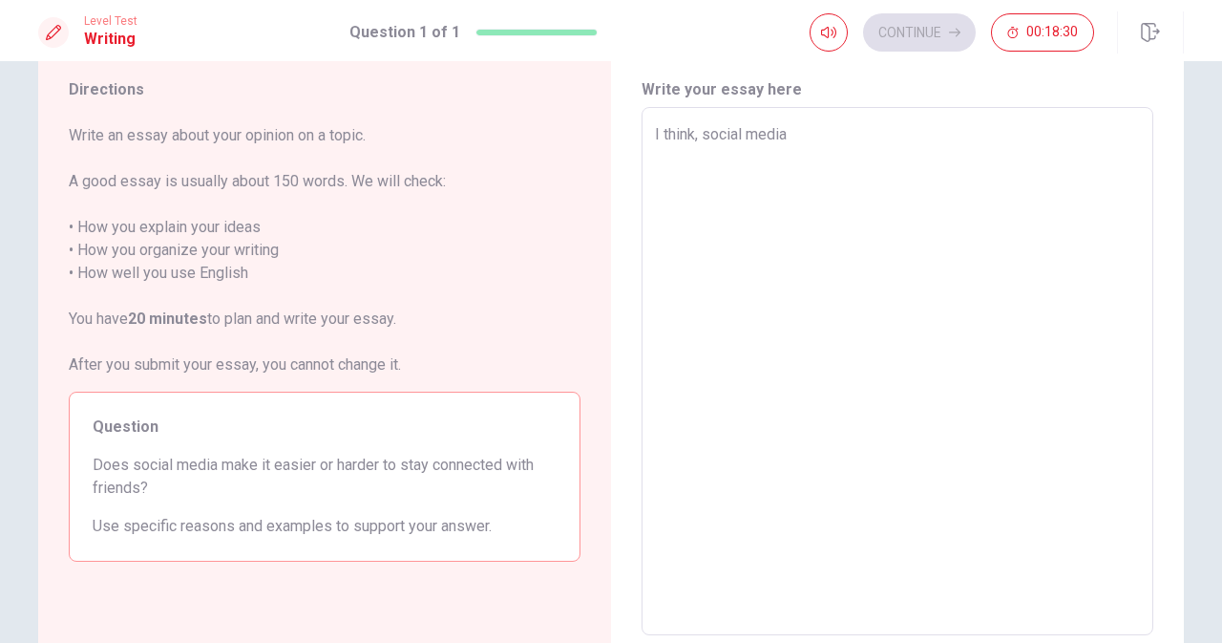
type textarea "x"
type textarea "I think, social media m"
type textarea "x"
type textarea "I think, social media ma"
type textarea "x"
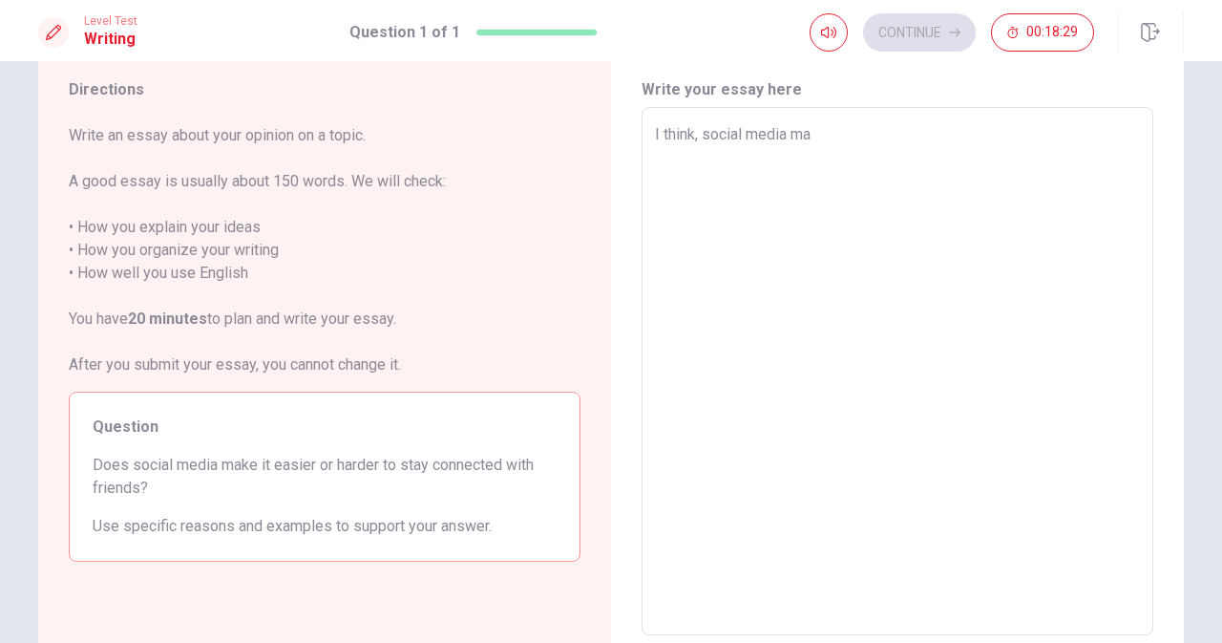
type textarea "I think, social media mak"
type textarea "x"
type textarea "I think, social media maku"
type textarea "x"
type textarea "I think, social media mak"
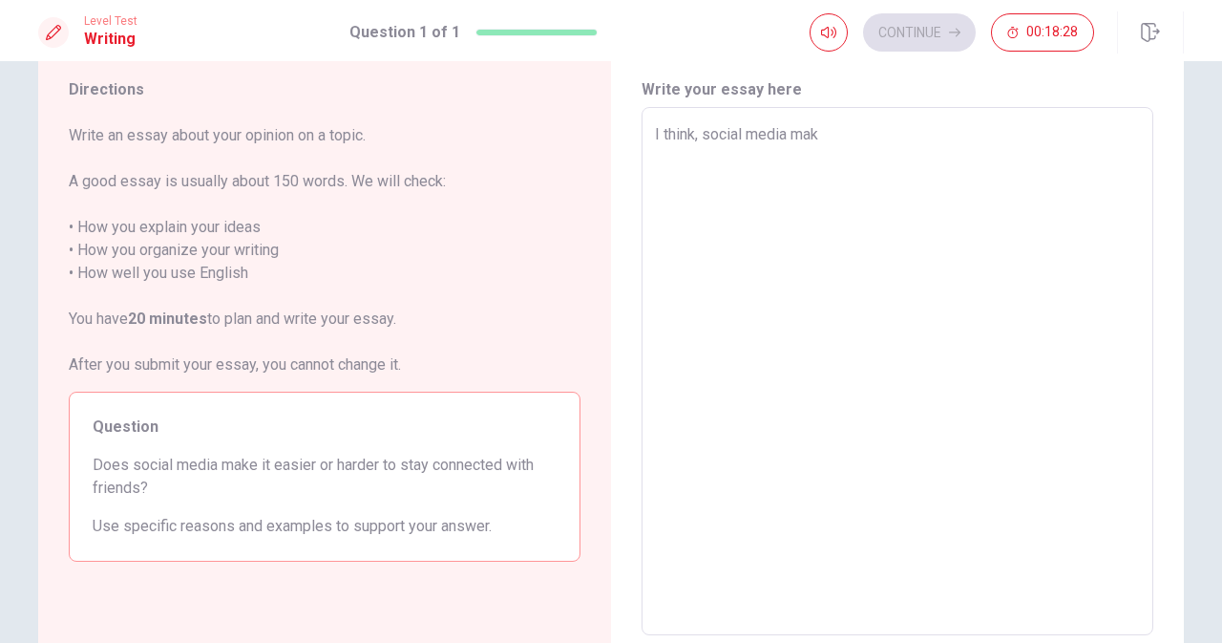
type textarea "x"
type textarea "I think, social media make"
type textarea "x"
type textarea "I think, social media makes"
type textarea "x"
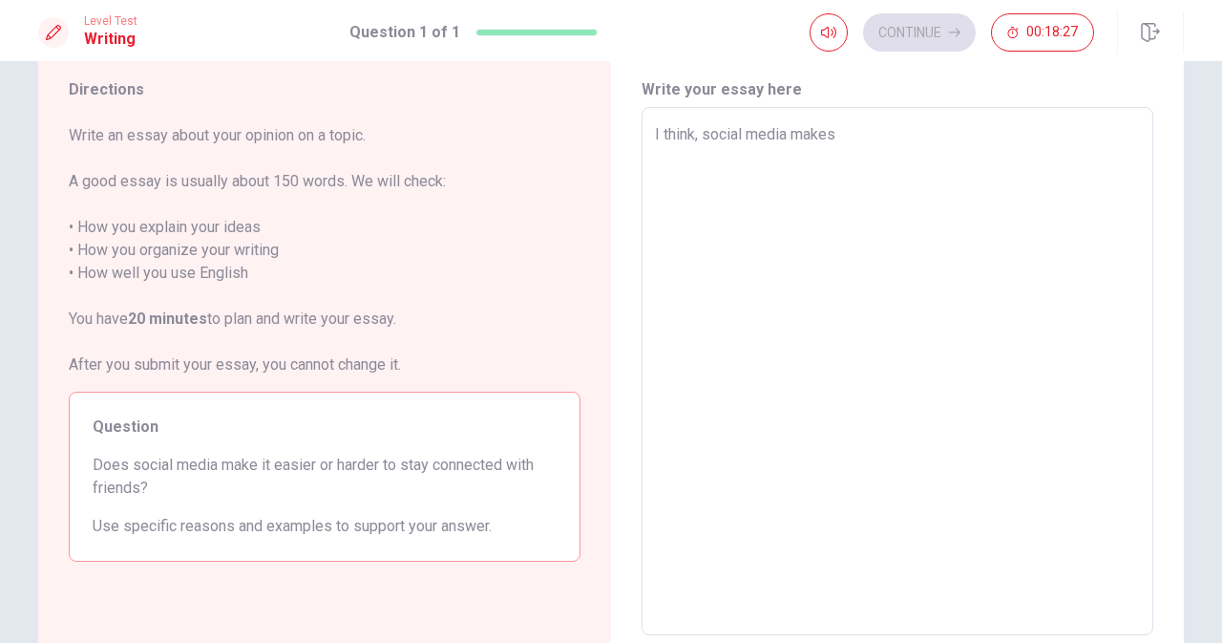
type textarea "I think, social media makes"
type textarea "x"
type textarea "I think, social media makes \"
type textarea "x"
type textarea "I think, social media makes"
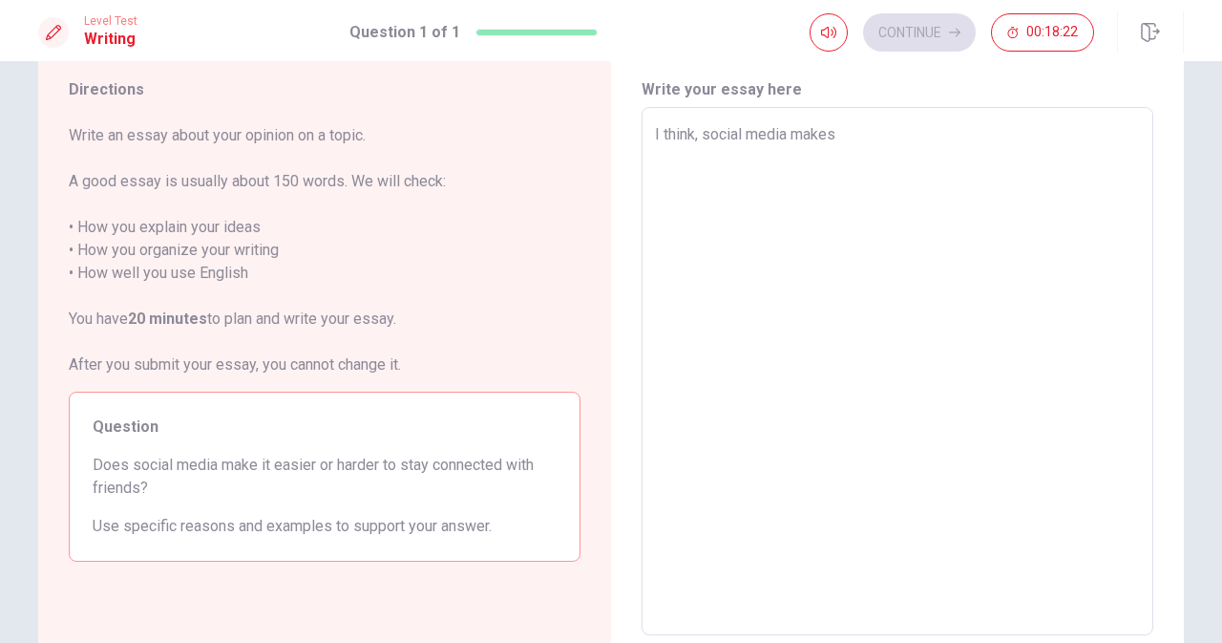
type textarea "x"
type textarea "I think, social media makes"
type textarea "x"
type textarea "I think, social media makes"
type textarea "x"
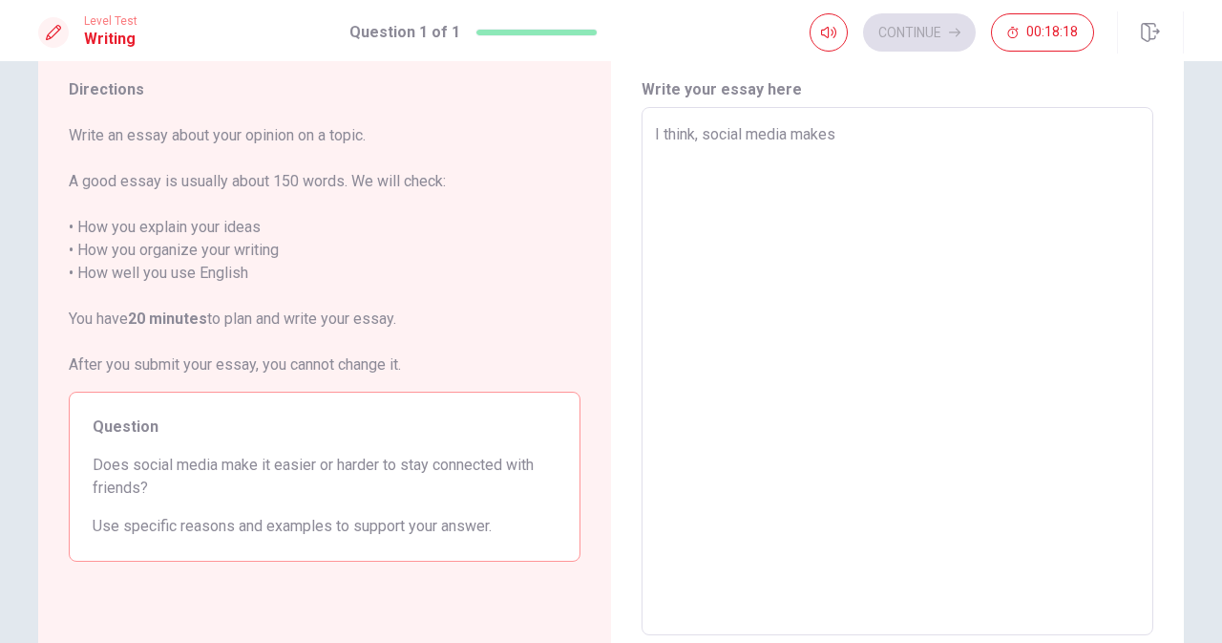
type textarea "I think, social media makes c"
type textarea "x"
type textarea "I think, social media makes co"
type textarea "x"
type textarea "I think, social media makes con"
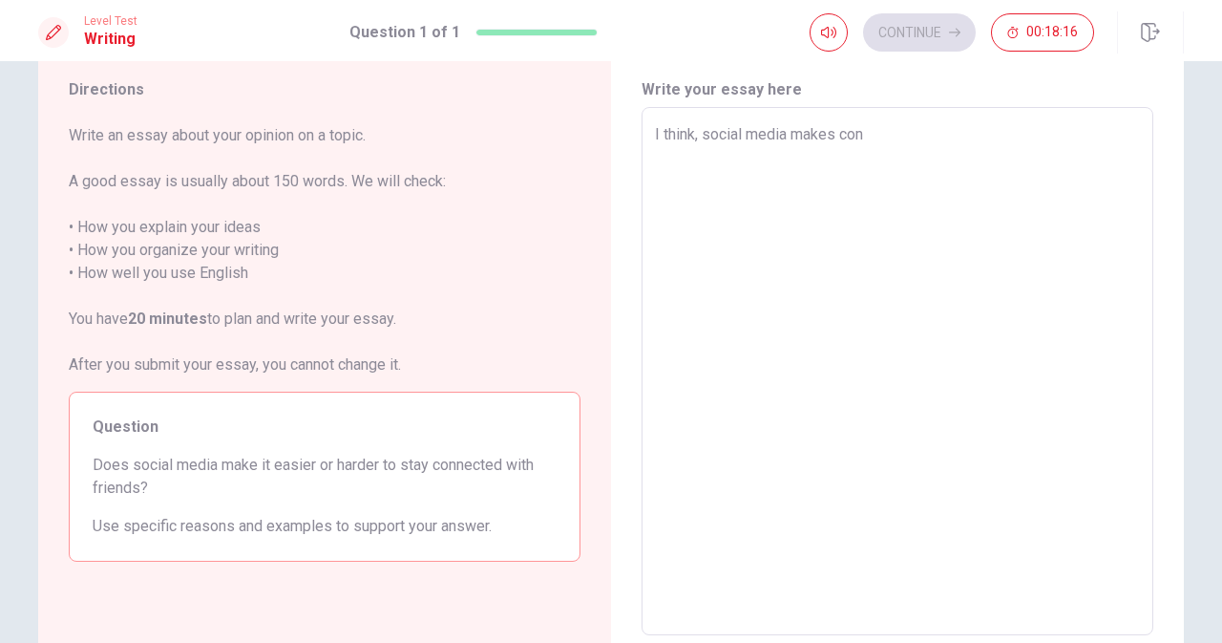
type textarea "x"
type textarea "I think, social media makes cone"
type textarea "x"
type textarea "I think, social media makes con"
type textarea "x"
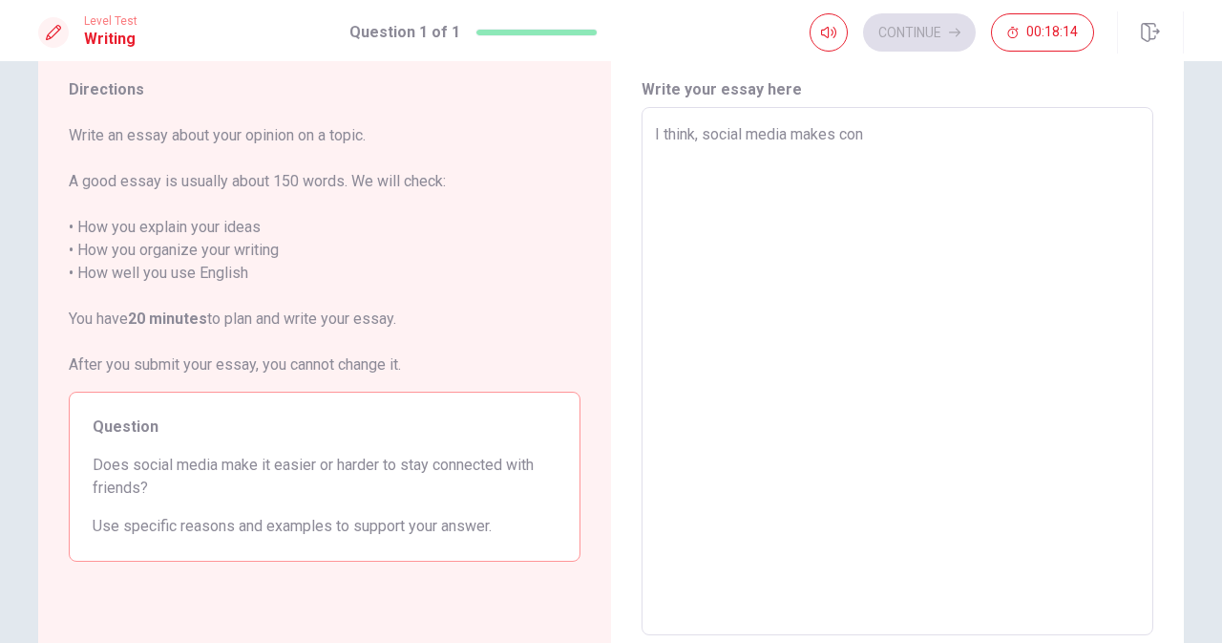
type textarea "I think, social media makes conn"
type textarea "x"
type textarea "I think, social media makes conne"
type textarea "x"
type textarea "I think, social media makes connec"
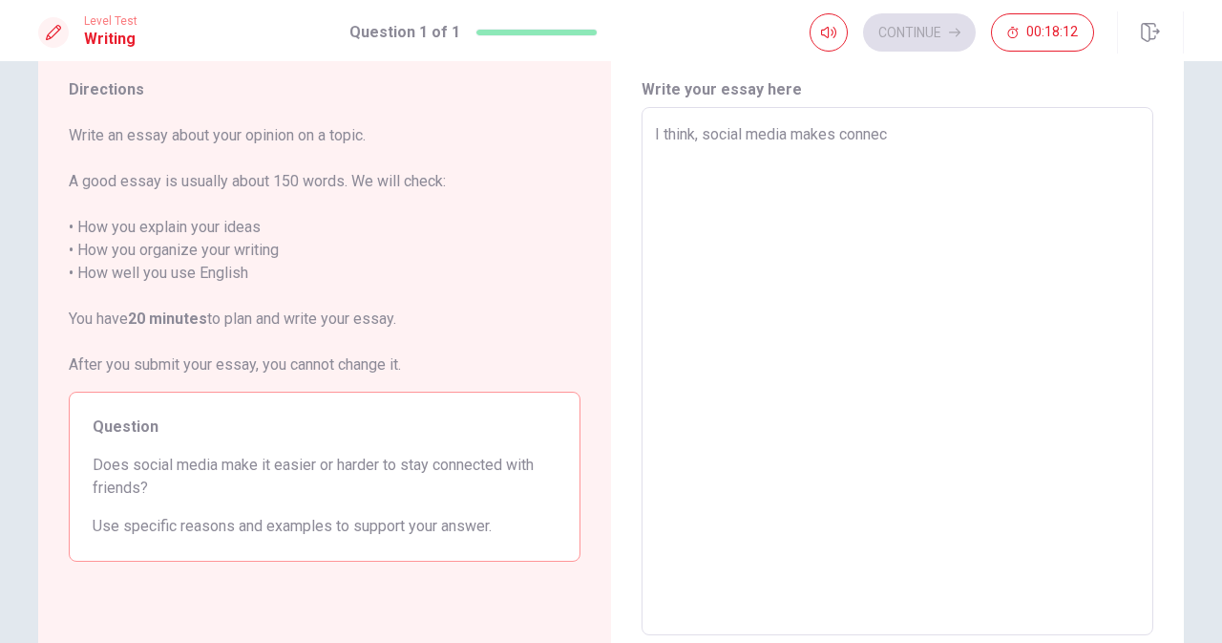
type textarea "x"
type textarea "I think, social media makes connect"
type textarea "x"
type textarea "I think, social media makes connecti"
type textarea "x"
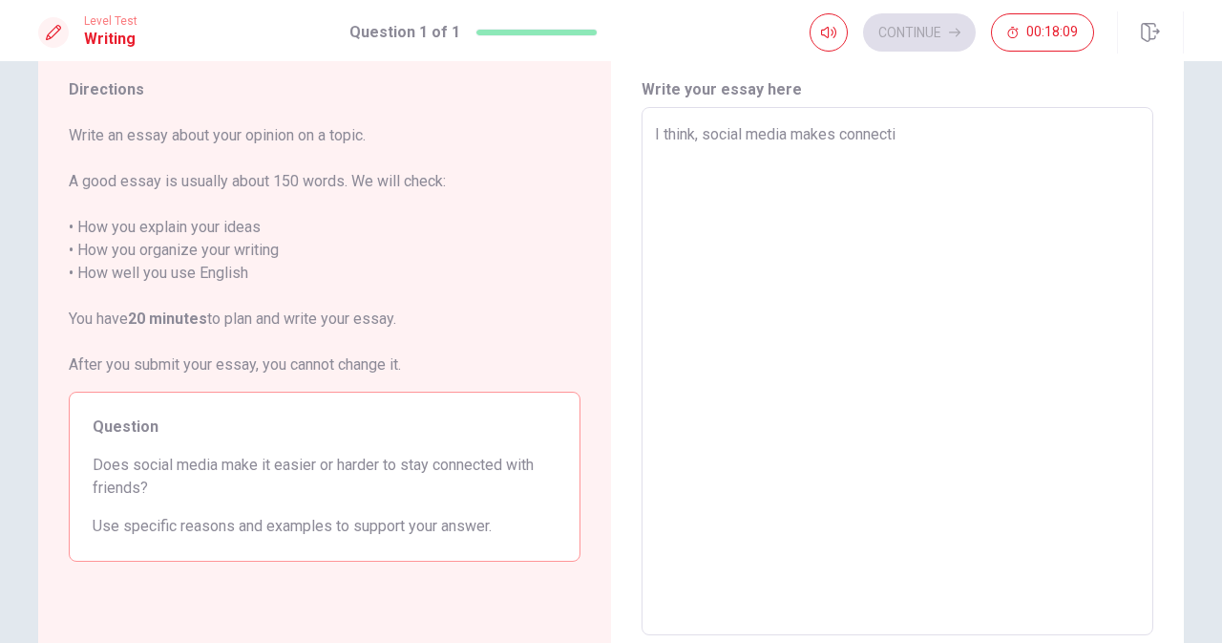
type textarea "I think, social media makes connectin"
type textarea "x"
type textarea "I think, social media makes connecting"
type textarea "x"
type textarea "I think, social media makes connecting"
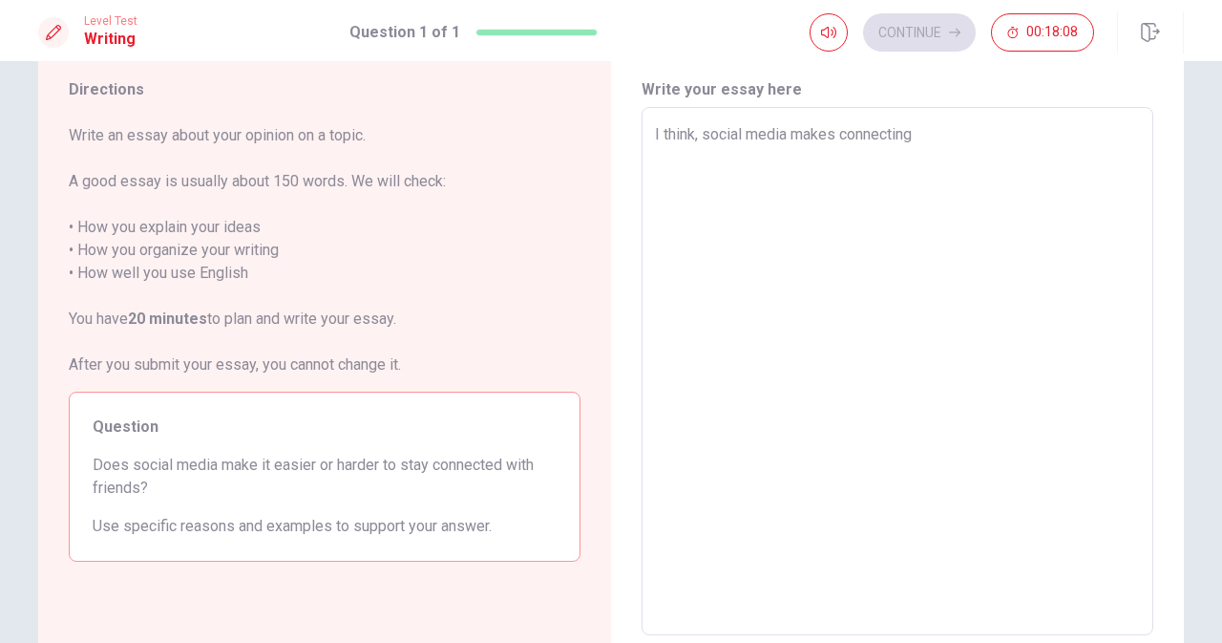
type textarea "x"
type textarea "I think, social media makes connecting w"
type textarea "x"
type textarea "I think, social media makes connecting wi"
type textarea "x"
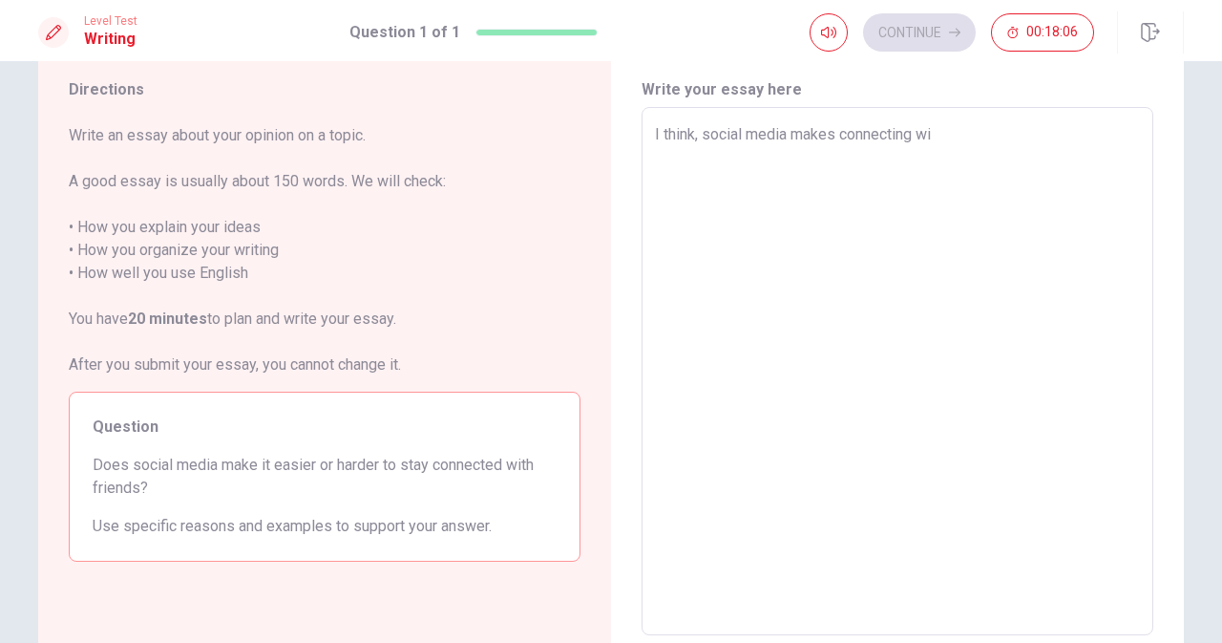
type textarea "I think, social media makes connecting wit"
type textarea "x"
type textarea "I think, social media makes connecting with"
type textarea "x"
type textarea "I think, social media makes connecting wit"
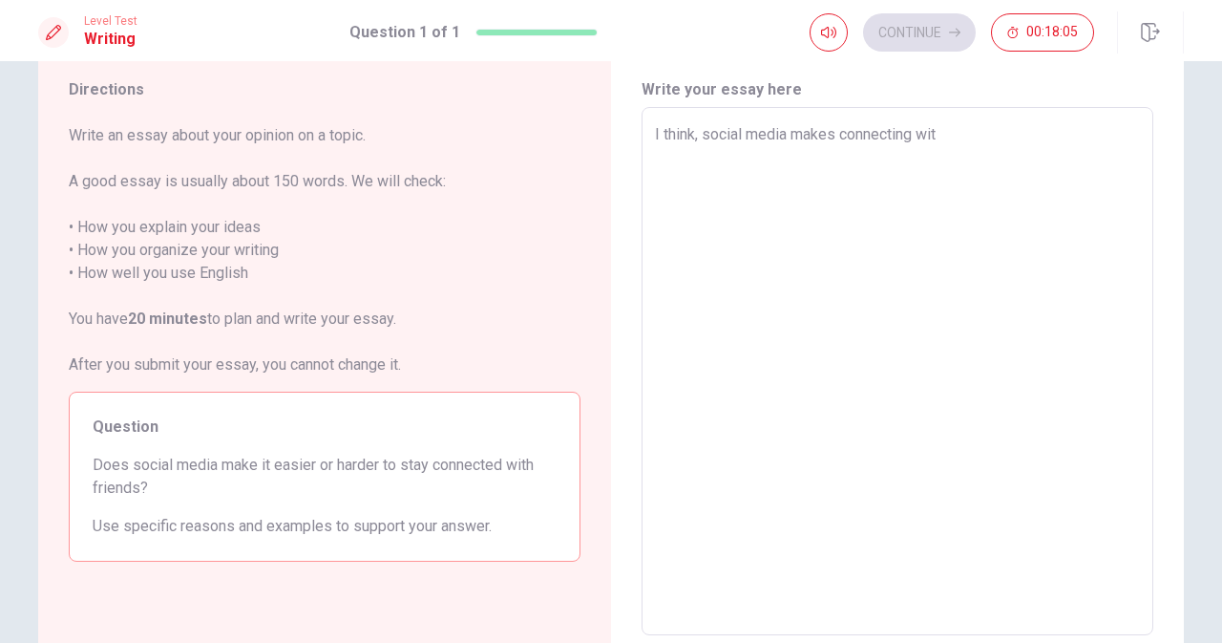
type textarea "x"
type textarea "I think, social media makes connecting wi"
type textarea "x"
type textarea "I think, social media makes connecting w"
type textarea "x"
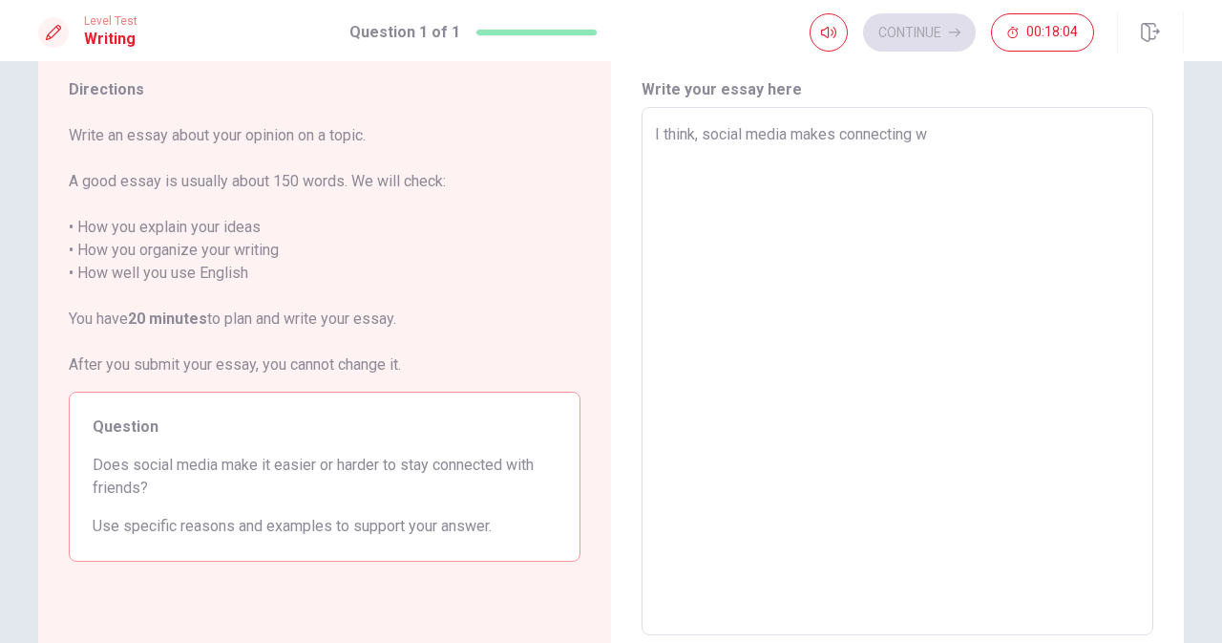
type textarea "I think, social media makes connecting"
type textarea "x"
type textarea "I think, social media makes connecting e"
type textarea "x"
type textarea "I think, social media makes connecting ea"
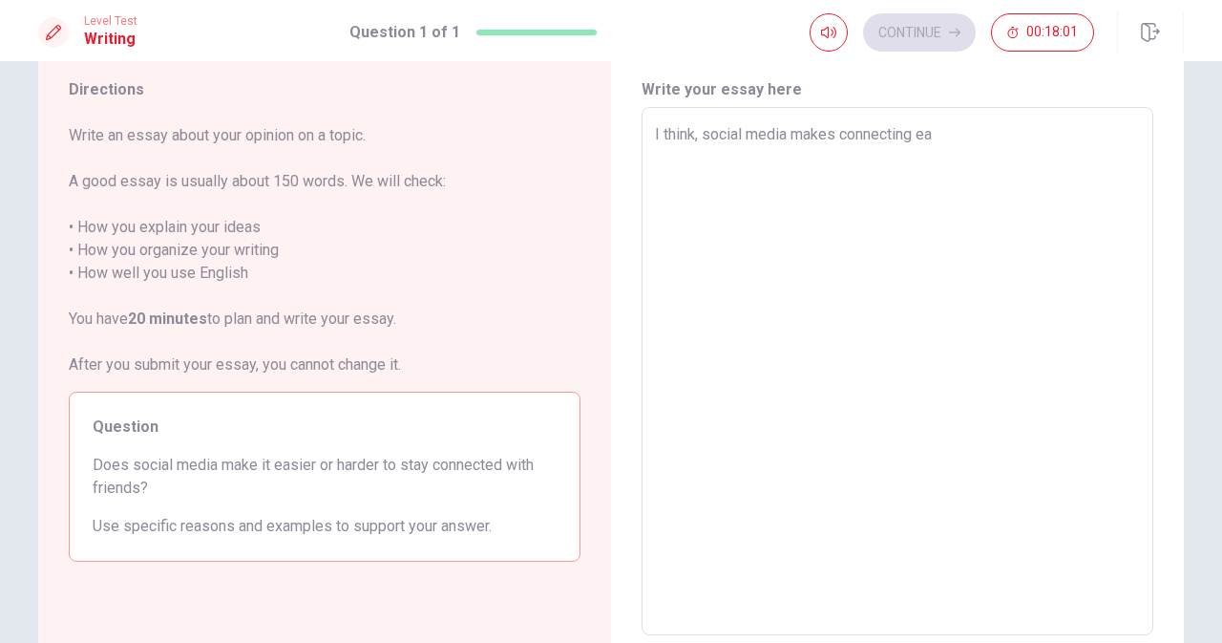
type textarea "x"
type textarea "I think, social media makes connecting eas"
type textarea "x"
type textarea "I think, social media makes connecting easi"
type textarea "x"
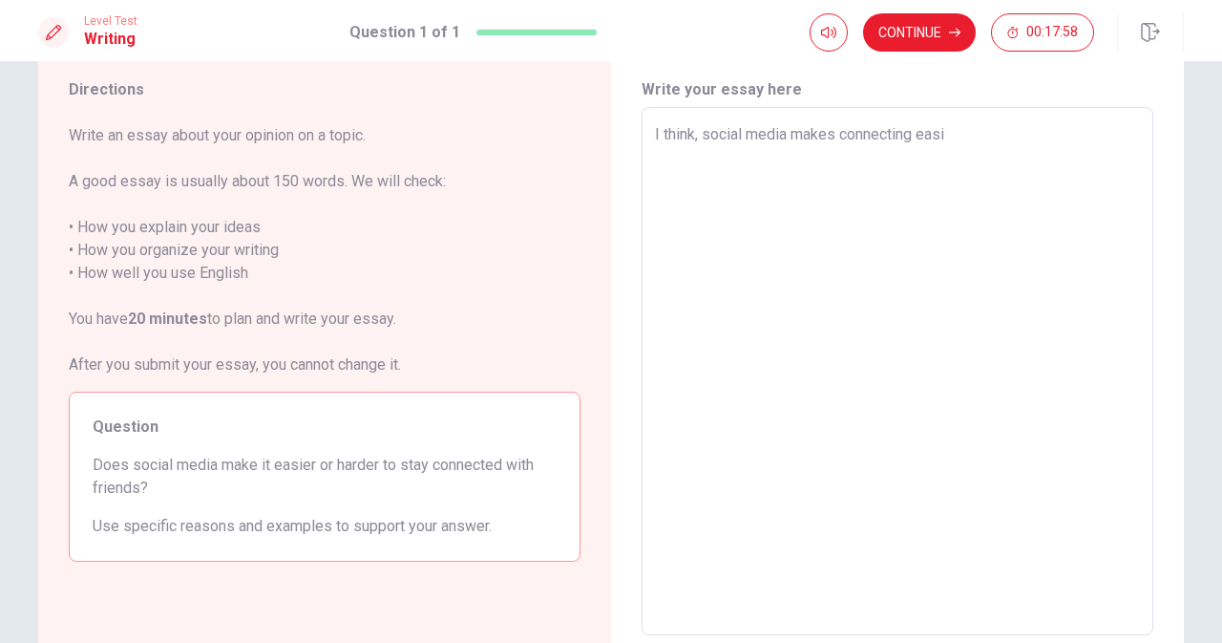
type textarea "I think, social media makes connecting easie"
type textarea "x"
type textarea "I think, social media makes connecting easiet"
type textarea "x"
type textarea "I think, social media makes connecting easiet"
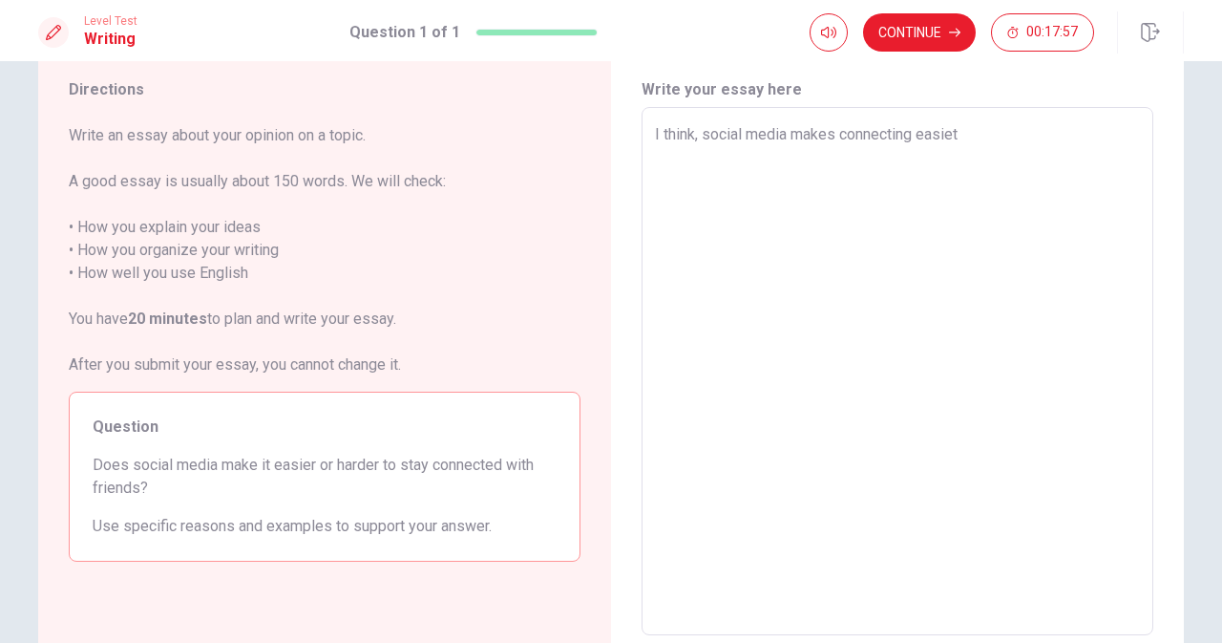
type textarea "x"
type textarea "I think, social media makes connecting easiet w"
type textarea "x"
type textarea "I think, social media makes connecting easiet wi"
type textarea "x"
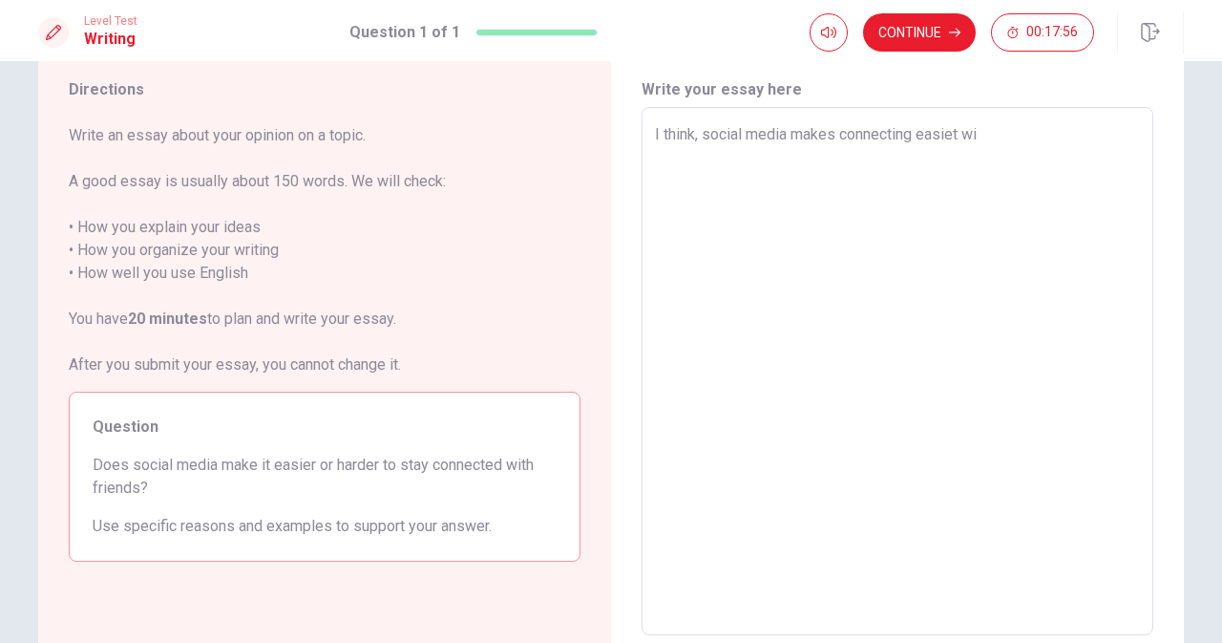
type textarea "I think, social media makes connecting easiet wit"
type textarea "x"
type textarea "I think, social media makes connecting easiet with"
type textarea "x"
type textarea "I think, social media makes connecting easiet with"
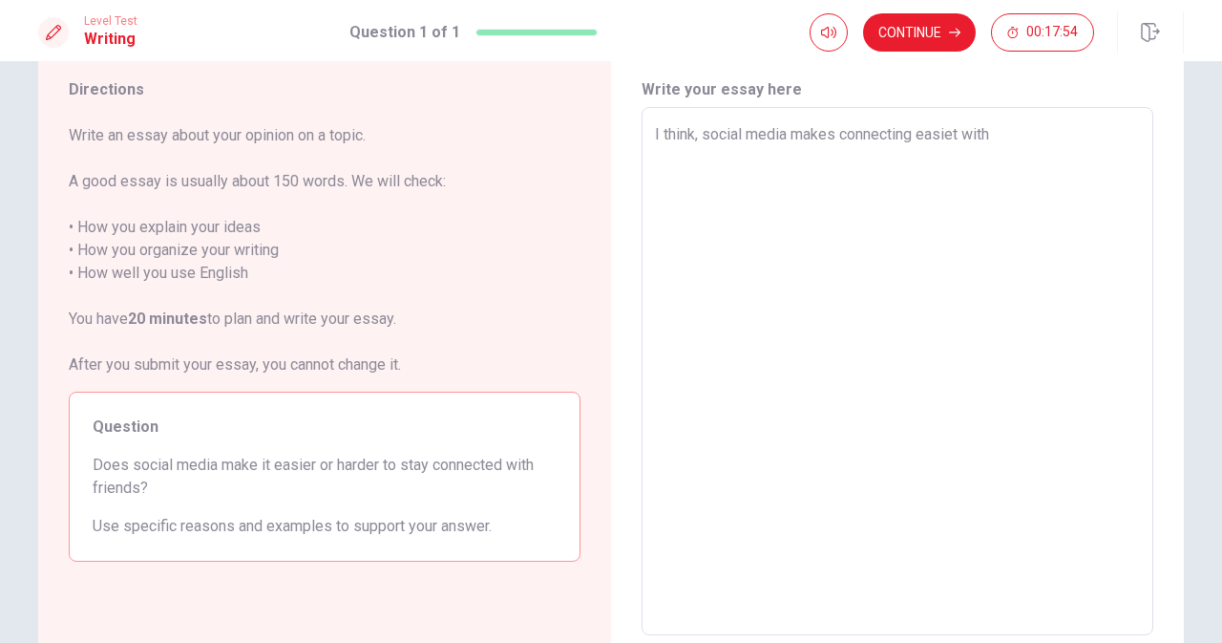
type textarea "x"
type textarea "I think, social media makes connecting easiet with f"
type textarea "x"
type textarea "I think, social media makes connecting easiet with fr"
type textarea "x"
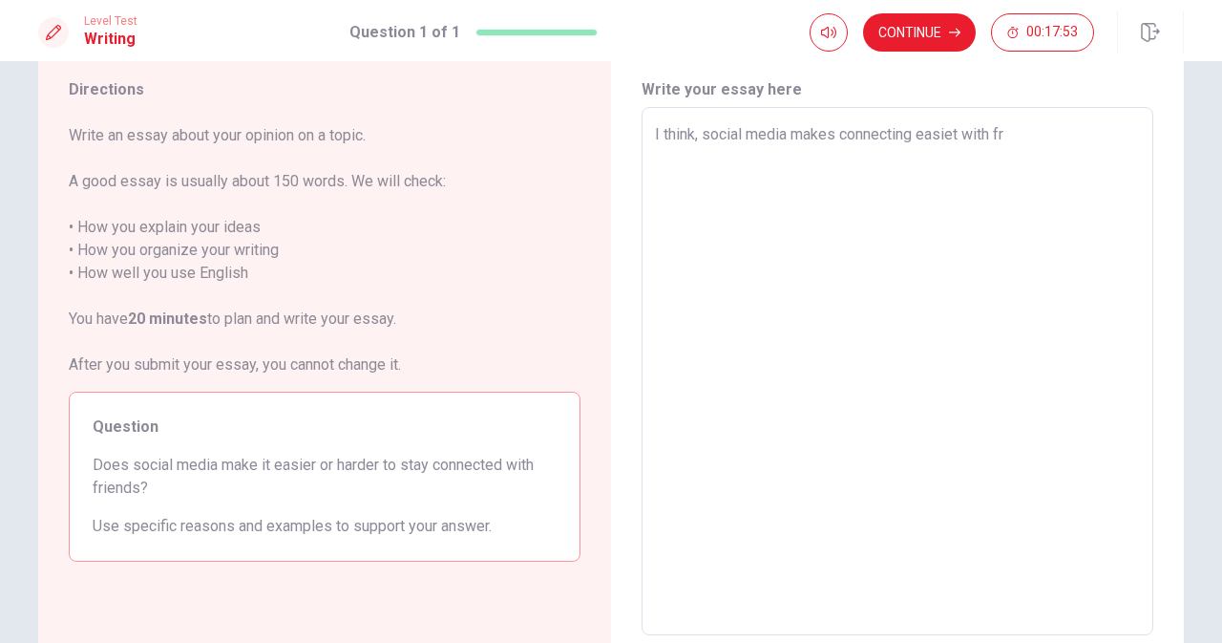
type textarea "I think, social media makes connecting easiet with fri"
type textarea "x"
type textarea "I think, social media makes connecting easiet with frie"
type textarea "x"
type textarea "I think, social media makes connecting easiet with frien"
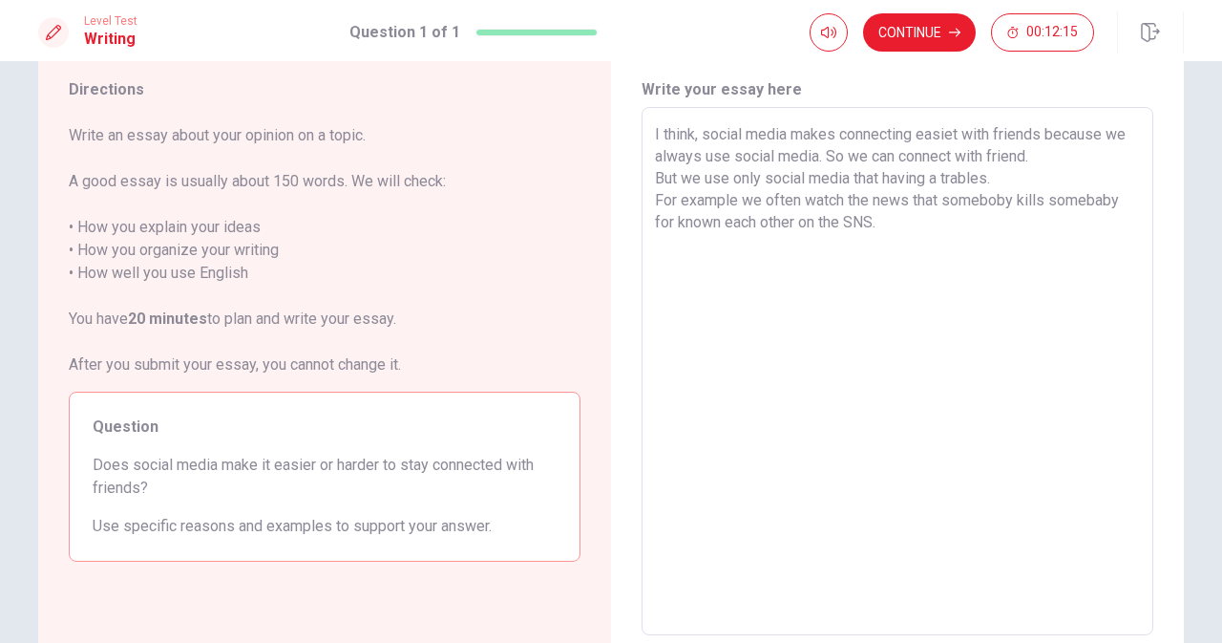
click at [665, 225] on textarea "I think, social media makes connecting easiet with friends because we always us…" at bounding box center [897, 371] width 485 height 497
click at [892, 225] on textarea "I think, social media makes connecting easiet with friends because we always us…" at bounding box center [897, 371] width 485 height 497
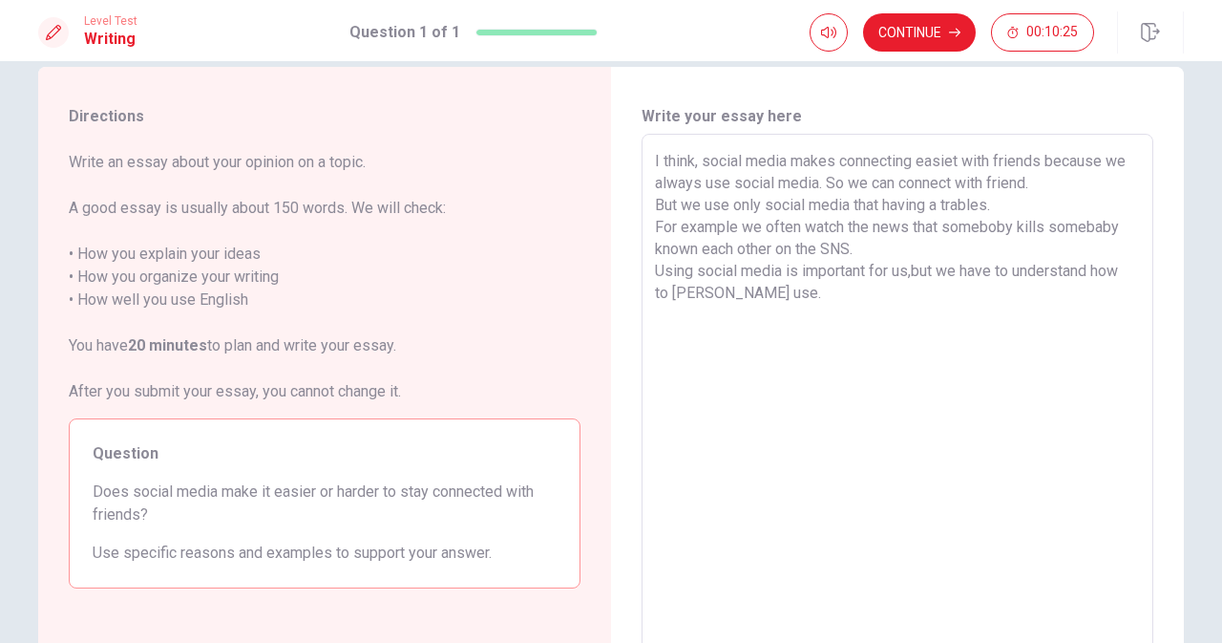
scroll to position [19, 0]
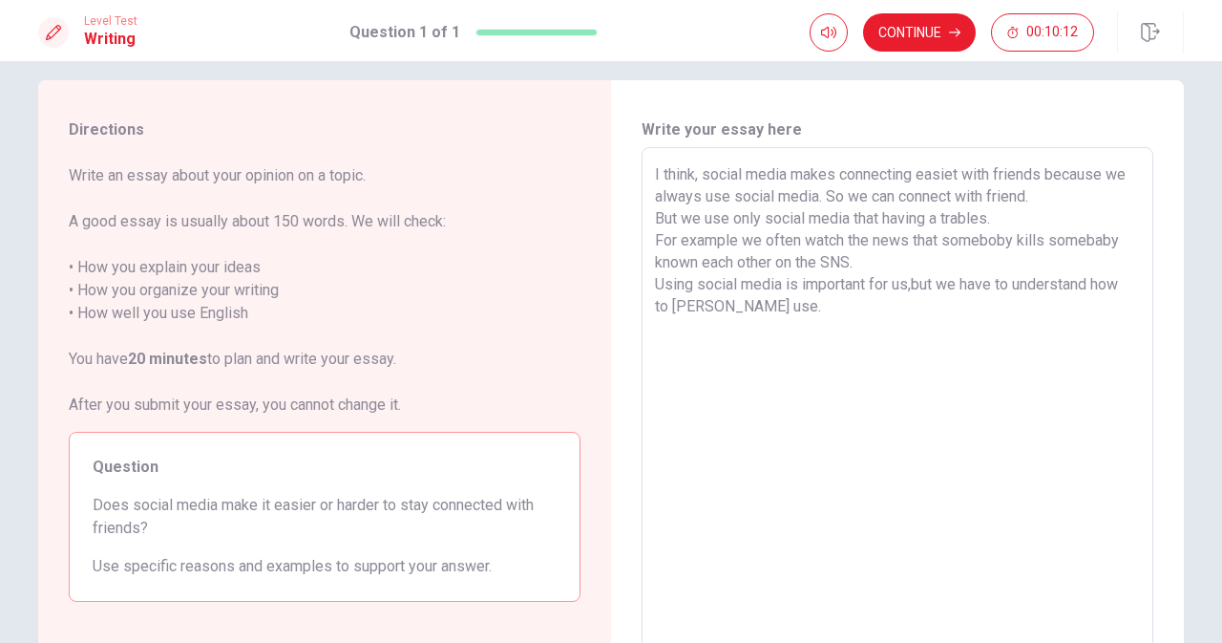
click at [1020, 209] on textarea "I think, social media makes connecting easiet with friends because we always us…" at bounding box center [897, 411] width 485 height 497
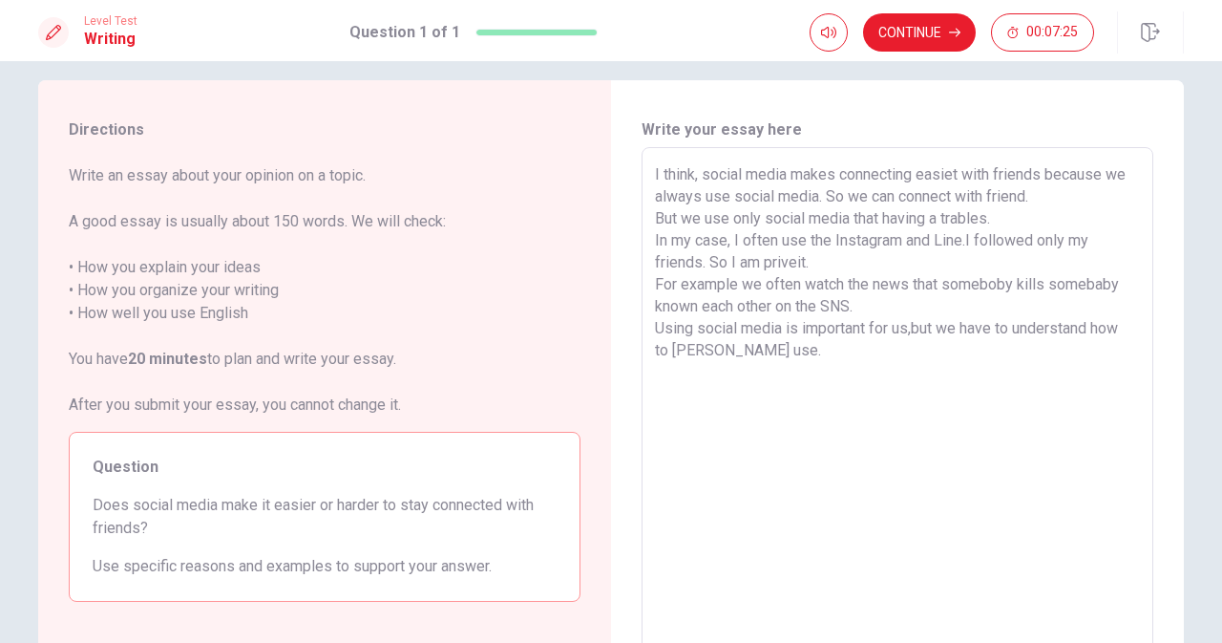
click at [735, 286] on textarea "I think, social media makes connecting easiet with friends because we always us…" at bounding box center [897, 411] width 485 height 497
click at [823, 264] on textarea "I think, social media makes connecting easiet with friends because we always us…" at bounding box center [897, 411] width 485 height 497
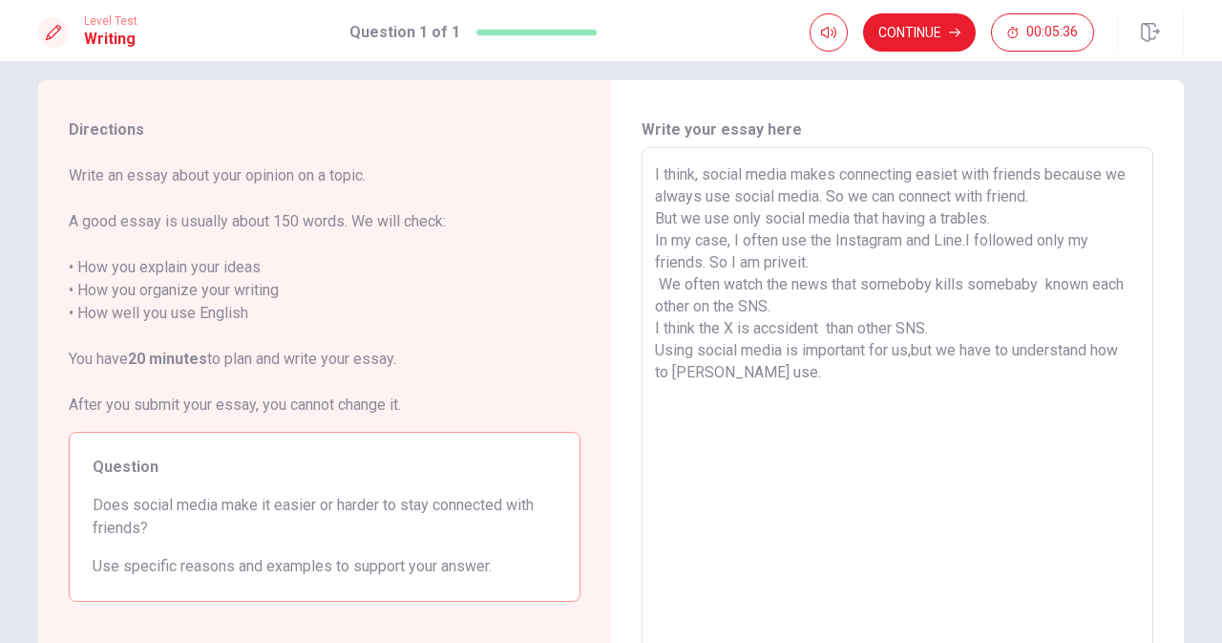
click at [771, 377] on textarea "I think, social media makes connecting easiet with friends because we always us…" at bounding box center [897, 411] width 485 height 497
click at [747, 326] on textarea "I think, social media makes connecting easiet with friends because we always us…" at bounding box center [897, 411] width 485 height 497
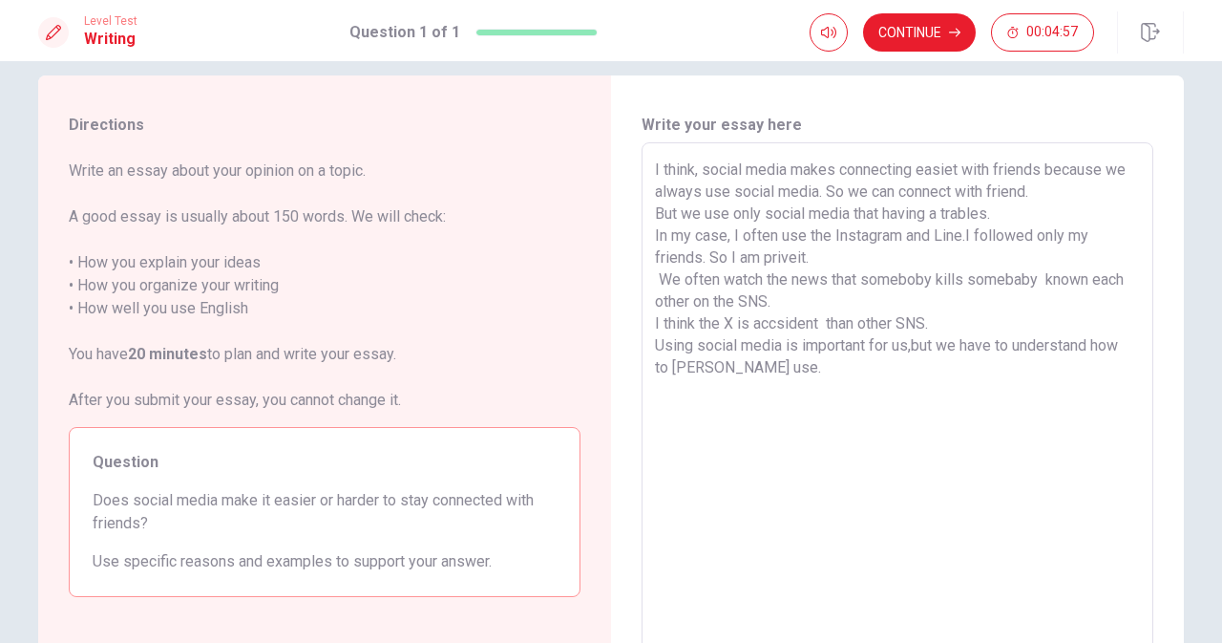
scroll to position [0, 0]
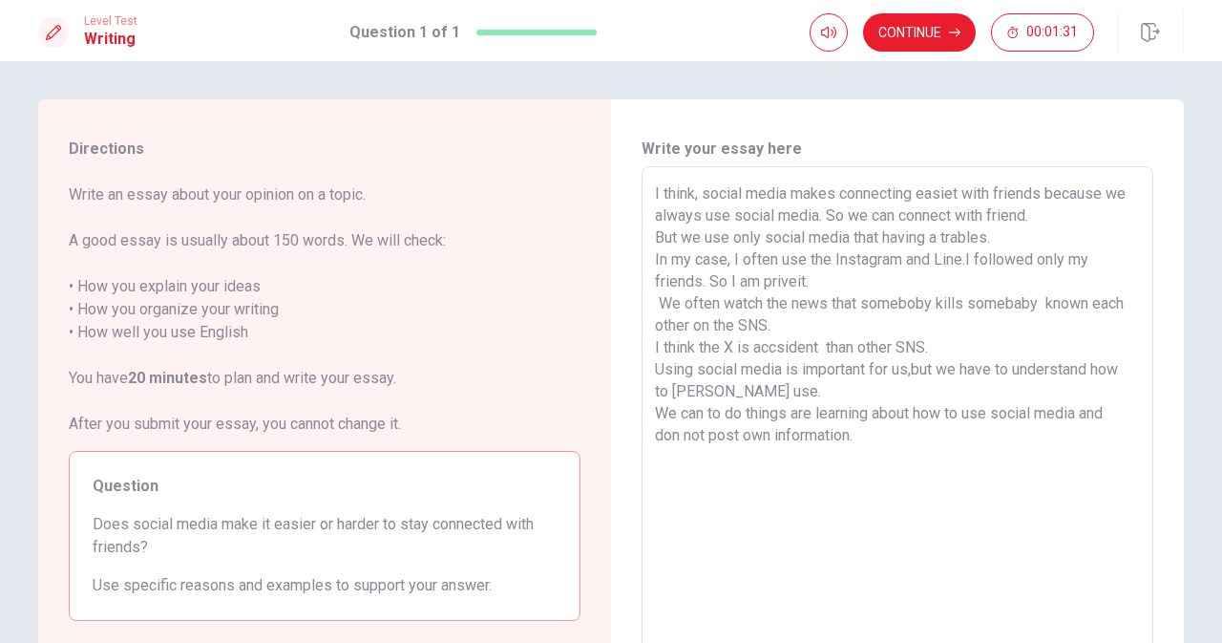
drag, startPoint x: 815, startPoint y: 318, endPoint x: 850, endPoint y: 223, distance: 100.9
click at [850, 223] on textarea "I think, social media makes connecting easiet with friends because we always us…" at bounding box center [897, 430] width 485 height 497
click at [812, 478] on textarea "I think, social media makes connecting easiet with friends because we always us…" at bounding box center [897, 430] width 485 height 497
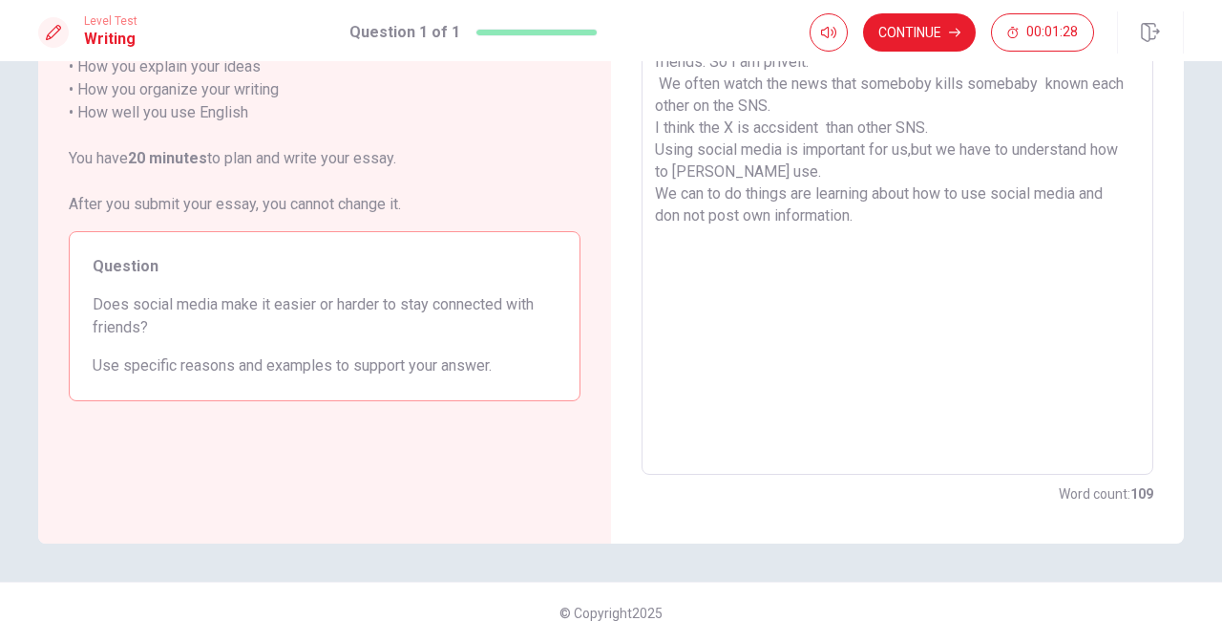
click at [949, 217] on textarea "I think, social media makes connecting easiet with friends because we always us…" at bounding box center [897, 211] width 485 height 497
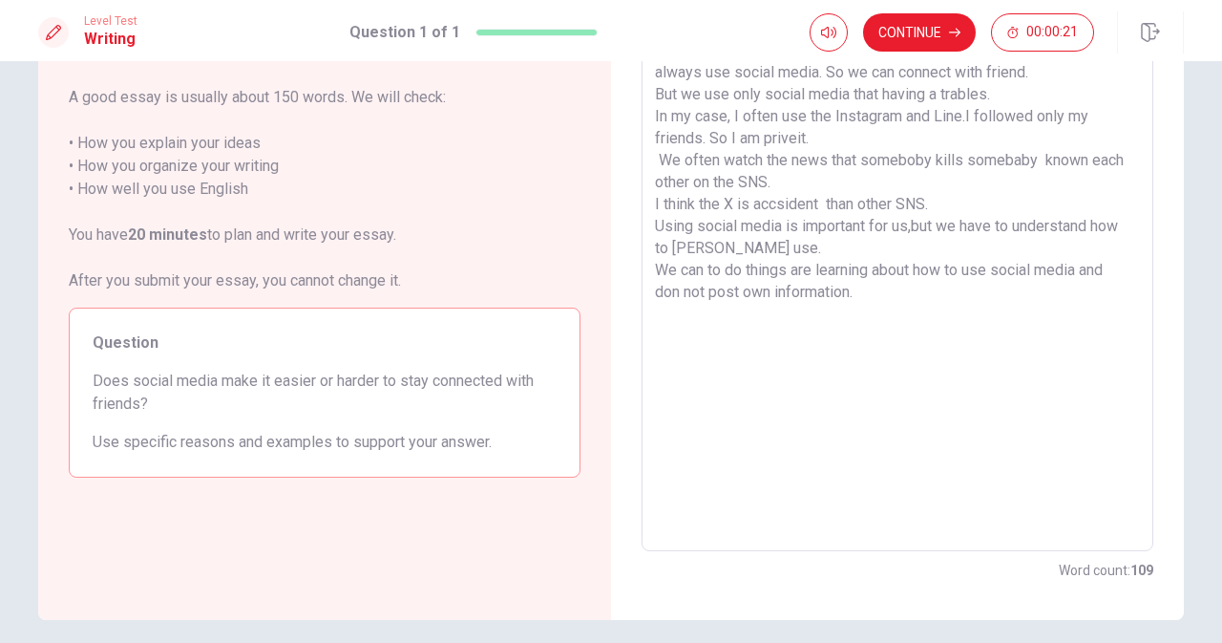
scroll to position [122, 0]
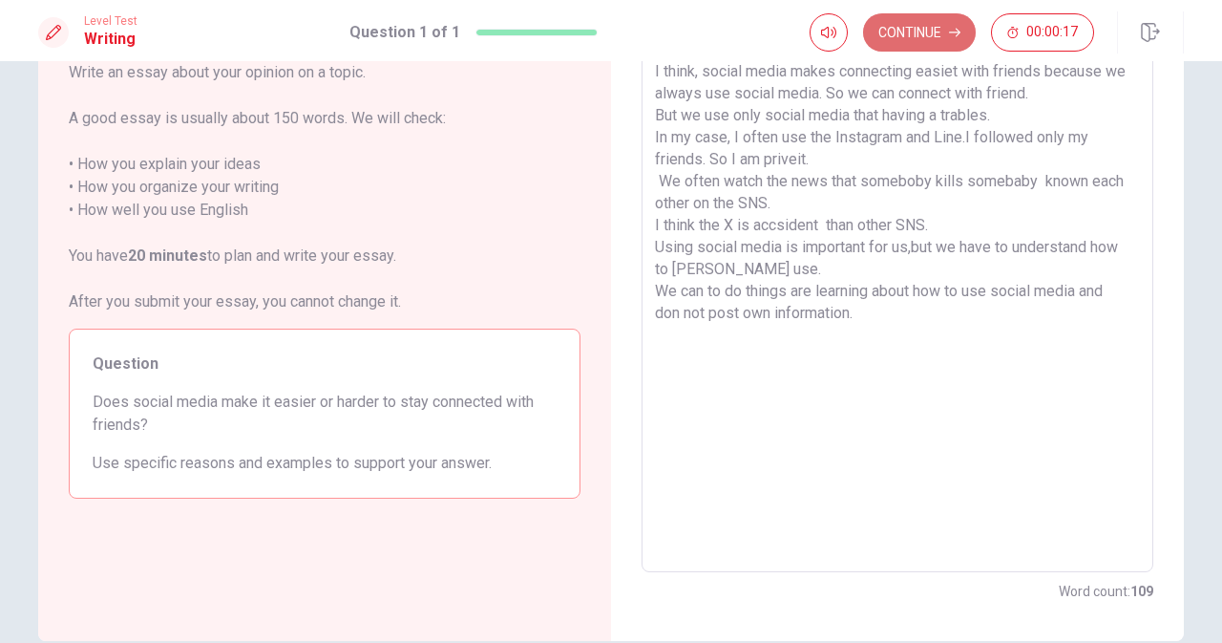
click at [919, 34] on button "Continue" at bounding box center [919, 32] width 113 height 38
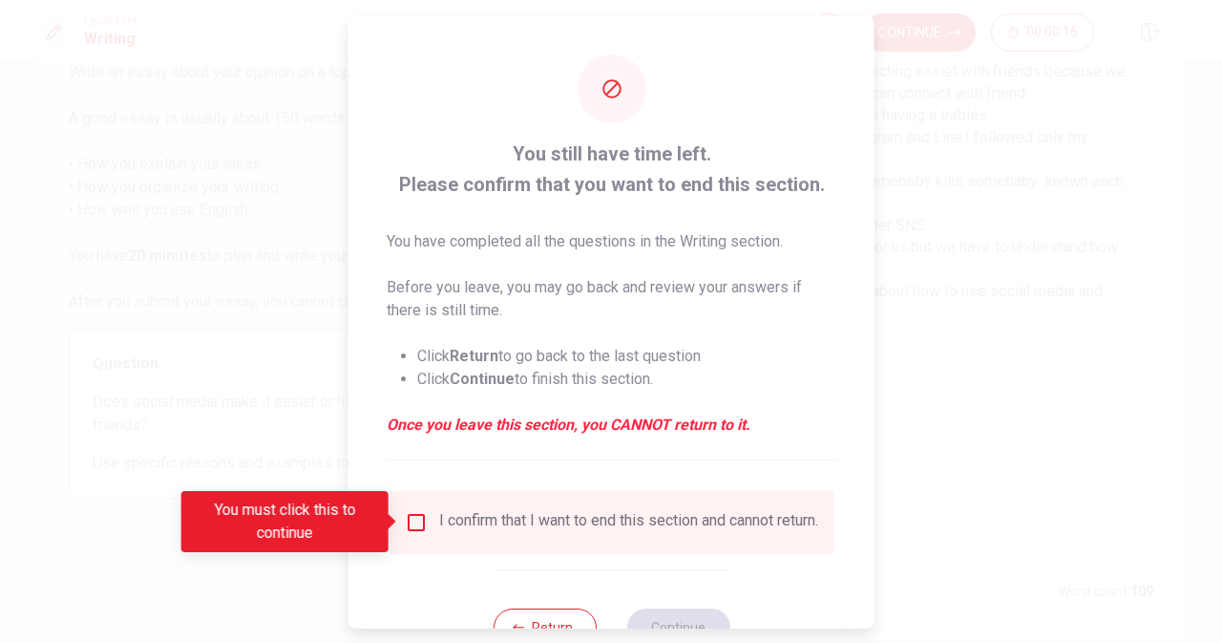
drag, startPoint x: 919, startPoint y: 34, endPoint x: 753, endPoint y: 211, distance: 242.6
click at [753, 211] on div "You still have time left. Please confirm that you want to end this section. You…" at bounding box center [611, 321] width 1222 height 643
click at [416, 520] on input "You must click this to continue" at bounding box center [416, 521] width 23 height 23
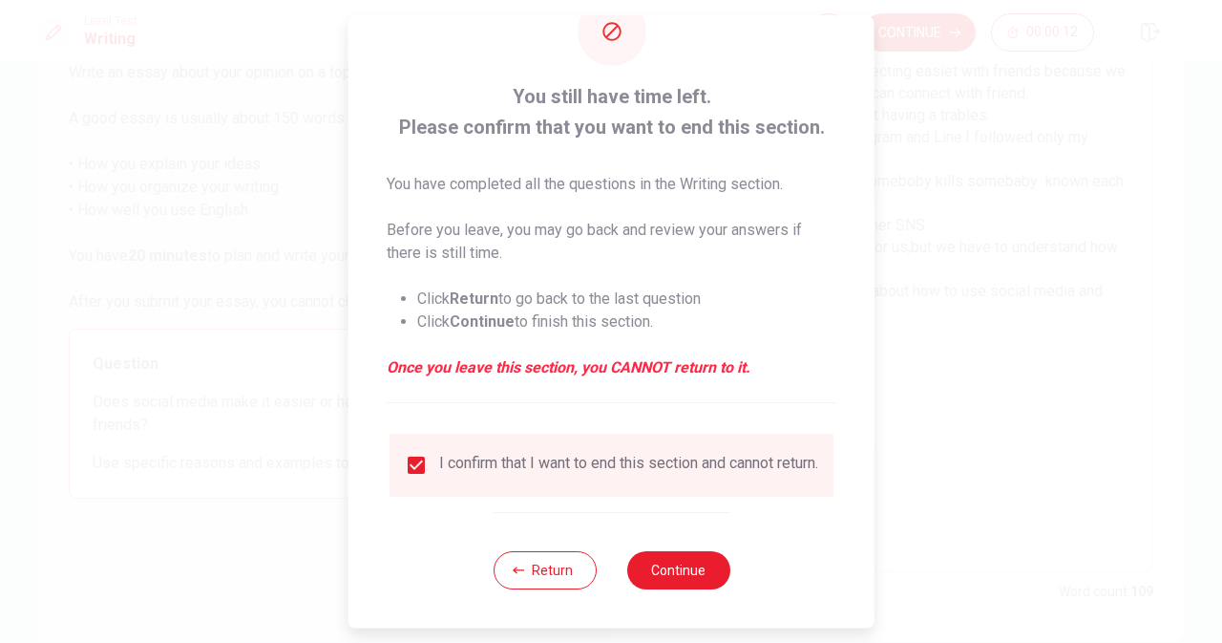
scroll to position [69, 0]
click at [662, 573] on button "Continue" at bounding box center [678, 570] width 103 height 38
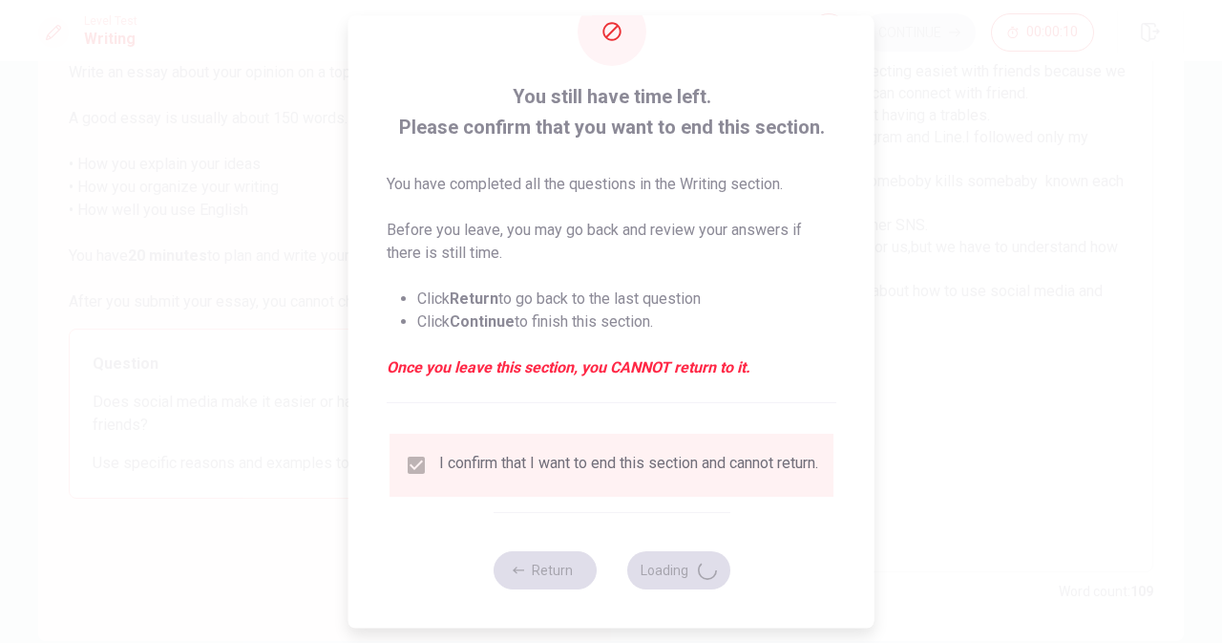
scroll to position [52, 0]
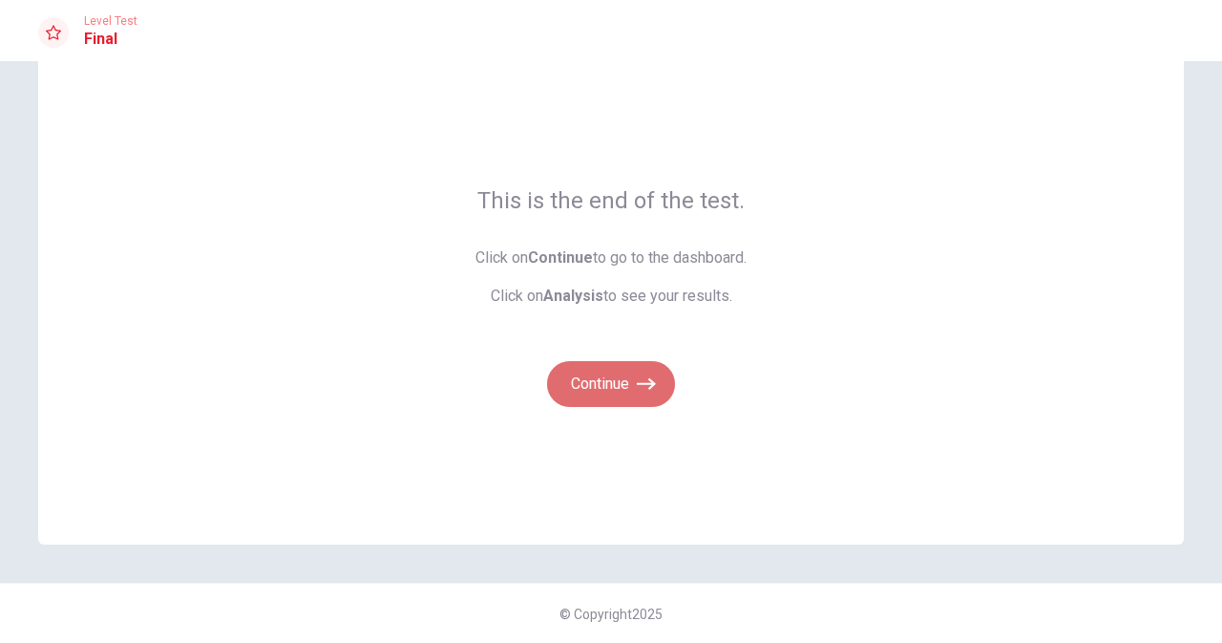
click at [621, 388] on button "Continue" at bounding box center [611, 384] width 128 height 46
